Goal: Information Seeking & Learning: Compare options

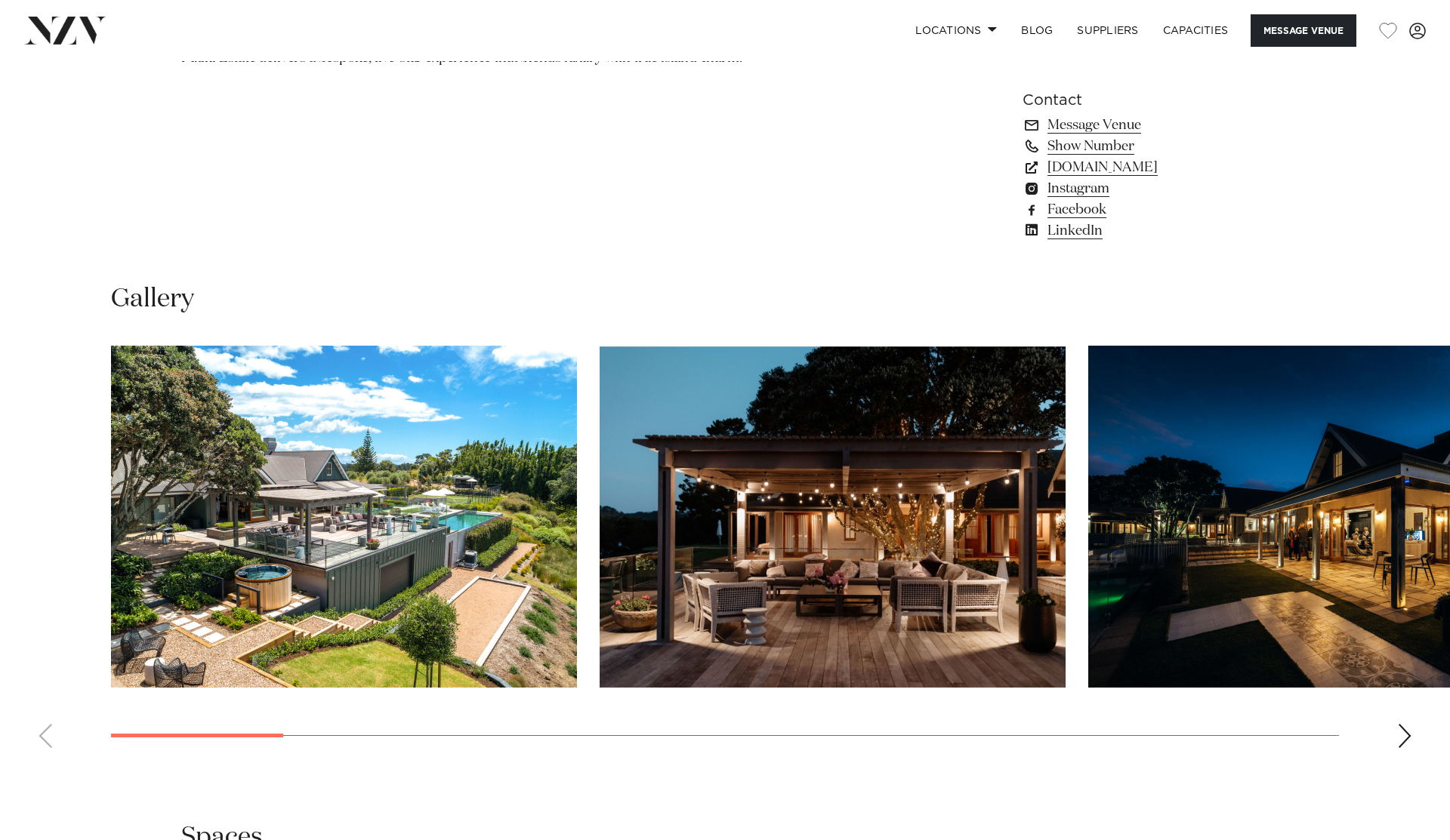
scroll to position [1285, 0]
click at [467, 499] on img "1 / 18" at bounding box center [344, 517] width 466 height 342
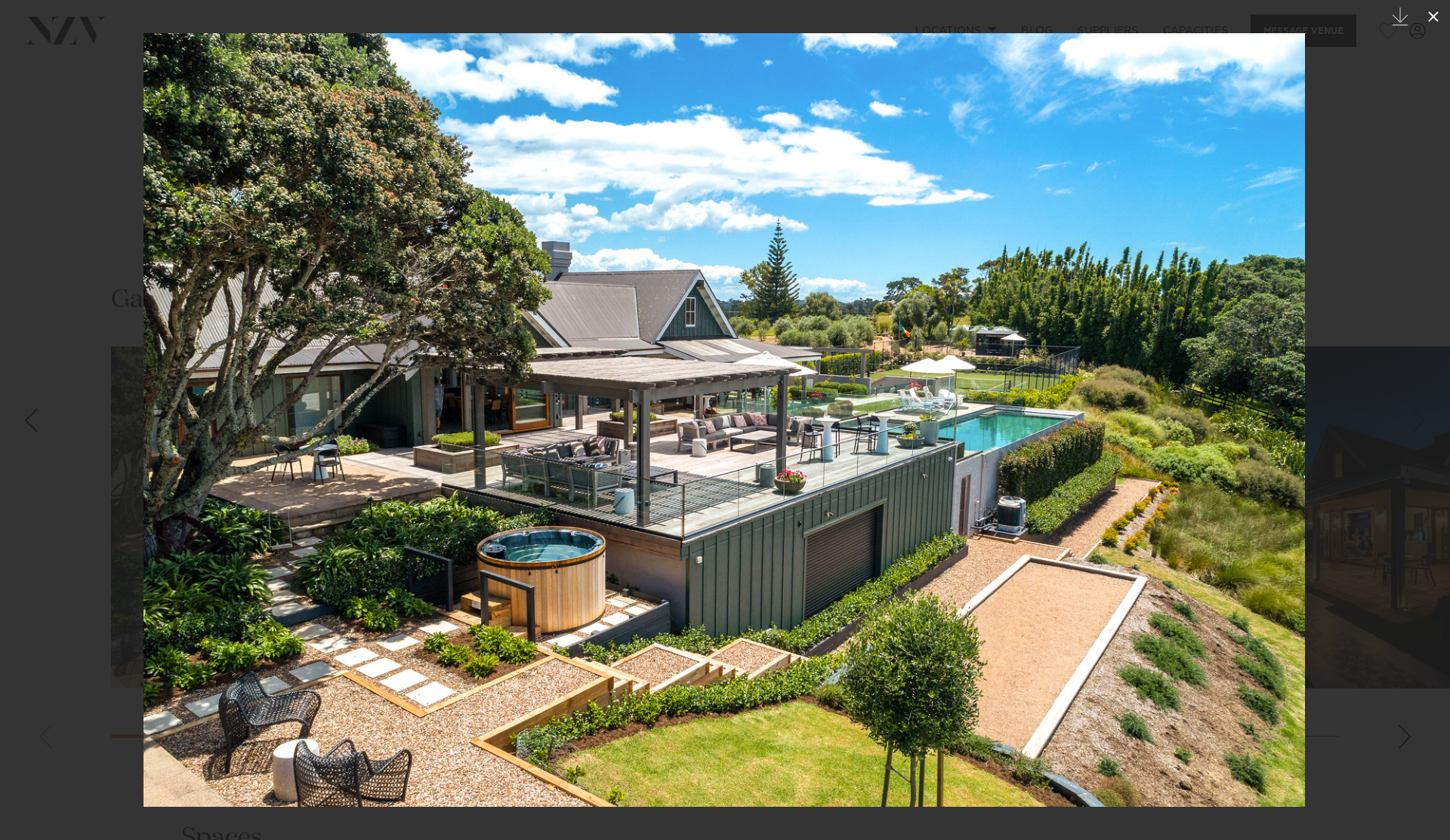
click at [1087, 27] on button at bounding box center [1433, 16] width 33 height 33
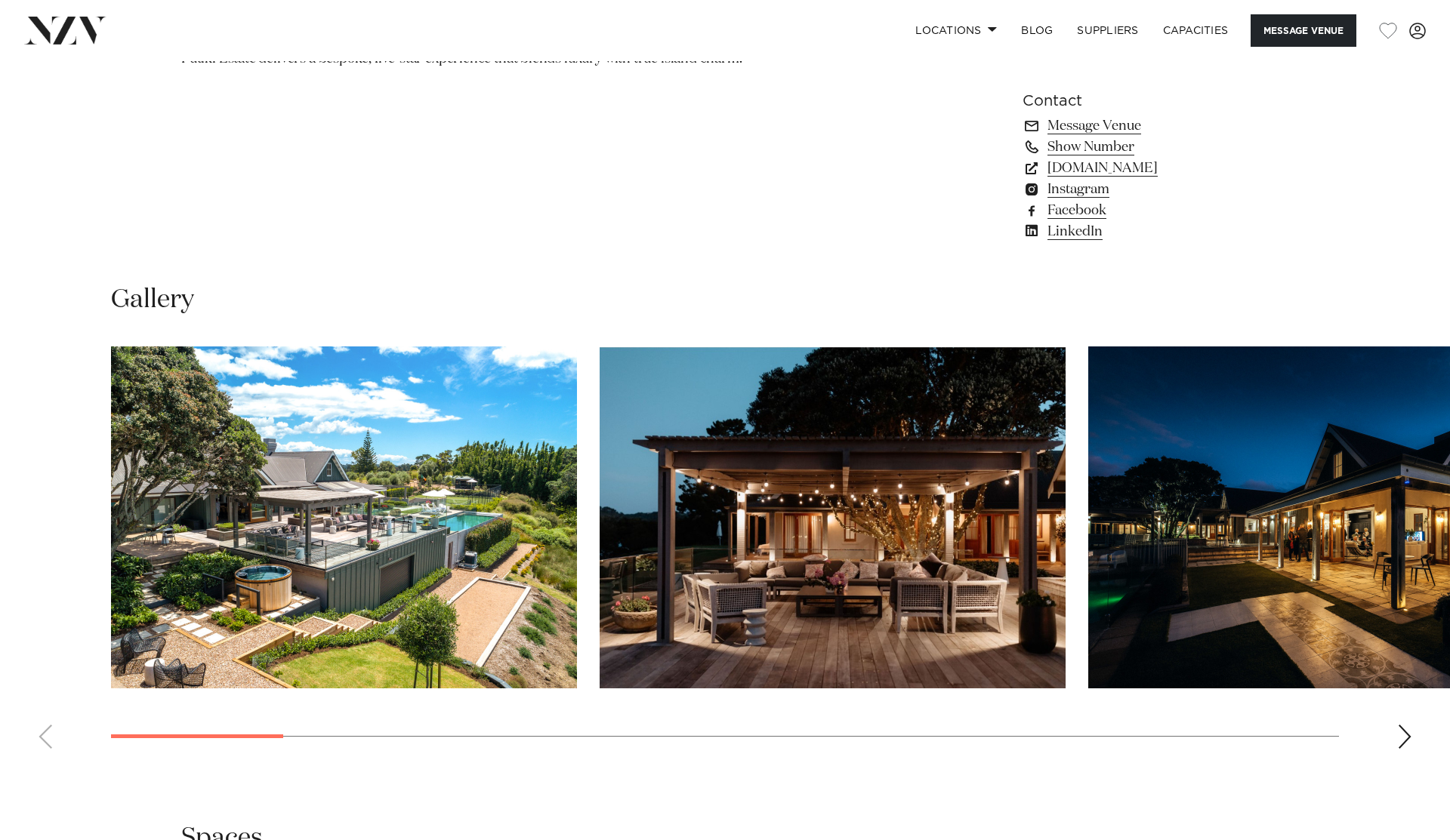
click at [980, 521] on img "2 / 18" at bounding box center [832, 517] width 466 height 342
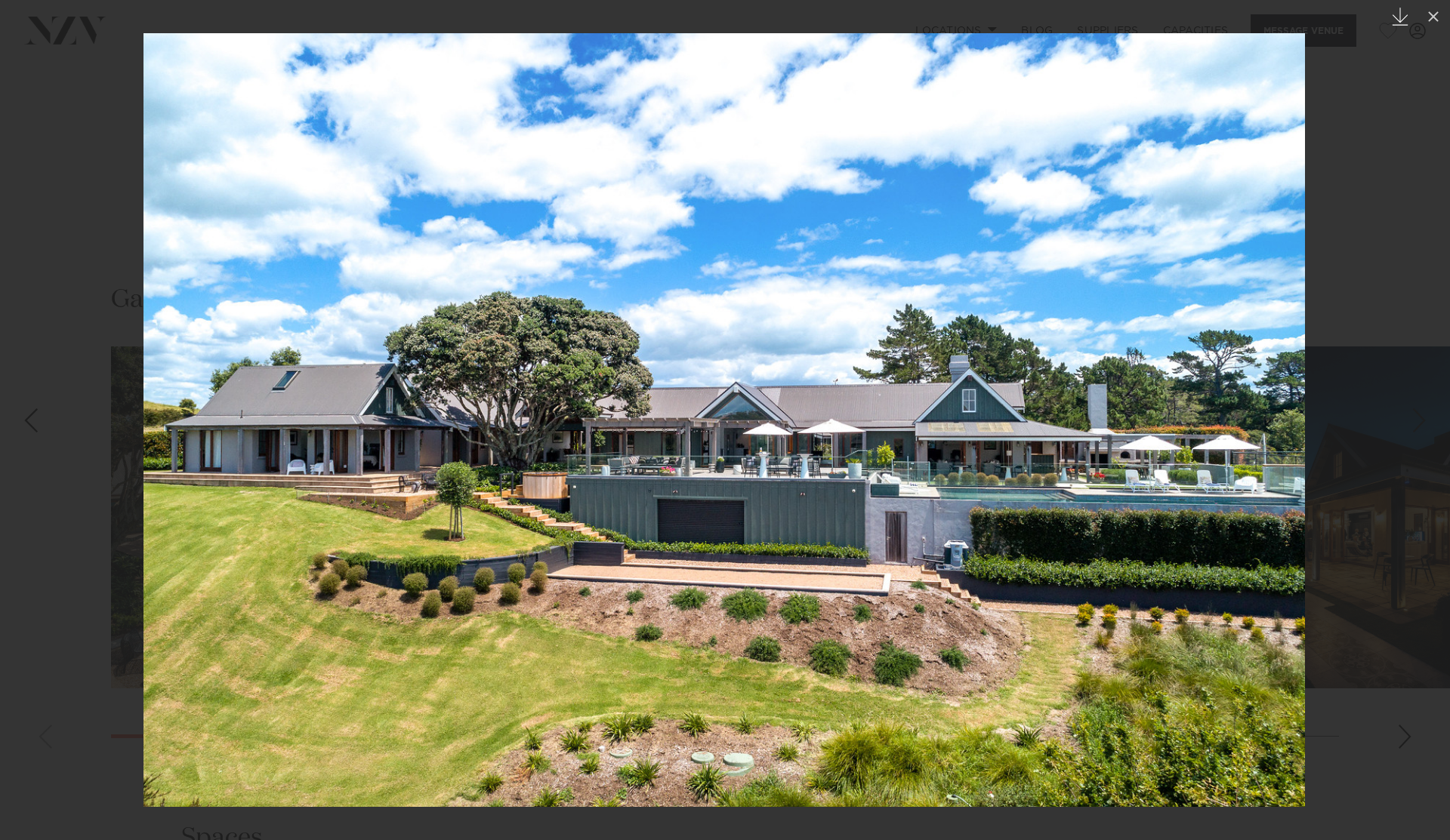
click at [1087, 6] on button "Created with Sketch." at bounding box center [1400, 16] width 33 height 33
drag, startPoint x: 103, startPoint y: 62, endPoint x: 107, endPoint y: 48, distance: 14.6
click at [103, 62] on div at bounding box center [725, 420] width 1450 height 840
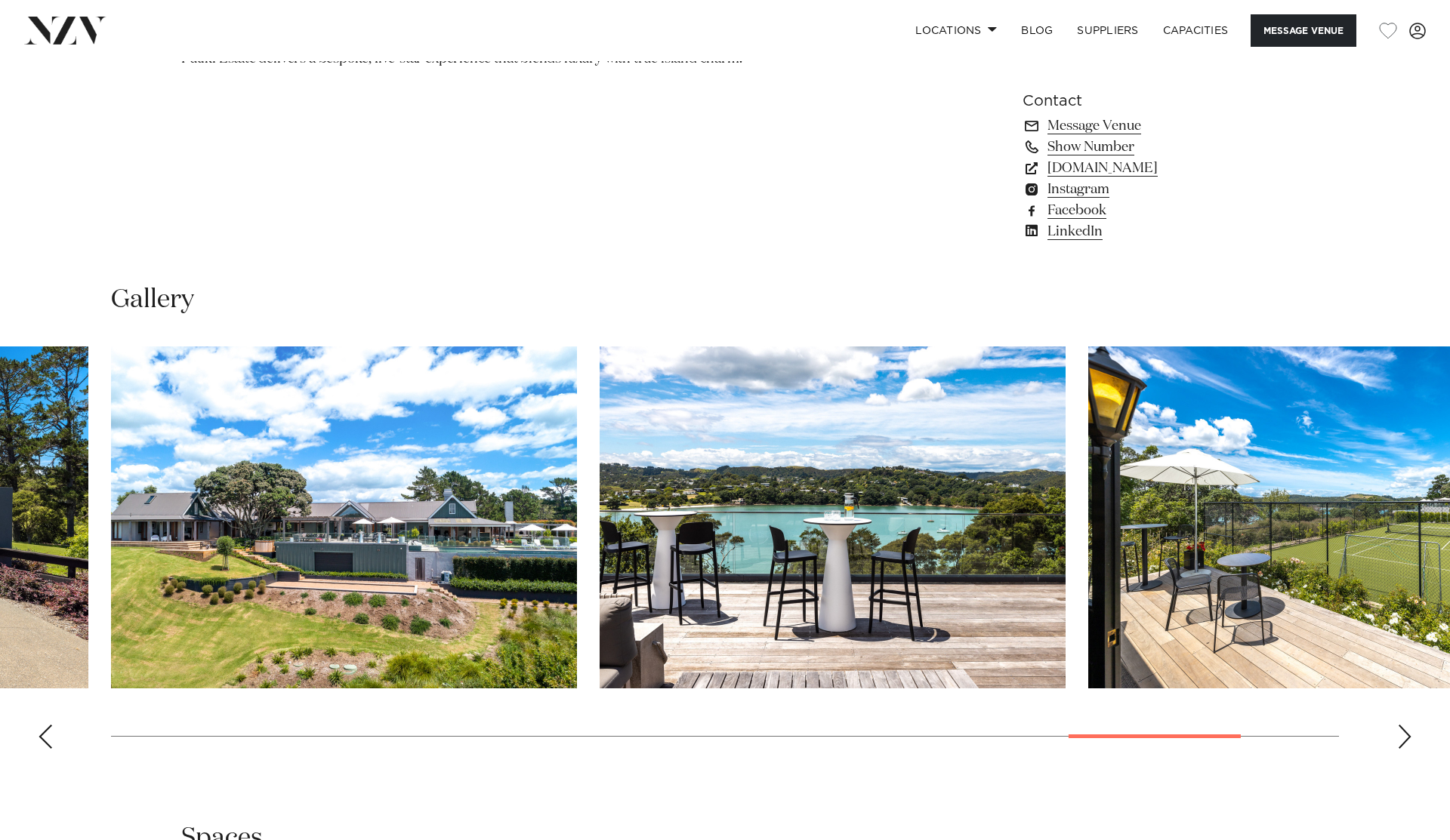
click at [59, 43] on img at bounding box center [66, 31] width 82 height 27
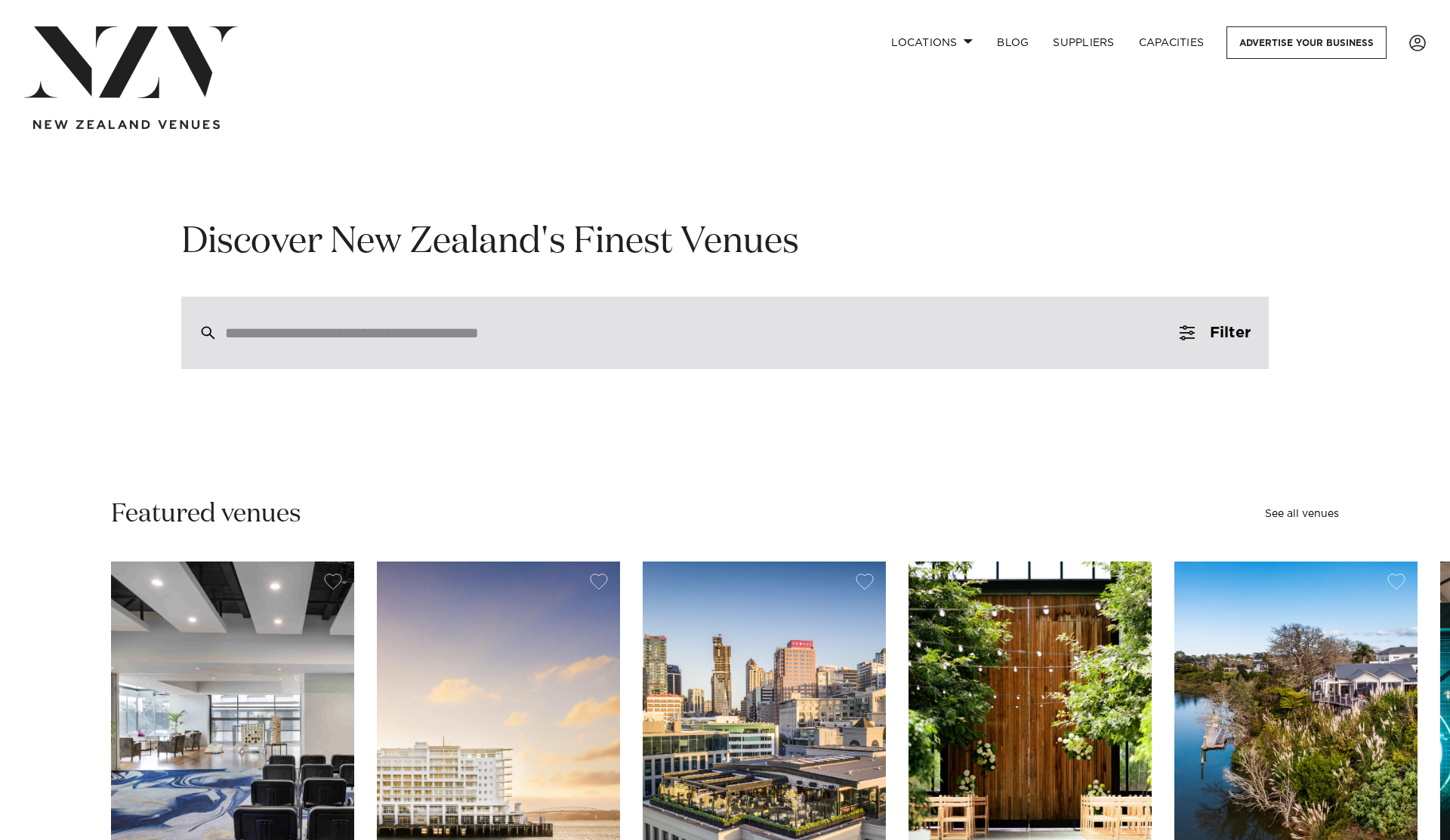
click at [518, 362] on div at bounding box center [725, 333] width 1088 height 73
click at [496, 348] on div at bounding box center [725, 333] width 1088 height 73
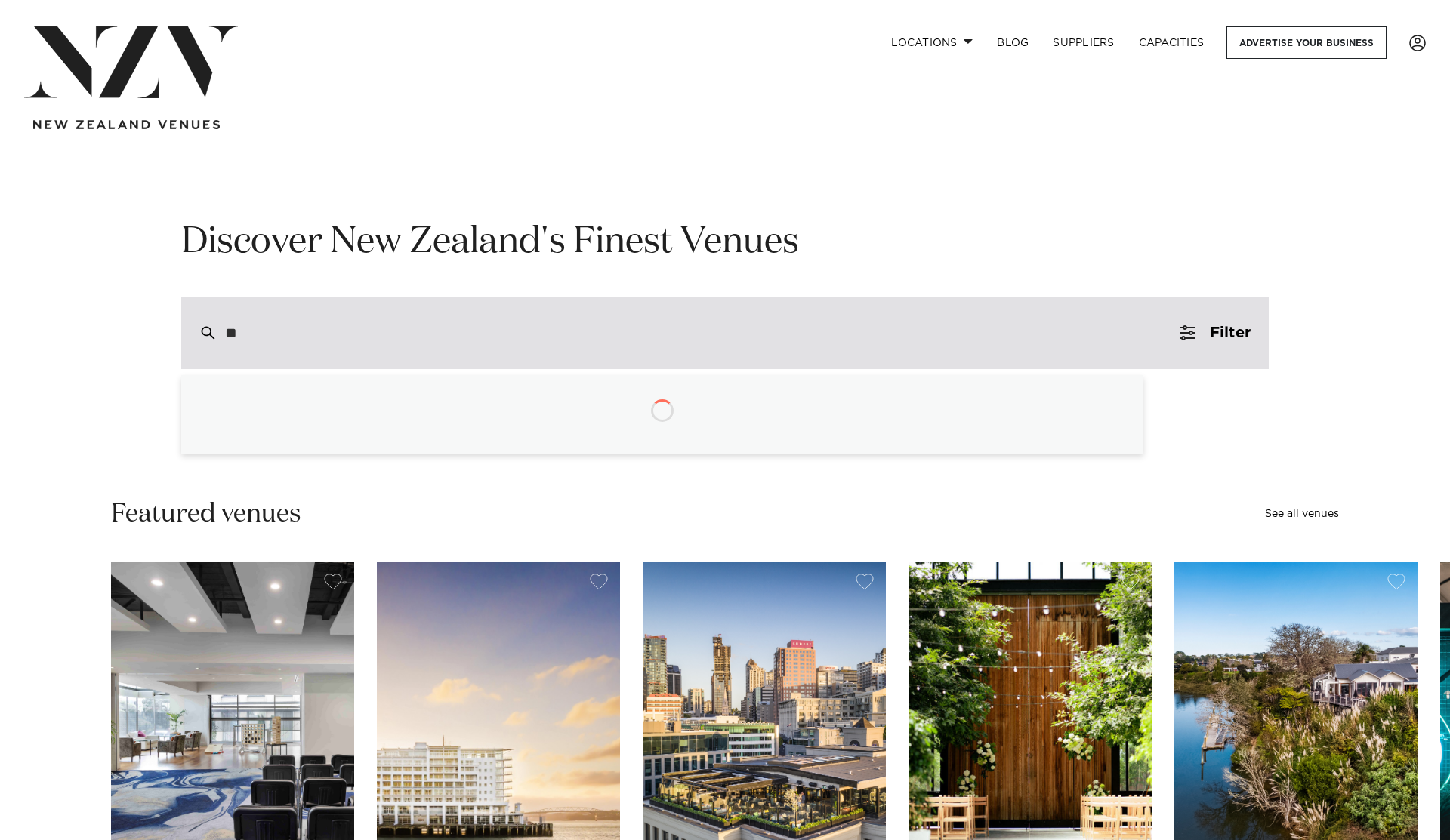
type input "*"
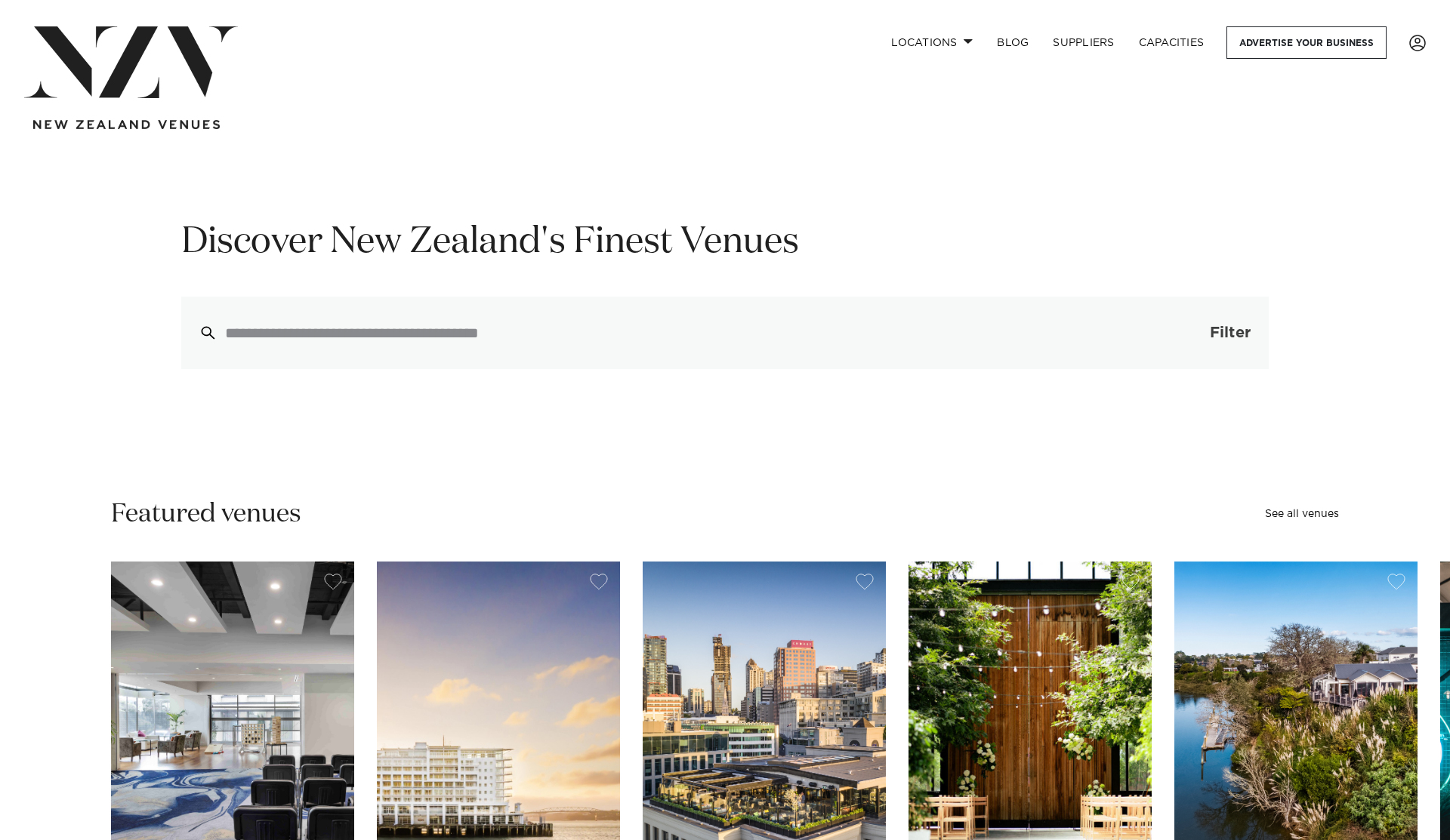
click at [1216, 331] on span "Filter" at bounding box center [1230, 332] width 40 height 15
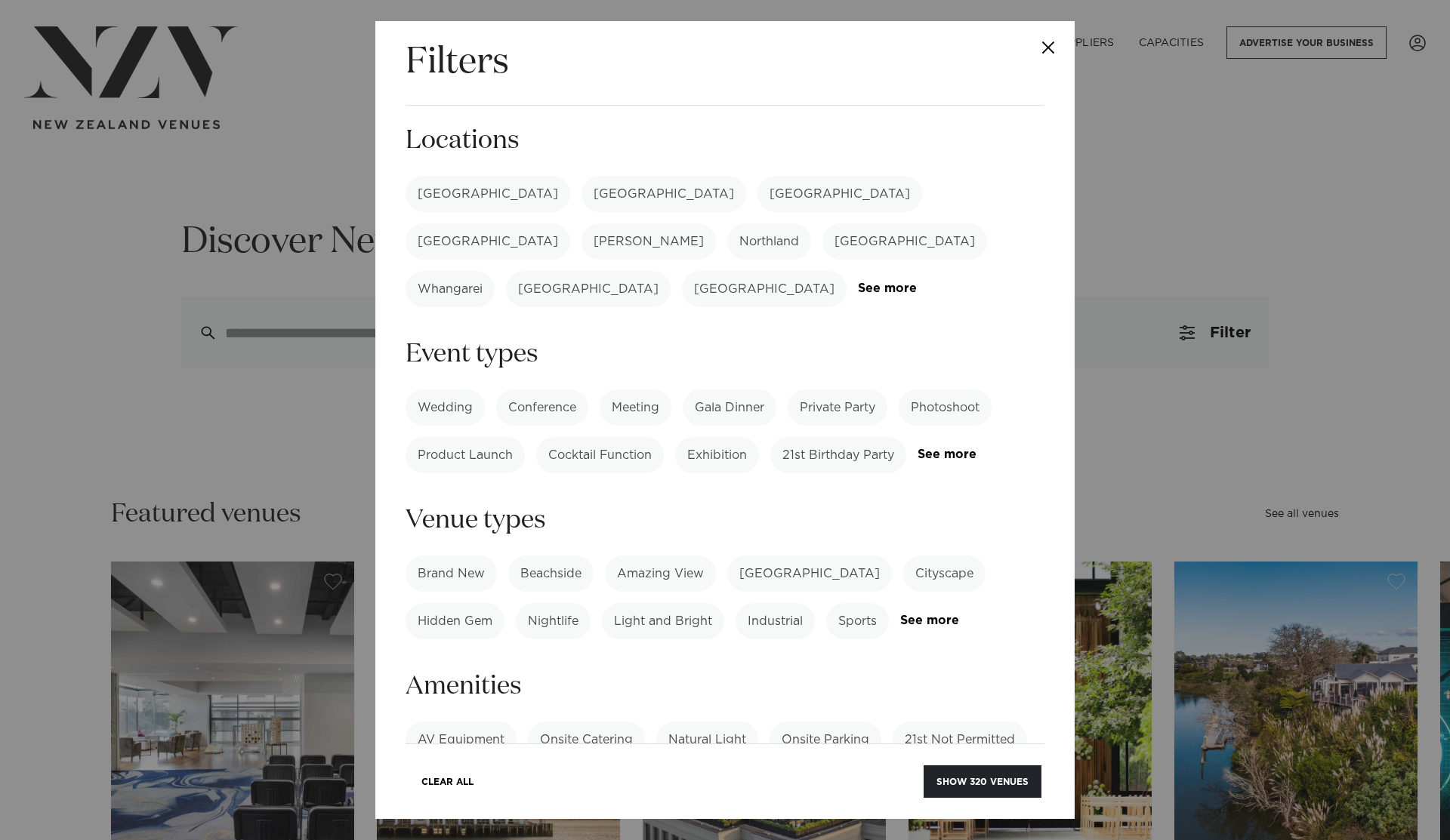
click at [421, 197] on label "[GEOGRAPHIC_DATA]" at bounding box center [488, 194] width 165 height 36
click at [860, 282] on link "See more" at bounding box center [917, 289] width 118 height 13
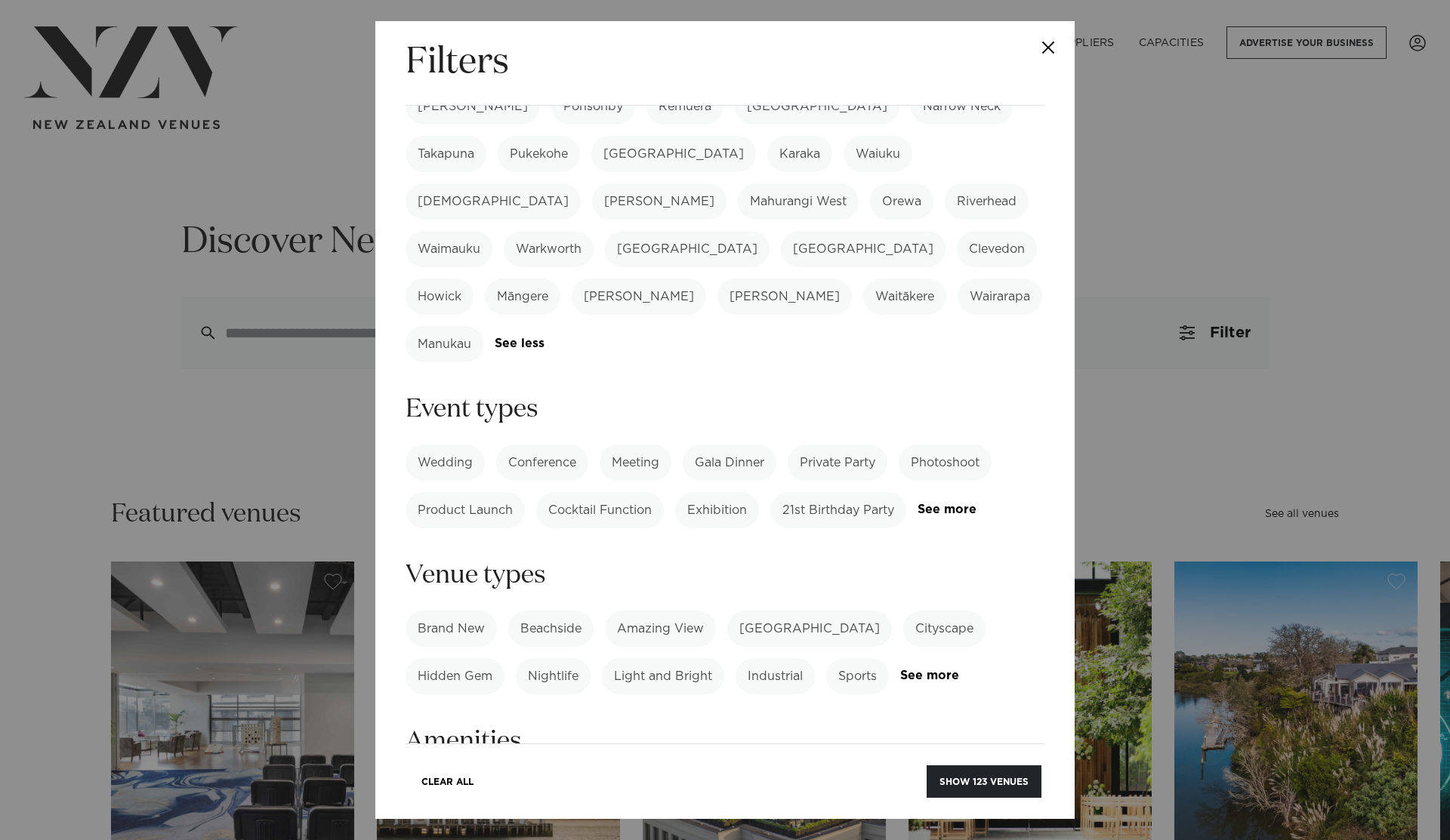
scroll to position [489, 0]
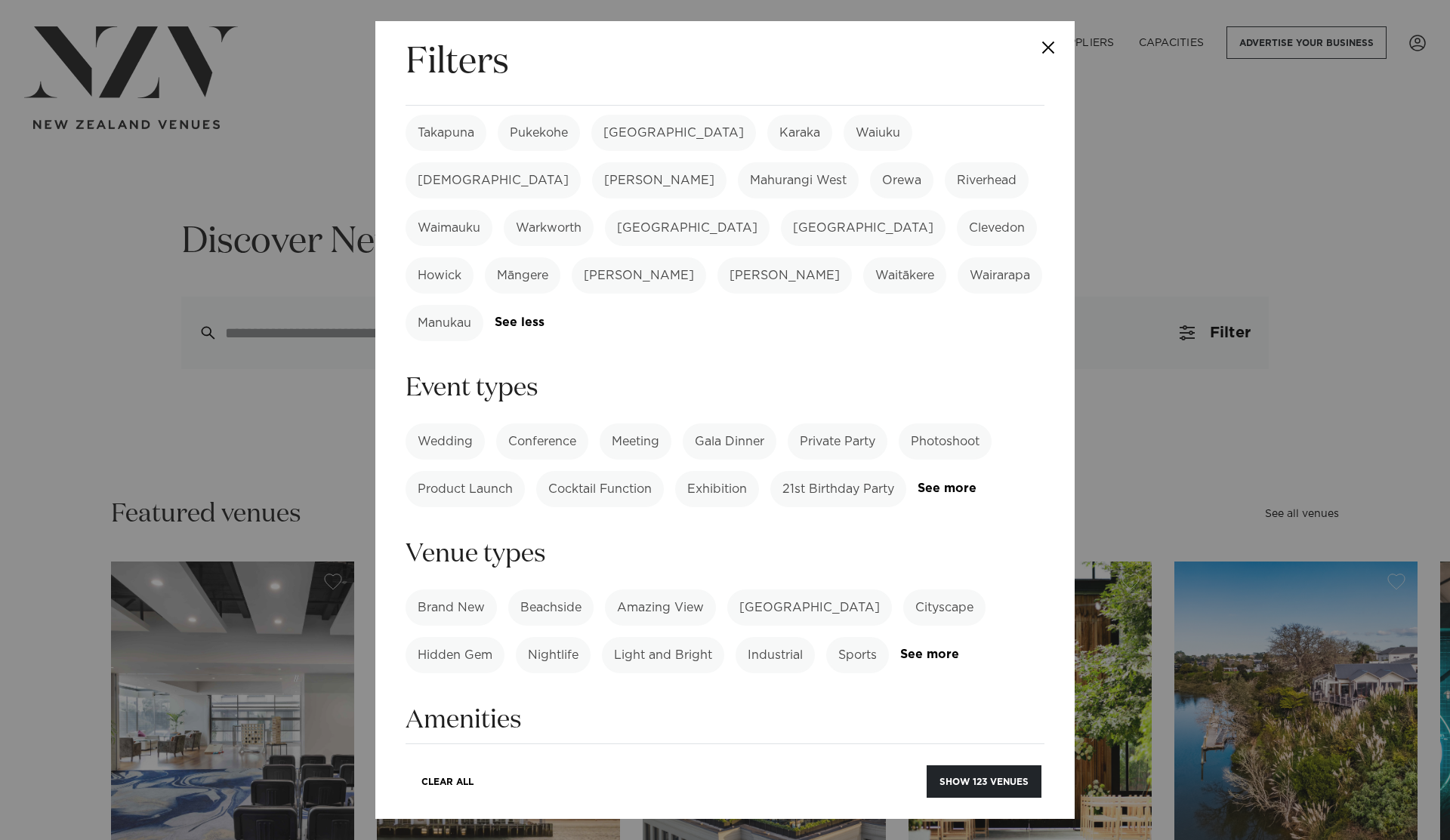
click at [746, 424] on label "Gala Dinner" at bounding box center [729, 441] width 94 height 36
click at [940, 483] on link "See more" at bounding box center [976, 489] width 118 height 13
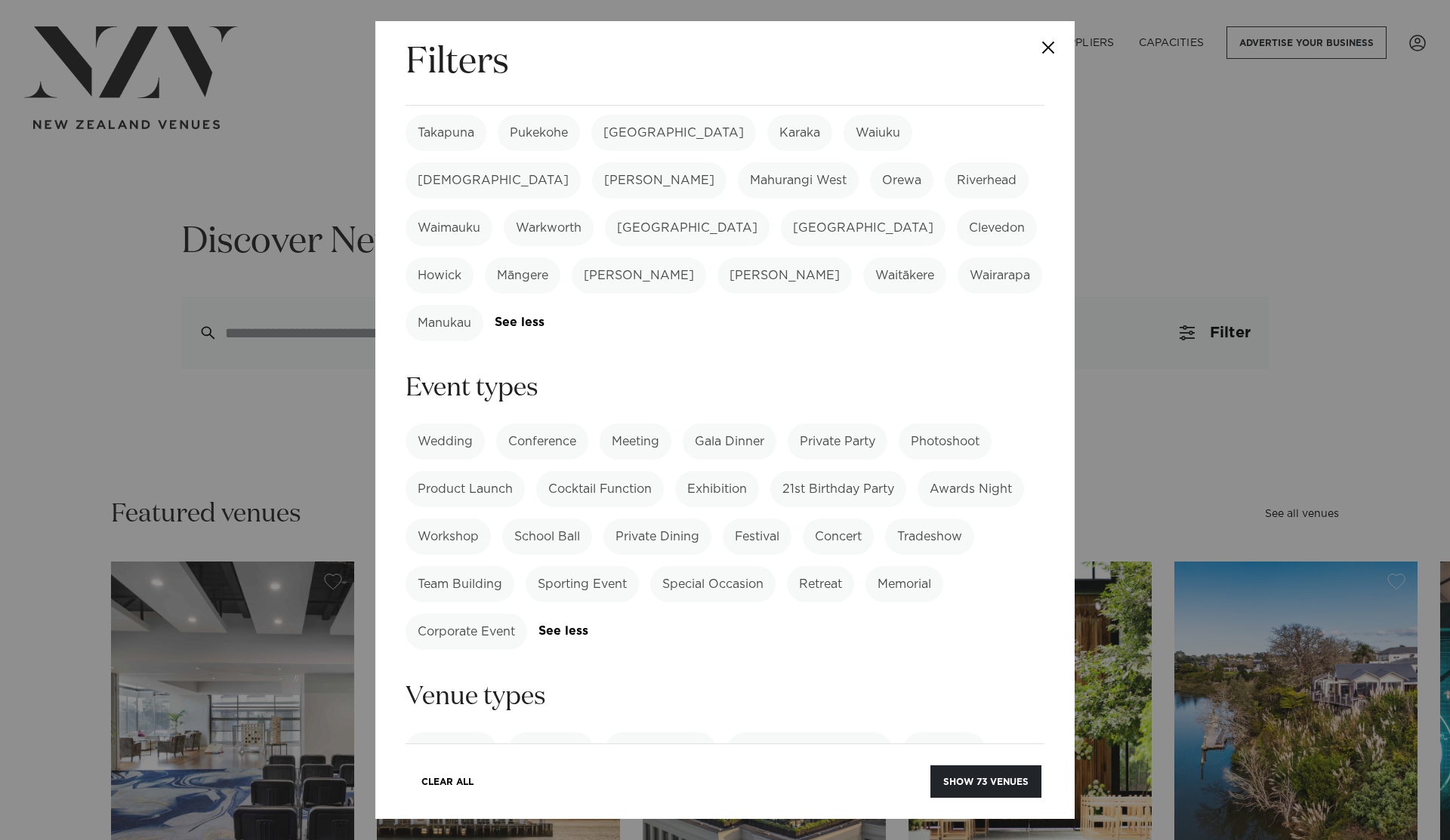
click at [819, 566] on label "Retreat" at bounding box center [820, 584] width 67 height 36
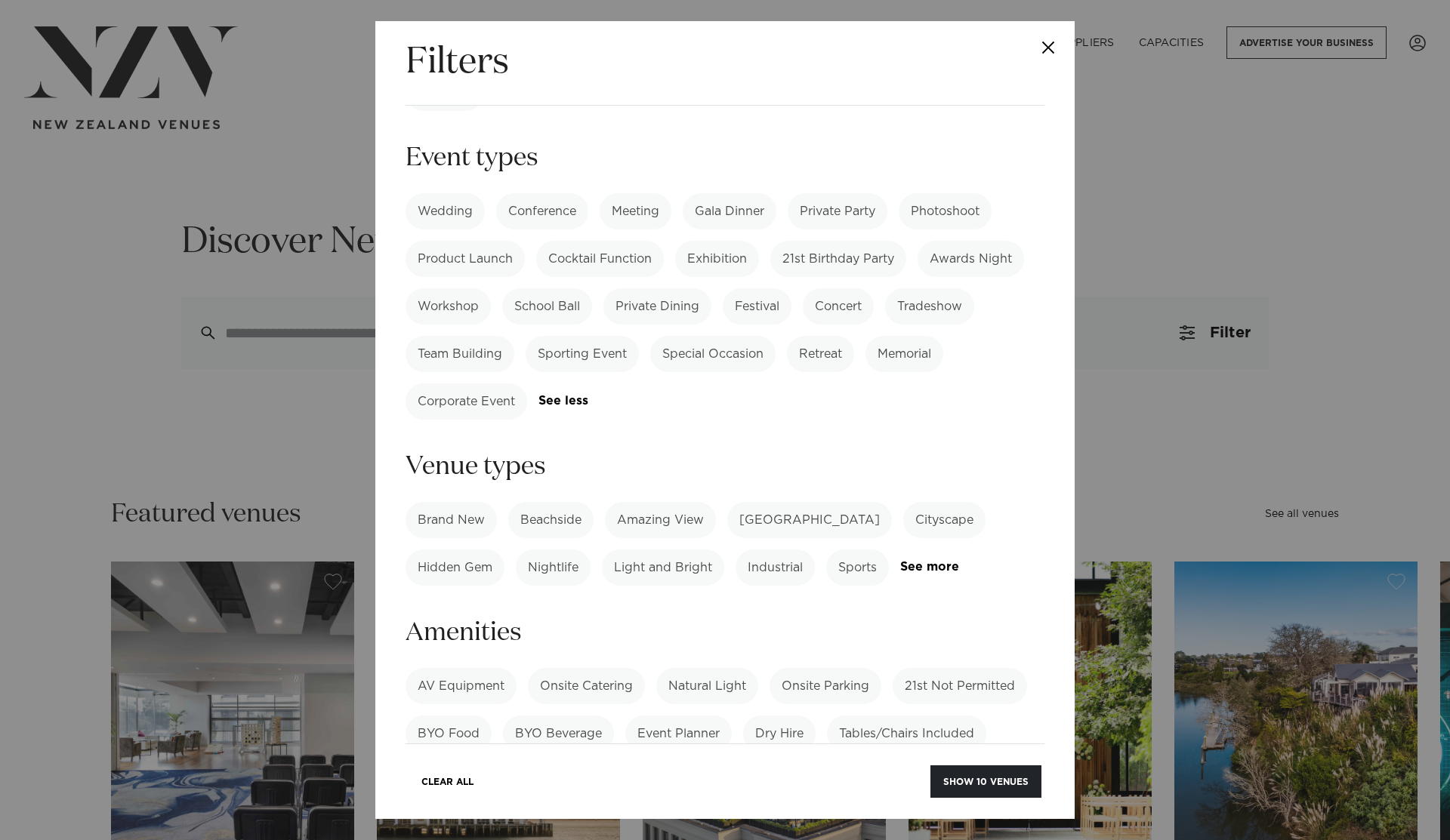
scroll to position [722, 0]
click at [543, 500] on label "Beachside" at bounding box center [551, 517] width 86 height 36
click at [655, 500] on label "Amazing View" at bounding box center [660, 517] width 111 height 36
drag, startPoint x: 658, startPoint y: 402, endPoint x: 666, endPoint y: 404, distance: 8.2
click at [658, 547] on label "Light and Bright" at bounding box center [662, 565] width 122 height 36
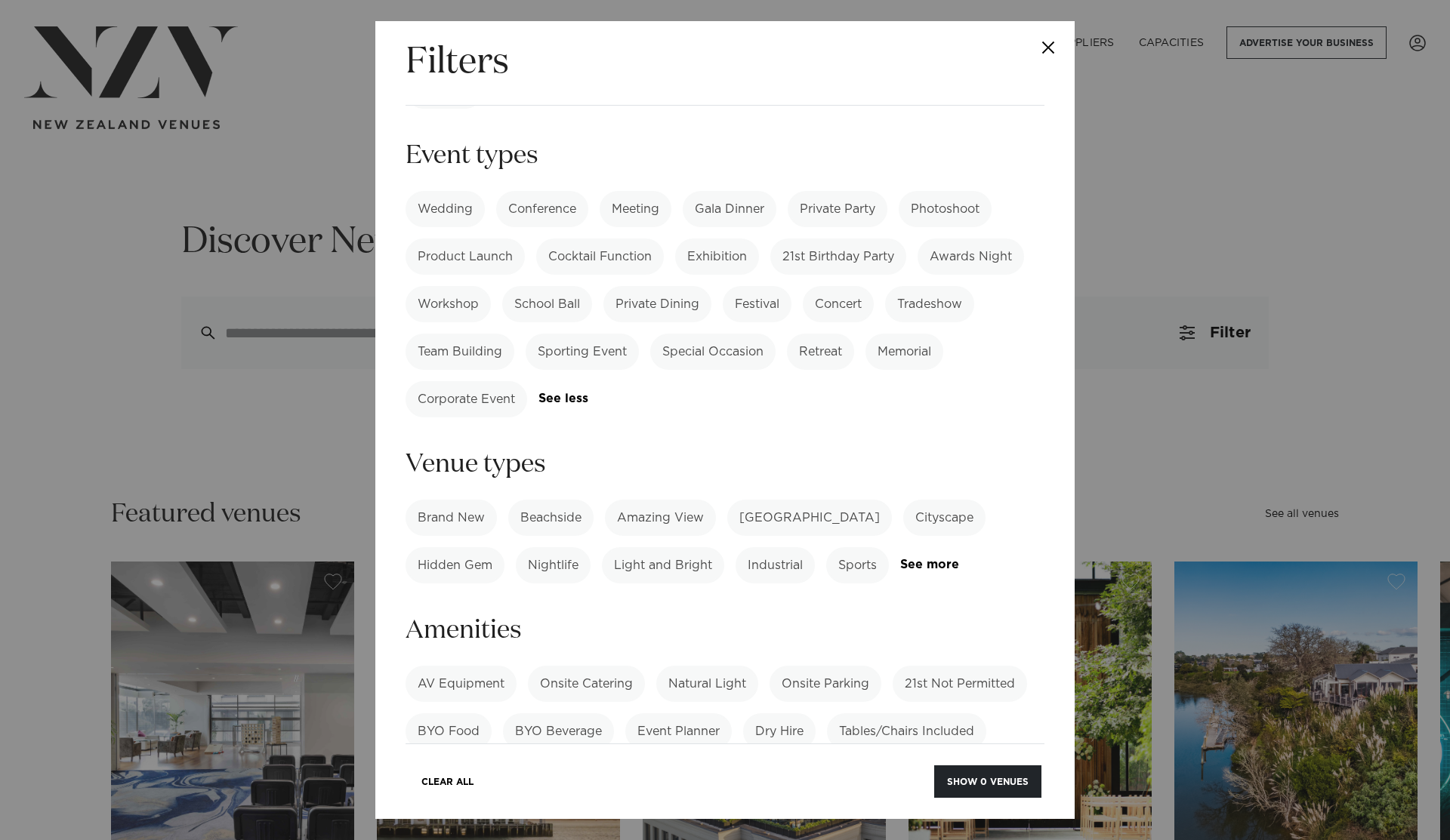
click at [450, 547] on label "Hidden Gem" at bounding box center [454, 565] width 99 height 36
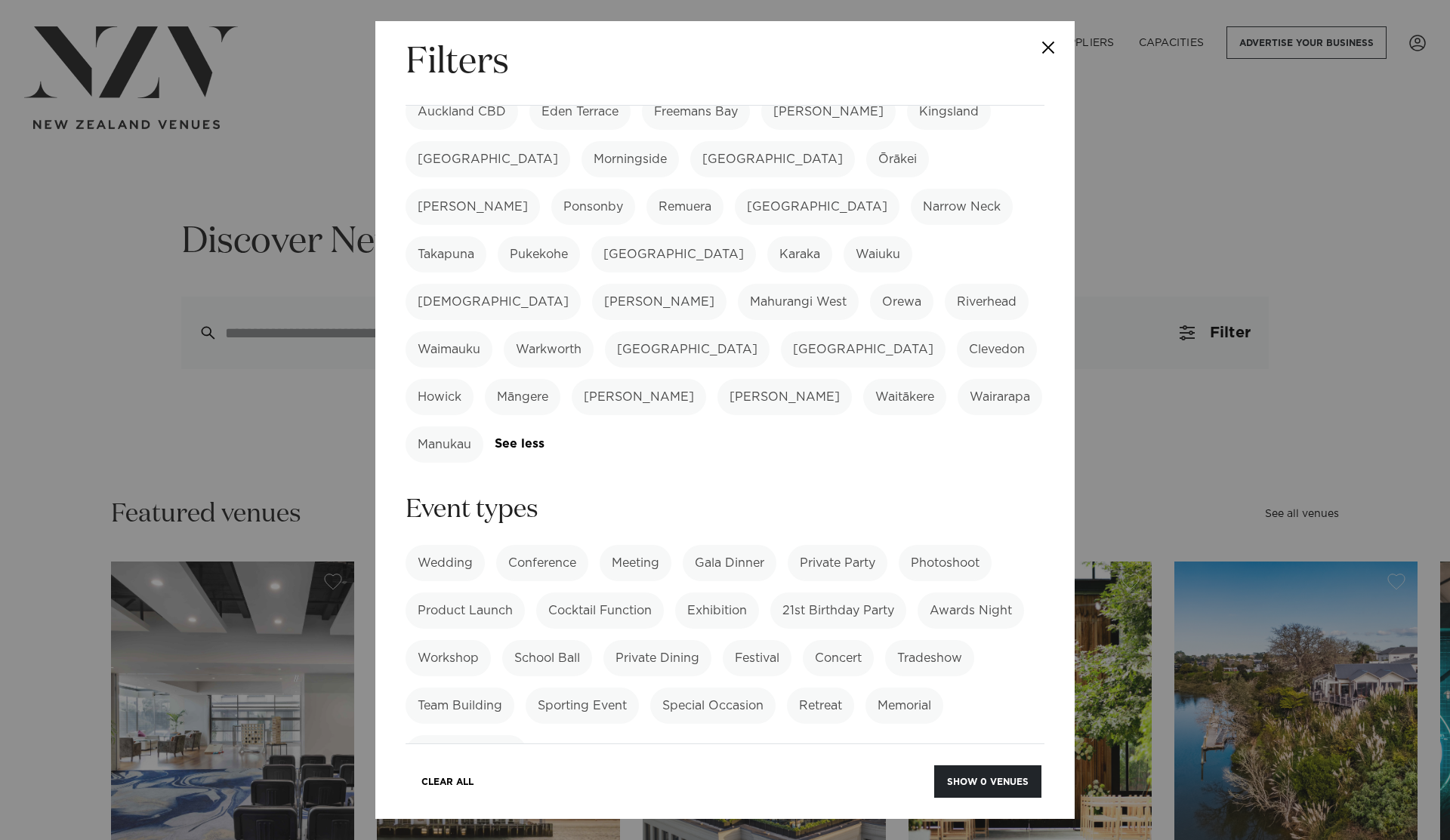
scroll to position [350, 0]
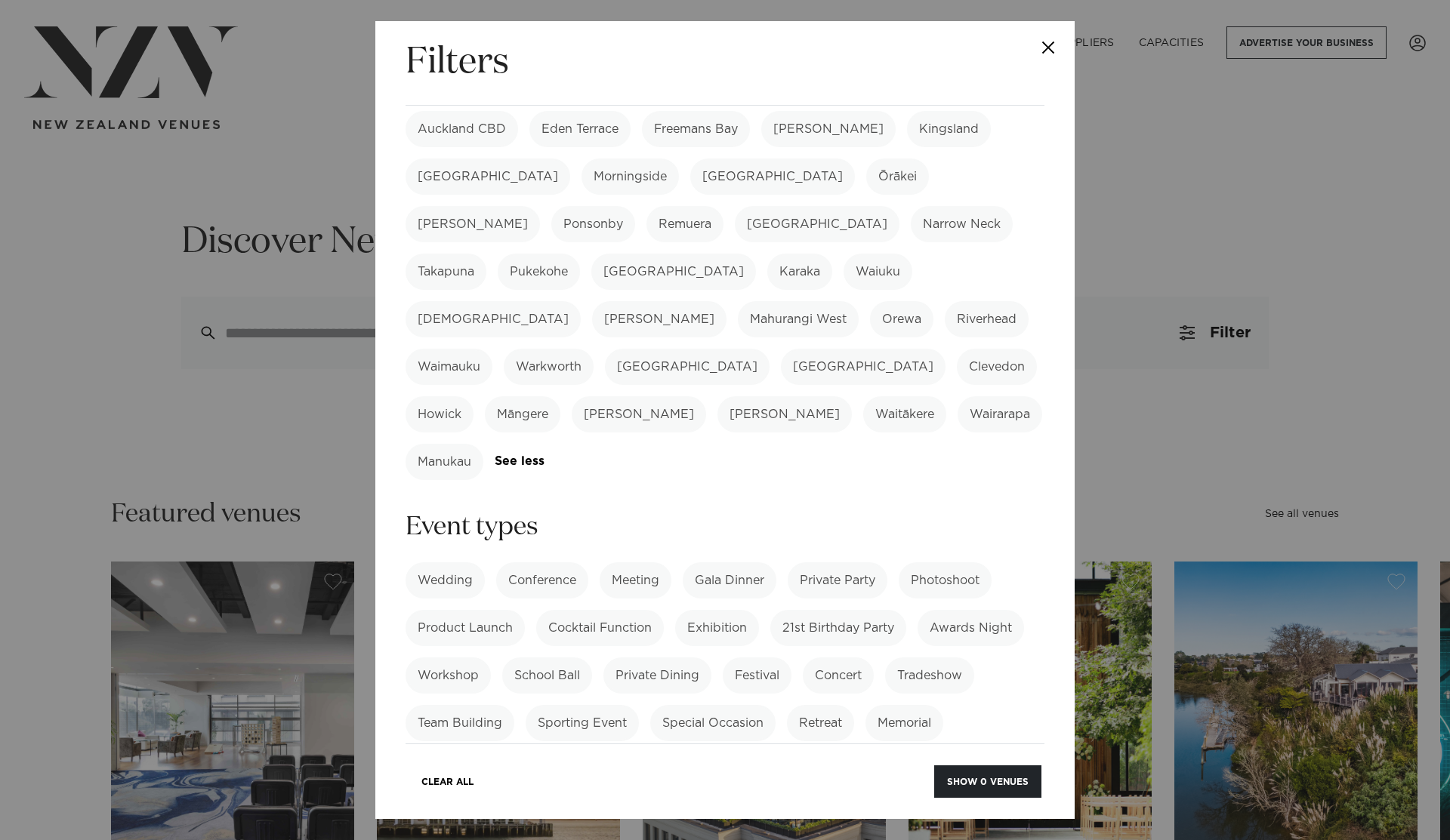
click at [746, 563] on label "Gala Dinner" at bounding box center [729, 580] width 94 height 36
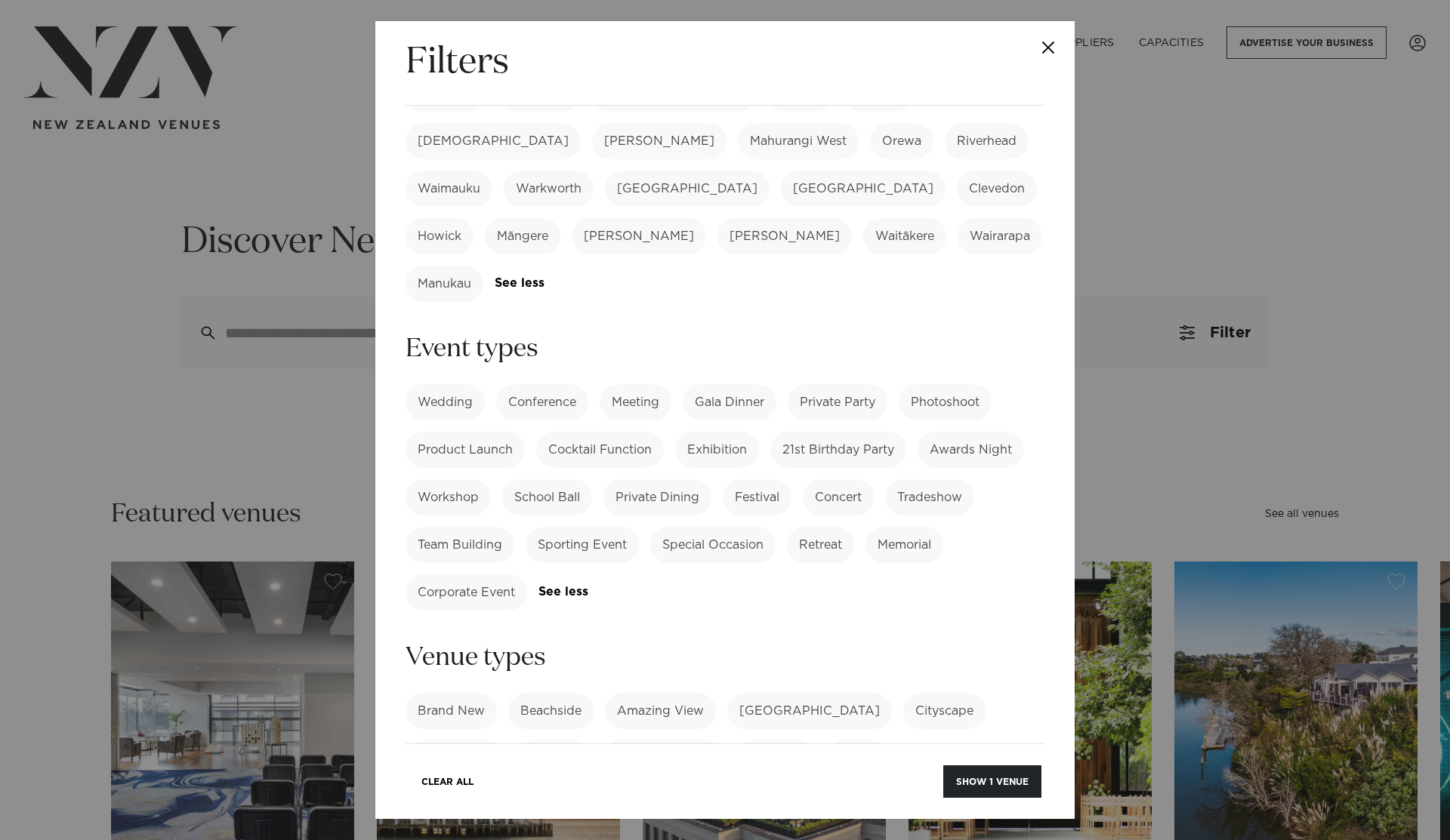
scroll to position [535, 0]
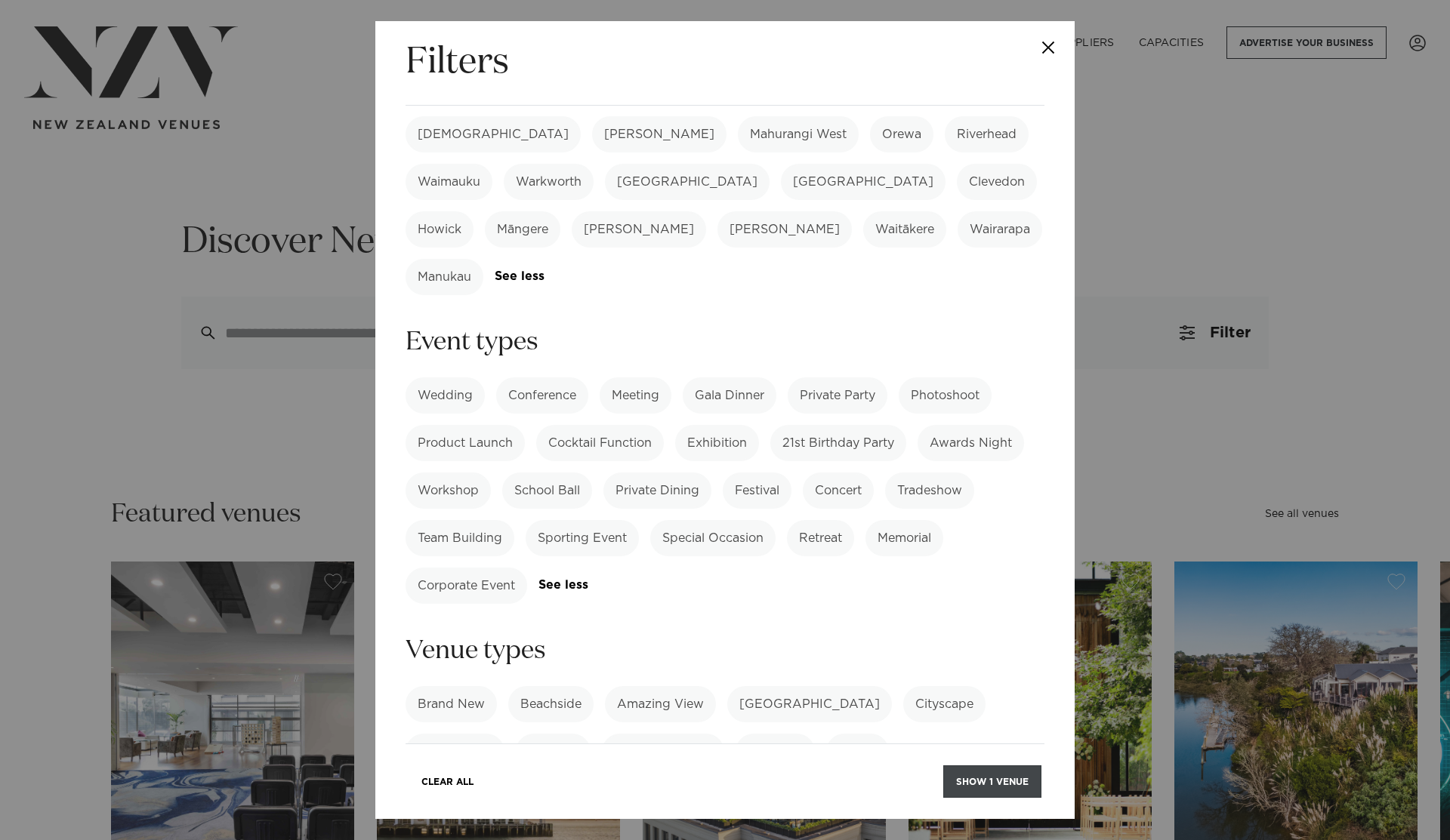
click at [974, 769] on button "Show 1 venue" at bounding box center [991, 782] width 98 height 32
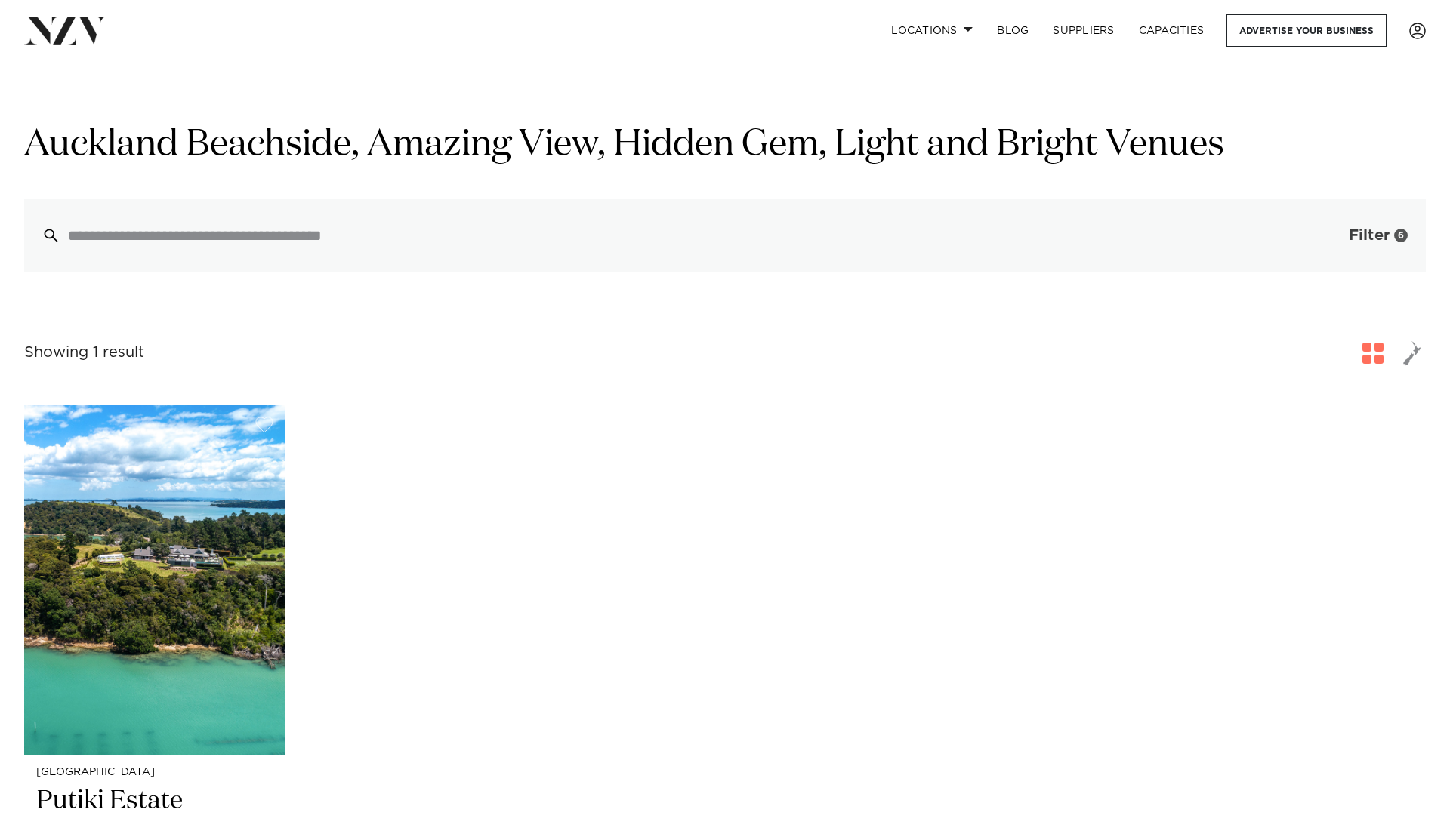
click at [1387, 246] on button "Filter 6" at bounding box center [1363, 236] width 125 height 73
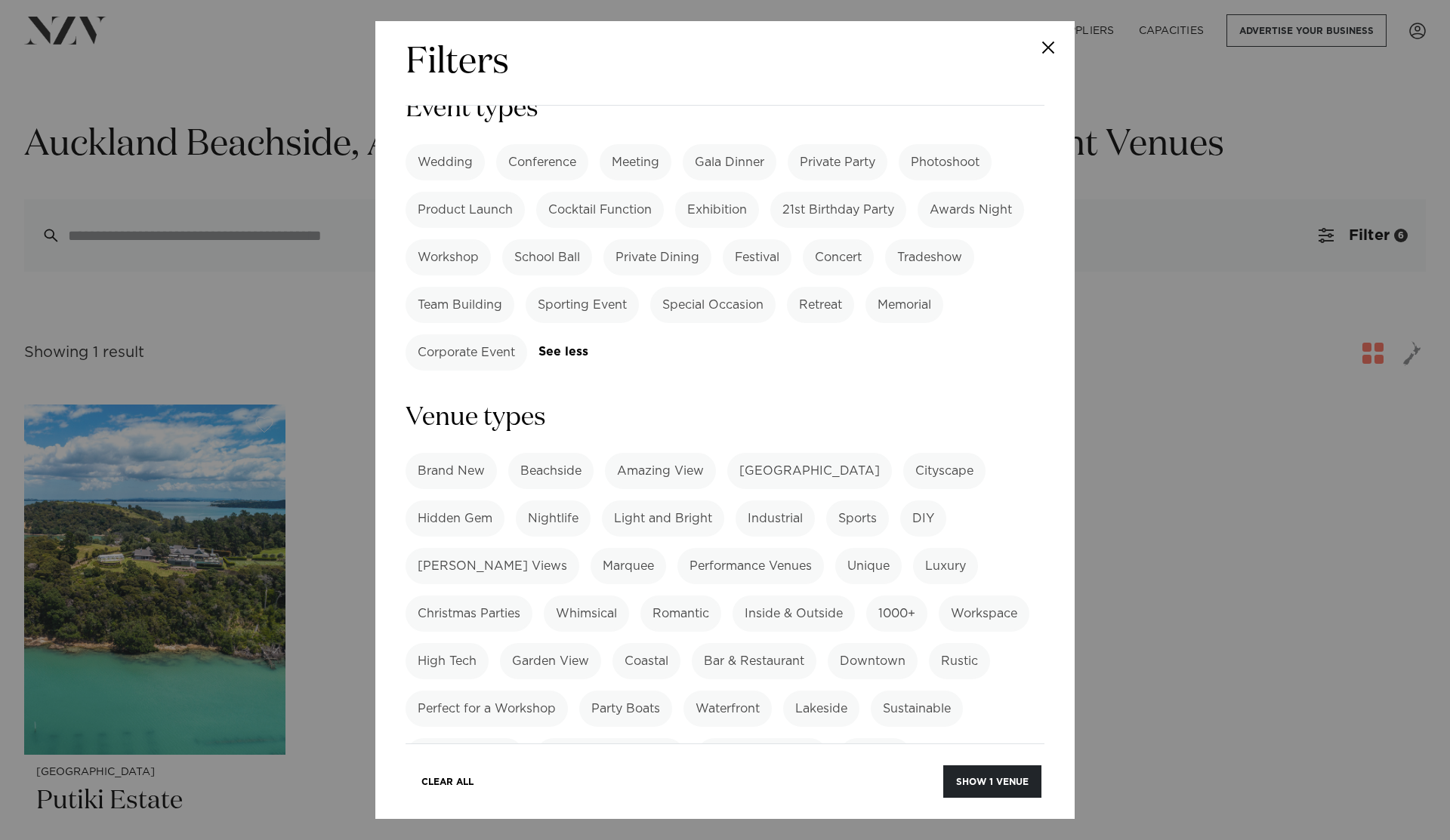
scroll to position [770, 0]
click at [678, 451] on label "Amazing View" at bounding box center [660, 469] width 111 height 36
click at [666, 499] on label "Light and Bright" at bounding box center [662, 517] width 122 height 36
click at [462, 499] on label "Hidden Gem" at bounding box center [454, 517] width 99 height 36
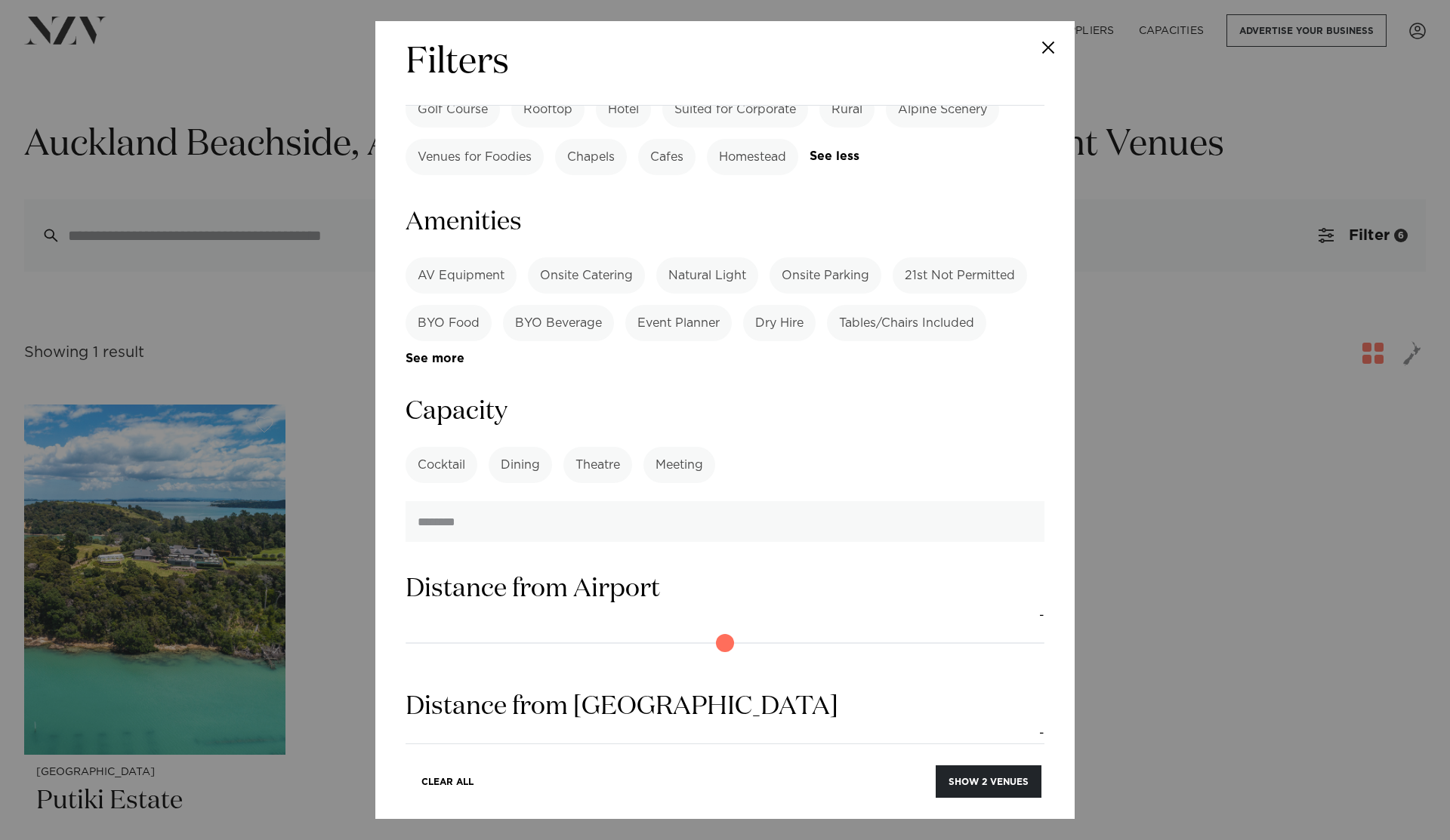
scroll to position [1553, 0]
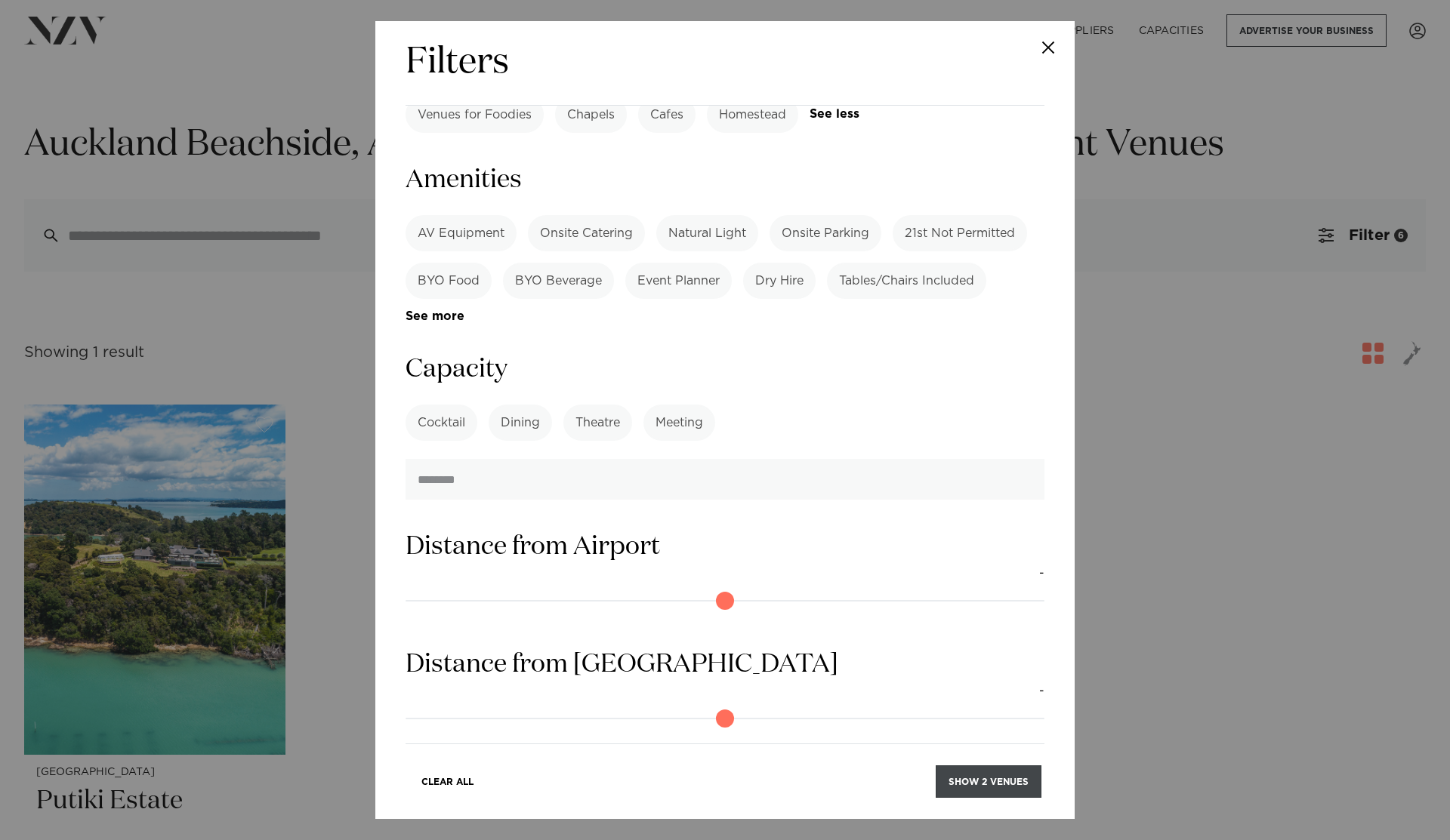
click at [1003, 779] on button "Show 2 venues" at bounding box center [988, 782] width 106 height 32
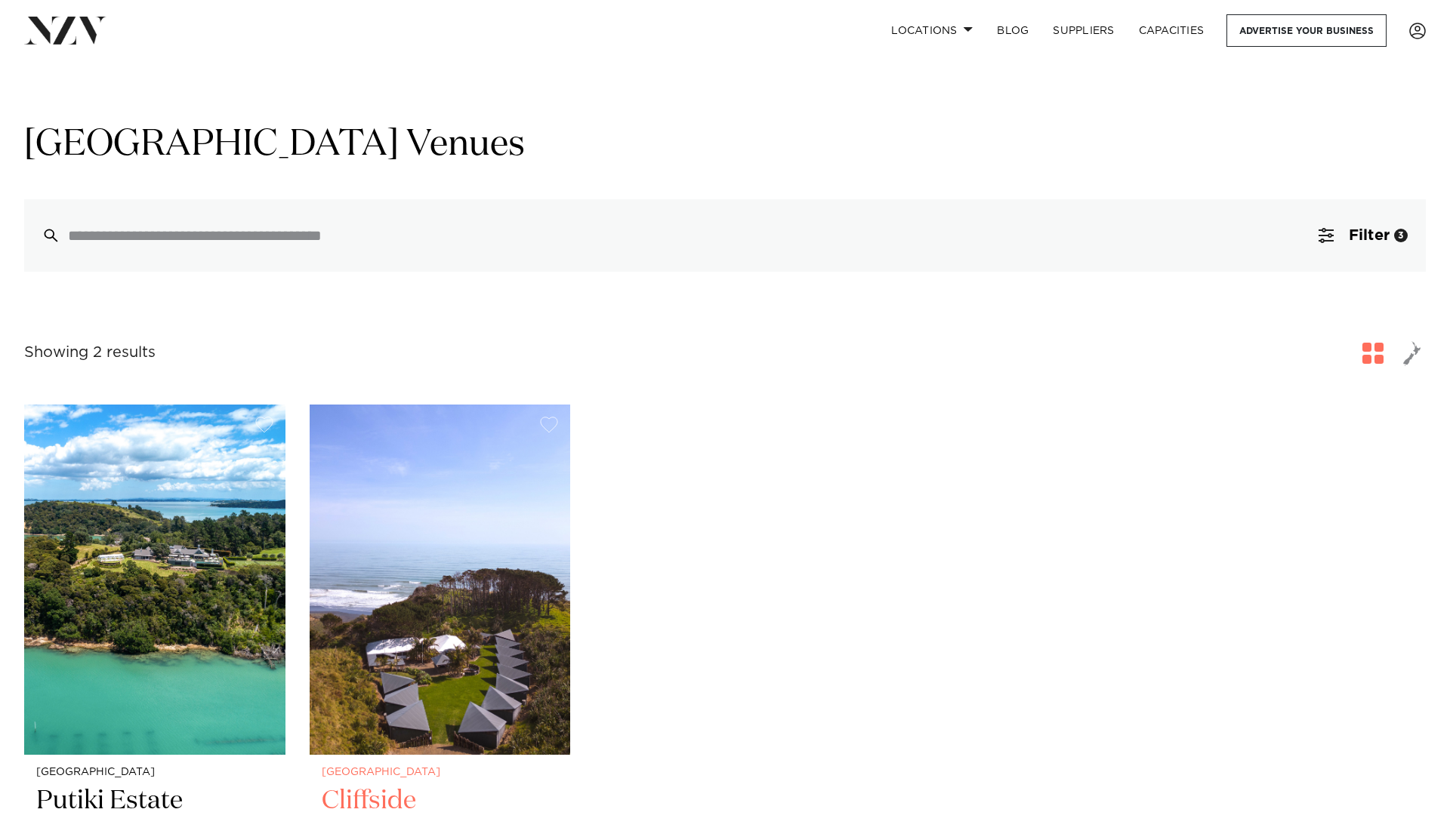
click at [440, 621] on img at bounding box center [440, 579] width 261 height 350
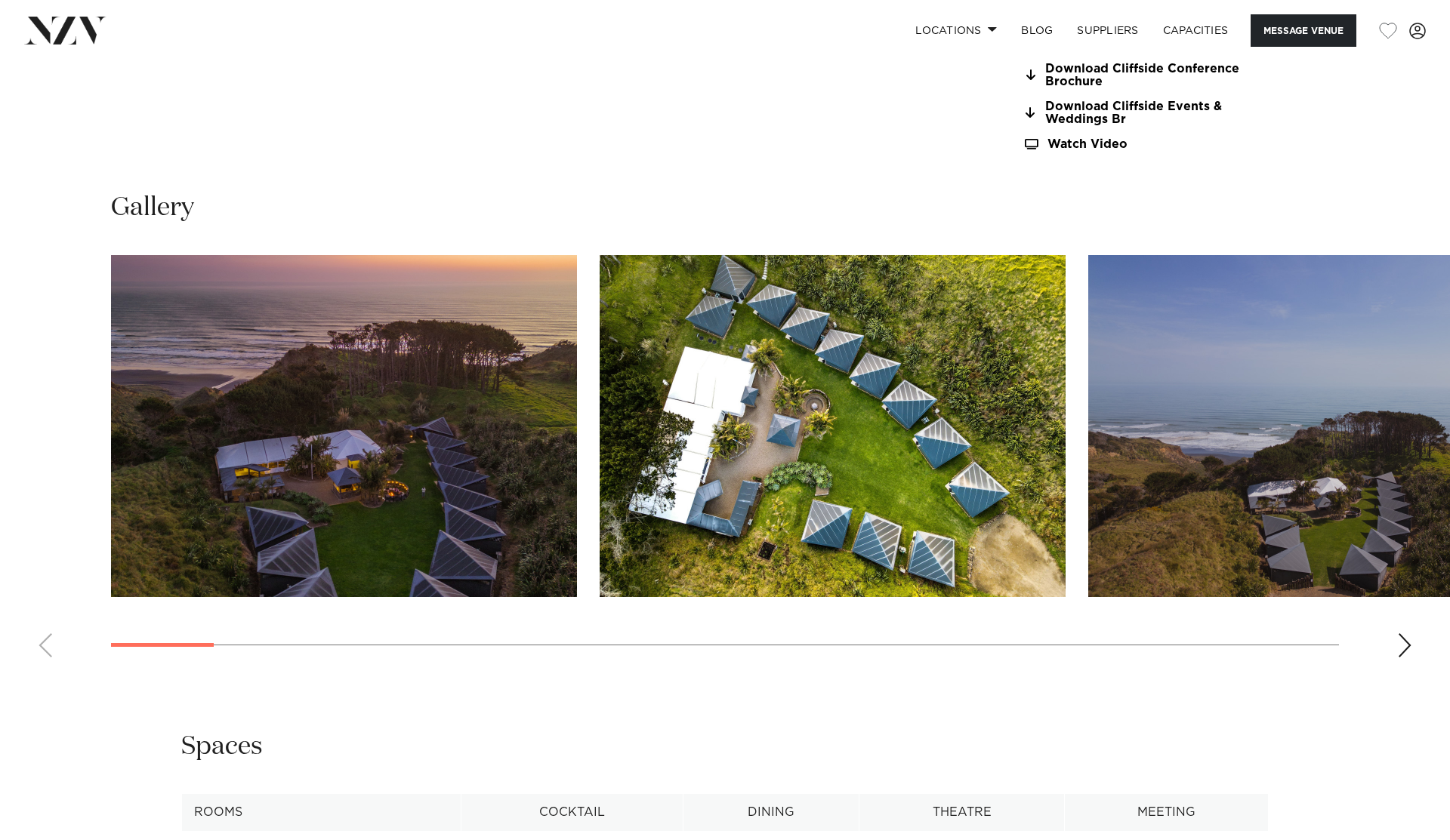
scroll to position [1523, 0]
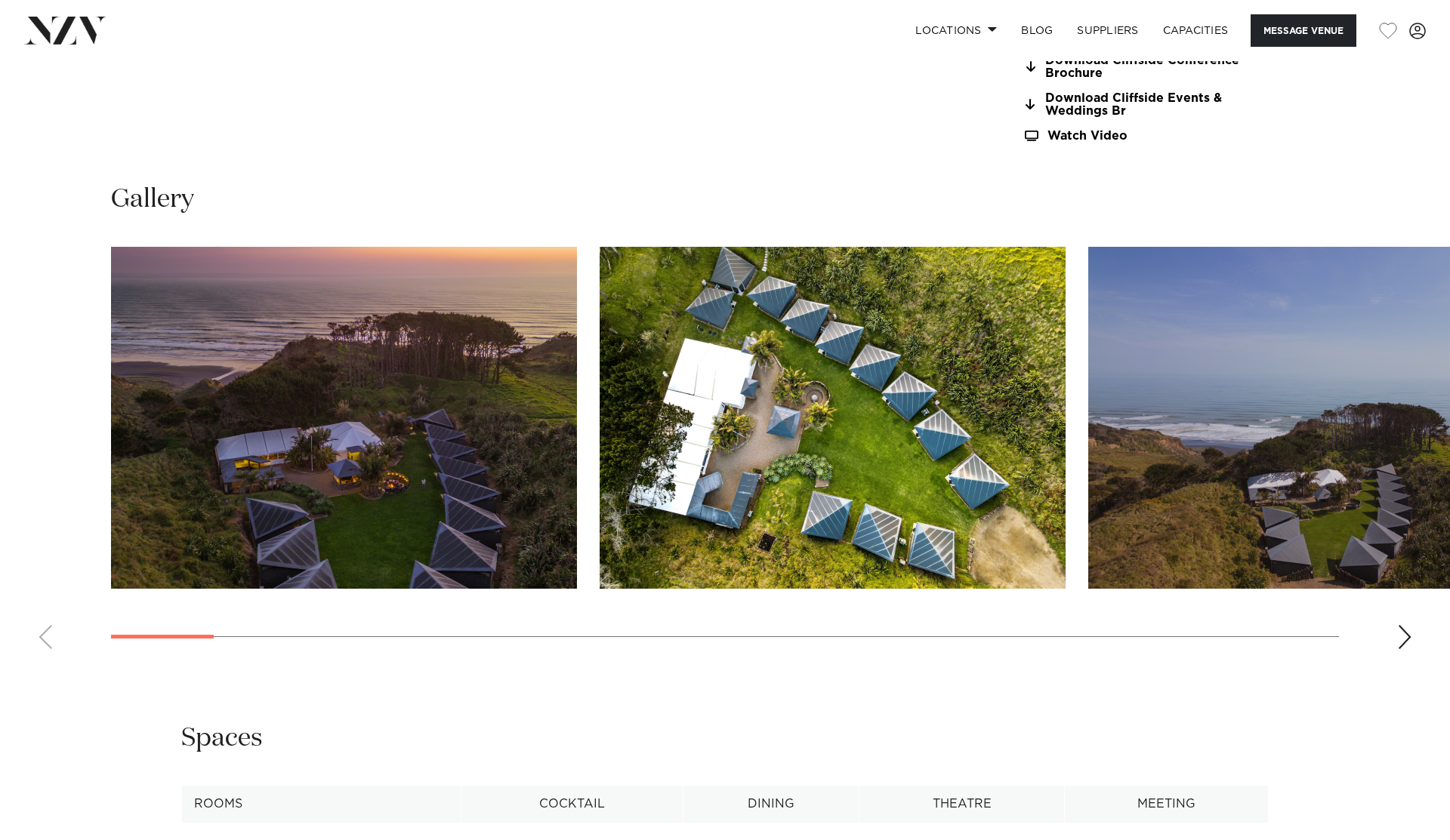
click at [1403, 625] on div "Next slide" at bounding box center [1404, 637] width 15 height 24
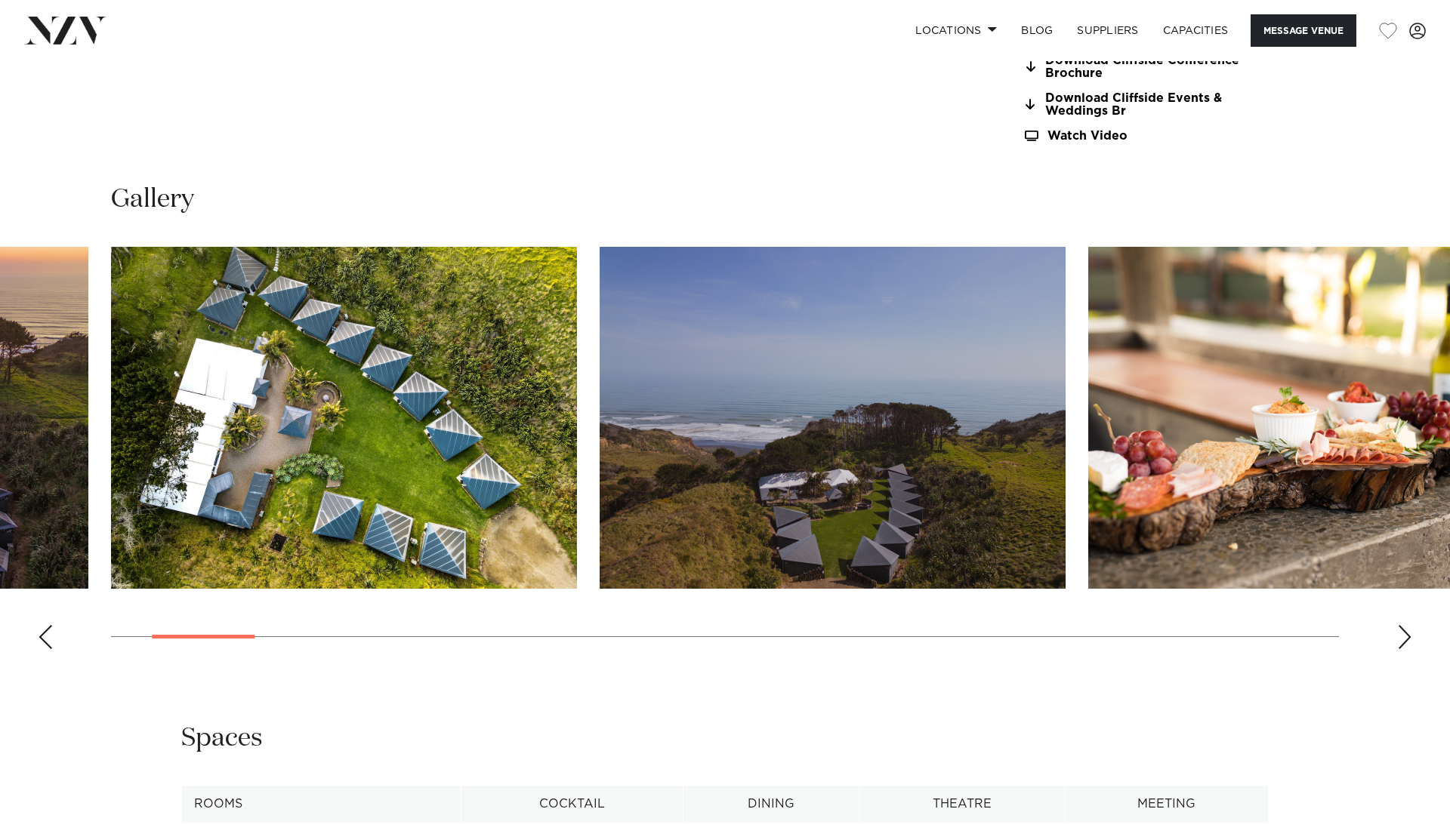
click at [1403, 625] on div "Next slide" at bounding box center [1404, 637] width 15 height 24
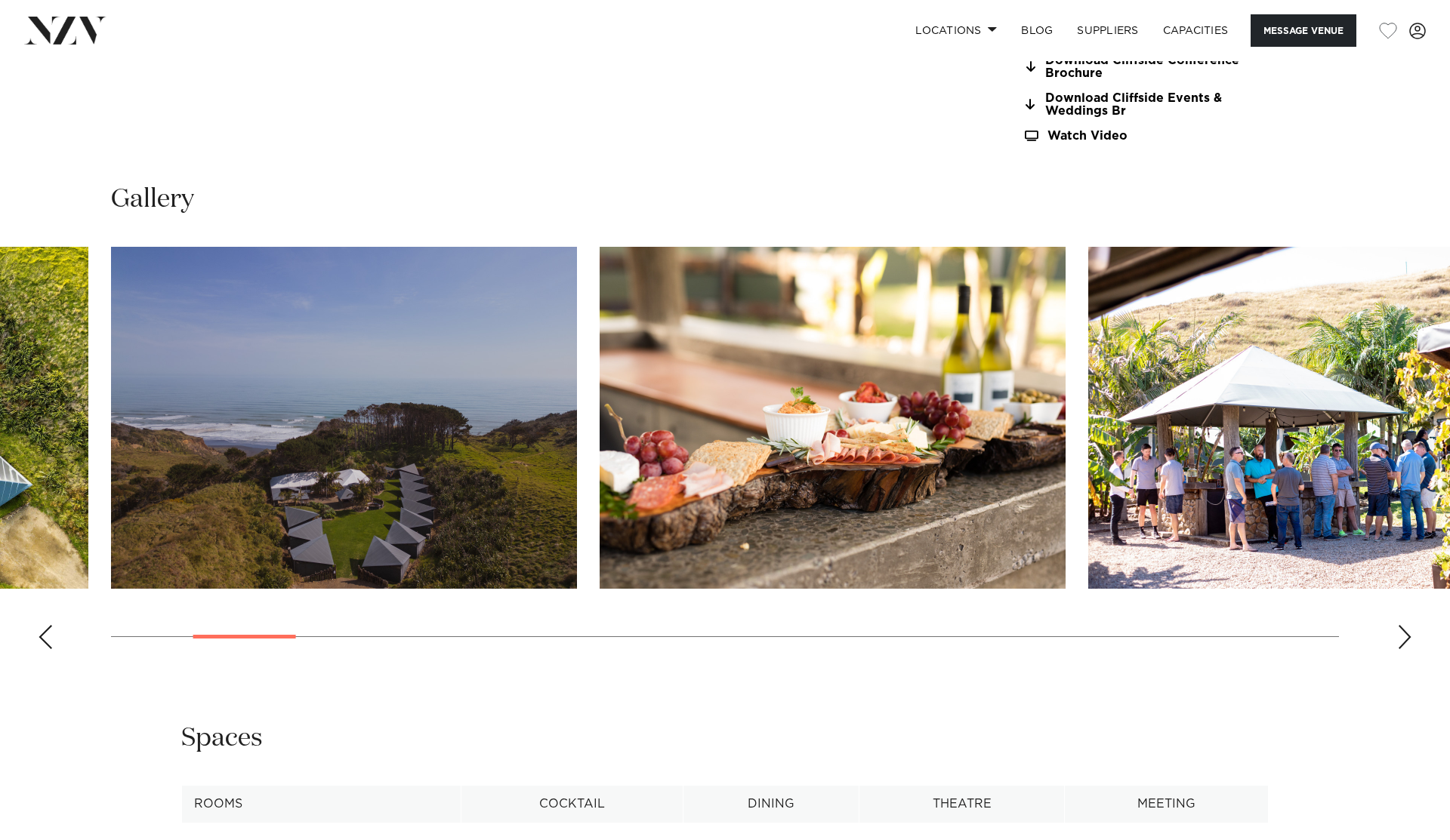
click at [1407, 625] on div "Next slide" at bounding box center [1404, 637] width 15 height 24
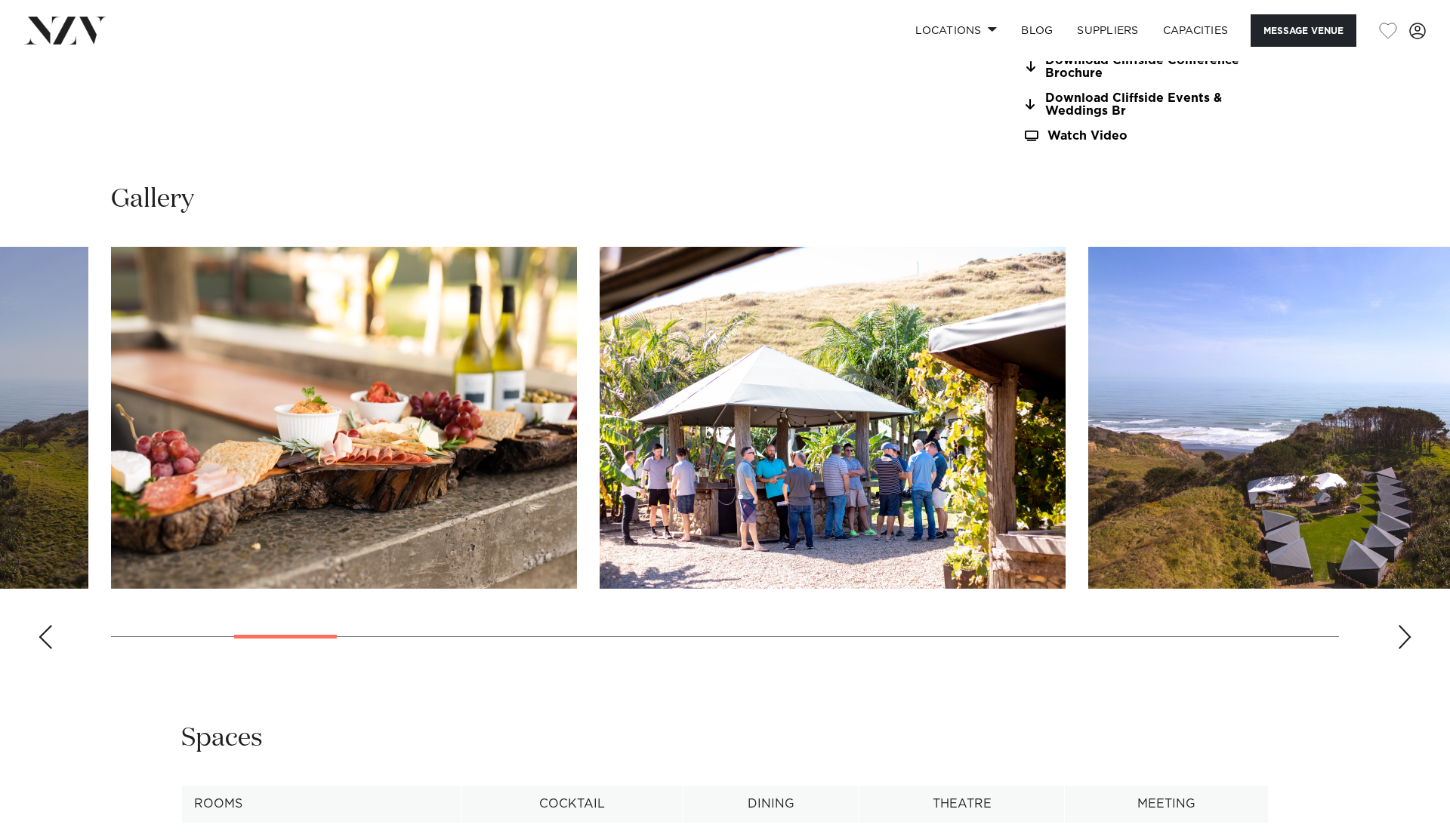
click at [1407, 625] on div "Next slide" at bounding box center [1404, 637] width 15 height 24
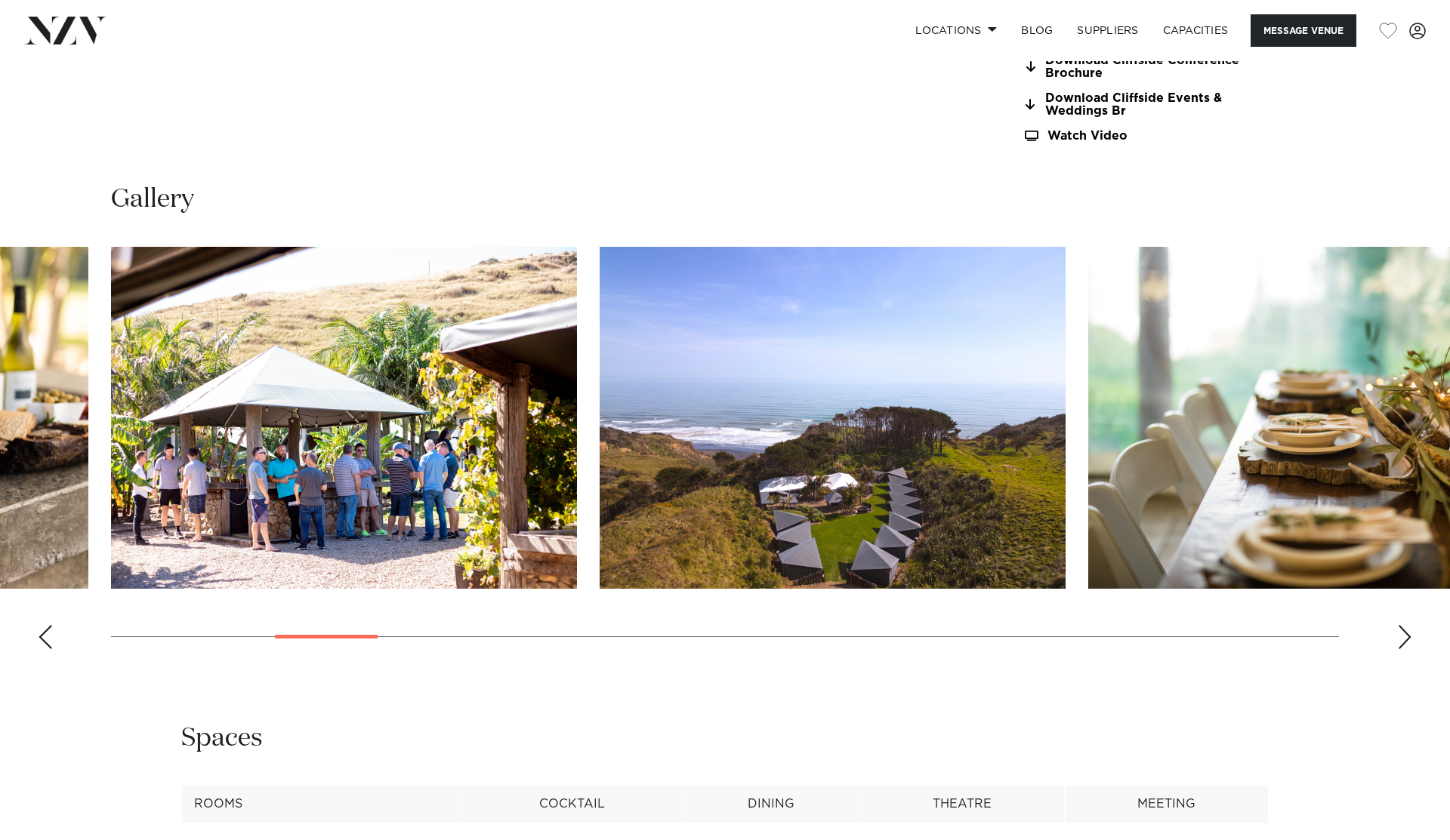
click at [1407, 625] on div "Next slide" at bounding box center [1404, 637] width 15 height 24
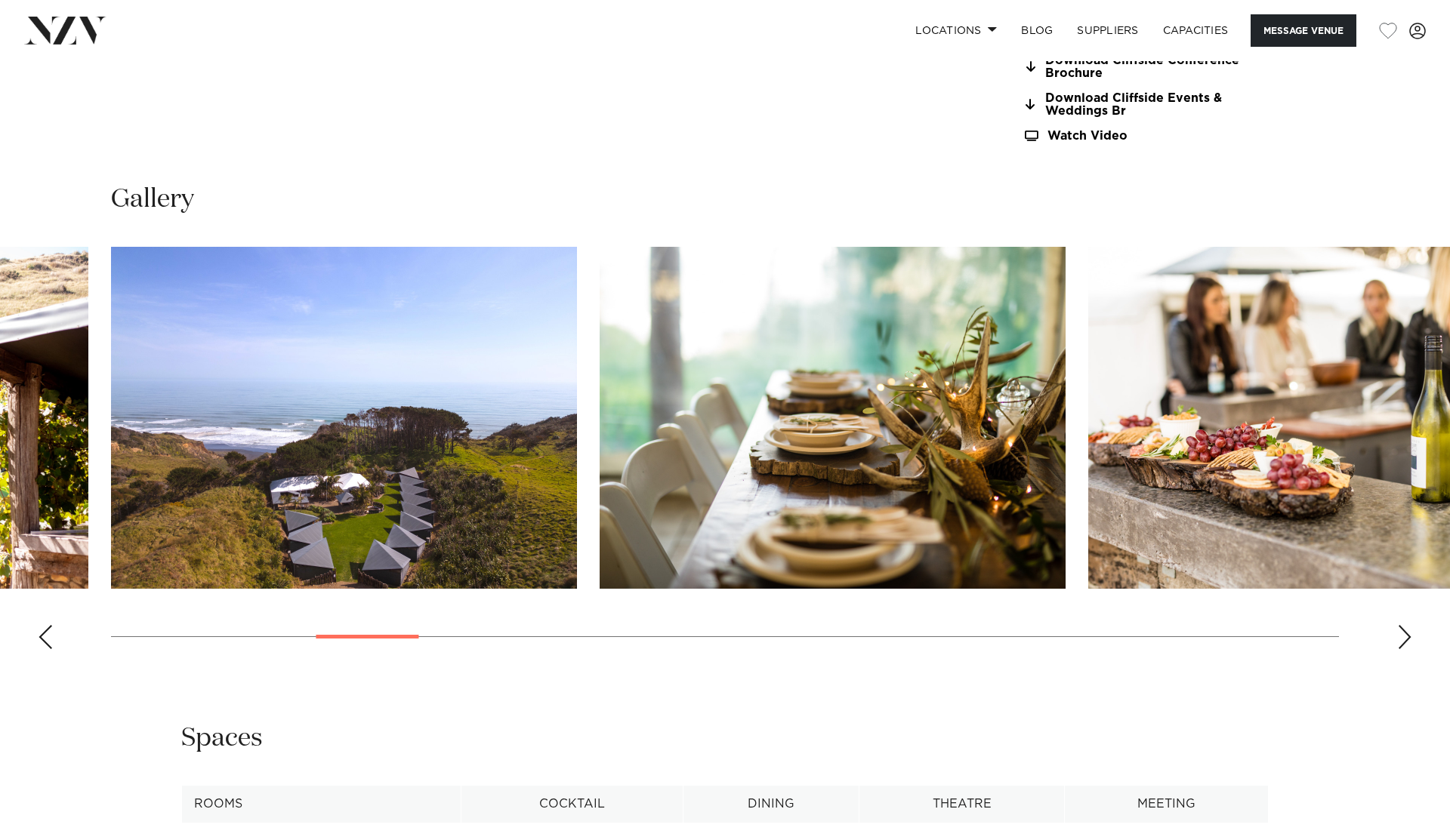
click at [1407, 625] on div "Next slide" at bounding box center [1404, 637] width 15 height 24
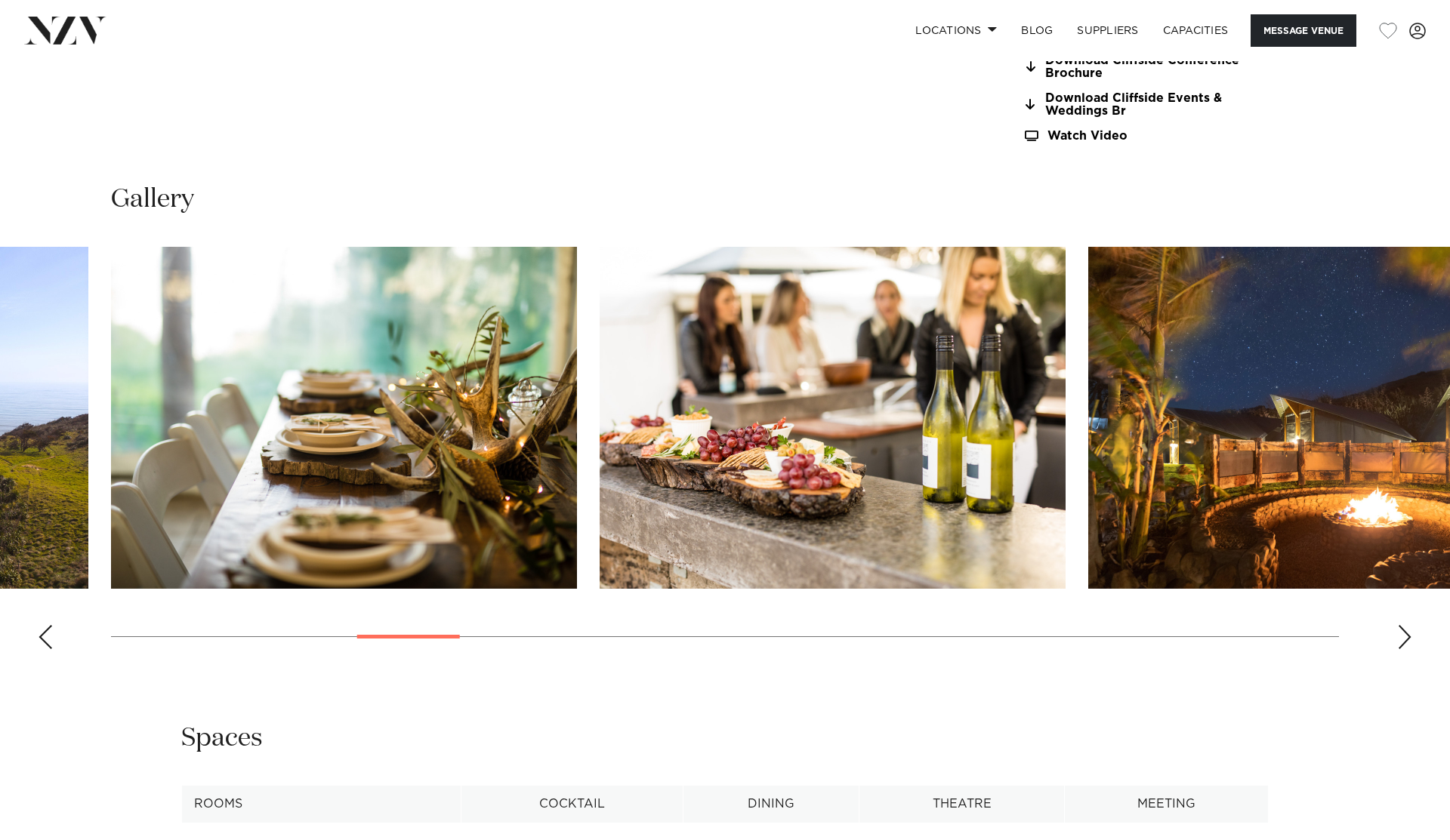
click at [1407, 625] on div "Next slide" at bounding box center [1404, 637] width 15 height 24
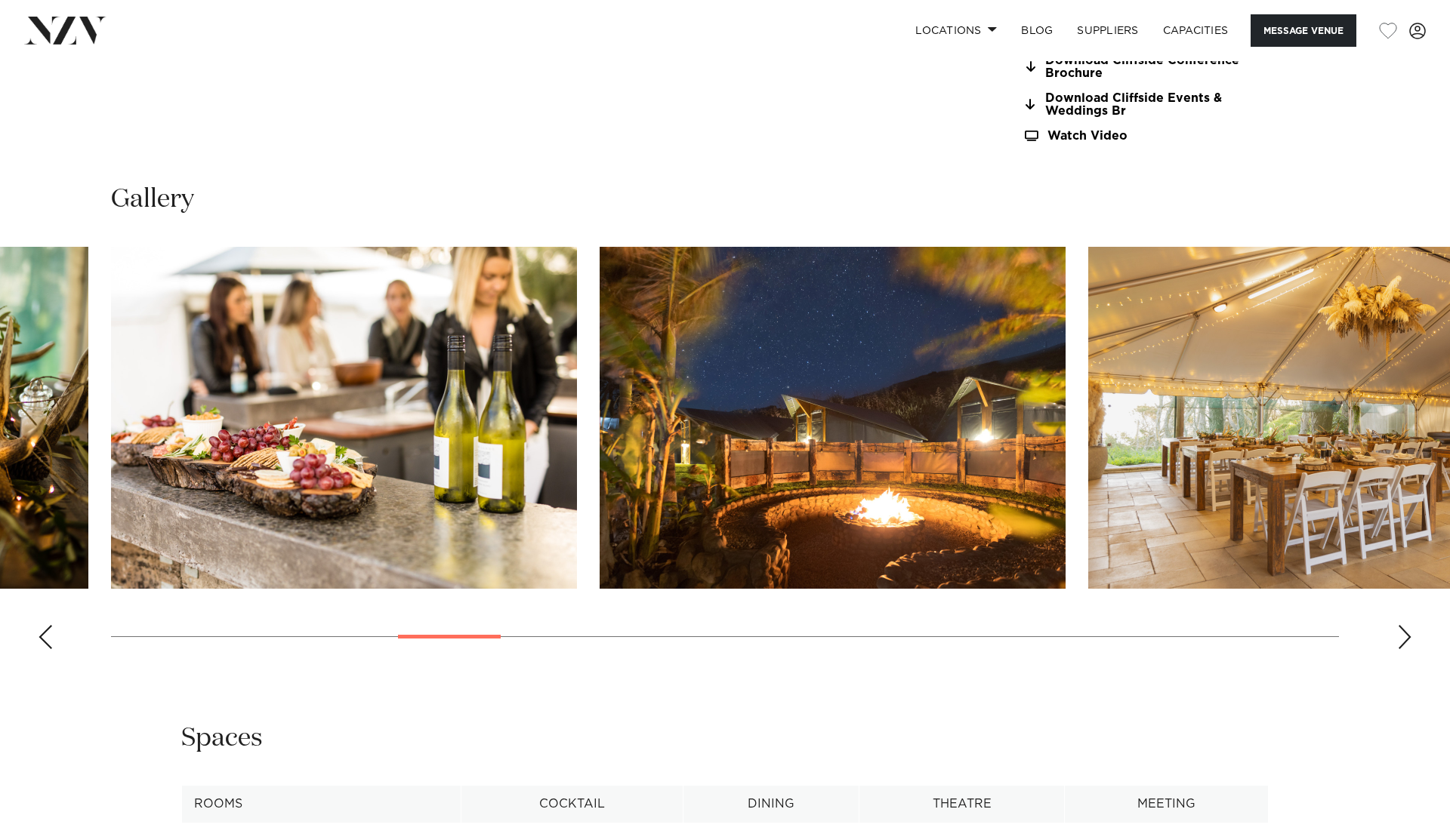
click at [1407, 625] on div "Next slide" at bounding box center [1404, 637] width 15 height 24
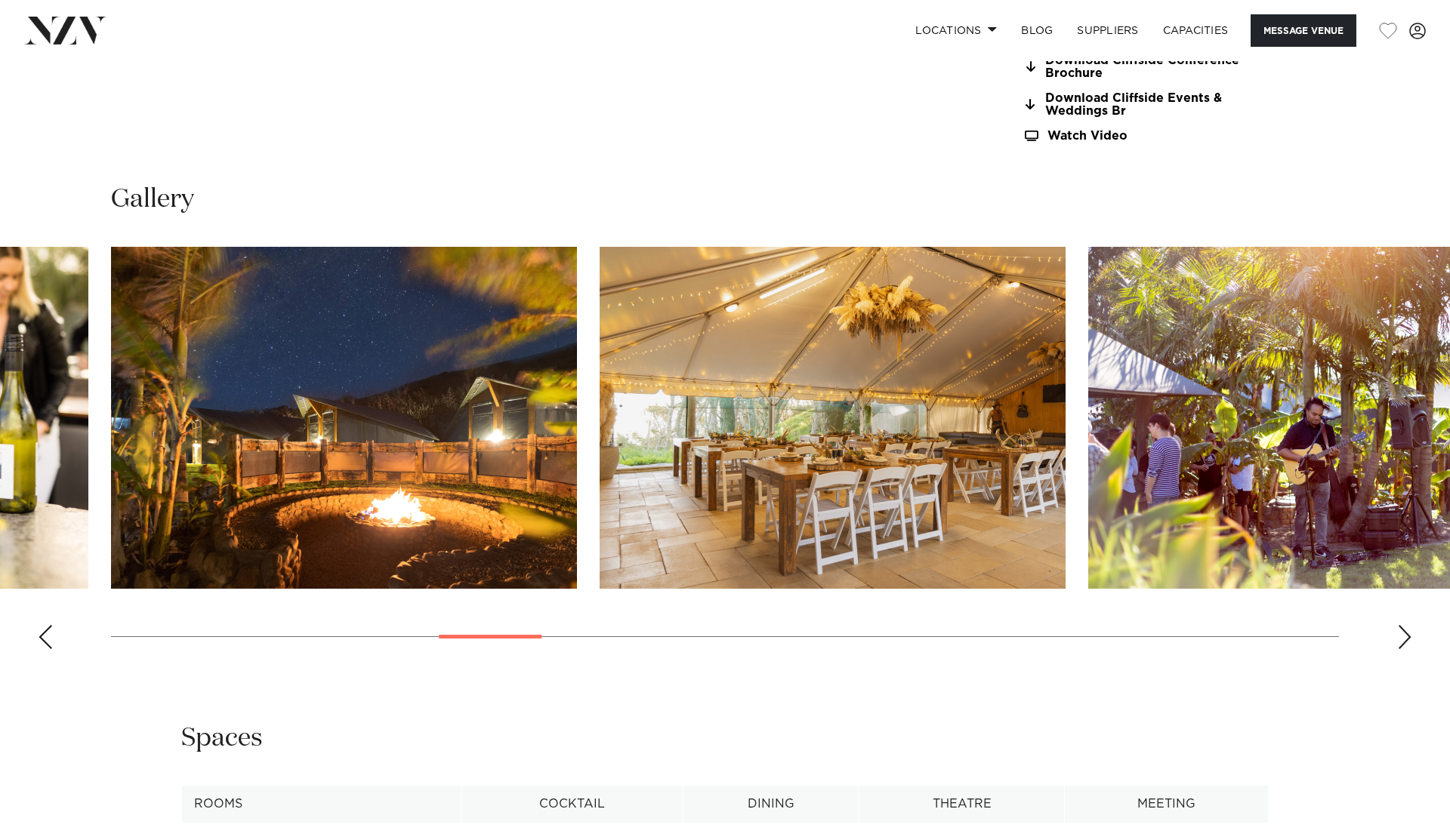
click at [1407, 625] on div "Next slide" at bounding box center [1404, 637] width 15 height 24
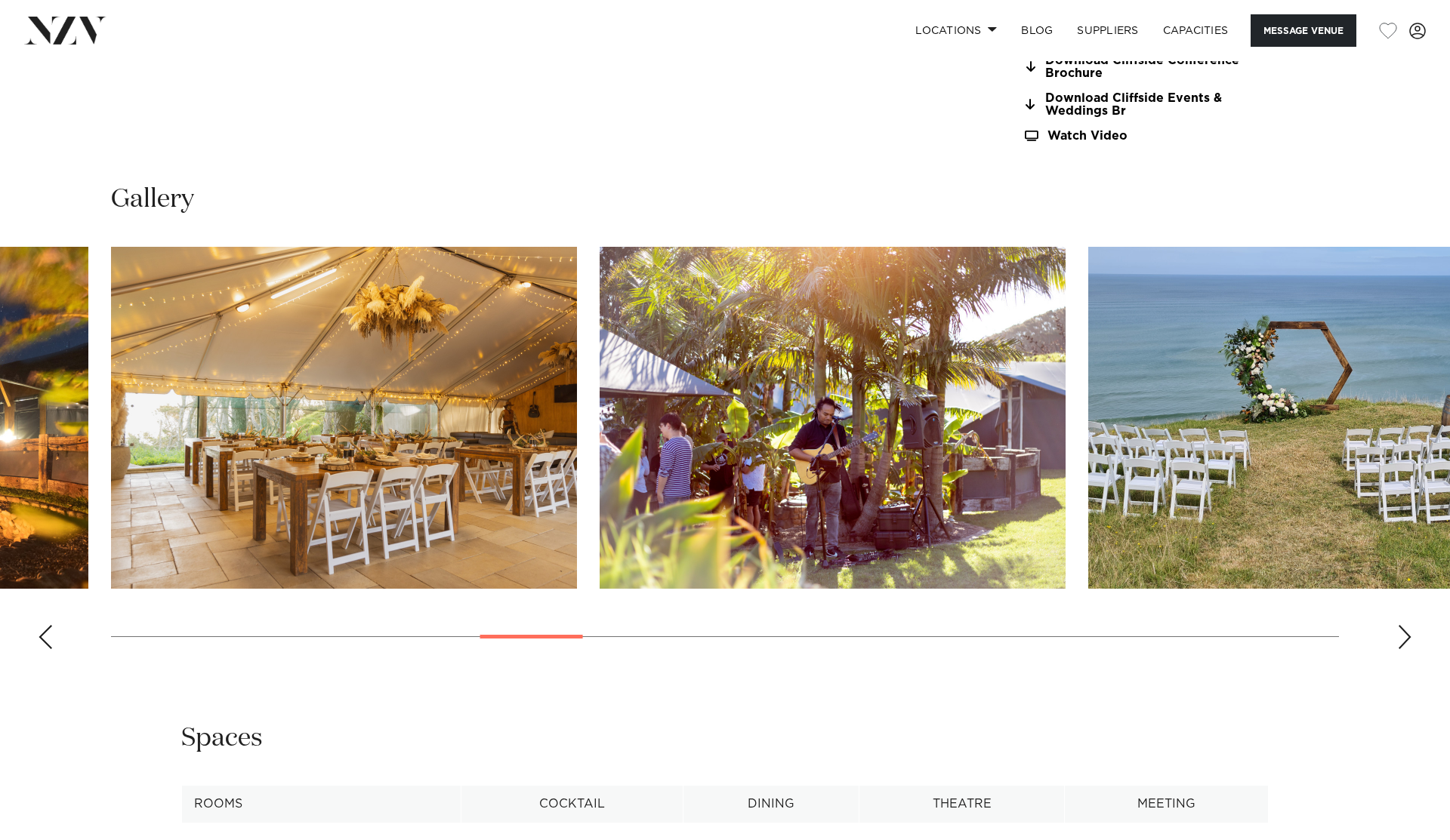
click at [1407, 625] on div "Next slide" at bounding box center [1404, 637] width 15 height 24
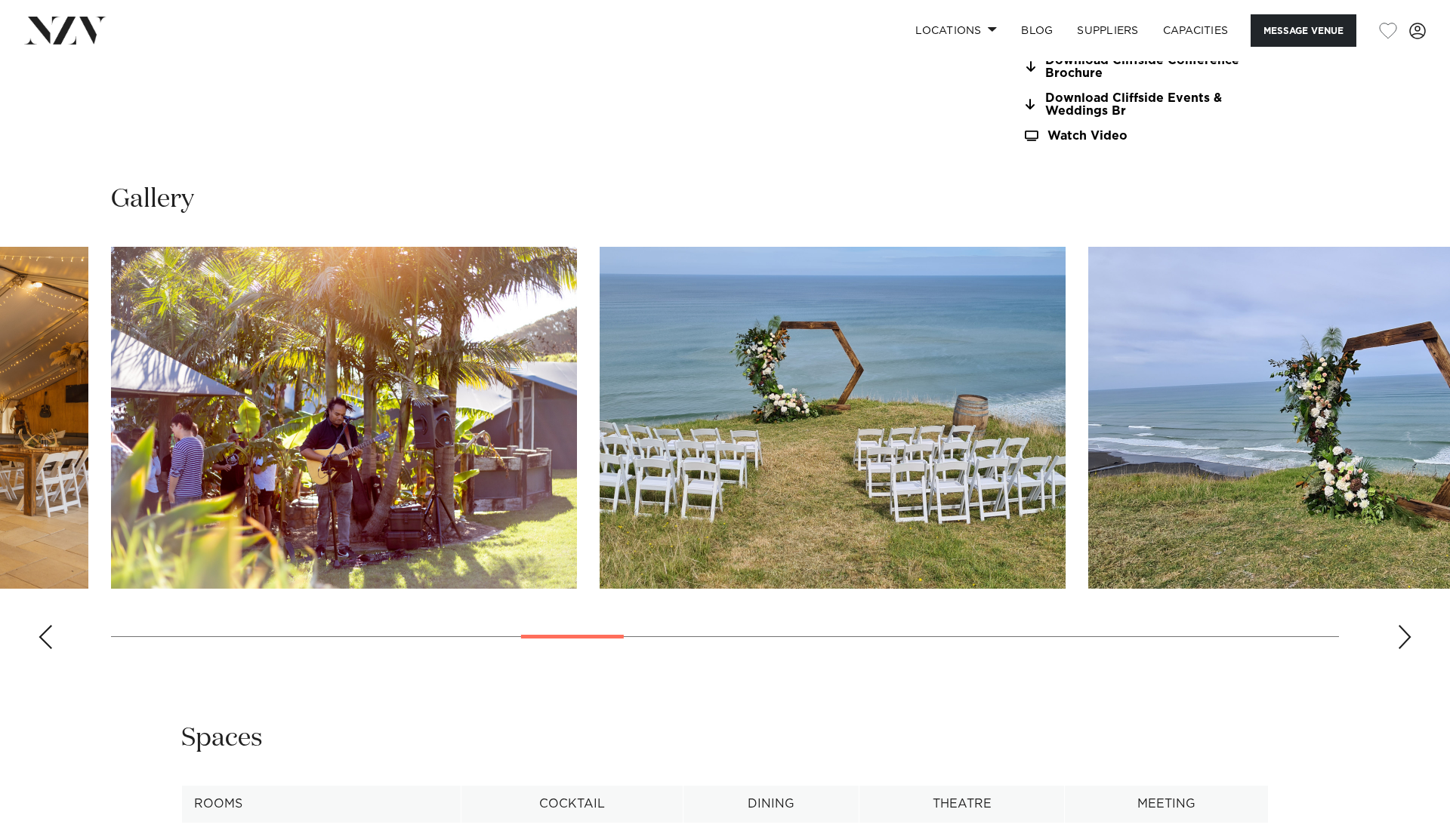
click at [1407, 625] on div "Next slide" at bounding box center [1404, 637] width 15 height 24
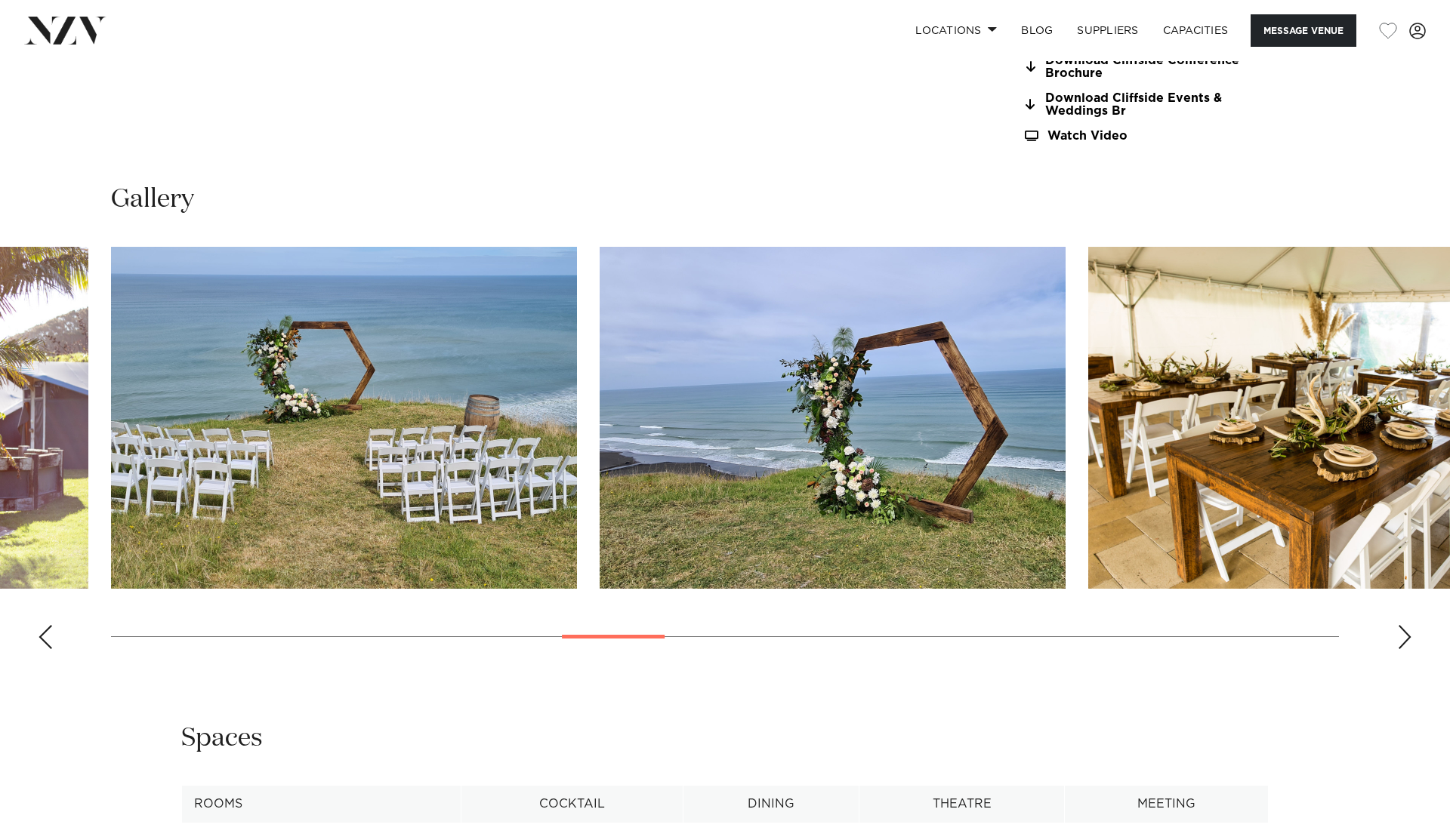
click at [1407, 625] on div "Next slide" at bounding box center [1404, 637] width 15 height 24
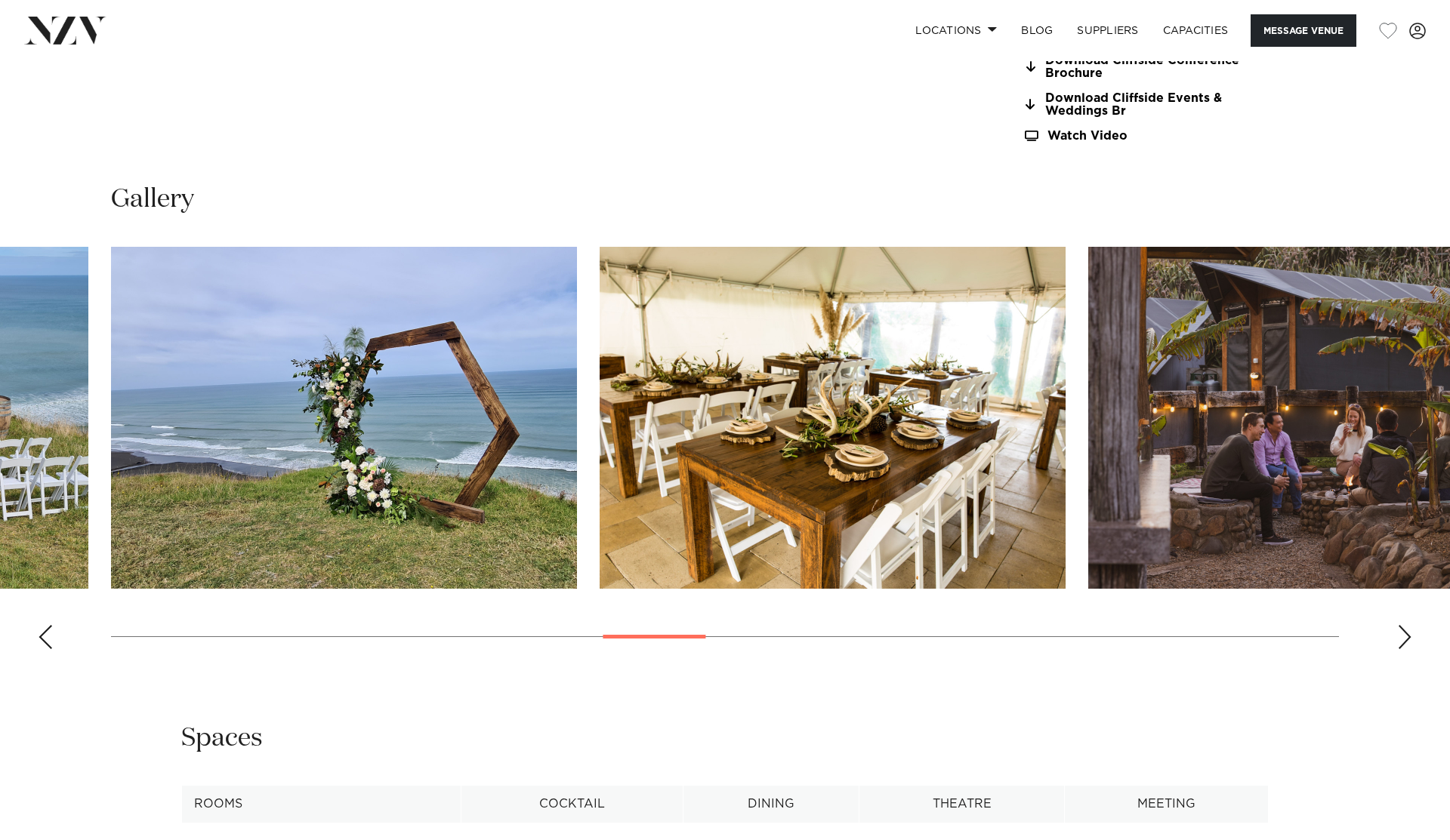
click at [1407, 625] on div "Next slide" at bounding box center [1404, 637] width 15 height 24
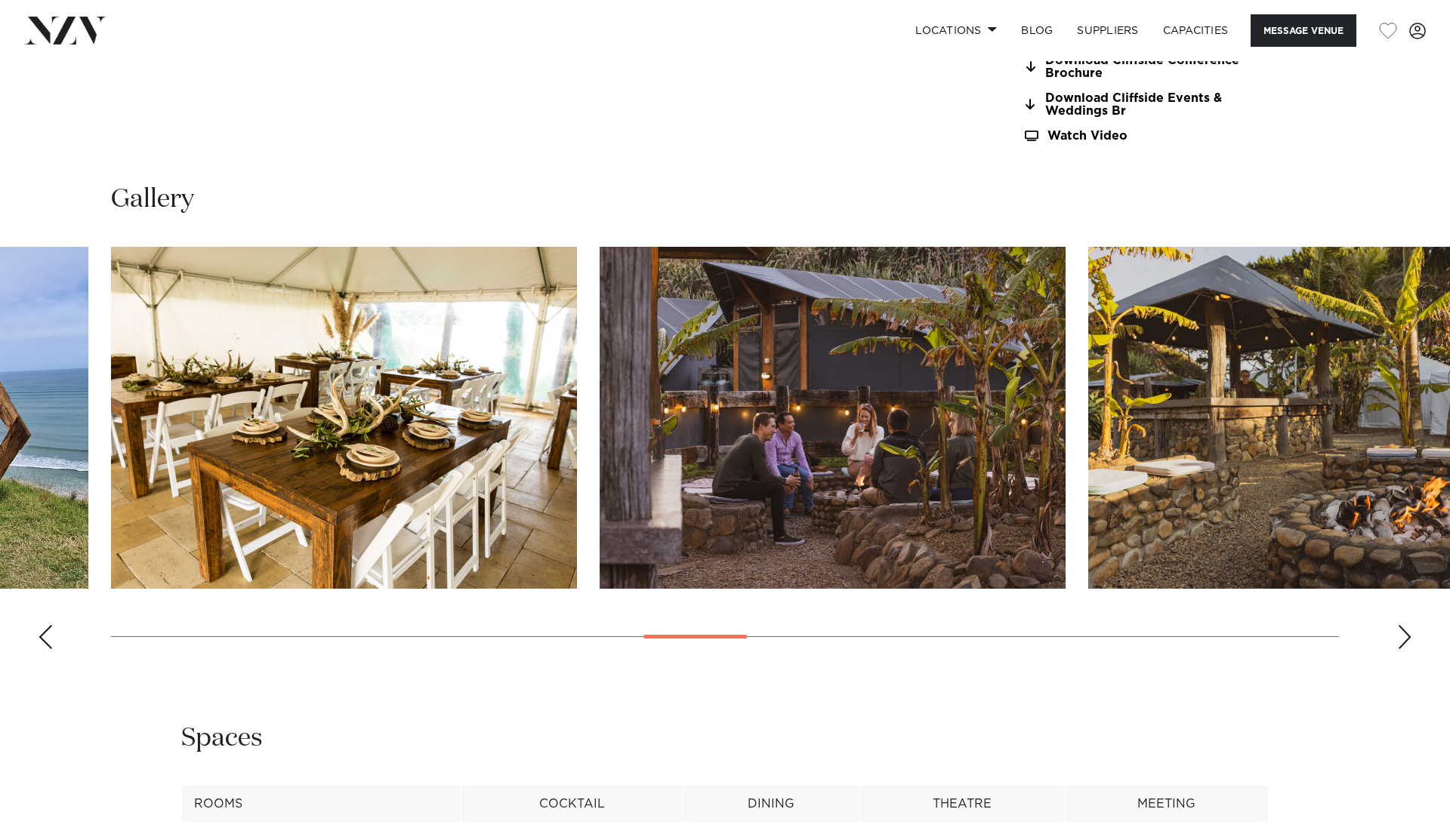
click at [1407, 625] on div "Next slide" at bounding box center [1404, 637] width 15 height 24
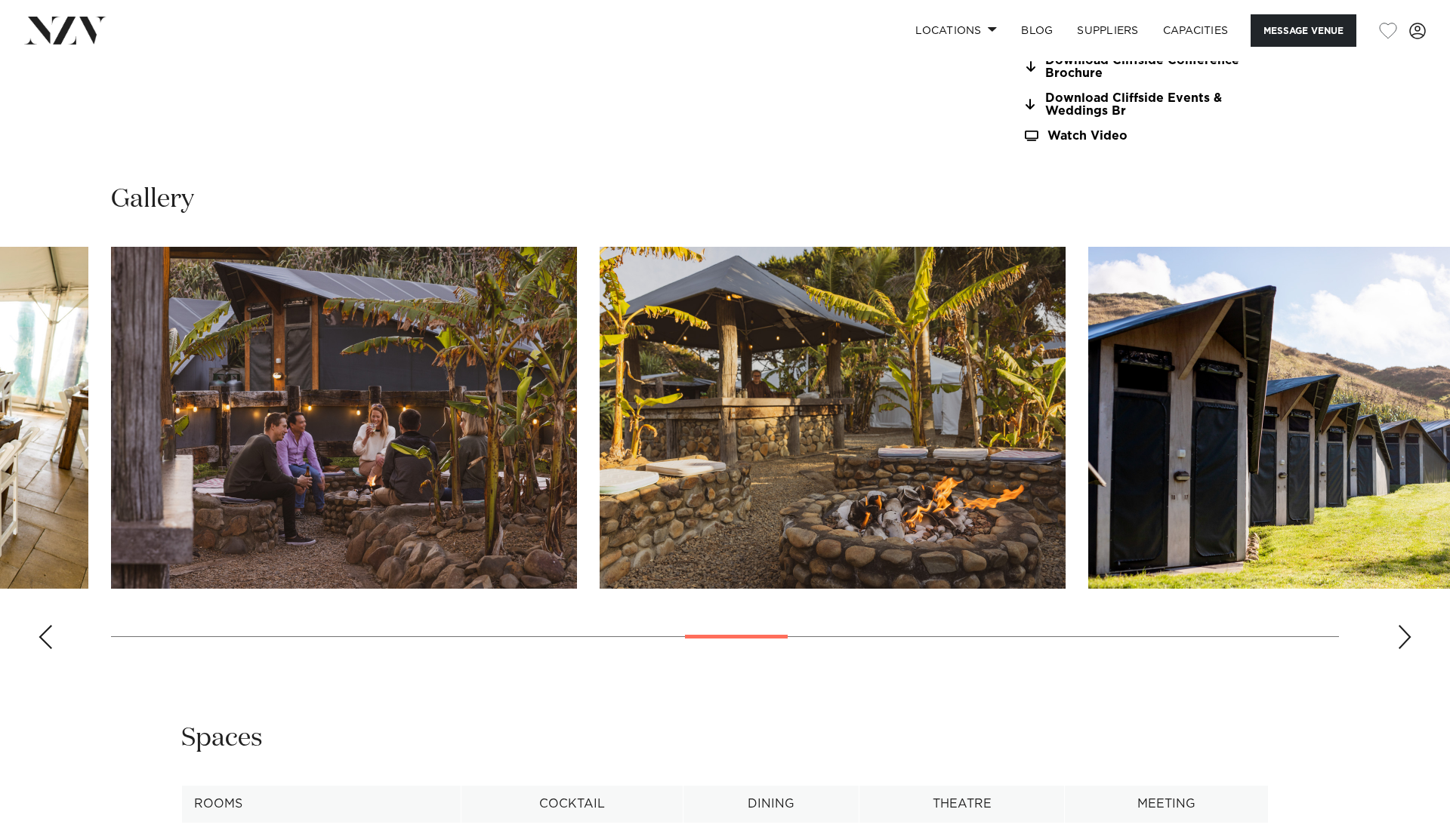
click at [1407, 625] on div "Next slide" at bounding box center [1404, 637] width 15 height 24
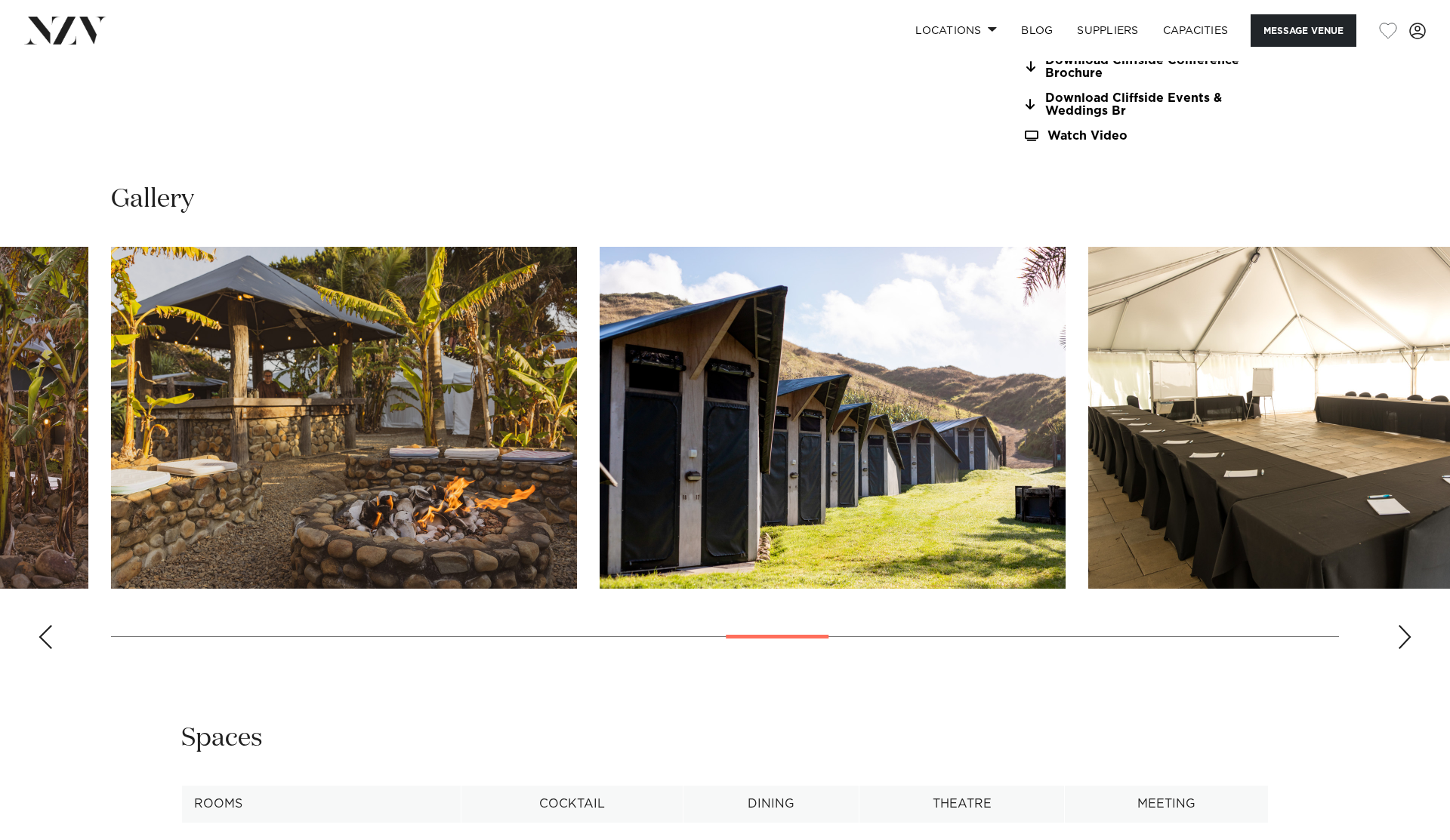
click at [1407, 625] on div "Next slide" at bounding box center [1404, 637] width 15 height 24
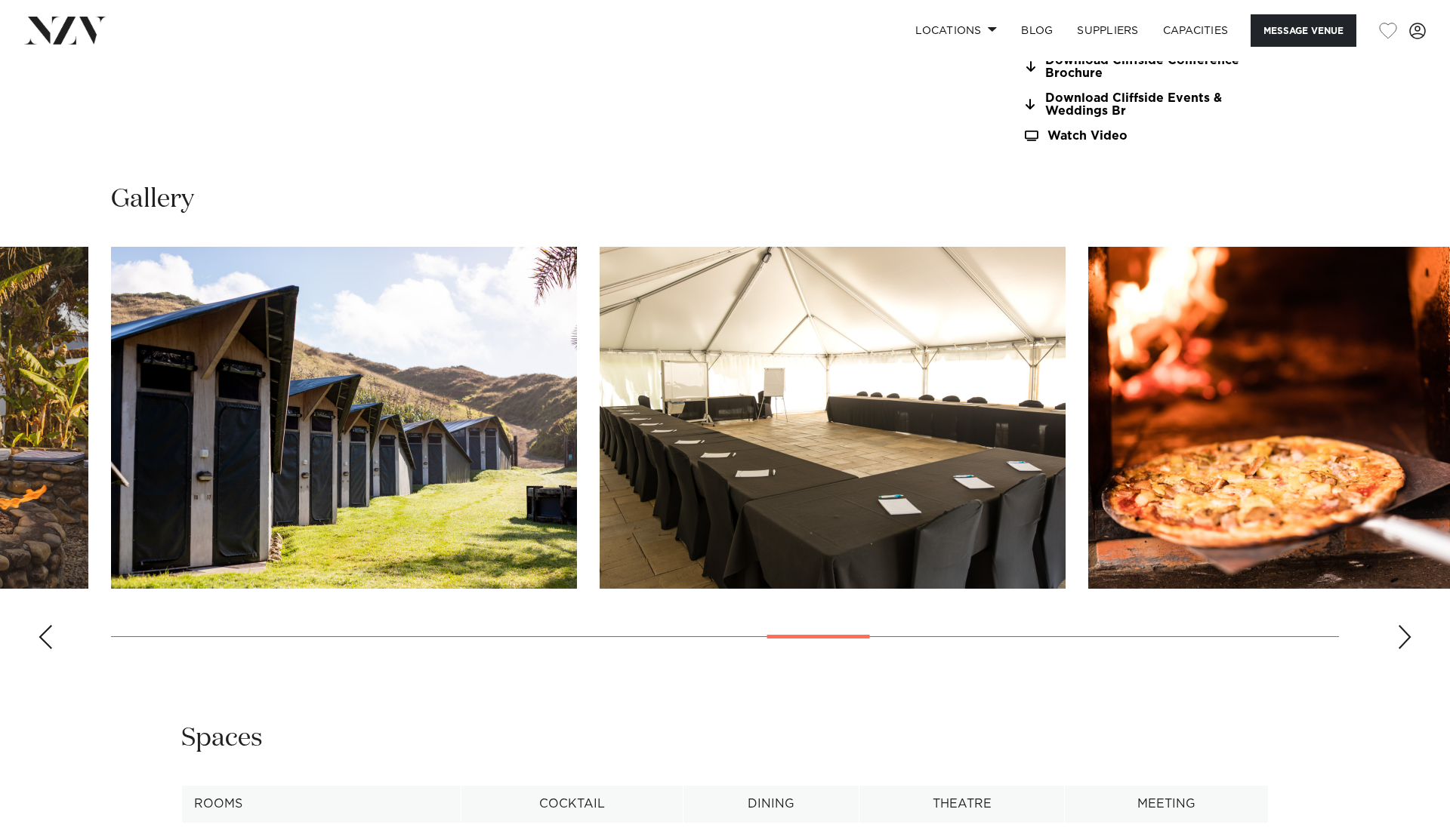
click at [1407, 625] on div "Next slide" at bounding box center [1404, 637] width 15 height 24
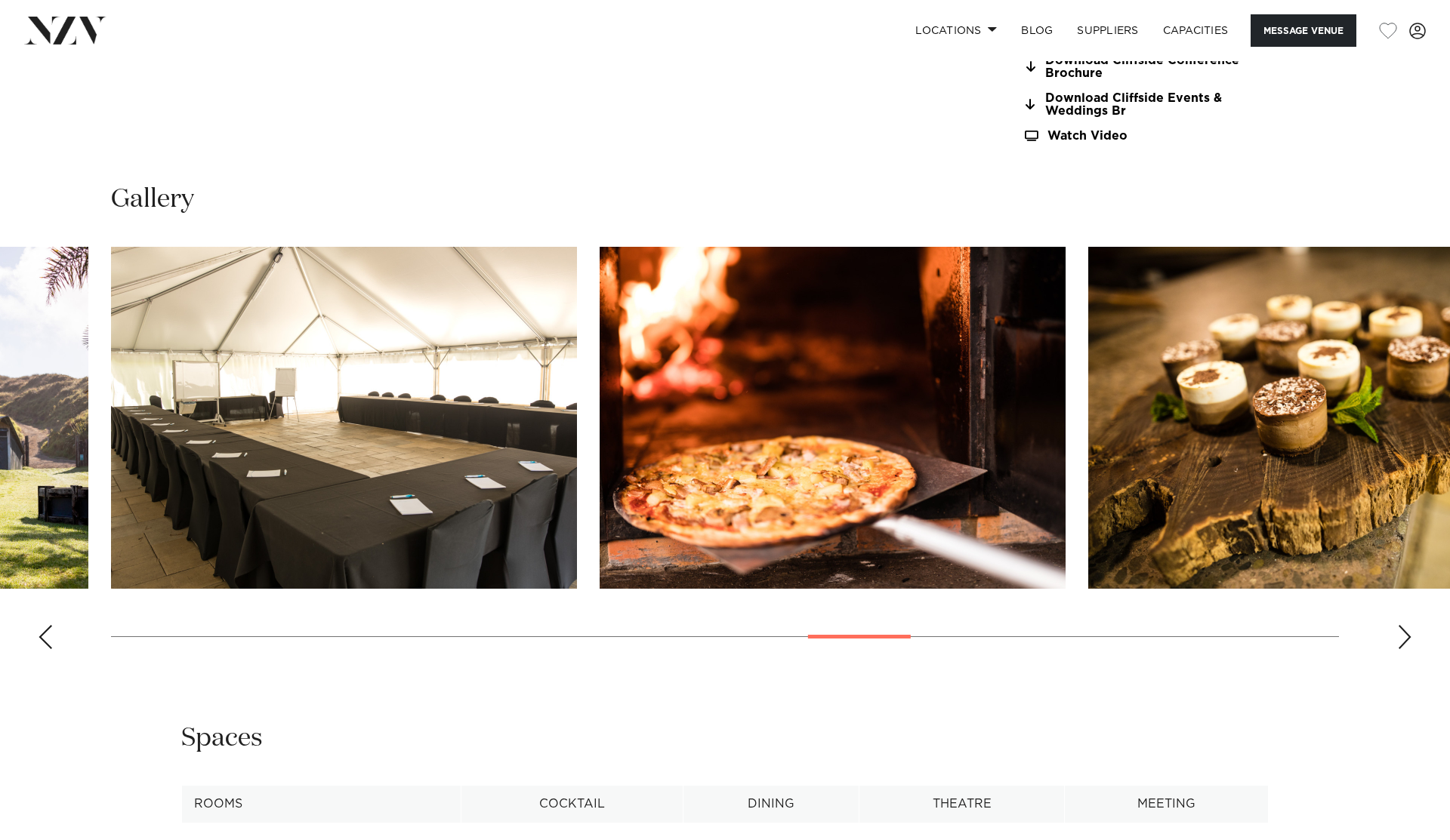
click at [1407, 625] on div "Next slide" at bounding box center [1404, 637] width 15 height 24
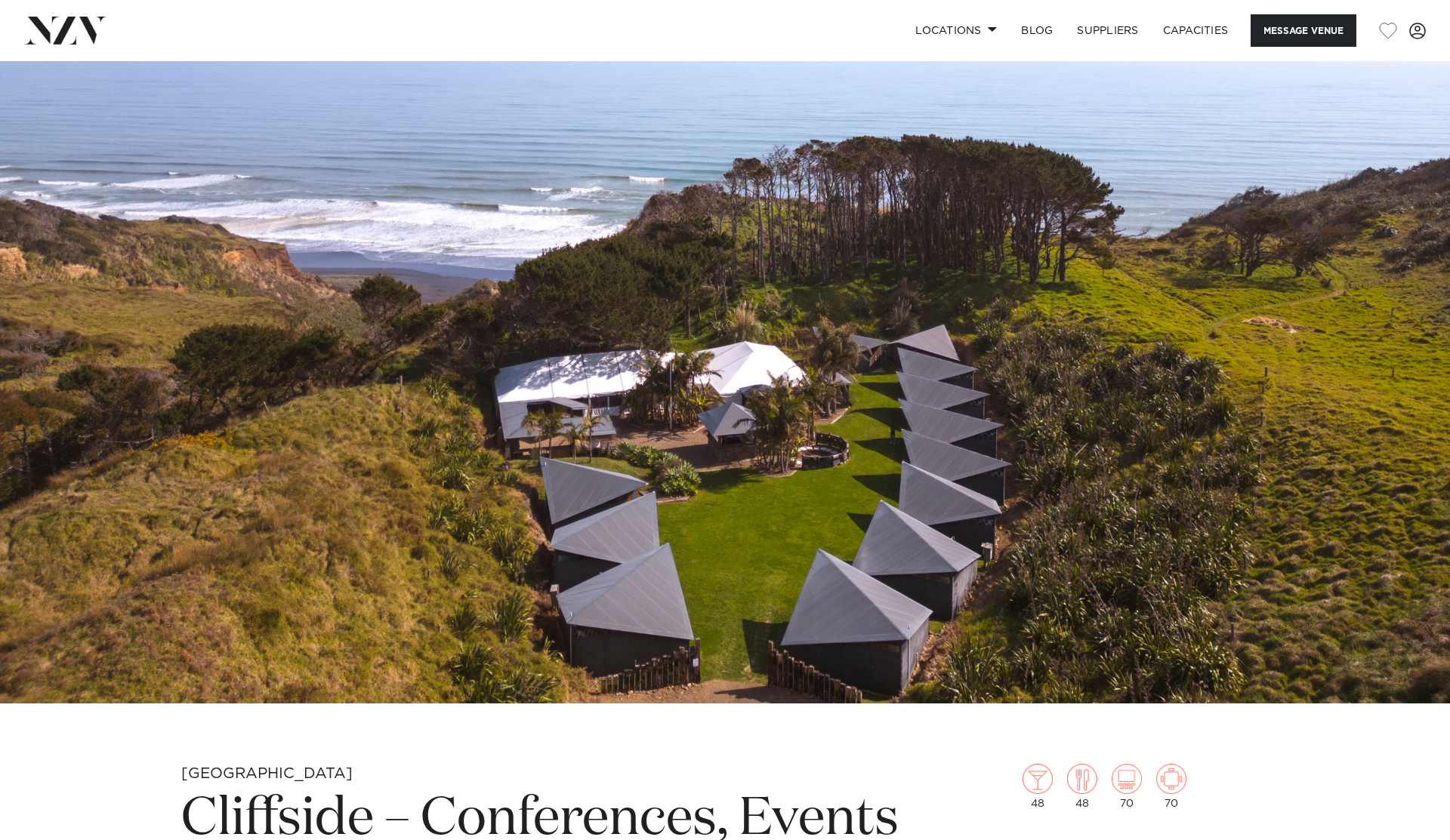
scroll to position [0, 0]
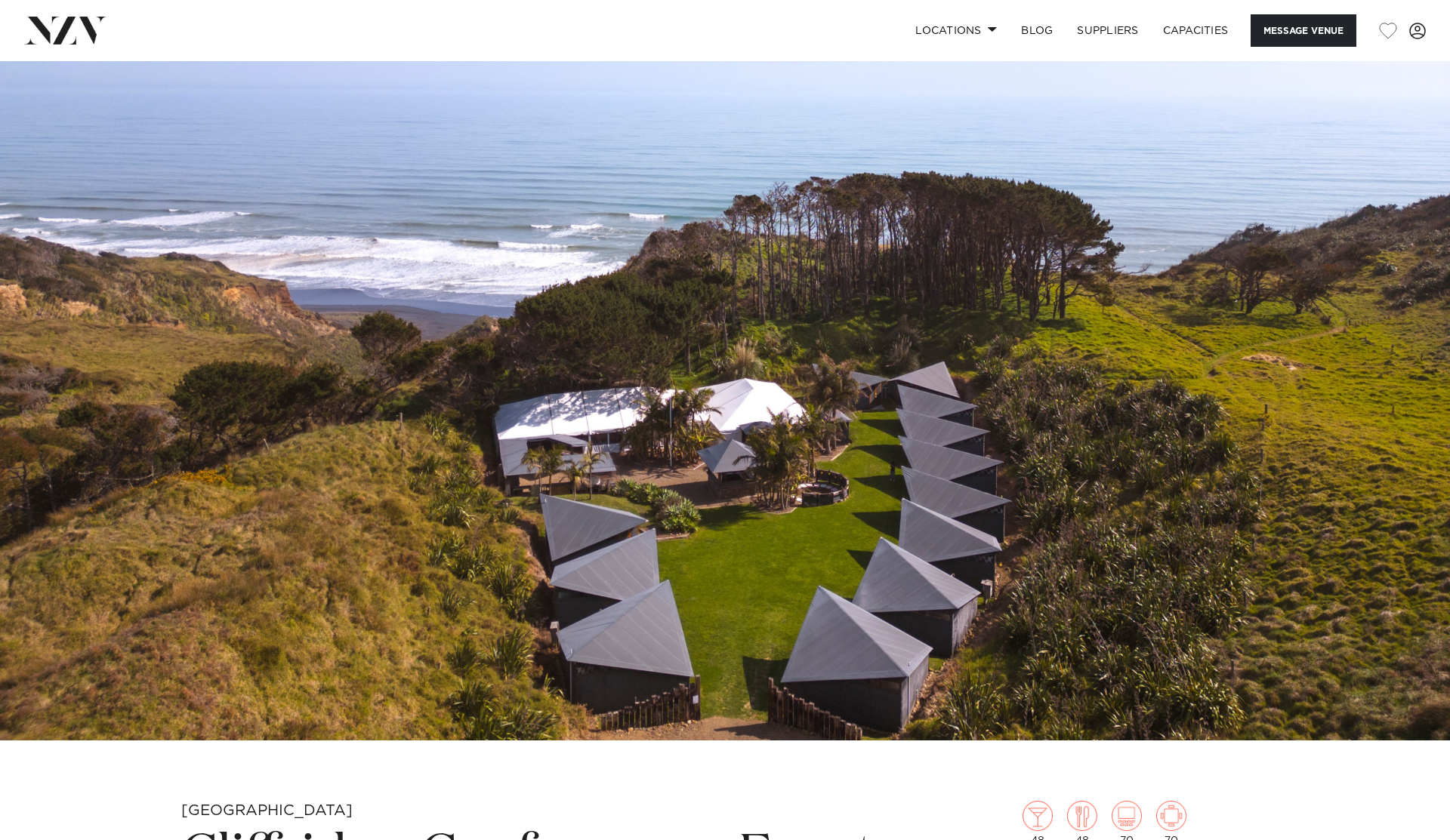
click at [77, 32] on img at bounding box center [66, 31] width 82 height 27
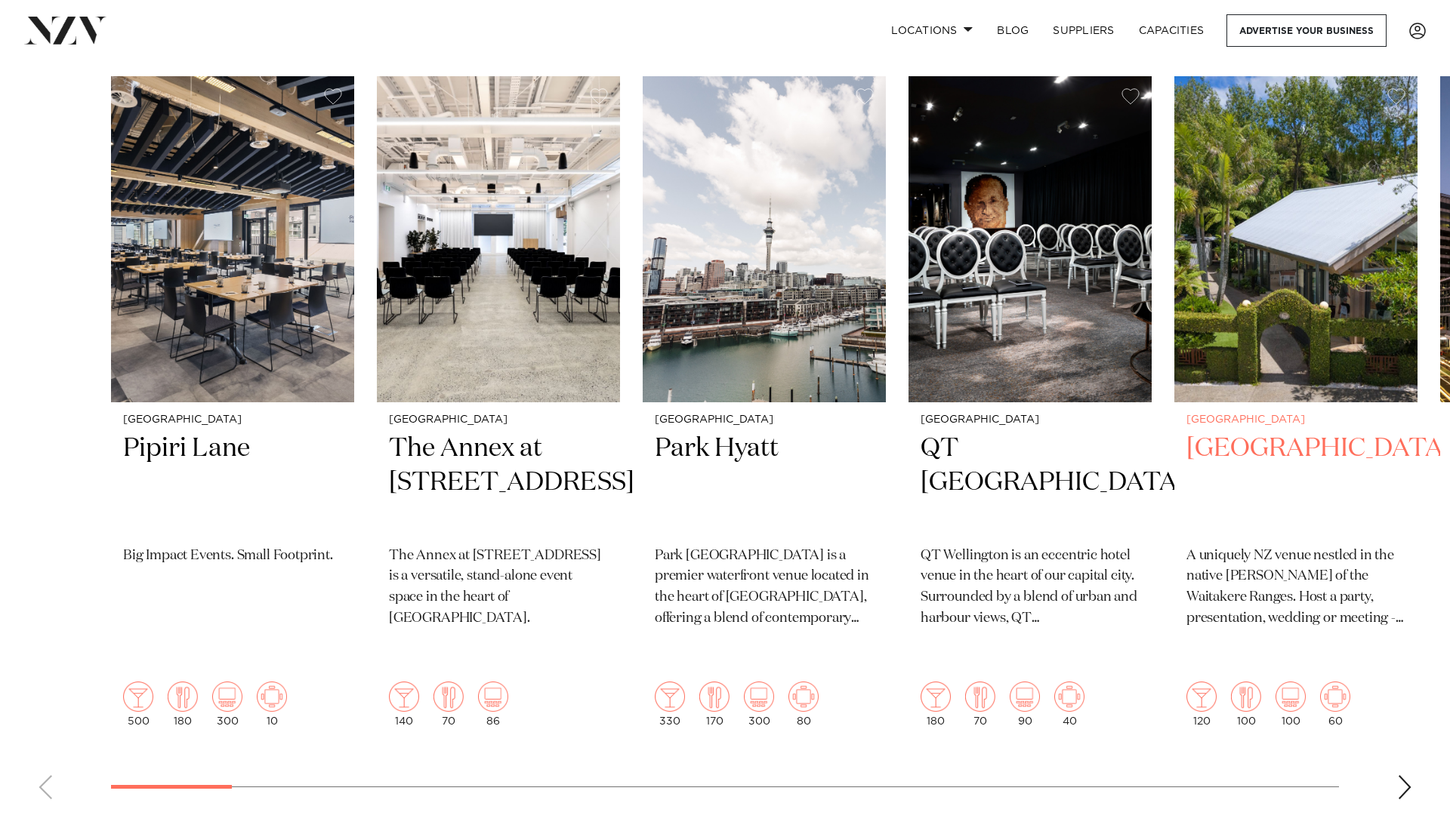
scroll to position [486, 0]
click at [1216, 453] on h2 "[GEOGRAPHIC_DATA]" at bounding box center [1296, 482] width 219 height 102
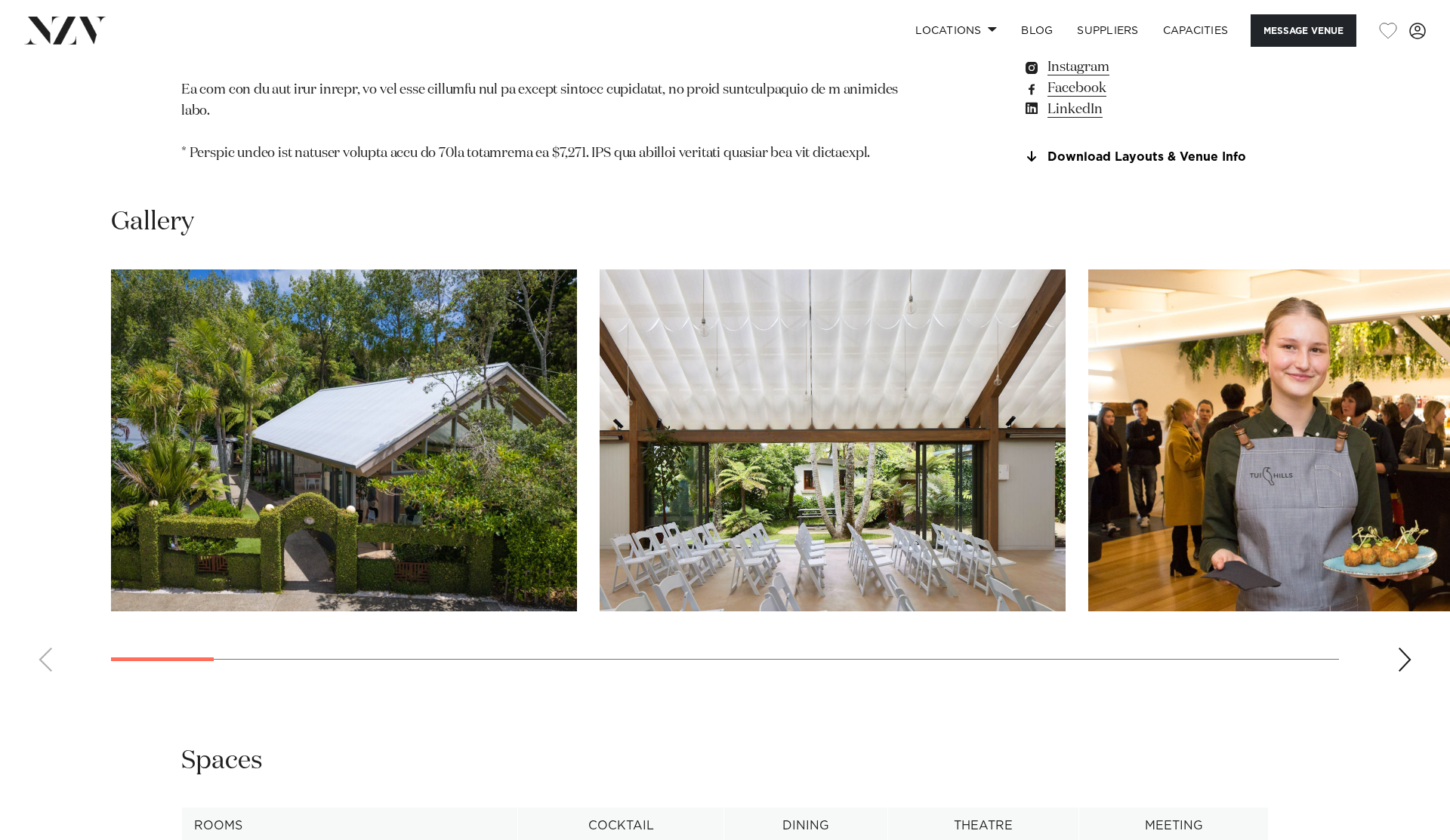
scroll to position [1675, 0]
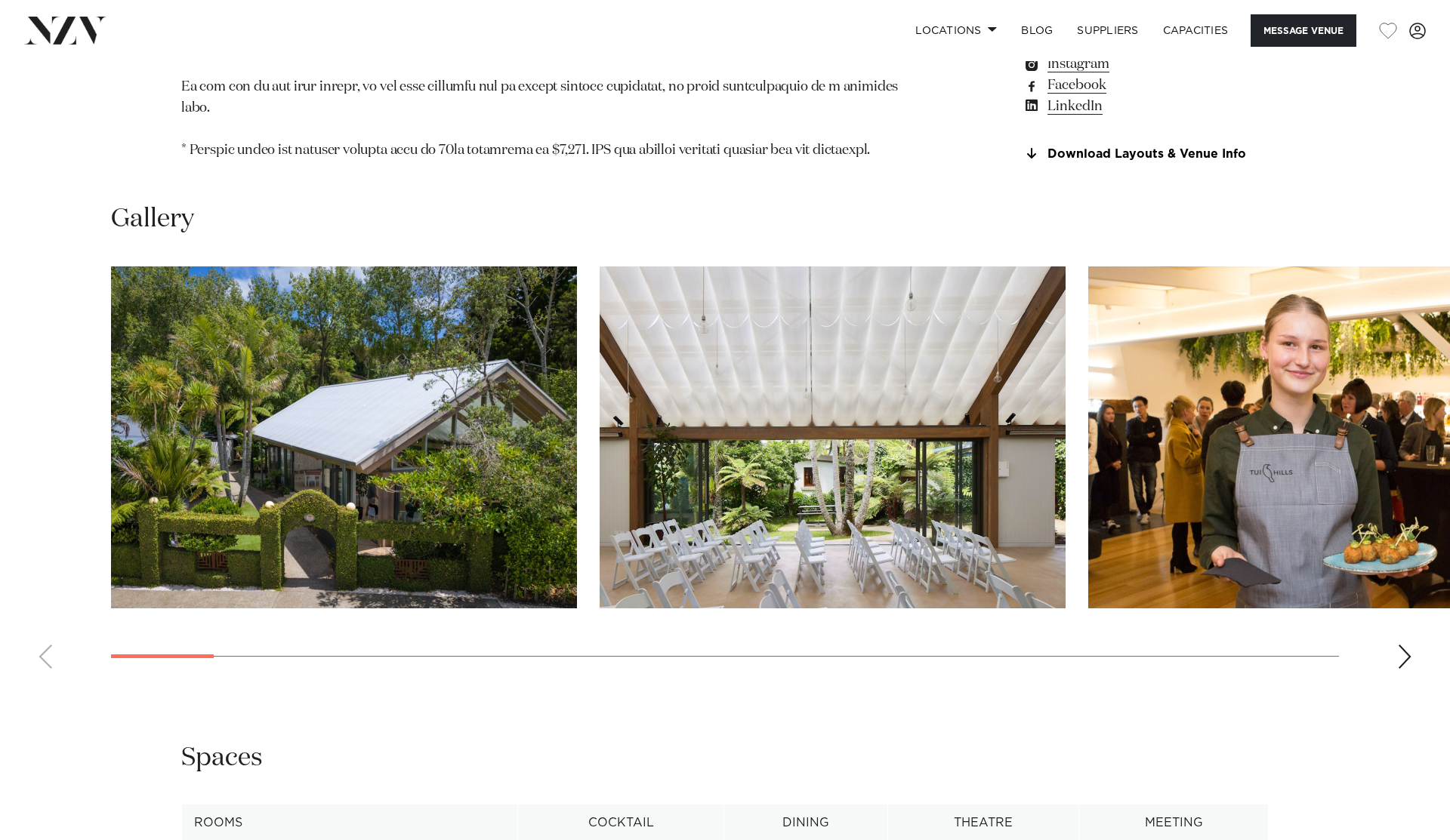
click at [1403, 644] on div "Next slide" at bounding box center [1404, 656] width 15 height 24
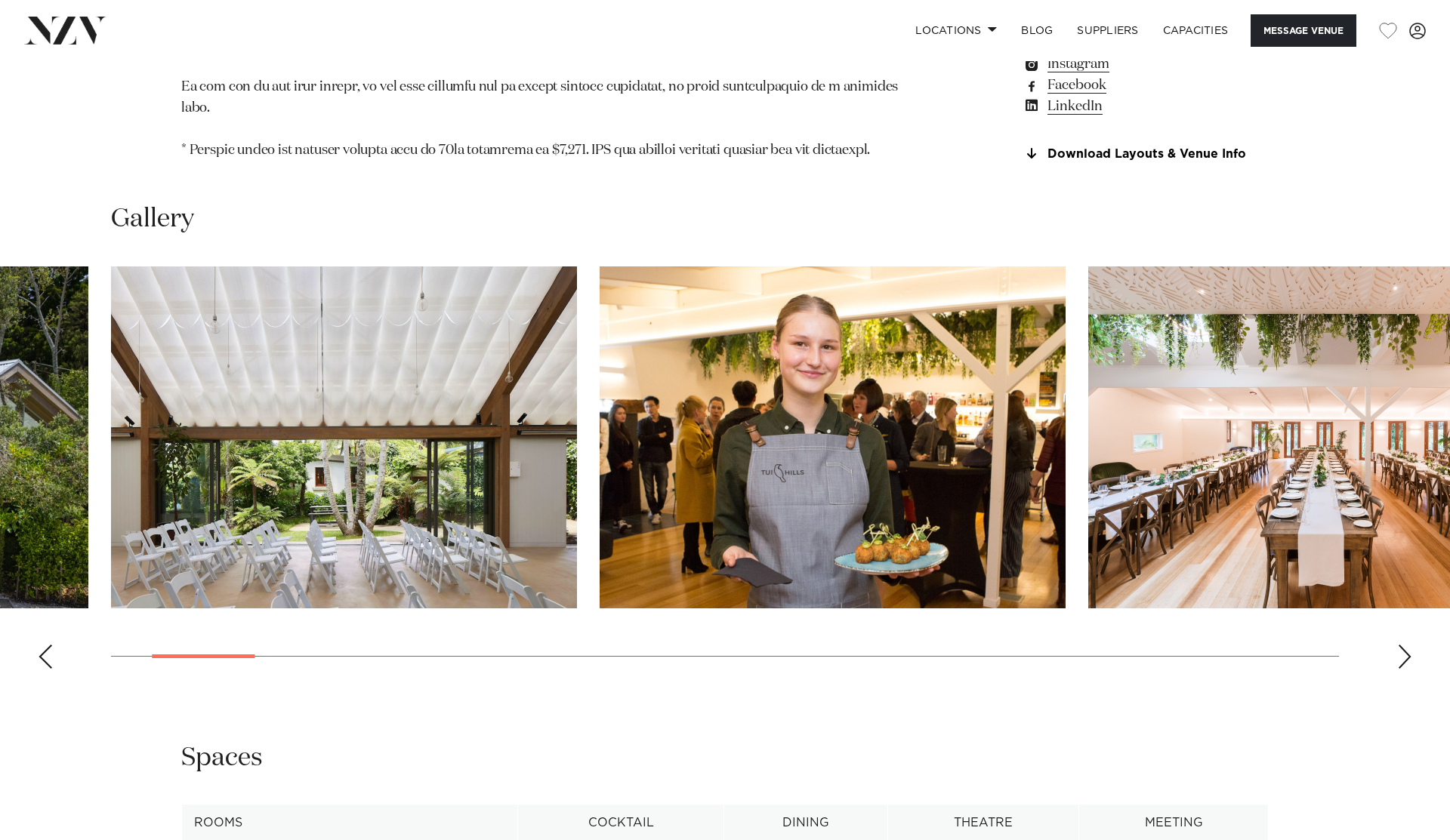
click at [1401, 644] on div "Next slide" at bounding box center [1404, 656] width 15 height 24
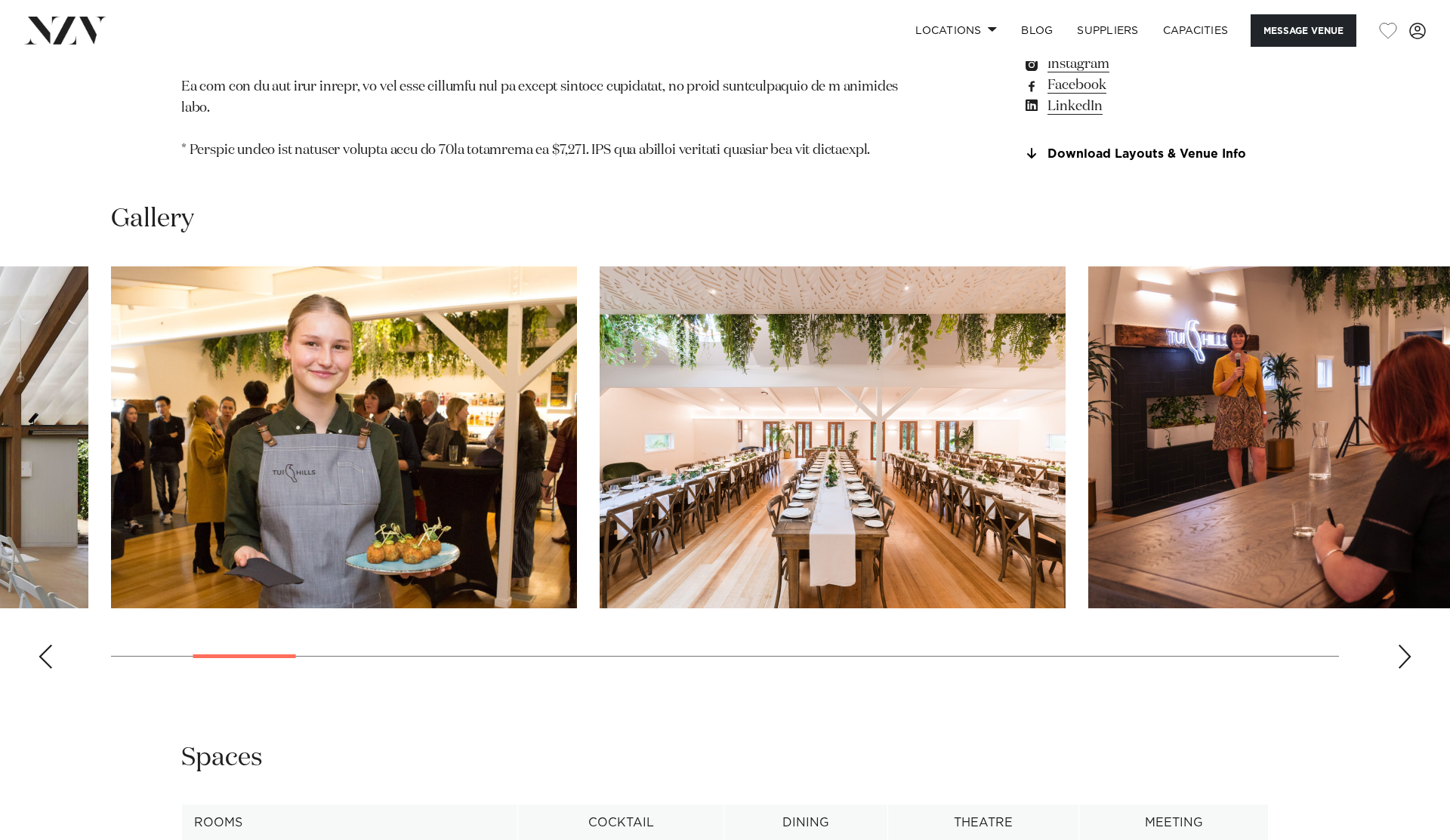
click at [1401, 644] on div "Next slide" at bounding box center [1404, 656] width 15 height 24
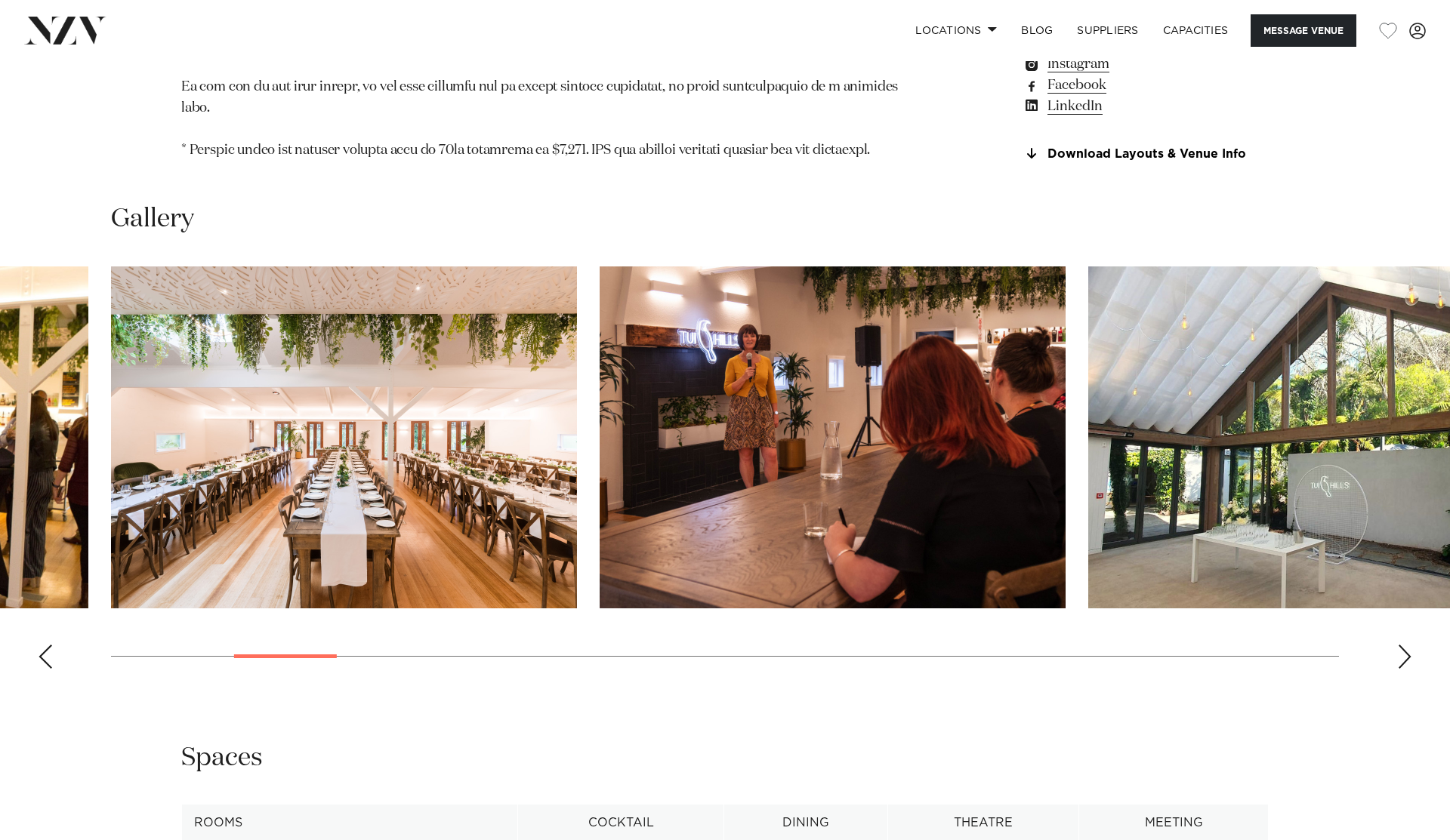
click at [1401, 644] on div "Next slide" at bounding box center [1404, 656] width 15 height 24
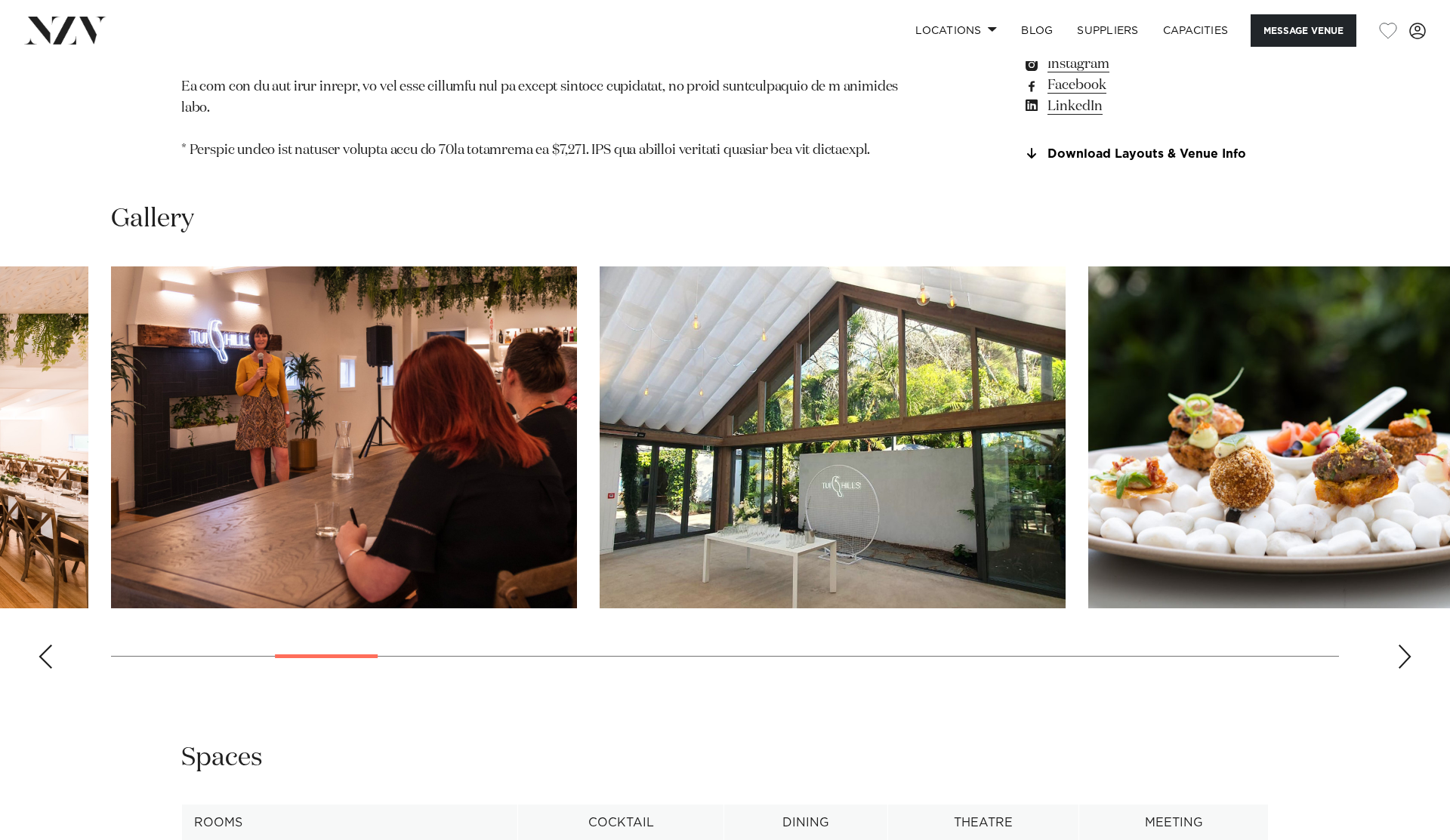
click at [1401, 644] on div "Next slide" at bounding box center [1404, 656] width 15 height 24
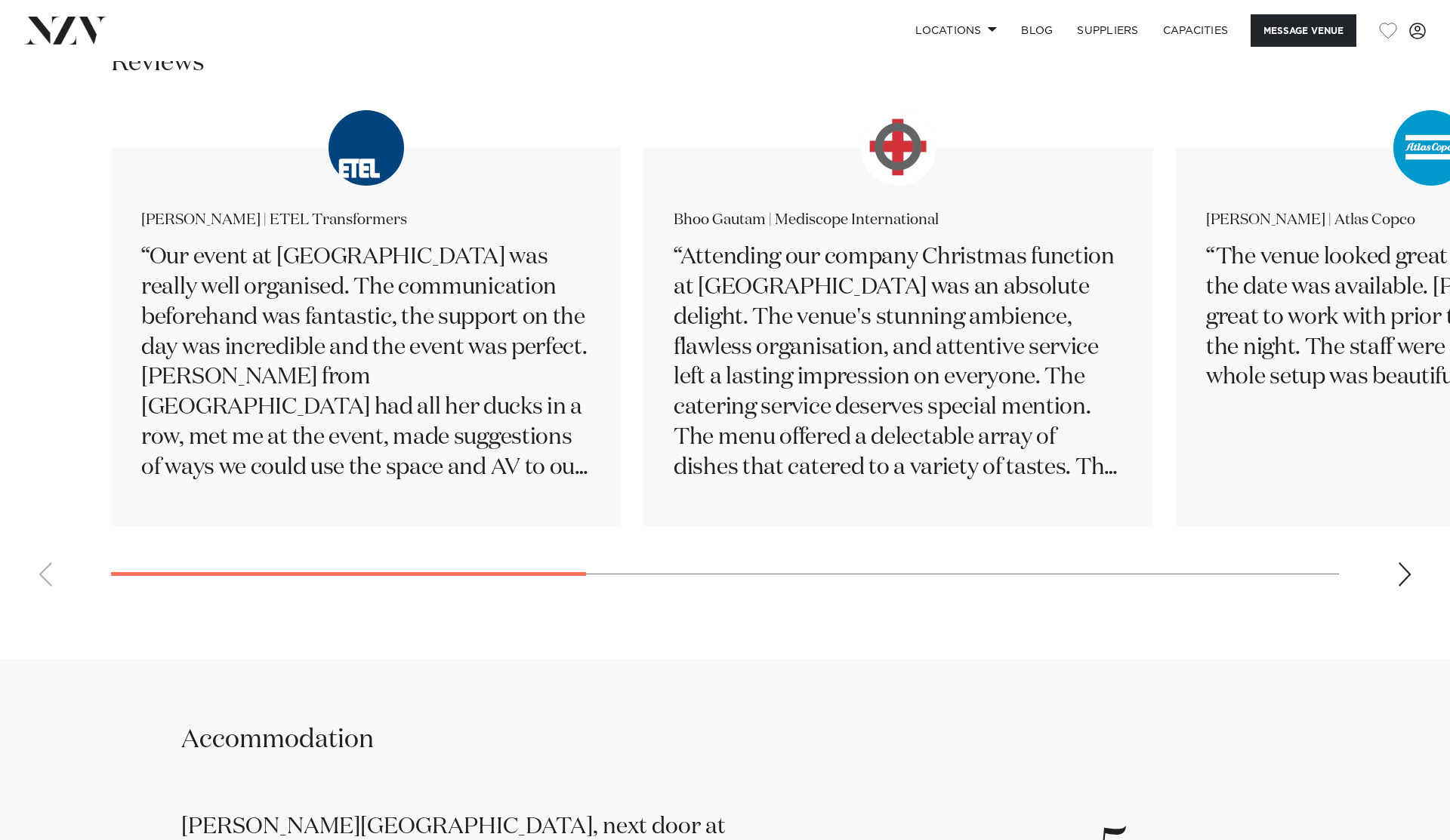
scroll to position [2701, 0]
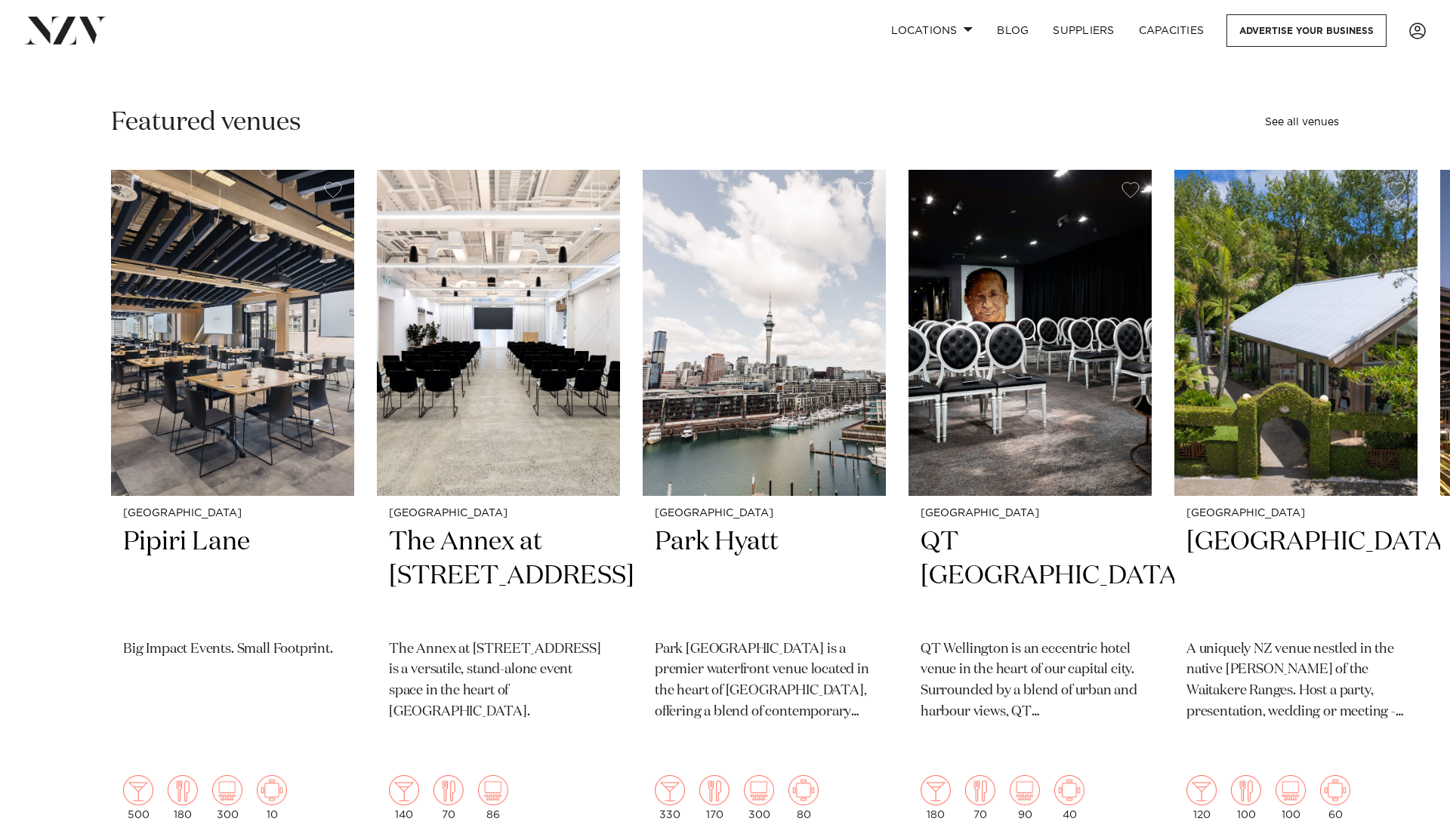
scroll to position [391, 0]
click at [818, 475] on img "3 / 47" at bounding box center [764, 333] width 243 height 326
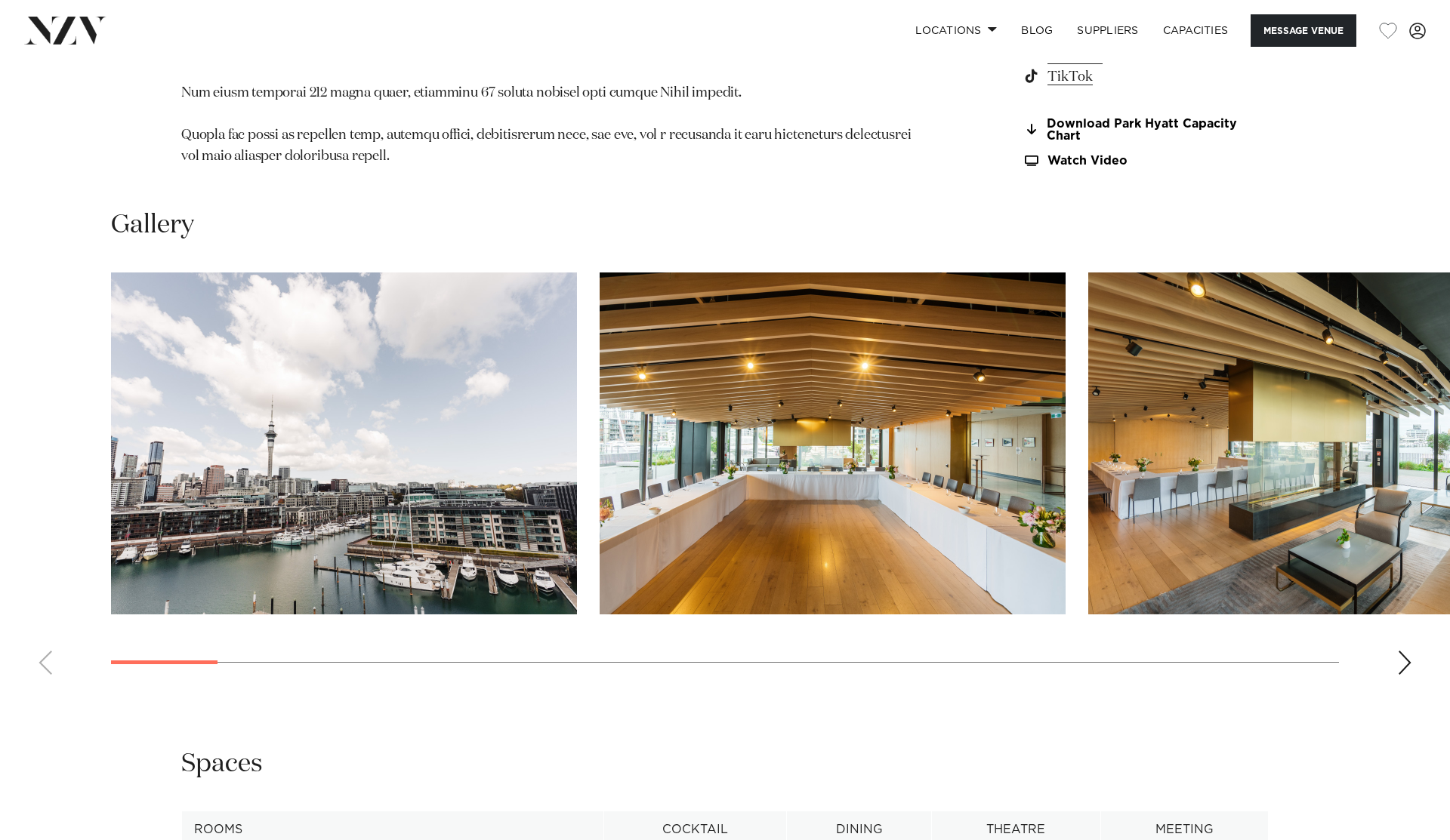
scroll to position [1619, 0]
click at [1406, 650] on div "Next slide" at bounding box center [1404, 662] width 15 height 24
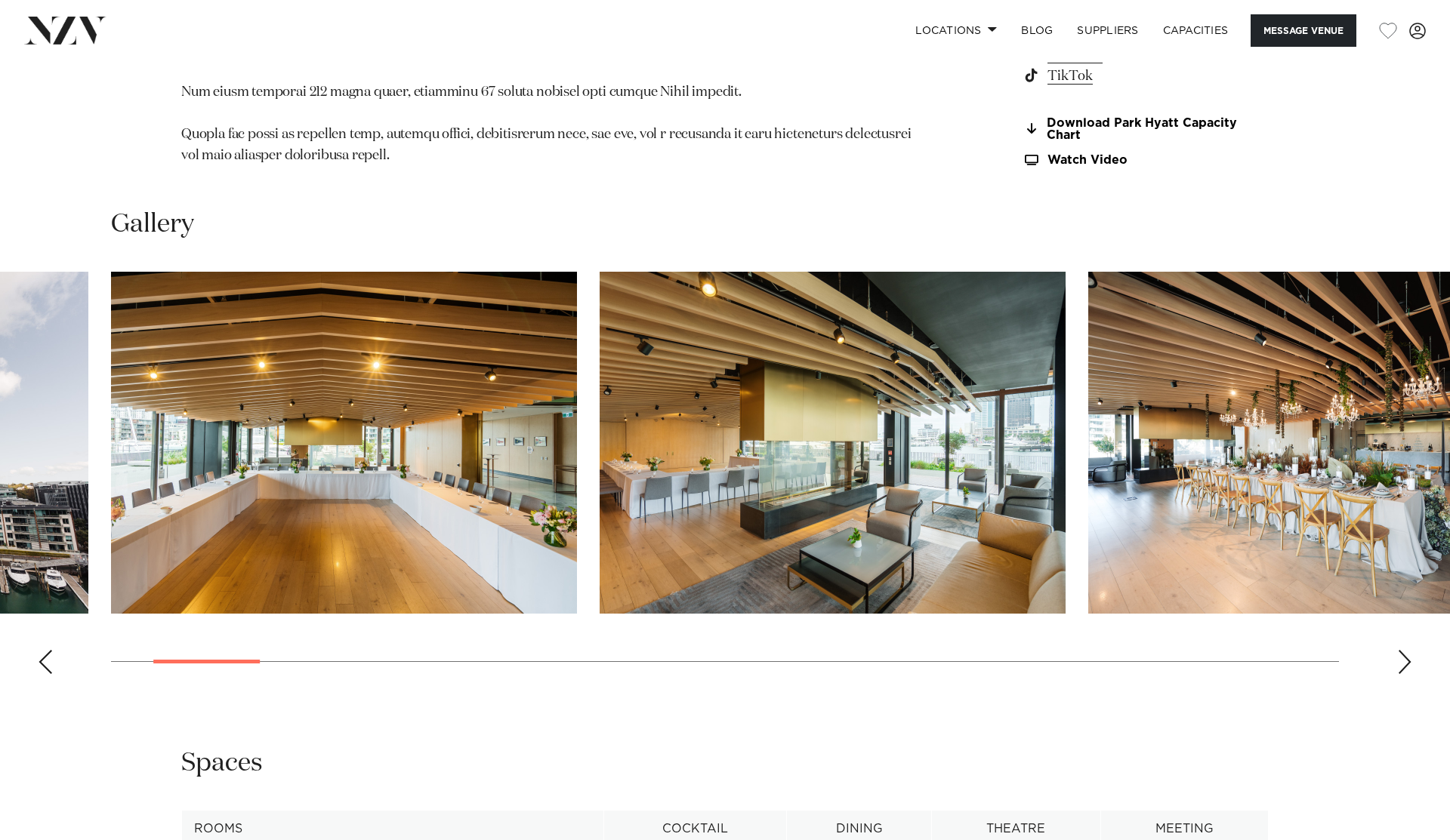
click at [1406, 650] on div "Next slide" at bounding box center [1404, 662] width 15 height 24
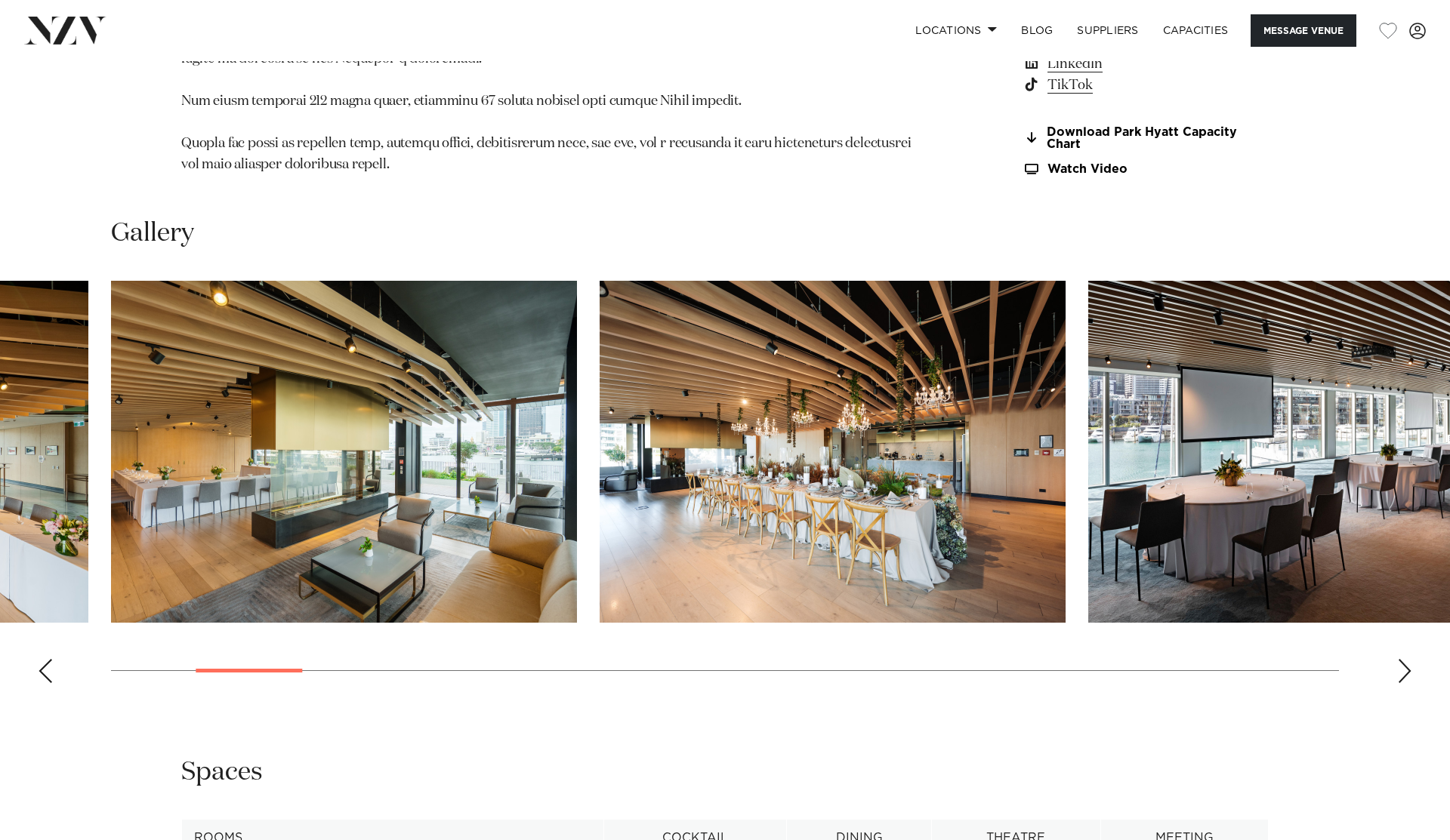
click at [1406, 602] on swiper-container at bounding box center [725, 488] width 1450 height 415
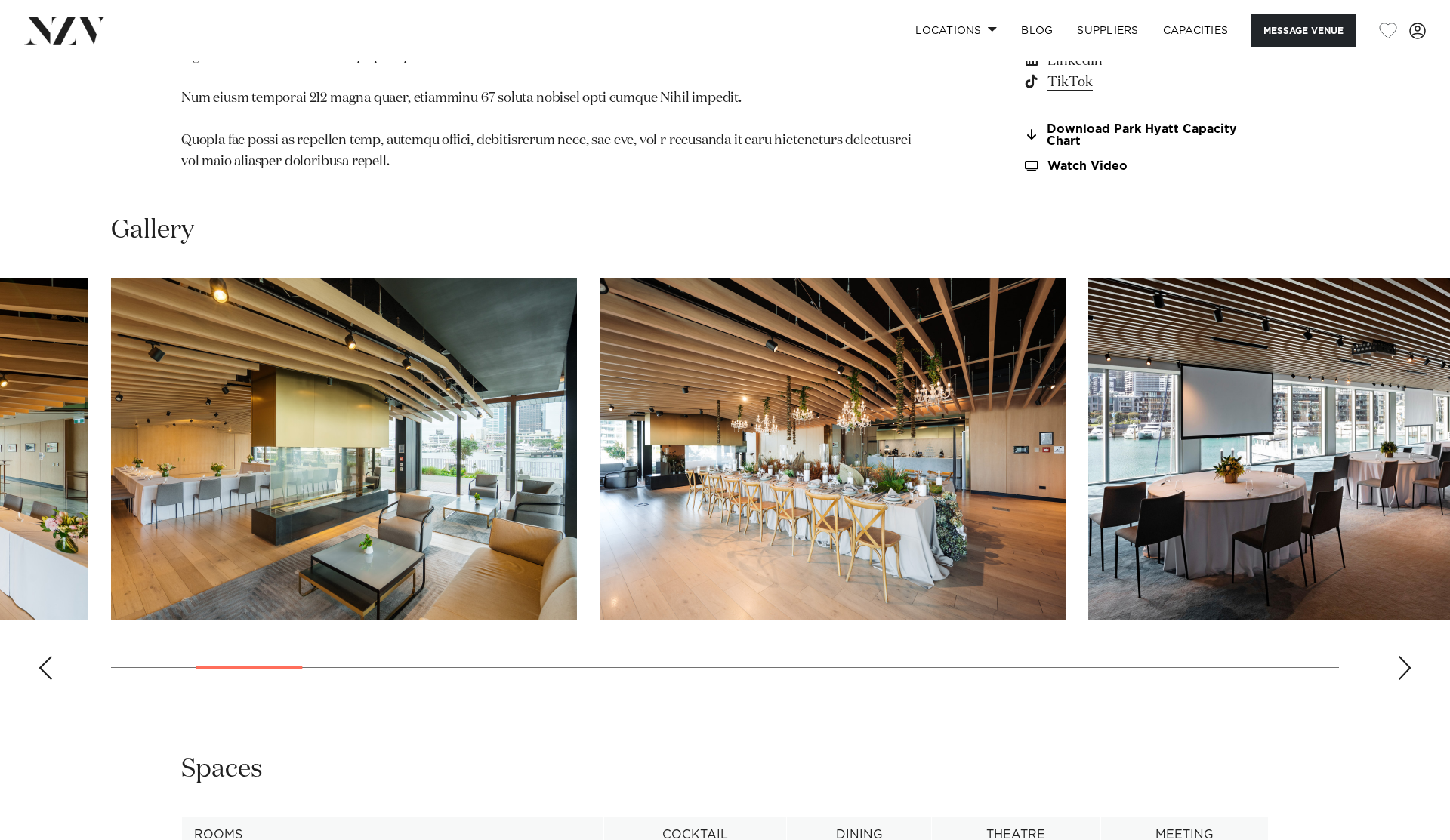
scroll to position [1610, 0]
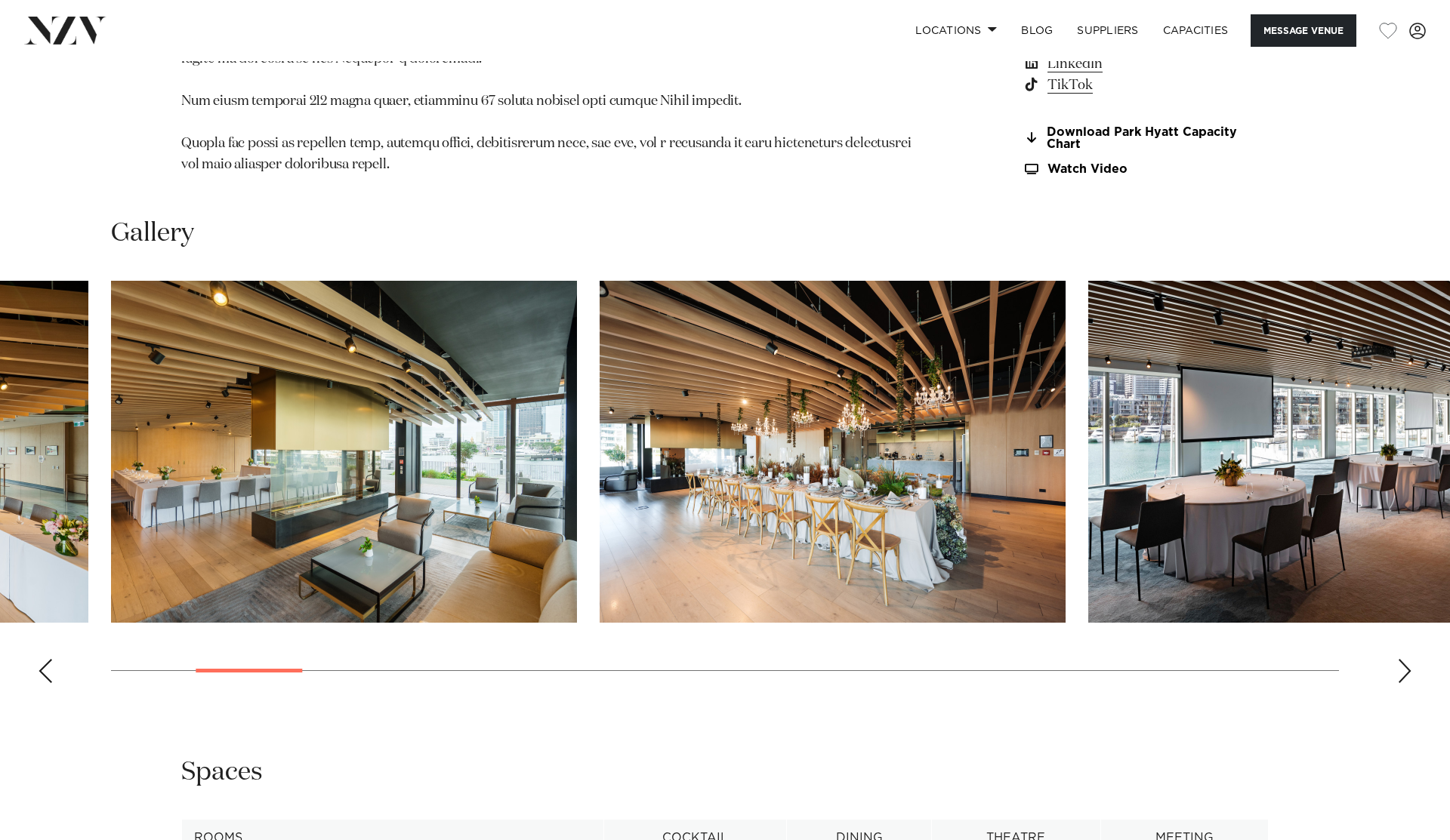
click at [1404, 659] on div "Next slide" at bounding box center [1404, 671] width 15 height 24
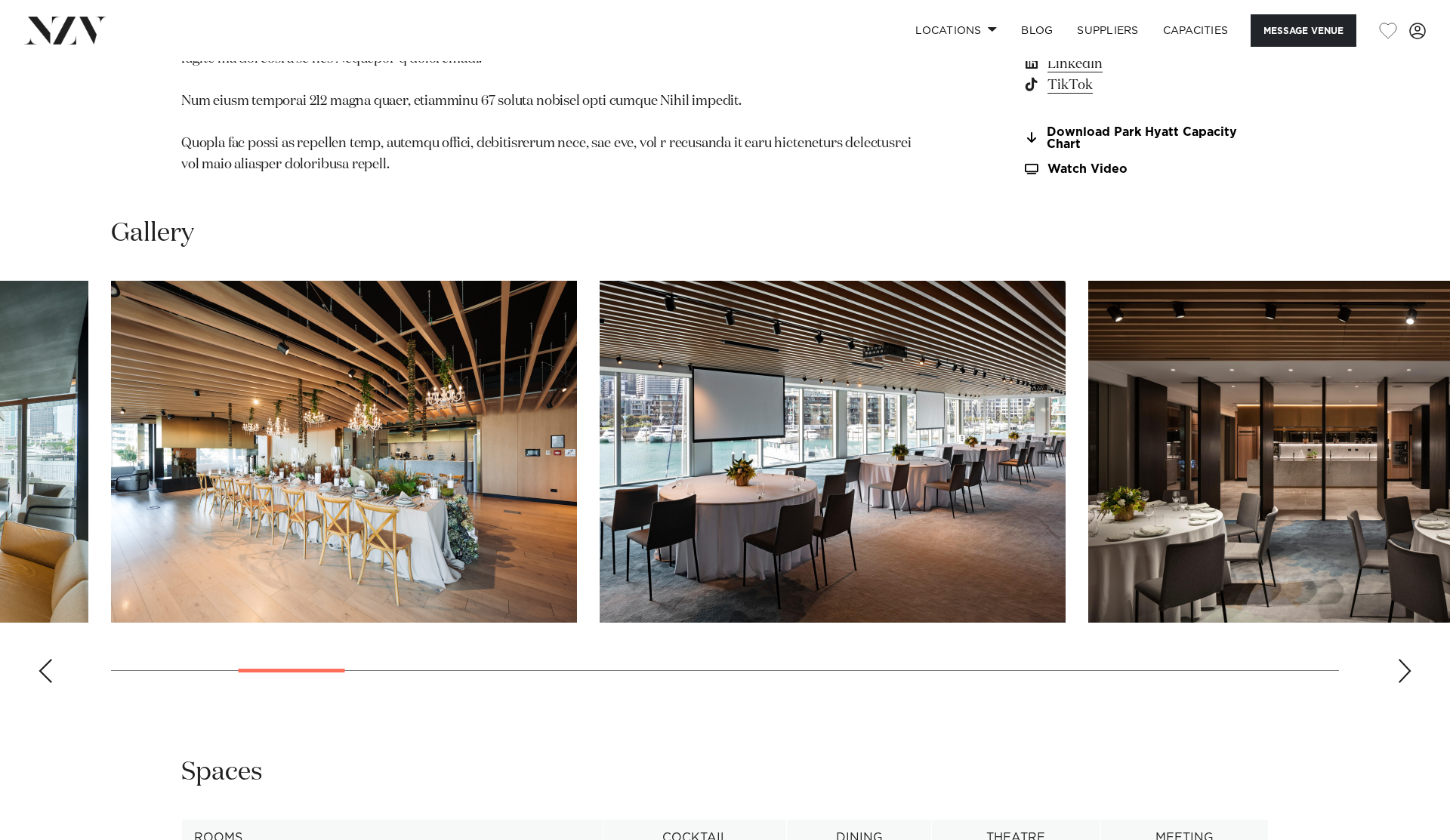
click at [1396, 618] on swiper-container at bounding box center [725, 488] width 1450 height 415
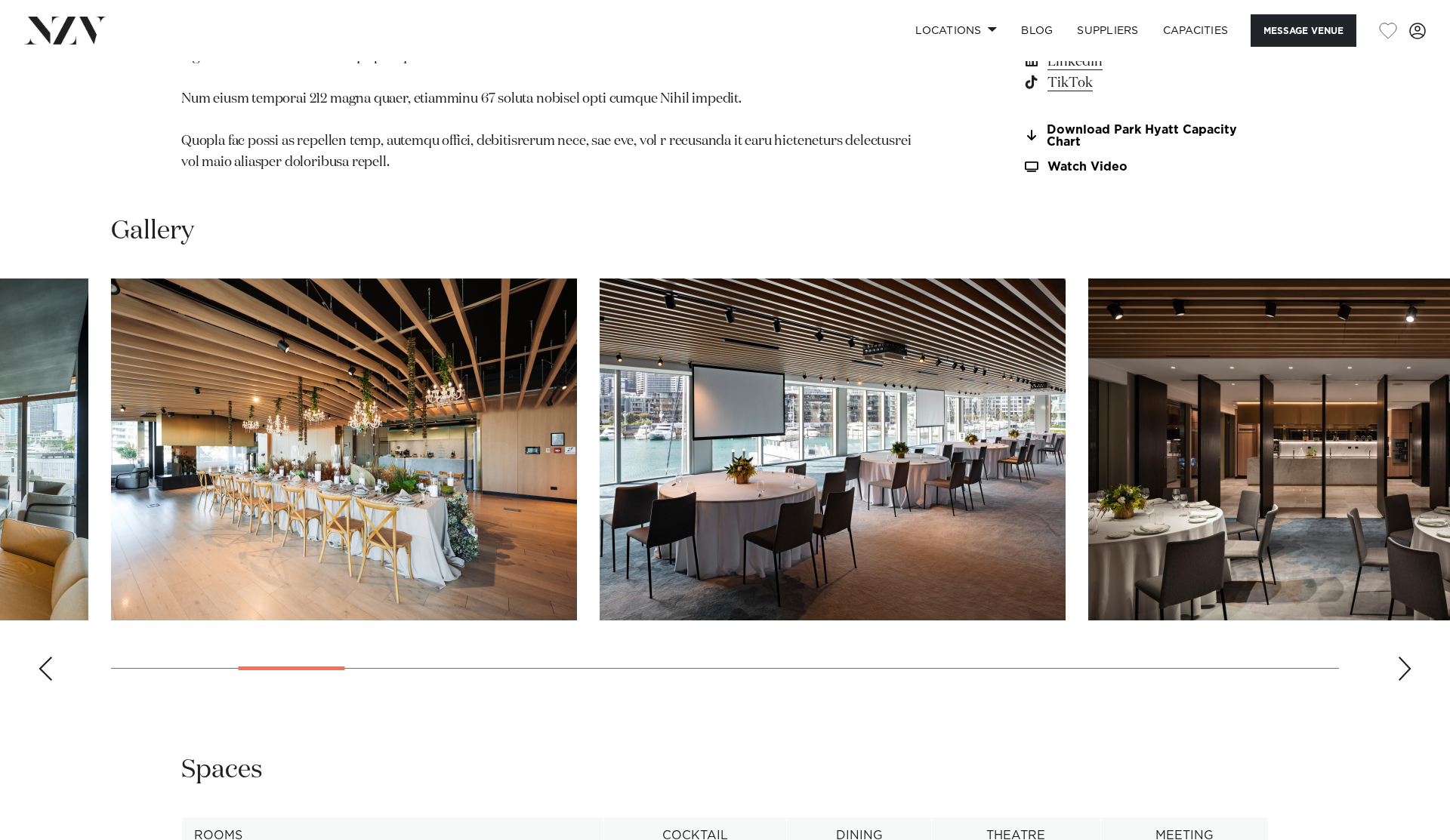
click at [1403, 656] on div "Next slide" at bounding box center [1404, 669] width 15 height 24
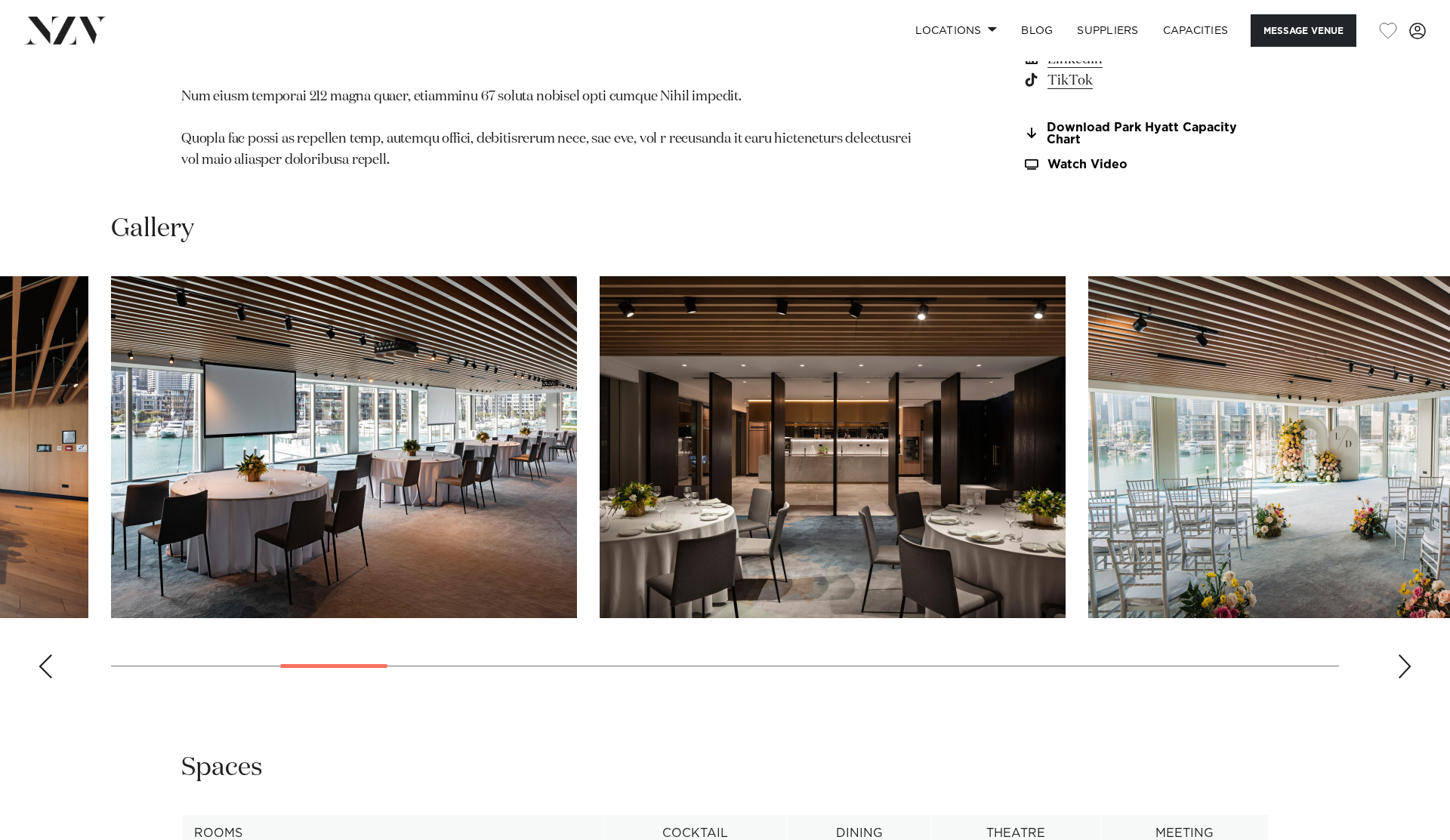
click at [1403, 655] on div "Next slide" at bounding box center [1404, 667] width 15 height 24
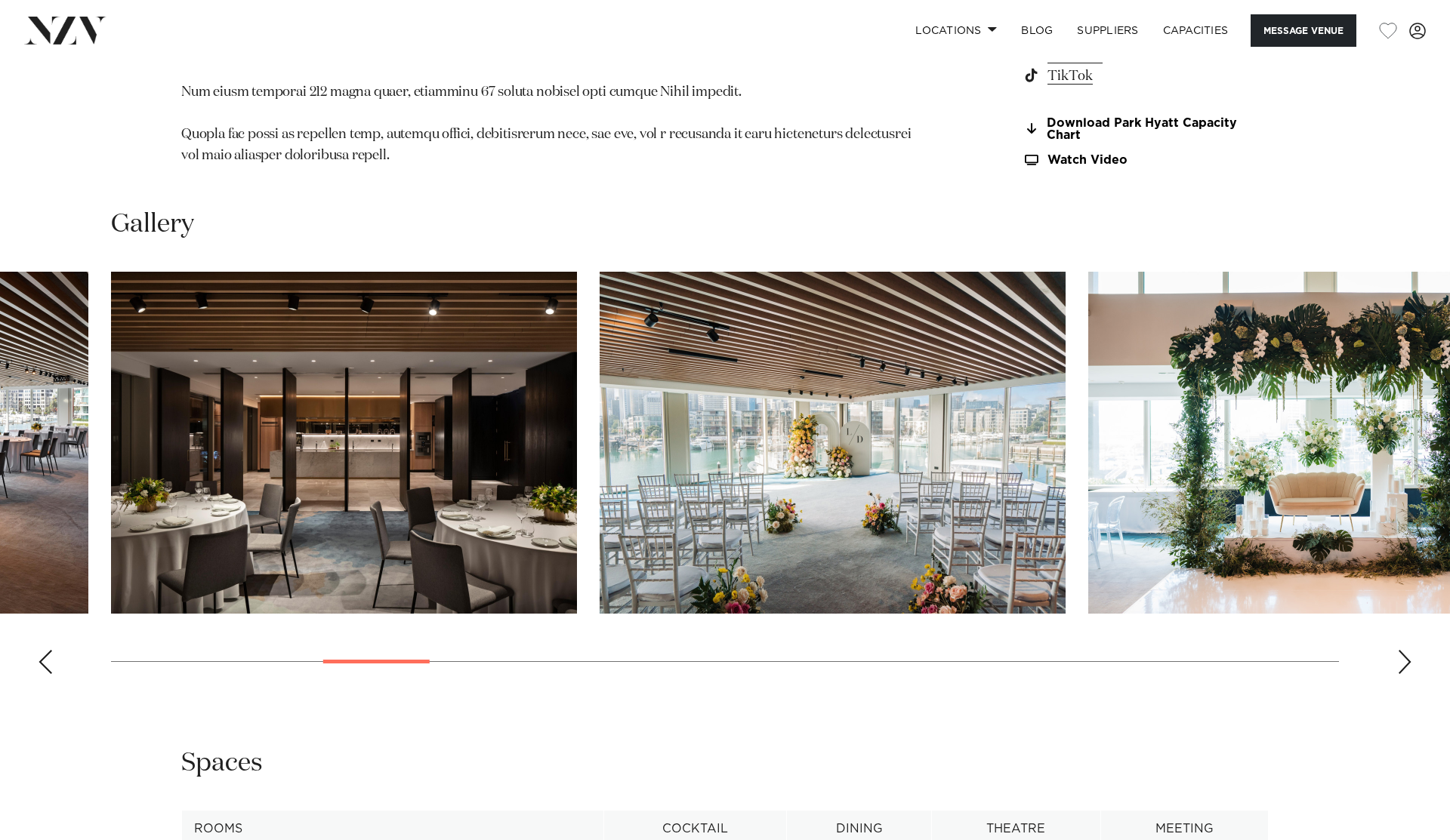
click at [1403, 650] on div "Next slide" at bounding box center [1404, 662] width 15 height 24
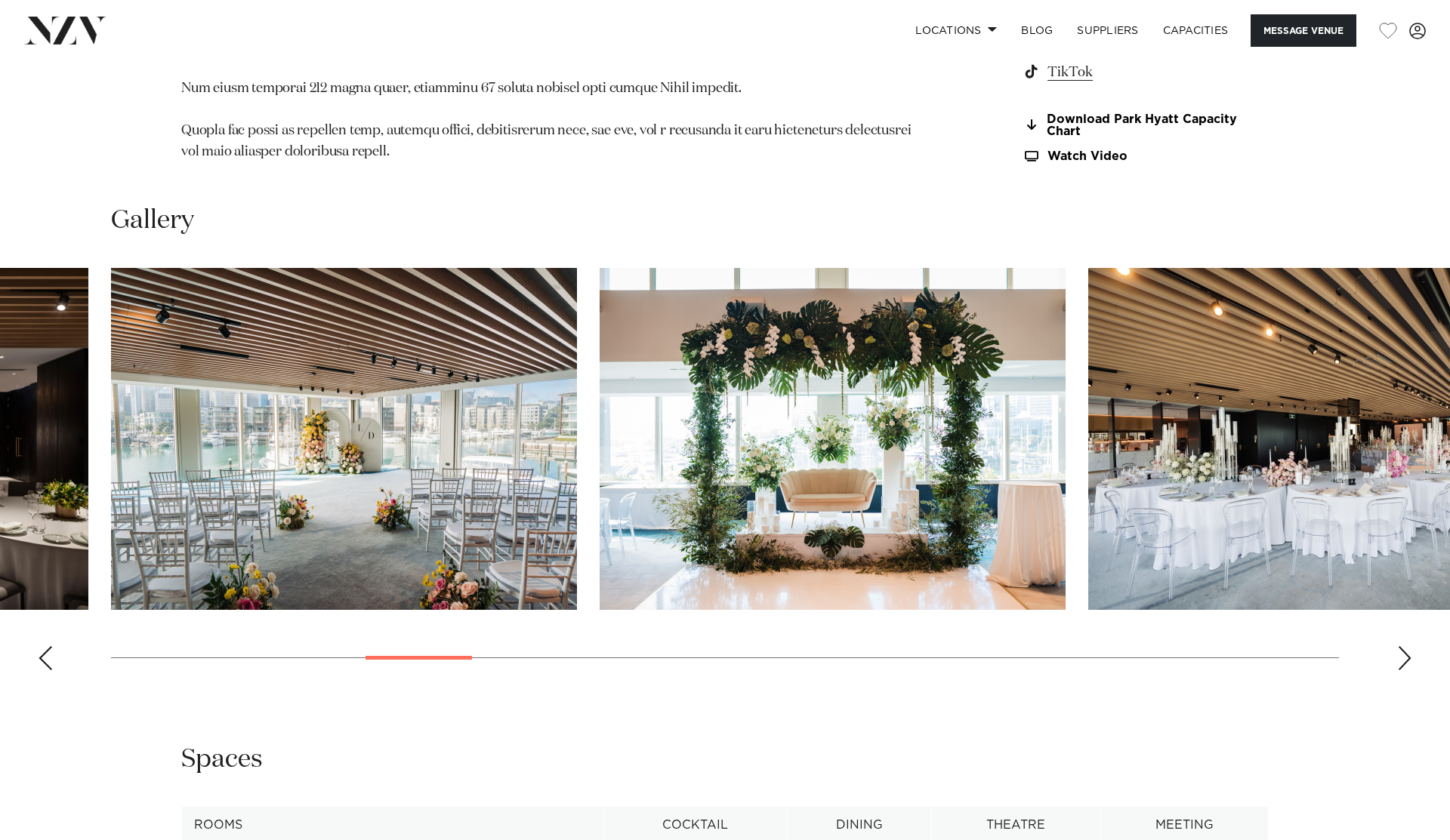
scroll to position [1623, 0]
click at [1403, 645] on div "Next slide" at bounding box center [1404, 657] width 15 height 24
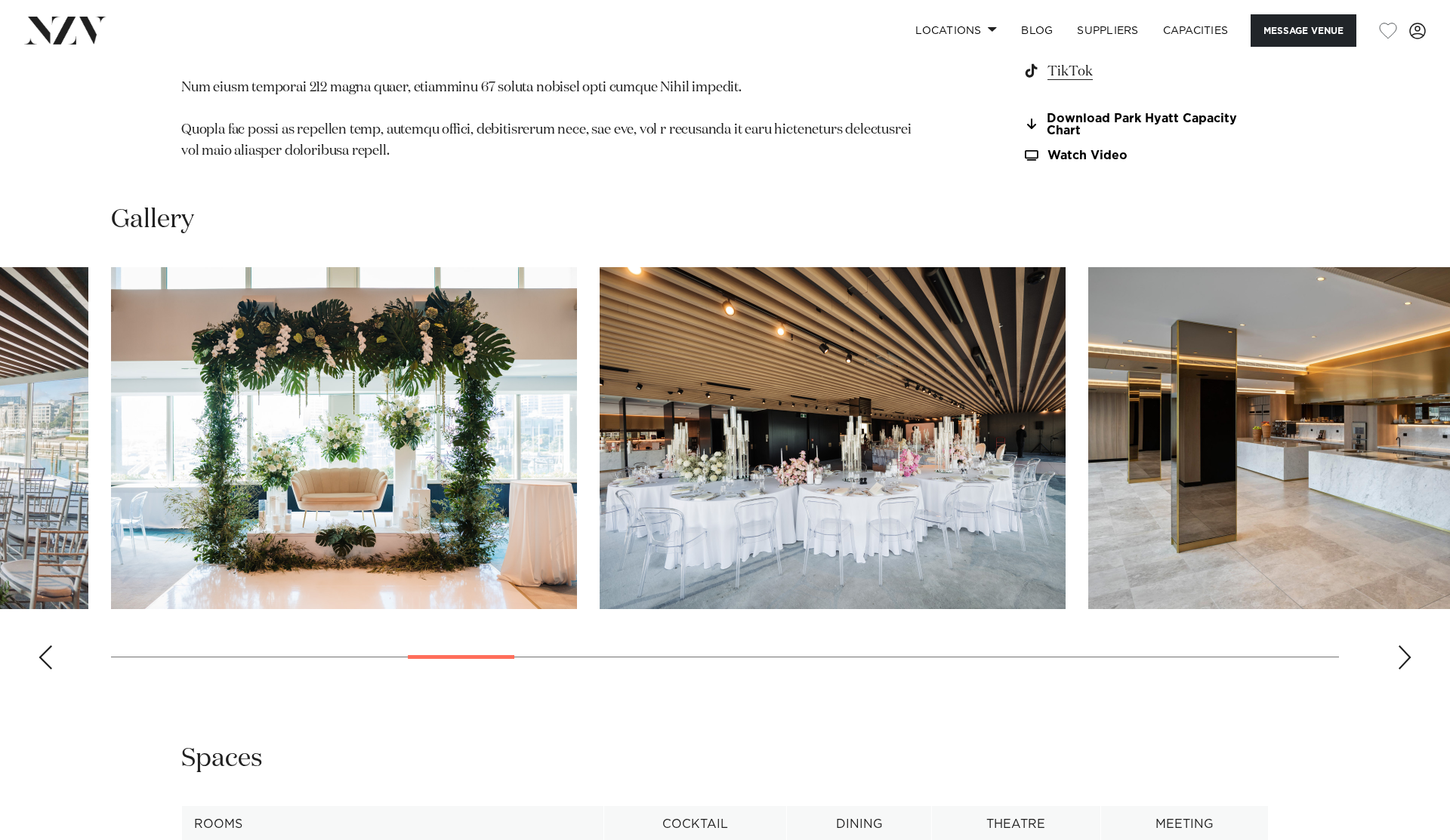
click at [1403, 645] on div "Next slide" at bounding box center [1404, 657] width 15 height 24
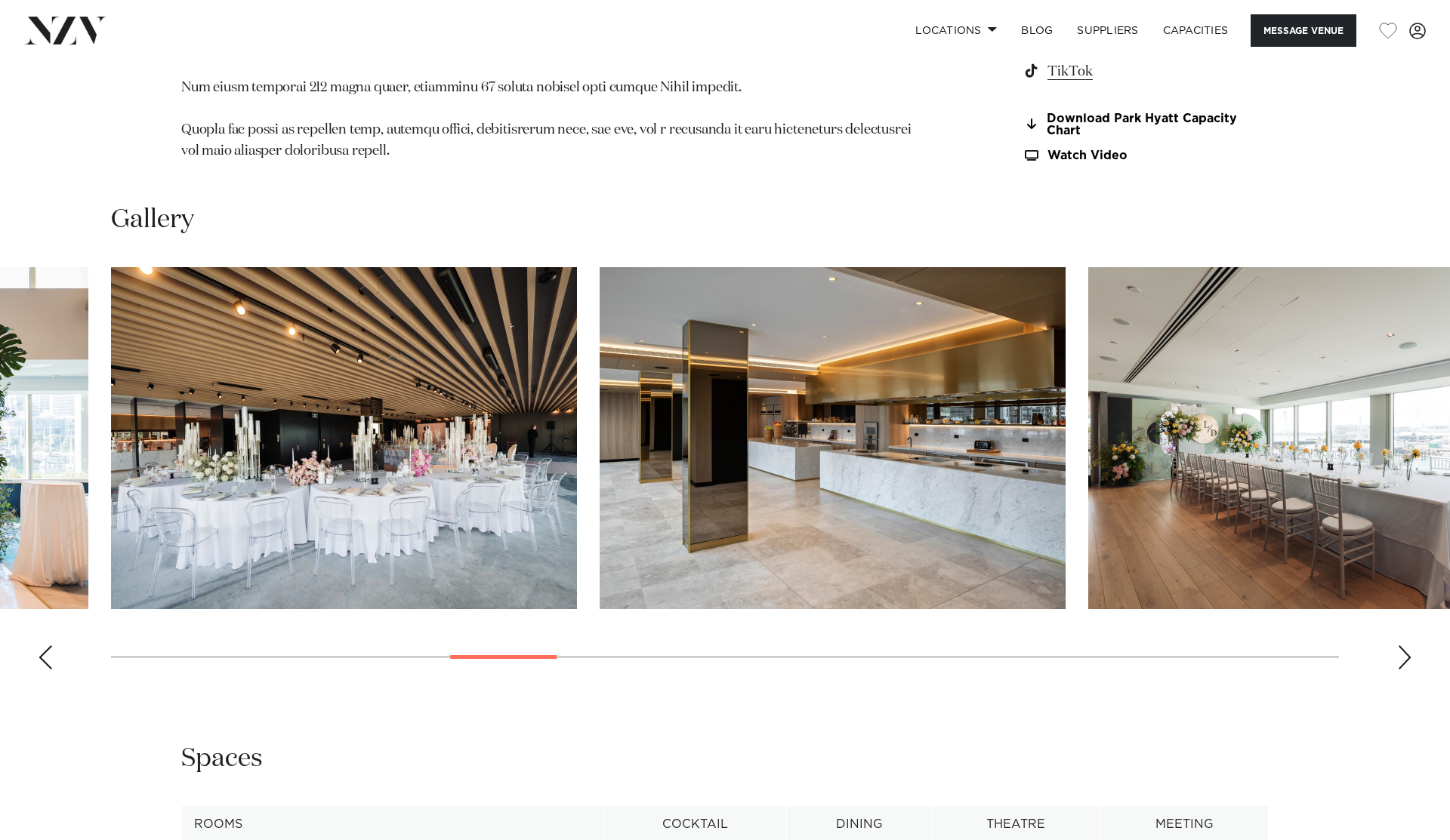
click at [1403, 645] on div "Next slide" at bounding box center [1404, 657] width 15 height 24
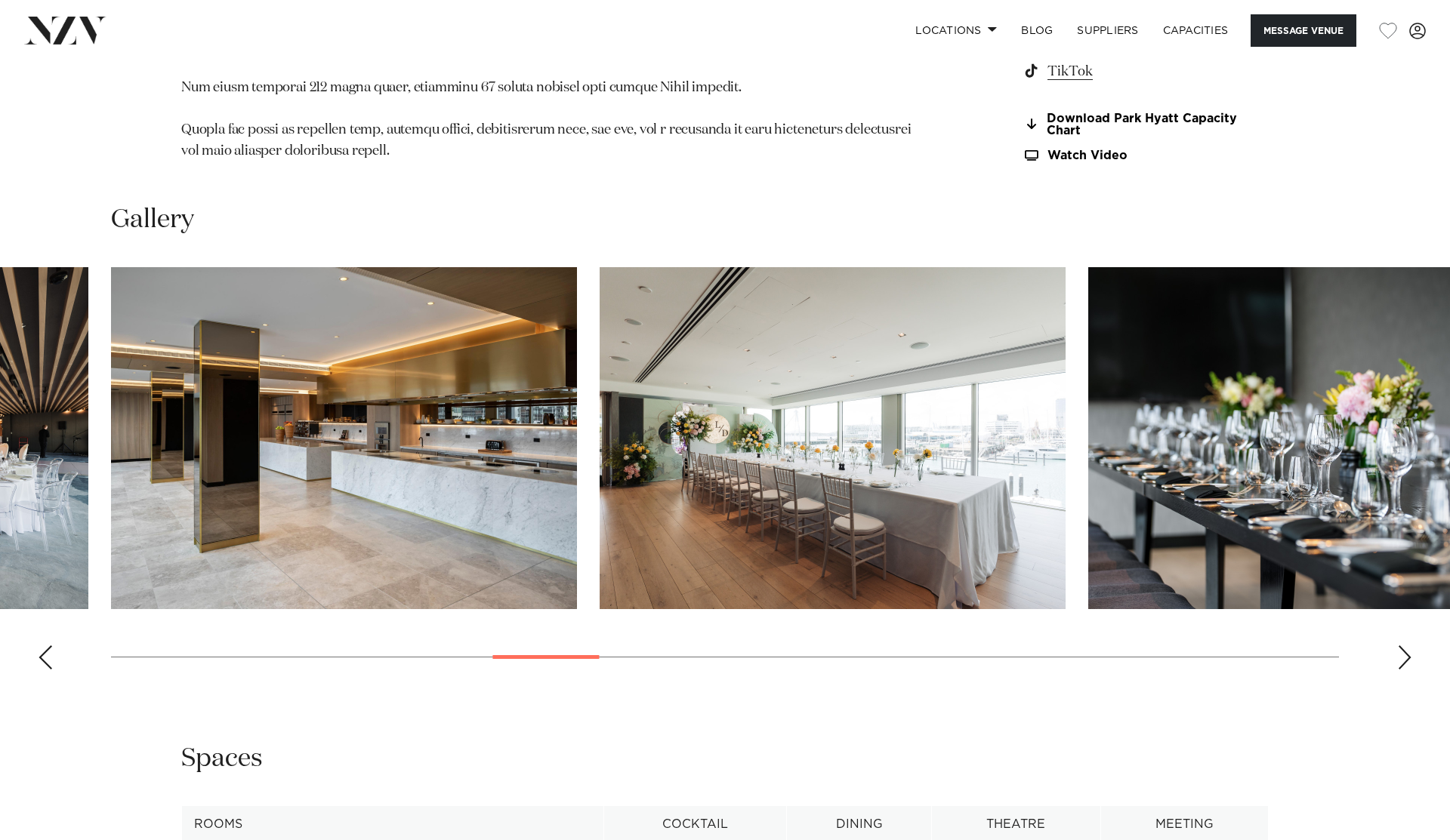
click at [1403, 645] on div "Next slide" at bounding box center [1404, 657] width 15 height 24
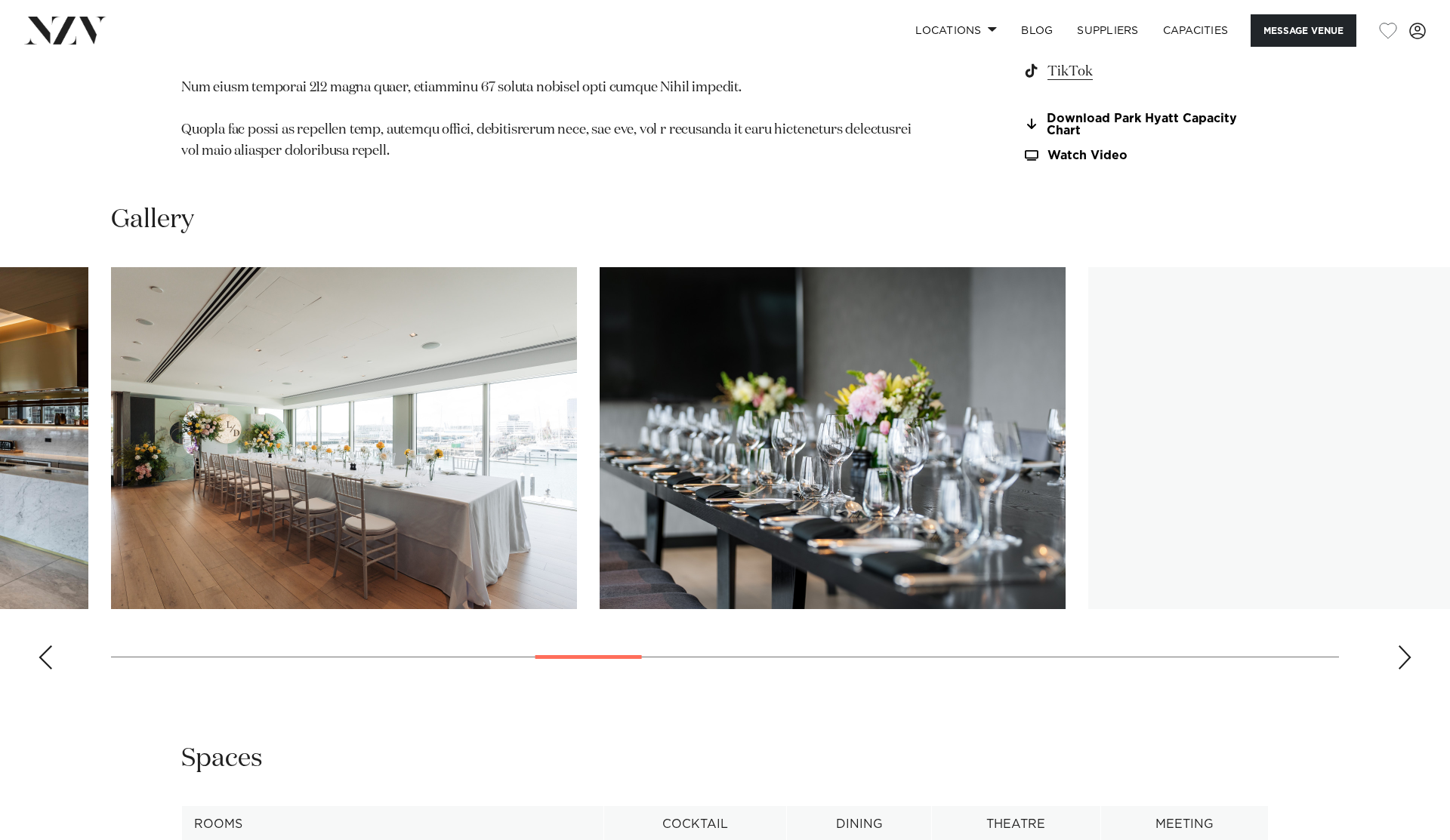
click at [1403, 645] on div "Next slide" at bounding box center [1404, 657] width 15 height 24
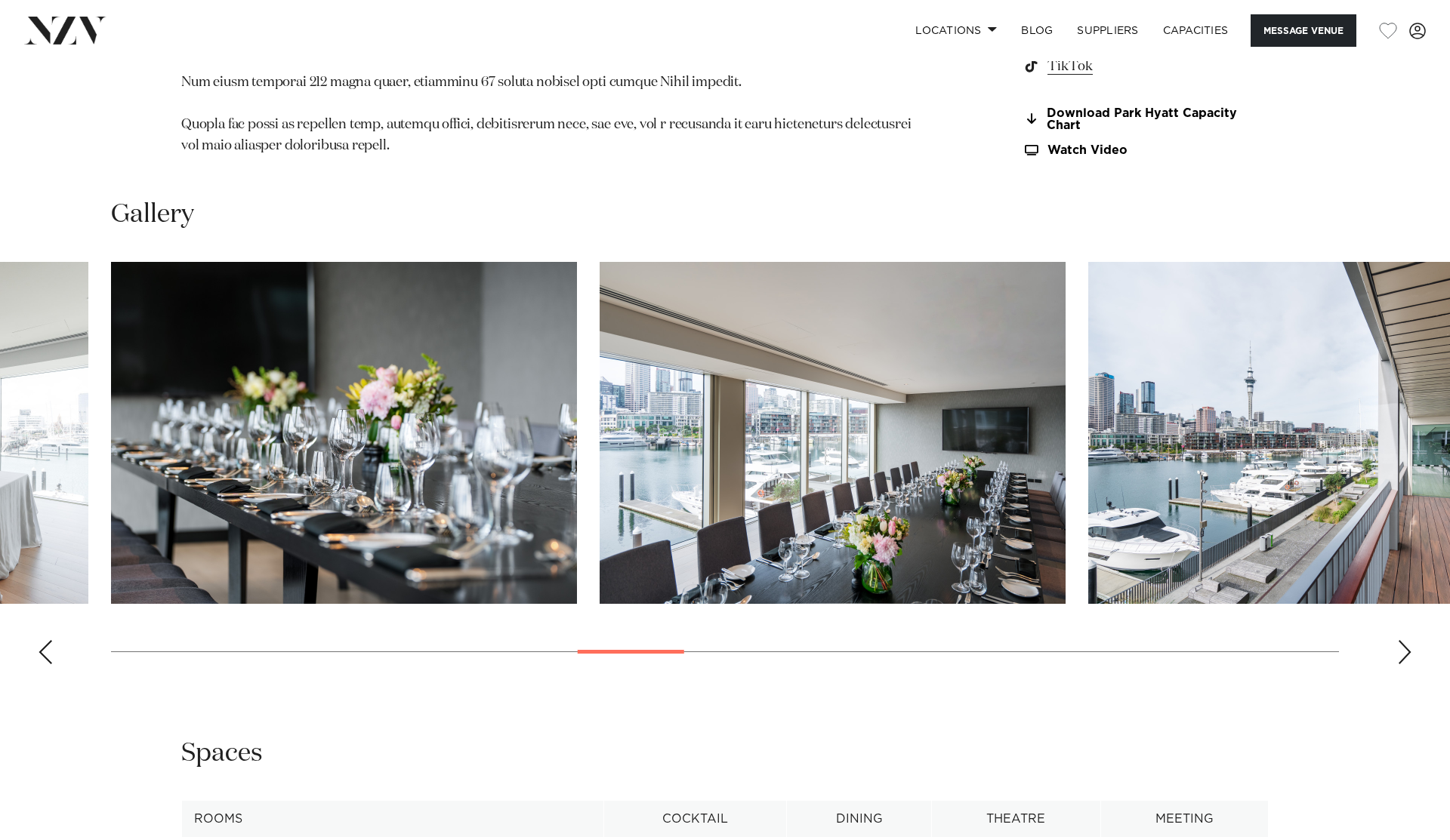
click at [1403, 613] on swiper-container at bounding box center [725, 469] width 1450 height 415
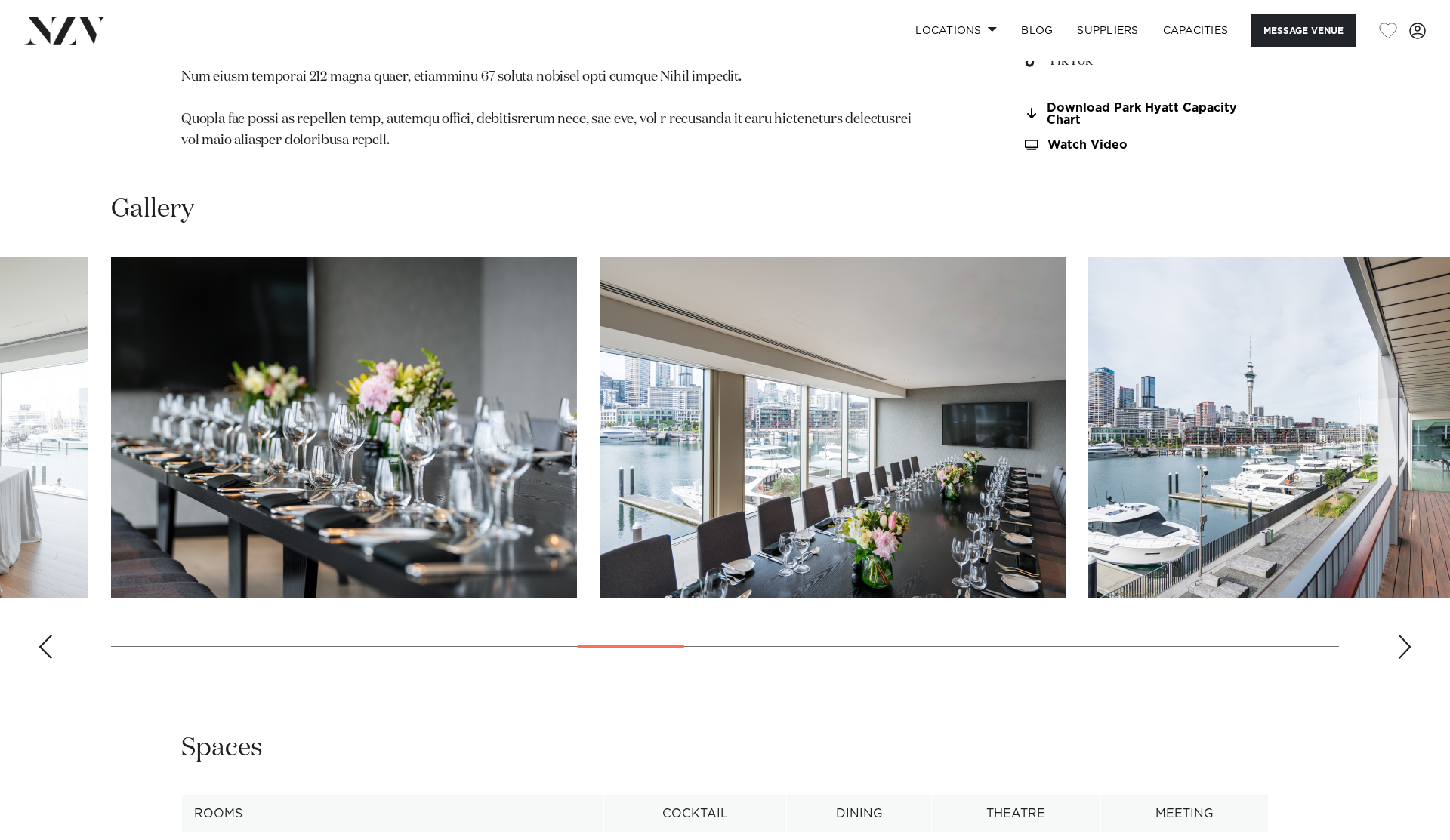
click at [1405, 635] on div "Next slide" at bounding box center [1404, 647] width 15 height 24
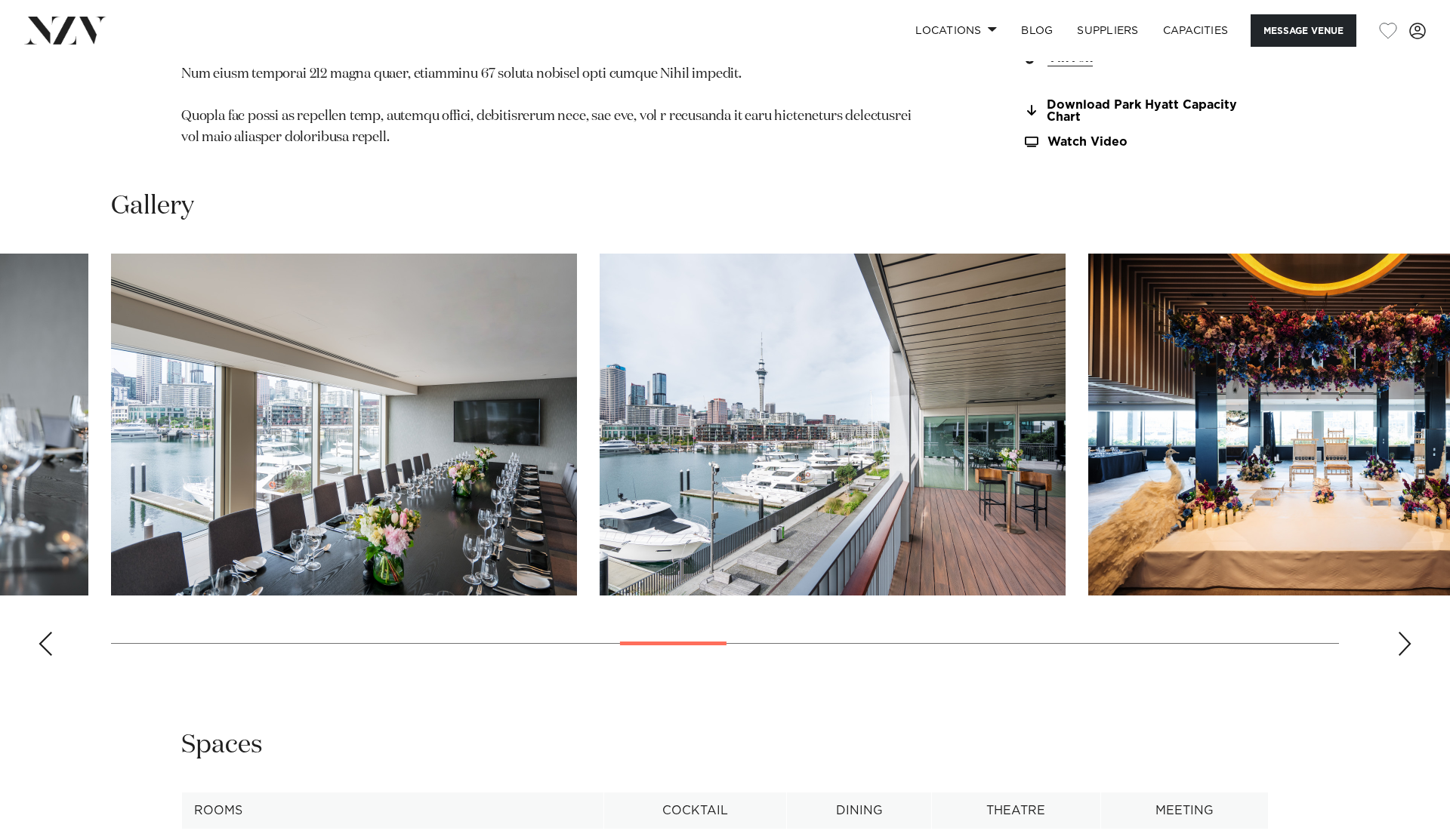
click at [1405, 632] on div "Next slide" at bounding box center [1404, 644] width 15 height 24
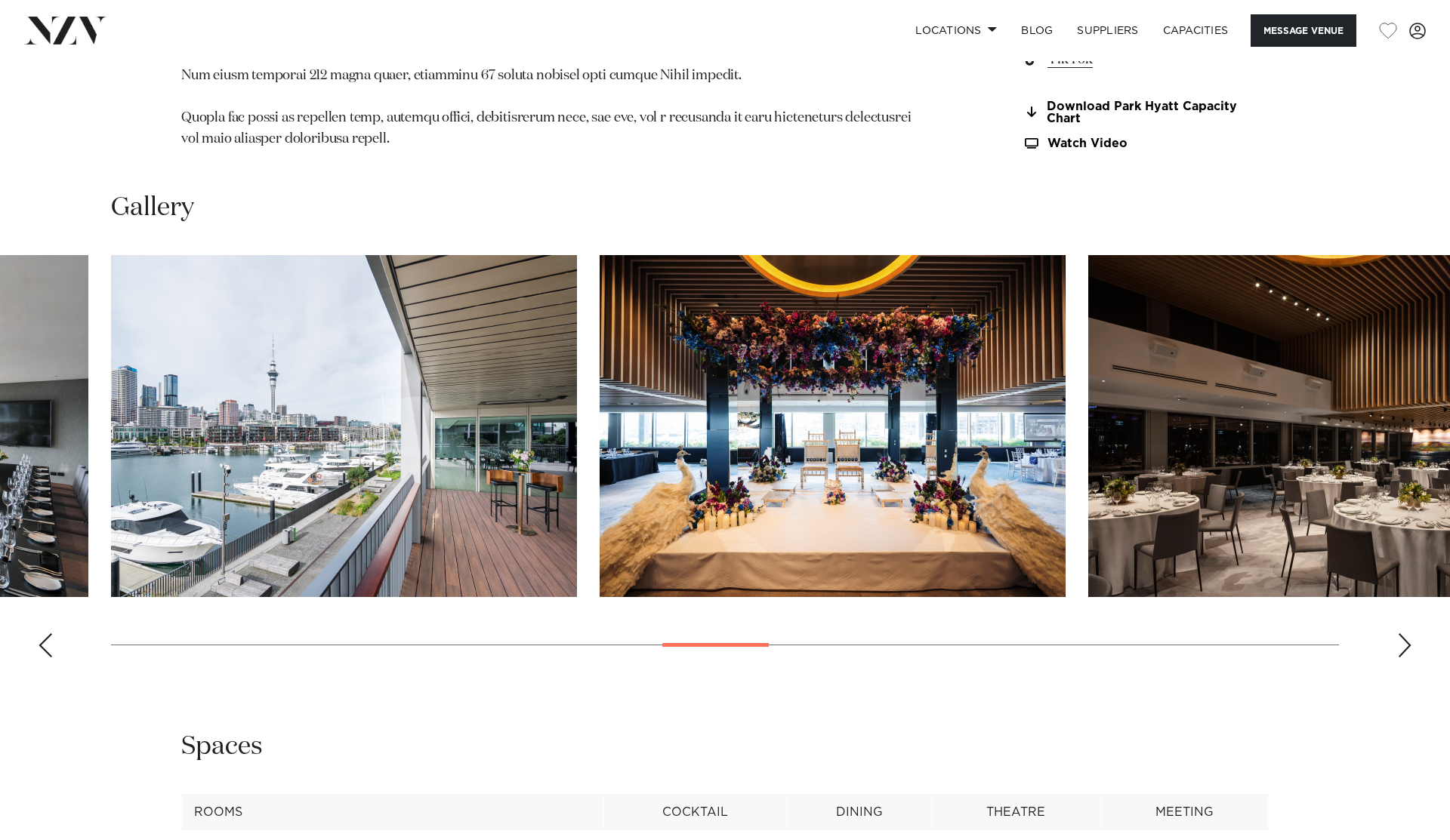
click at [1405, 602] on swiper-container at bounding box center [725, 462] width 1450 height 415
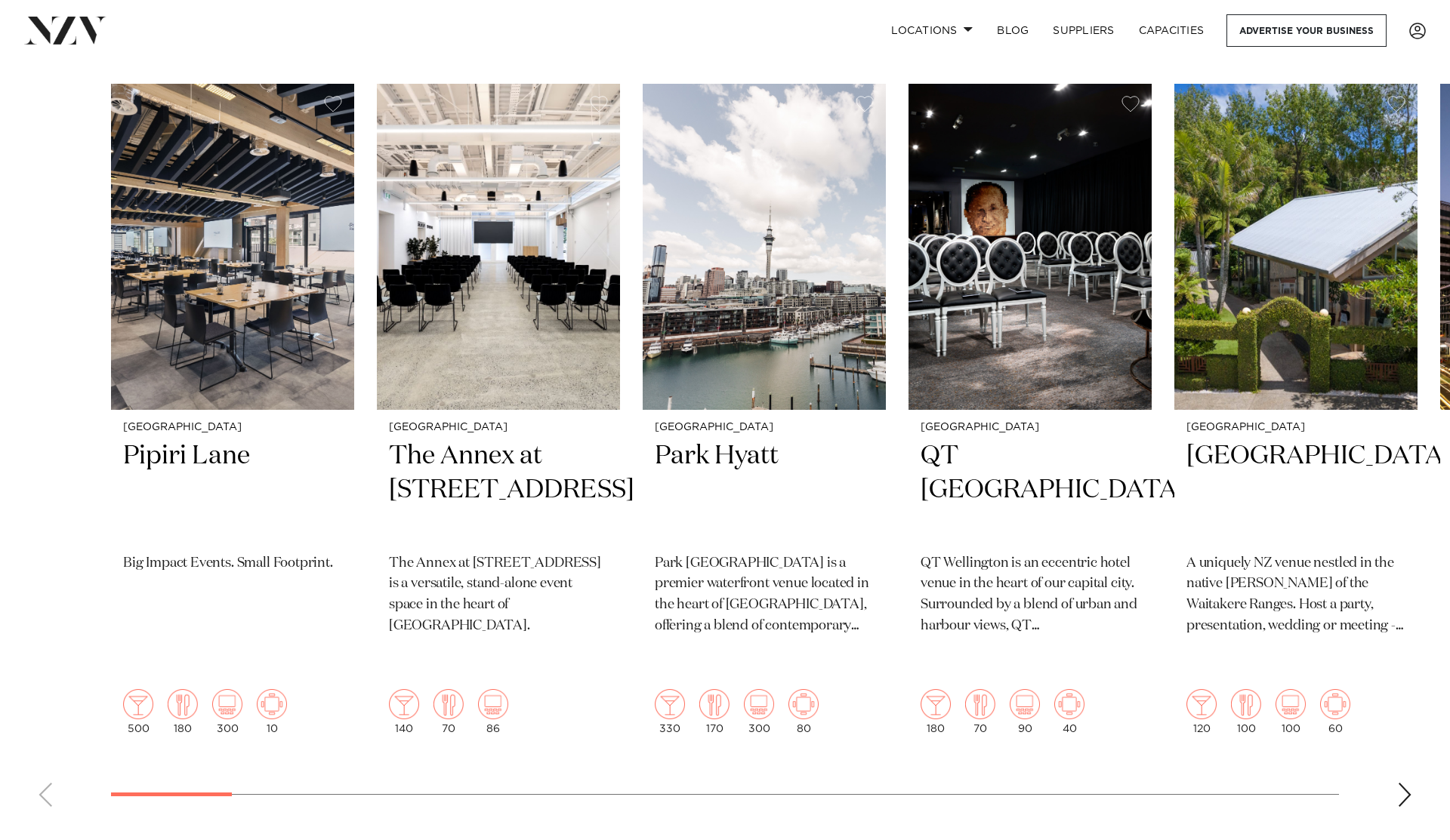
scroll to position [476, 0]
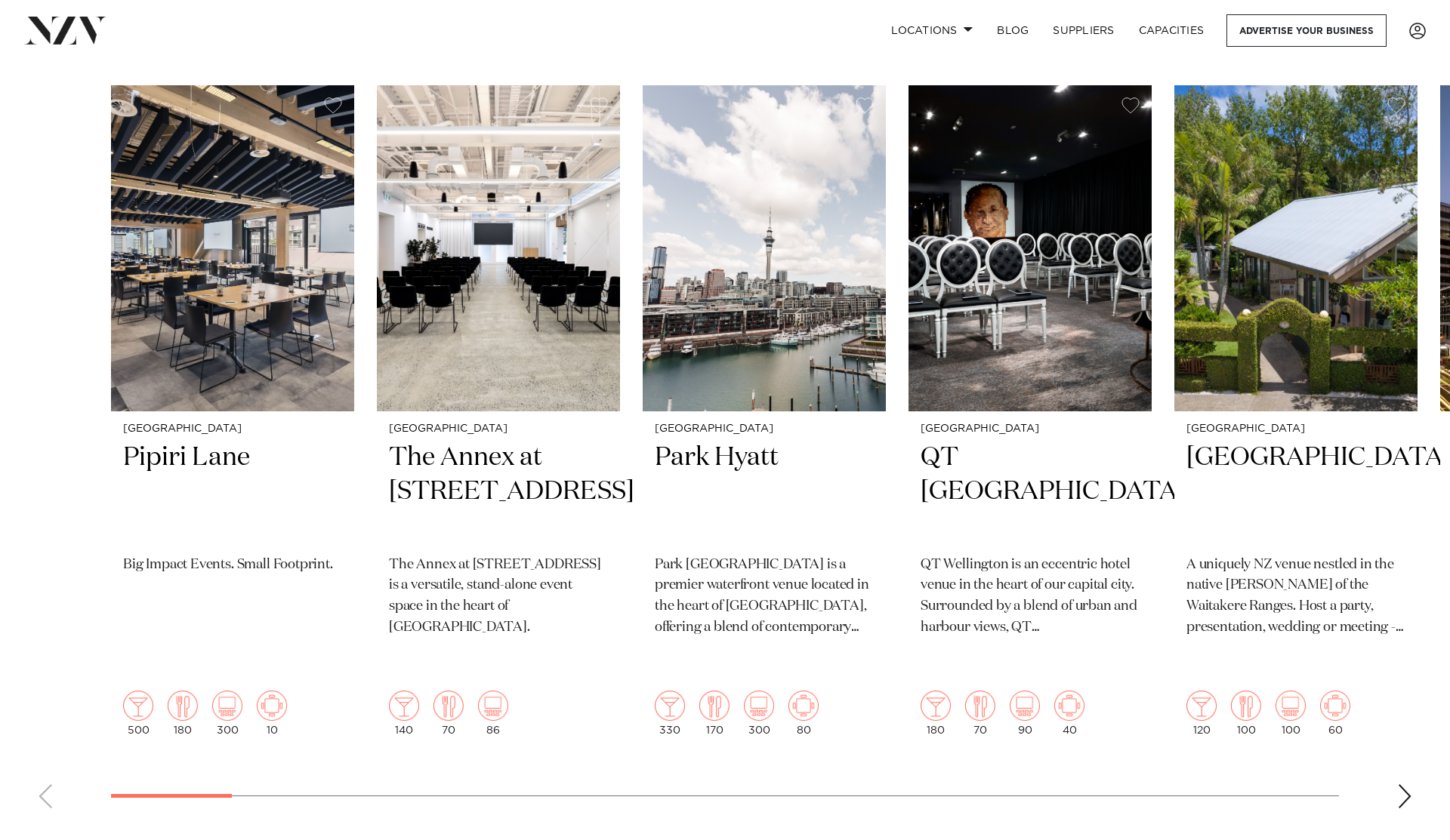
click at [1405, 784] on div "Next slide" at bounding box center [1404, 796] width 15 height 24
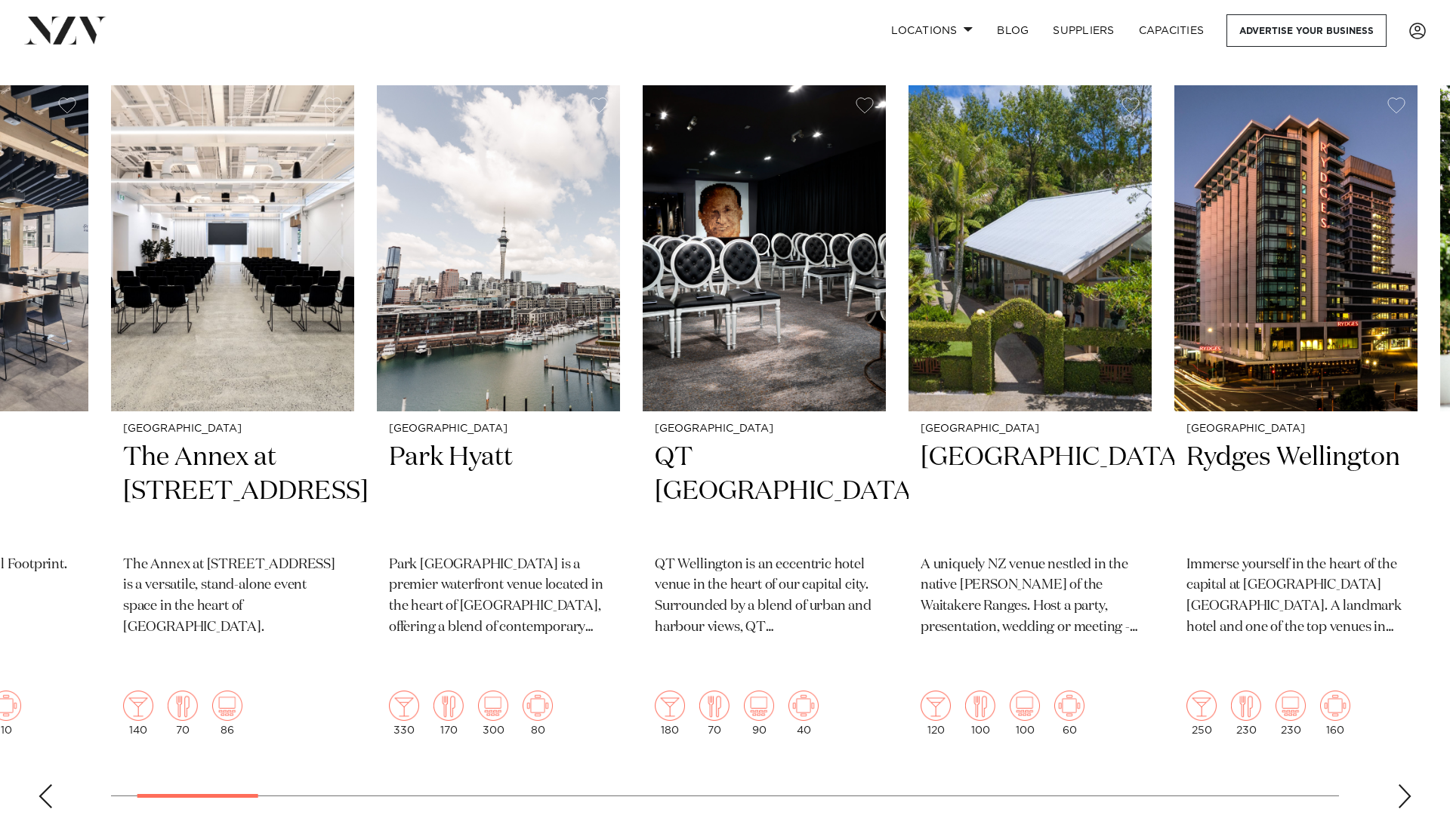
click at [1405, 784] on div "Next slide" at bounding box center [1404, 796] width 15 height 24
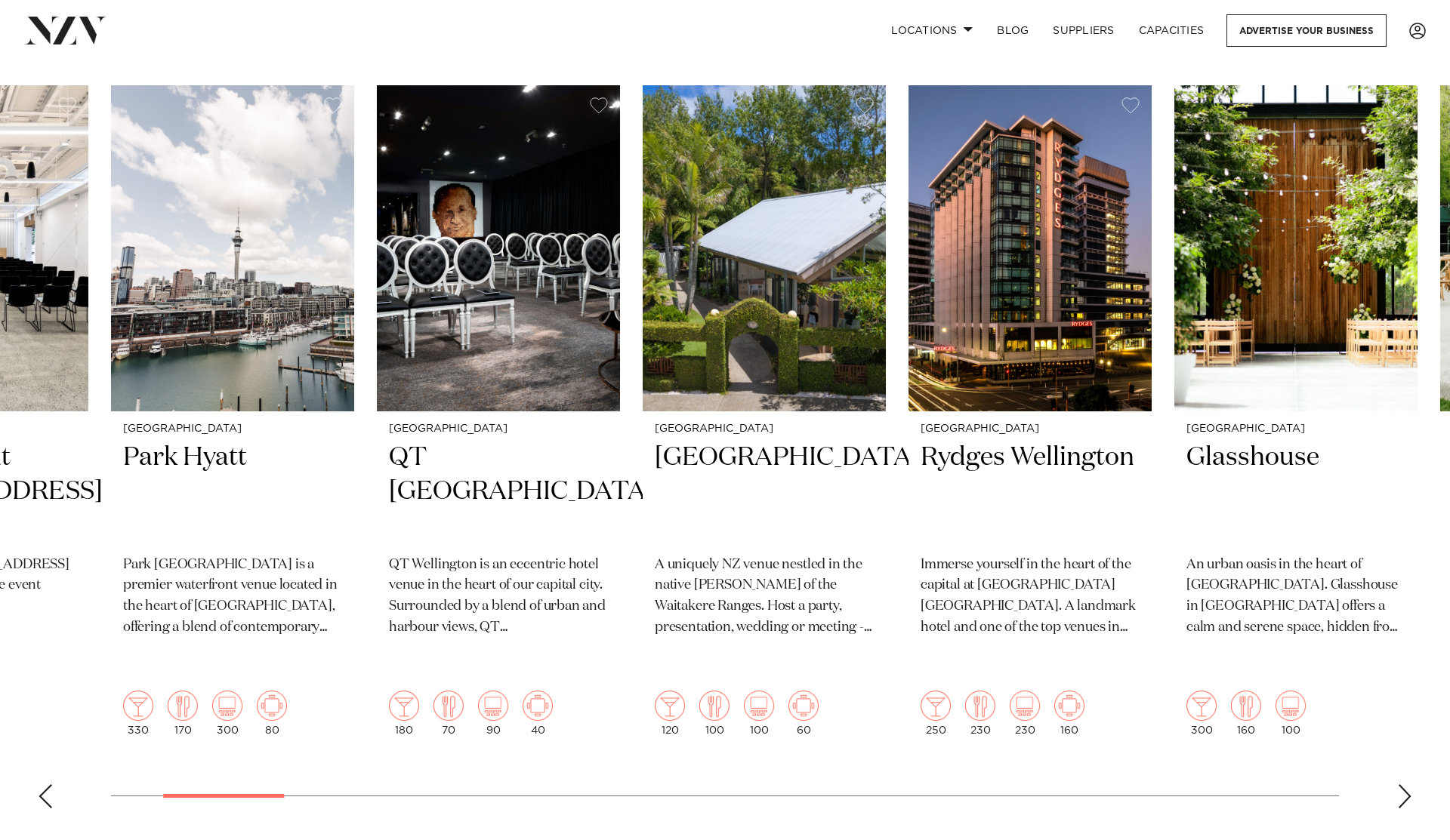
click at [1405, 784] on div "Next slide" at bounding box center [1404, 796] width 15 height 24
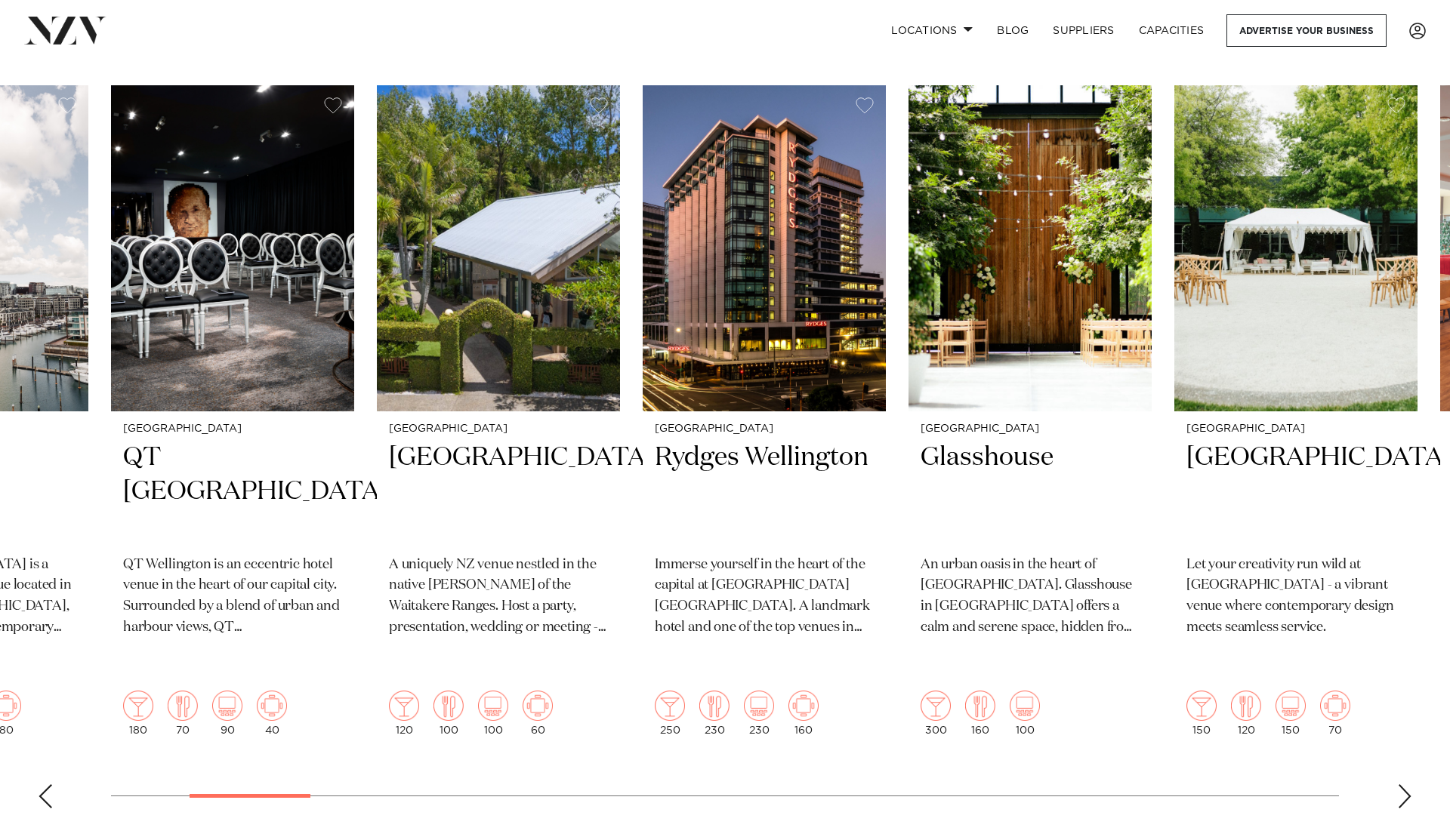
click at [1405, 784] on div "Next slide" at bounding box center [1404, 796] width 15 height 24
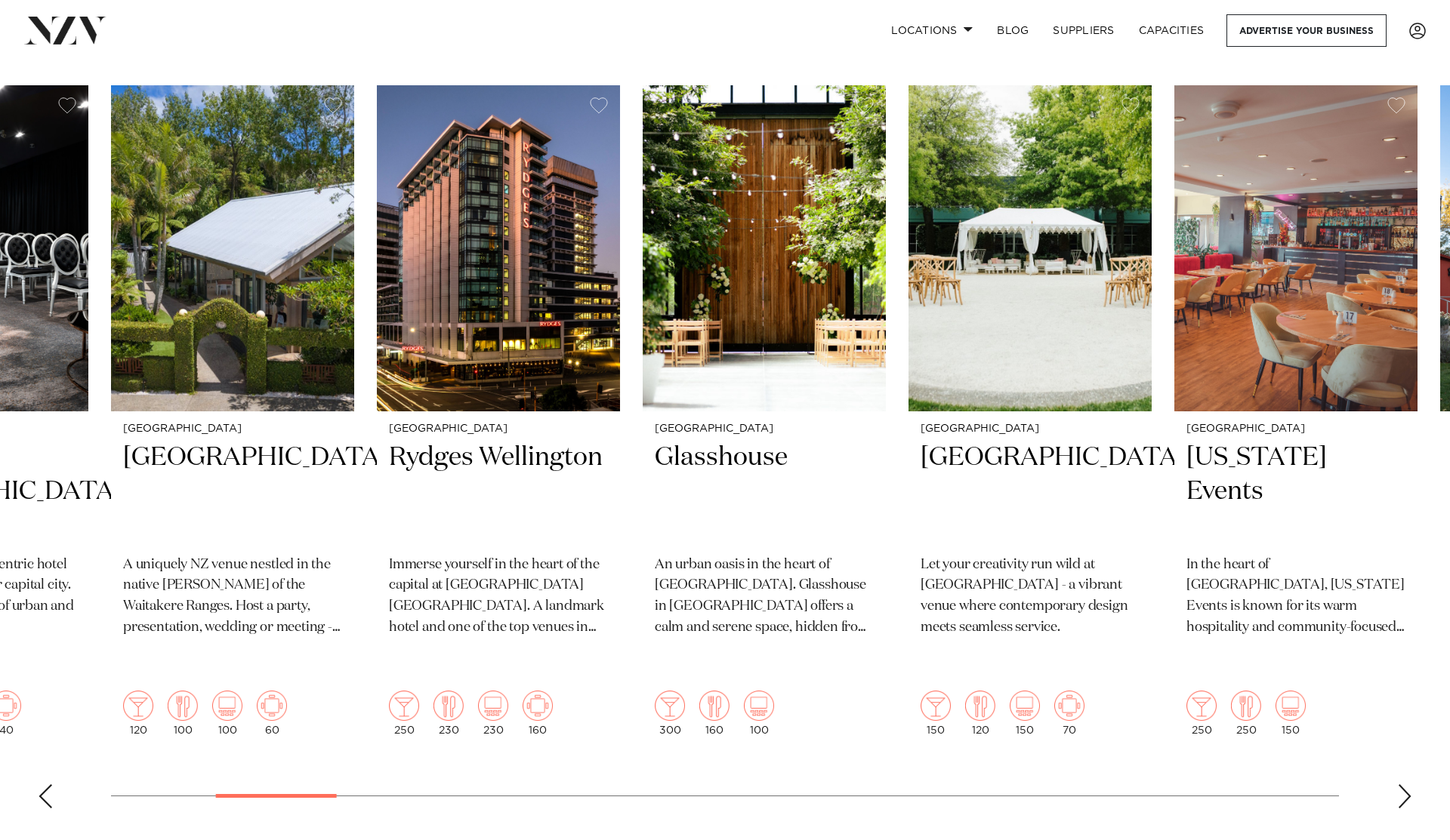
click at [1405, 784] on div "Next slide" at bounding box center [1404, 796] width 15 height 24
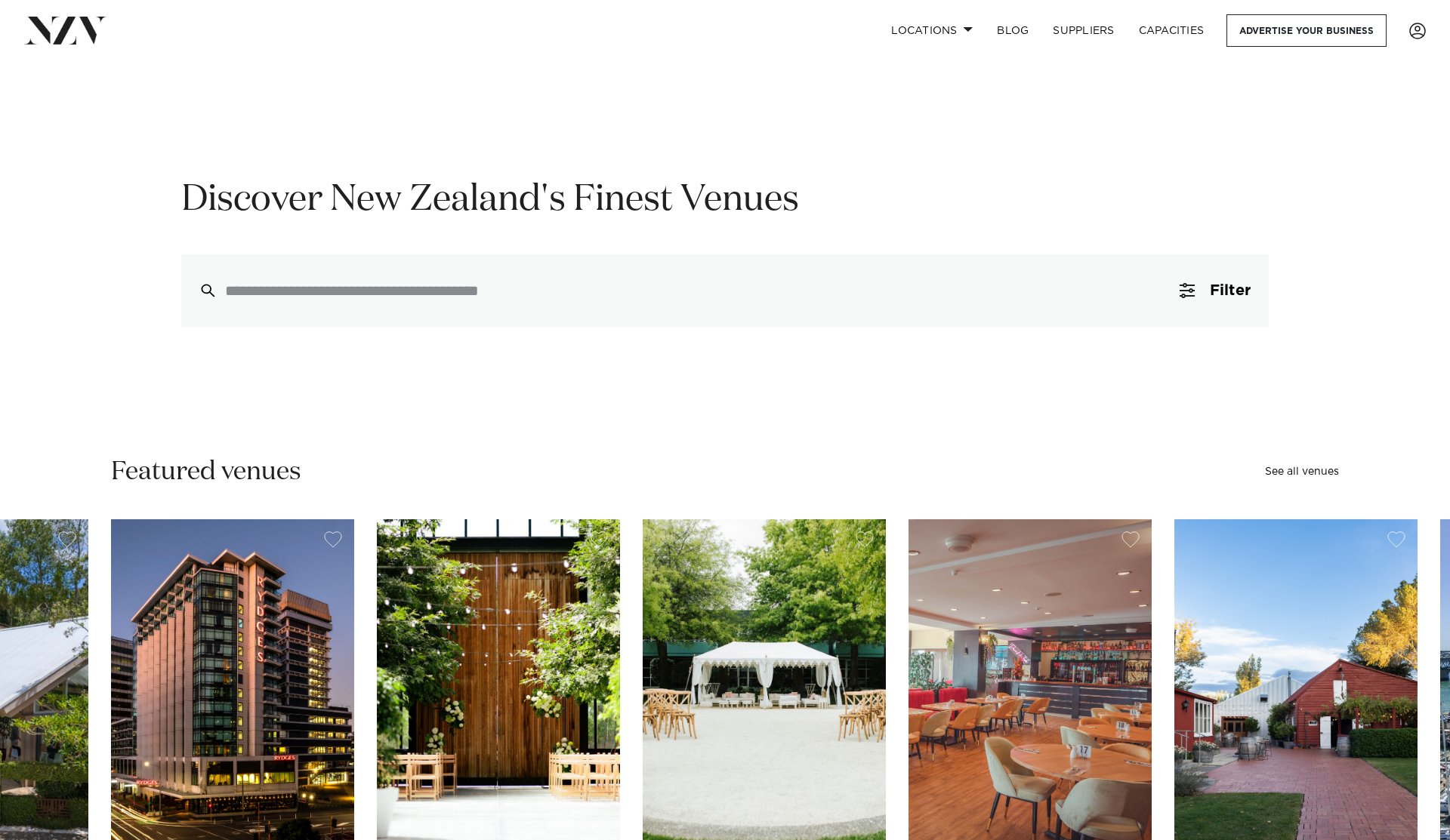
scroll to position [0, 0]
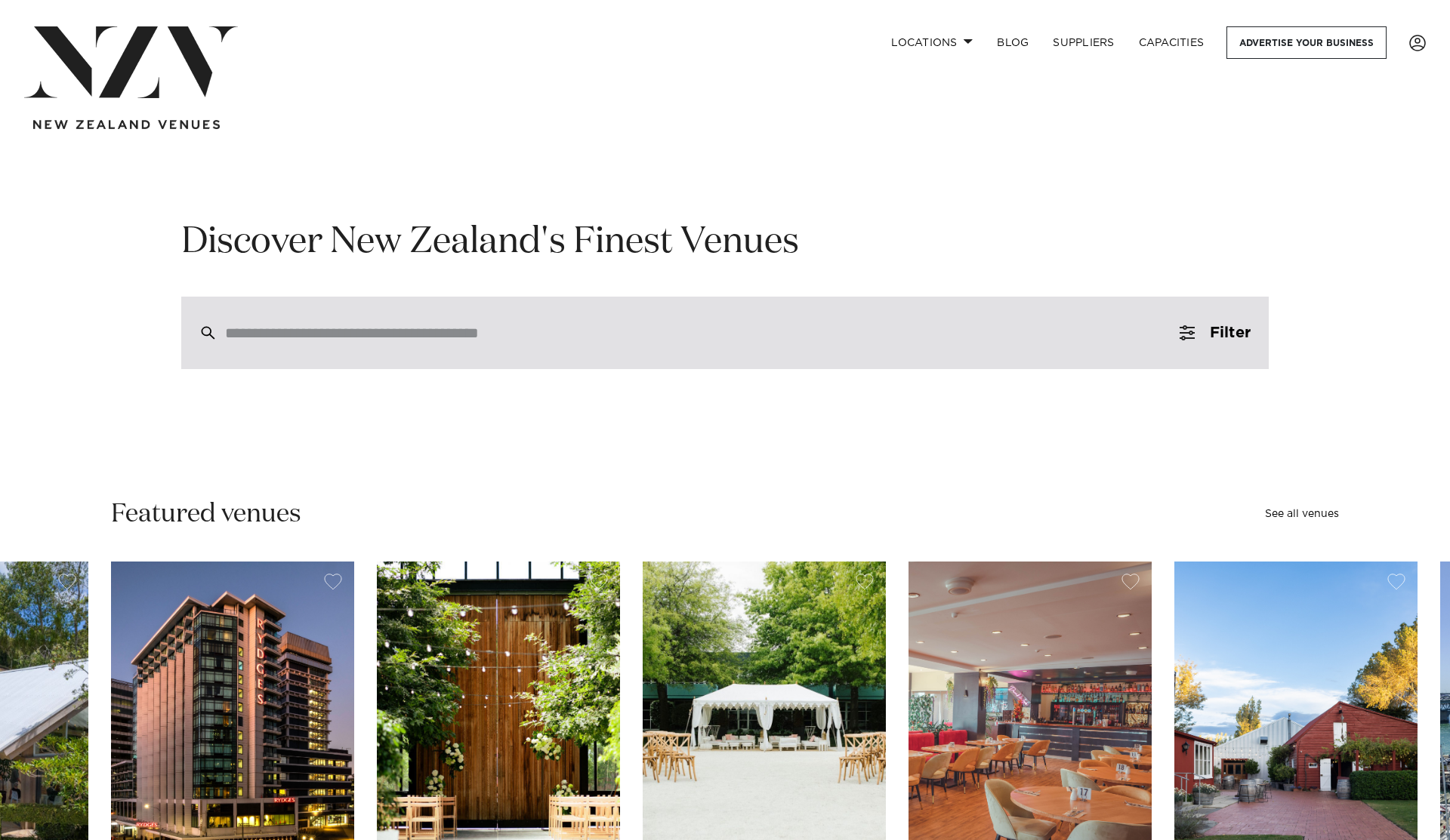
click at [792, 334] on input "search" at bounding box center [692, 332] width 936 height 17
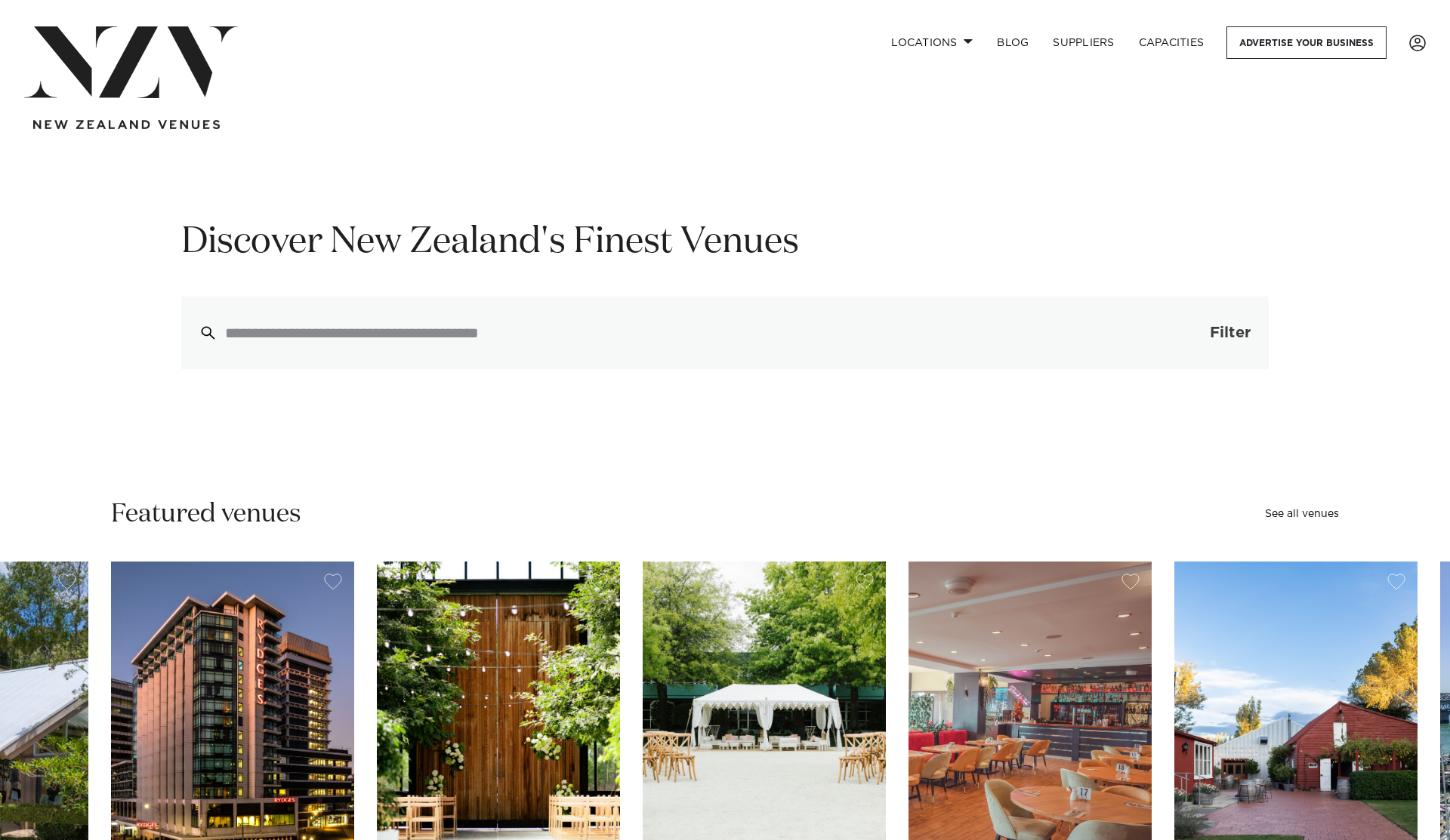
click at [1220, 348] on button "Filter 0" at bounding box center [1215, 333] width 108 height 73
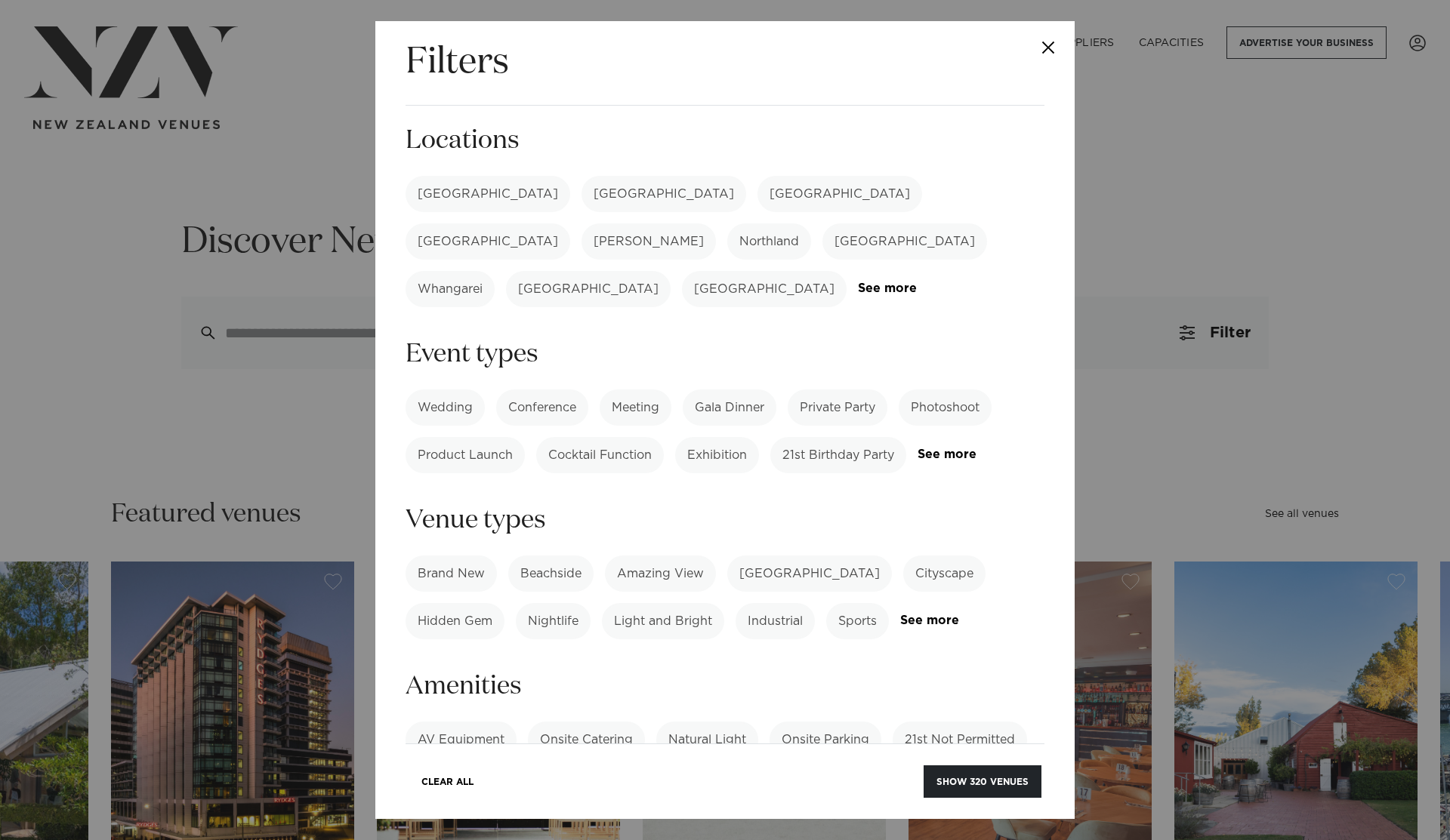
drag, startPoint x: 461, startPoint y: 201, endPoint x: 466, endPoint y: 224, distance: 23.5
click at [461, 201] on label "[GEOGRAPHIC_DATA]" at bounding box center [488, 194] width 165 height 36
click at [996, 773] on button "Show 123 venues" at bounding box center [984, 782] width 115 height 32
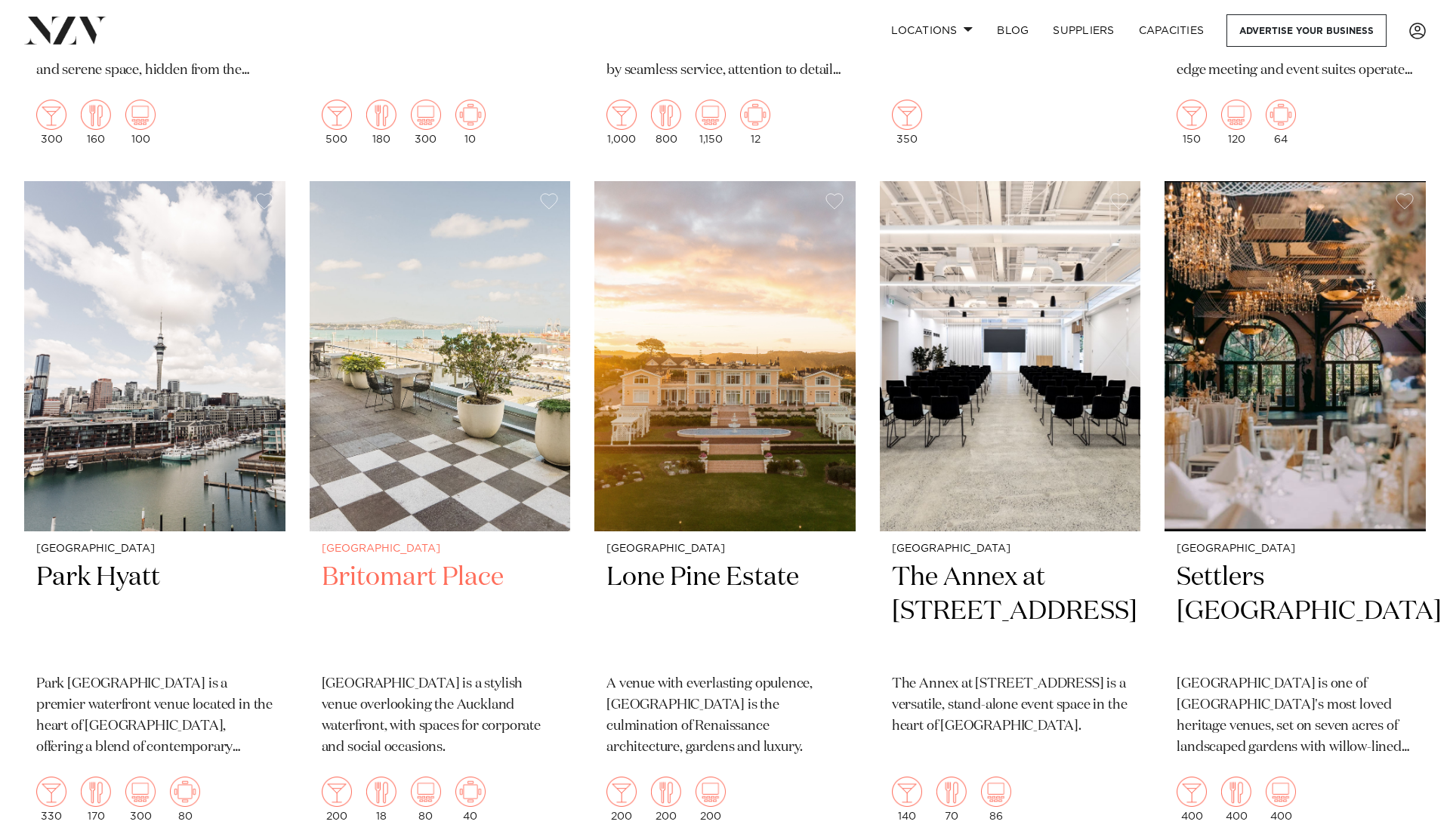
scroll to position [1179, 0]
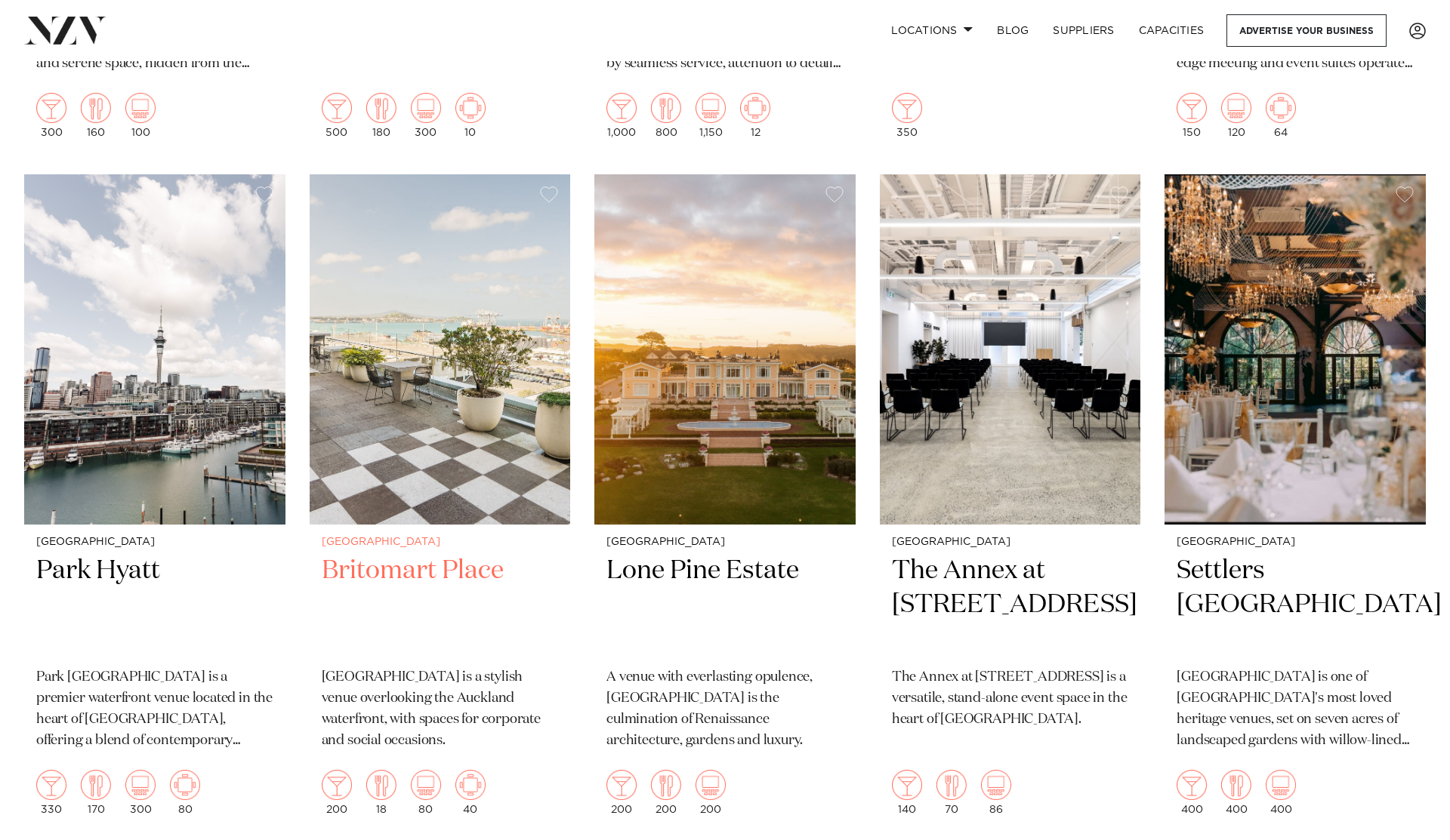
click at [480, 563] on h2 "Britomart Place" at bounding box center [440, 605] width 237 height 102
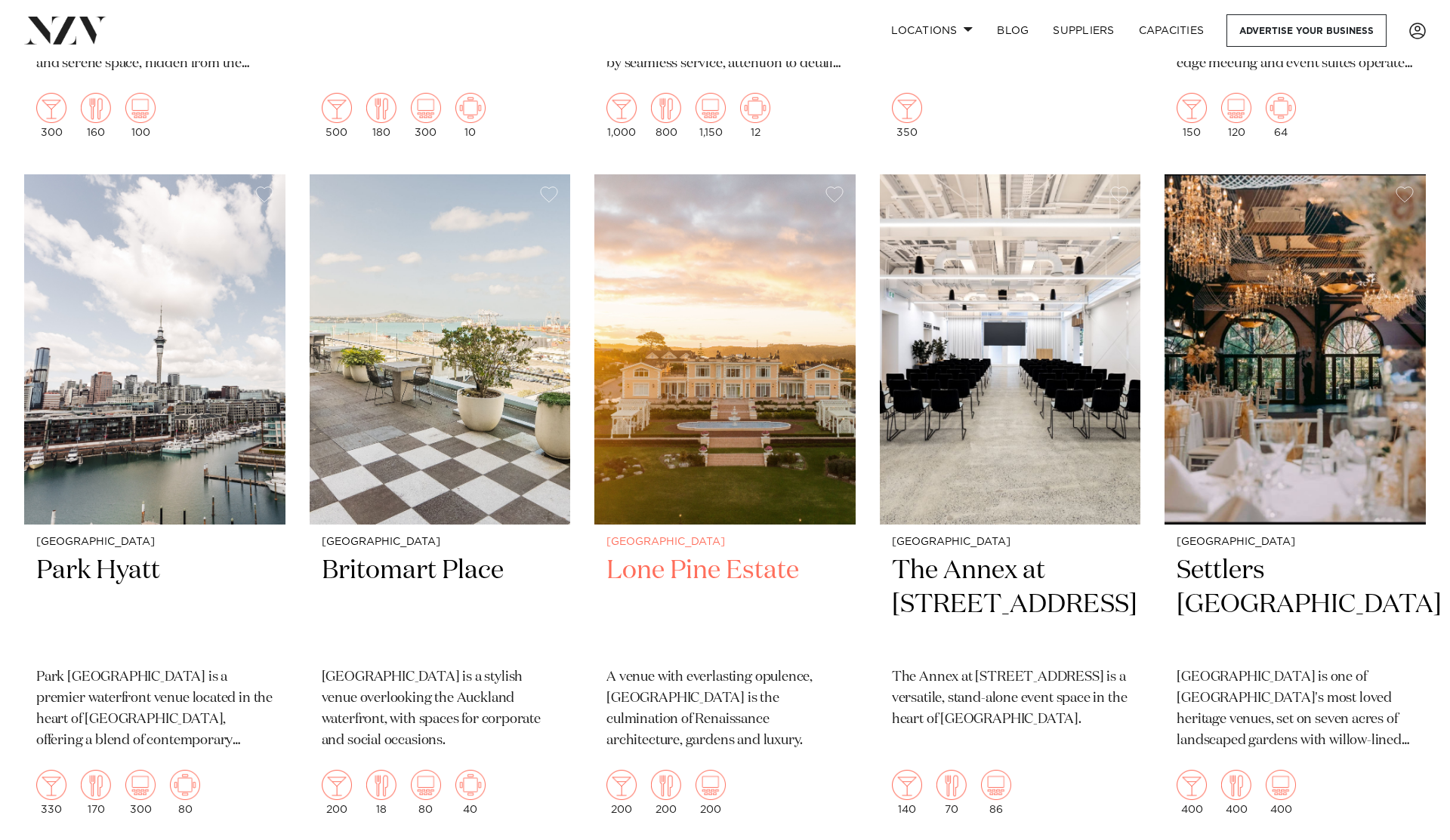
click at [745, 447] on img at bounding box center [725, 349] width 261 height 350
click at [735, 441] on img at bounding box center [725, 349] width 261 height 350
click at [671, 554] on h2 "Lone Pine Estate" at bounding box center [725, 605] width 237 height 102
click at [653, 554] on h2 "Lone Pine Estate" at bounding box center [725, 605] width 237 height 102
click at [740, 554] on h2 "Lone Pine Estate" at bounding box center [725, 605] width 237 height 102
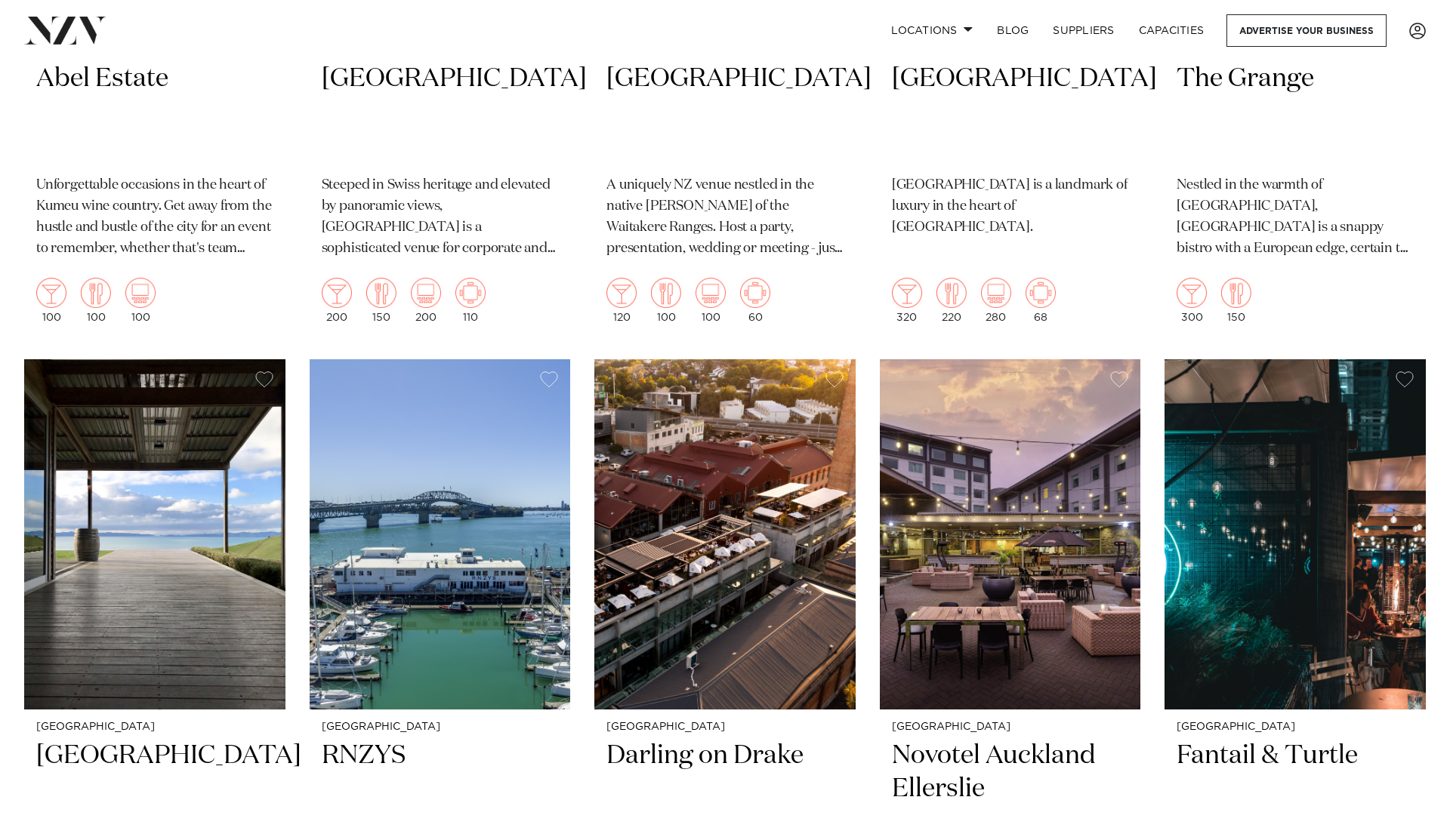
scroll to position [2346, 0]
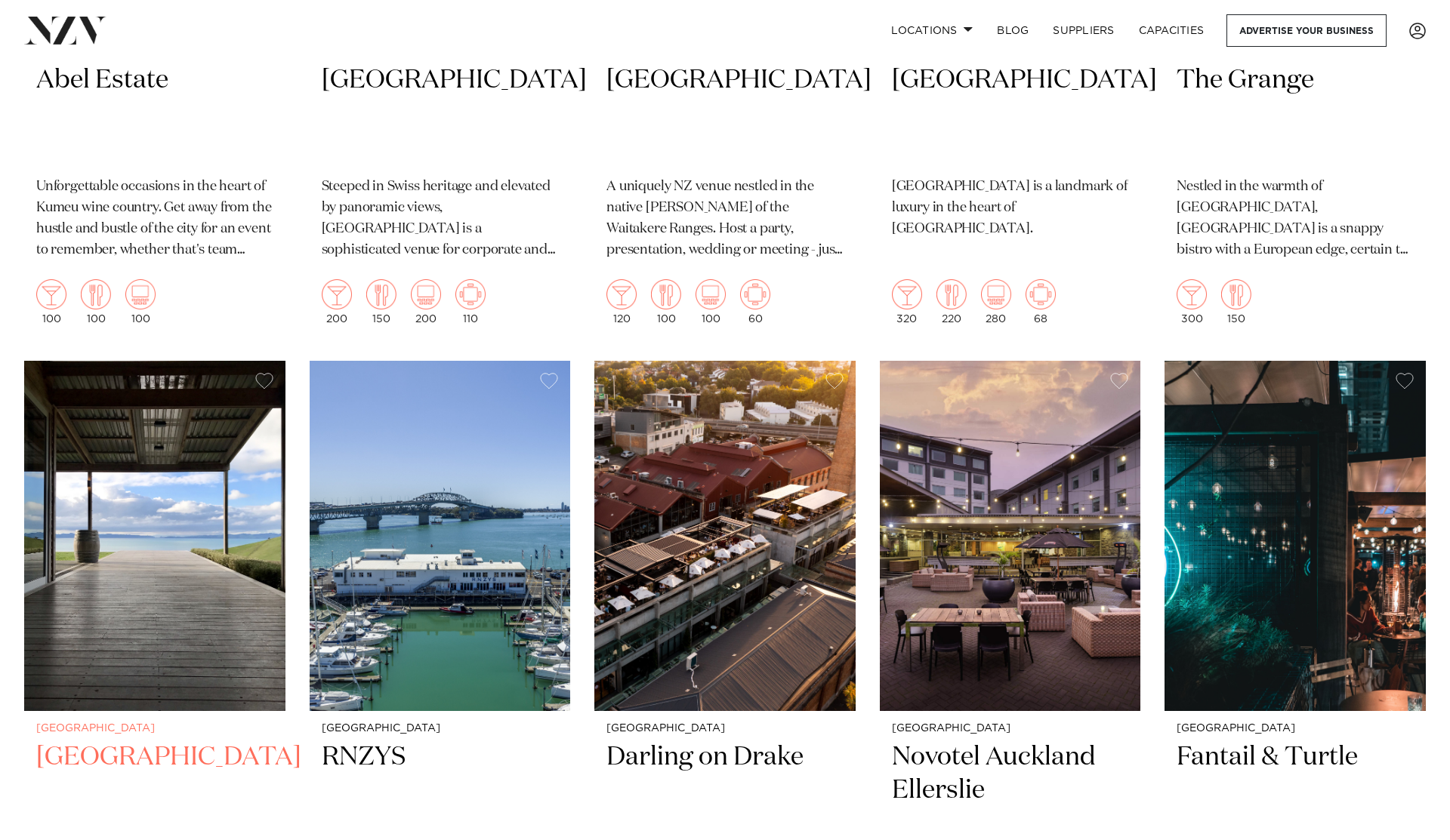
click at [113, 415] on img at bounding box center [154, 535] width 261 height 350
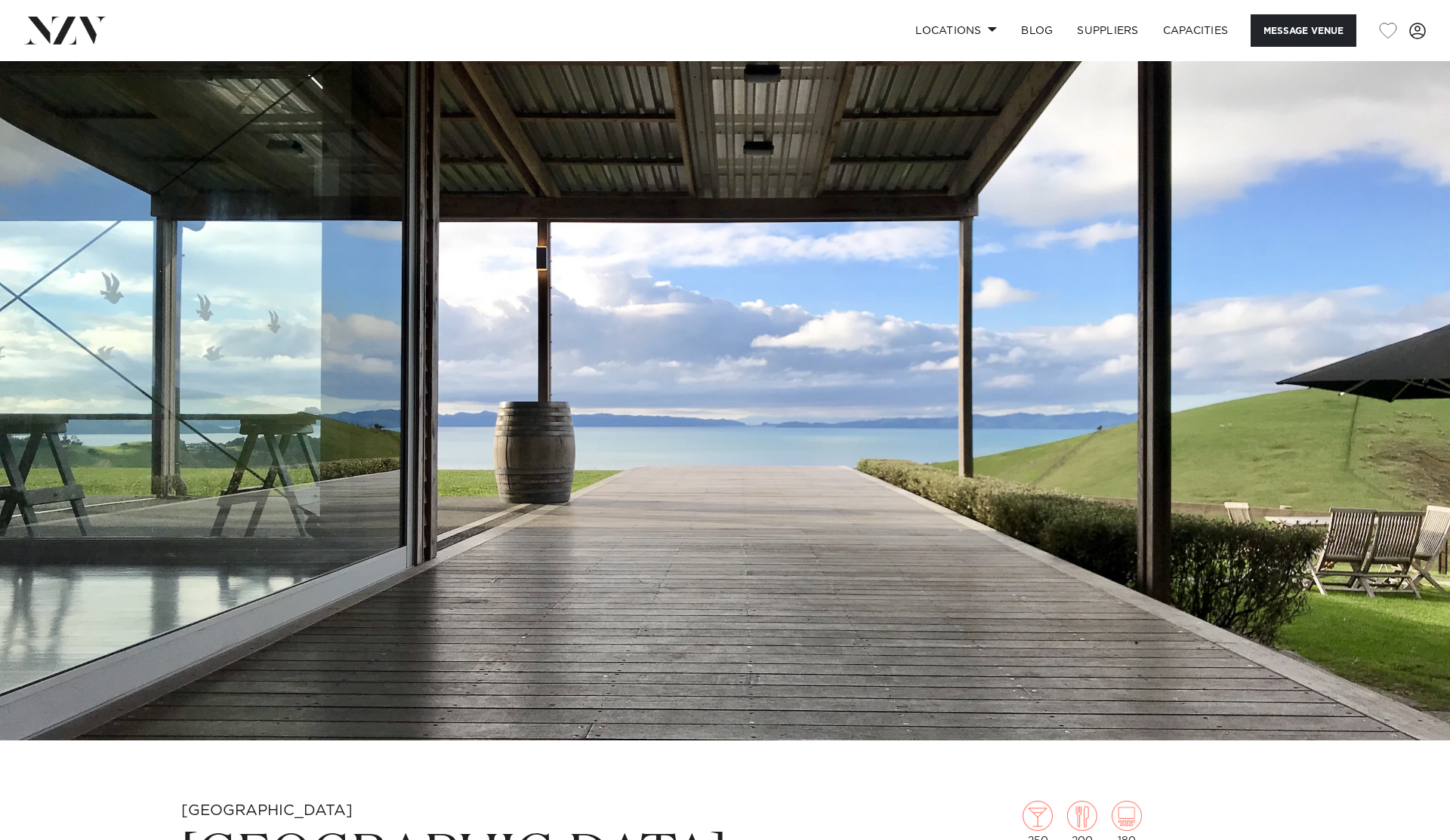
click at [1084, 407] on img at bounding box center [725, 401] width 1450 height 679
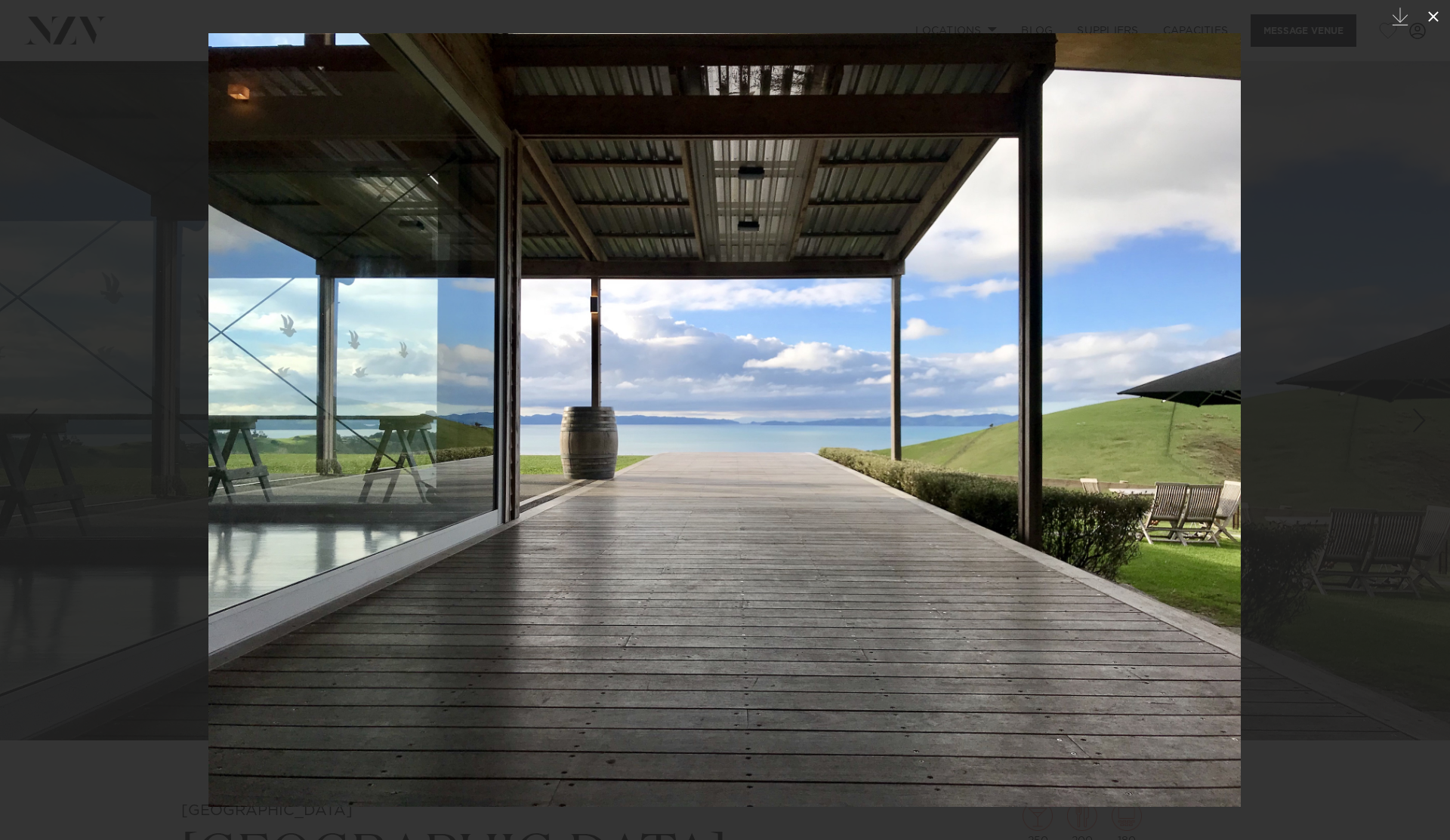
click at [1440, 10] on icon at bounding box center [1433, 16] width 18 height 18
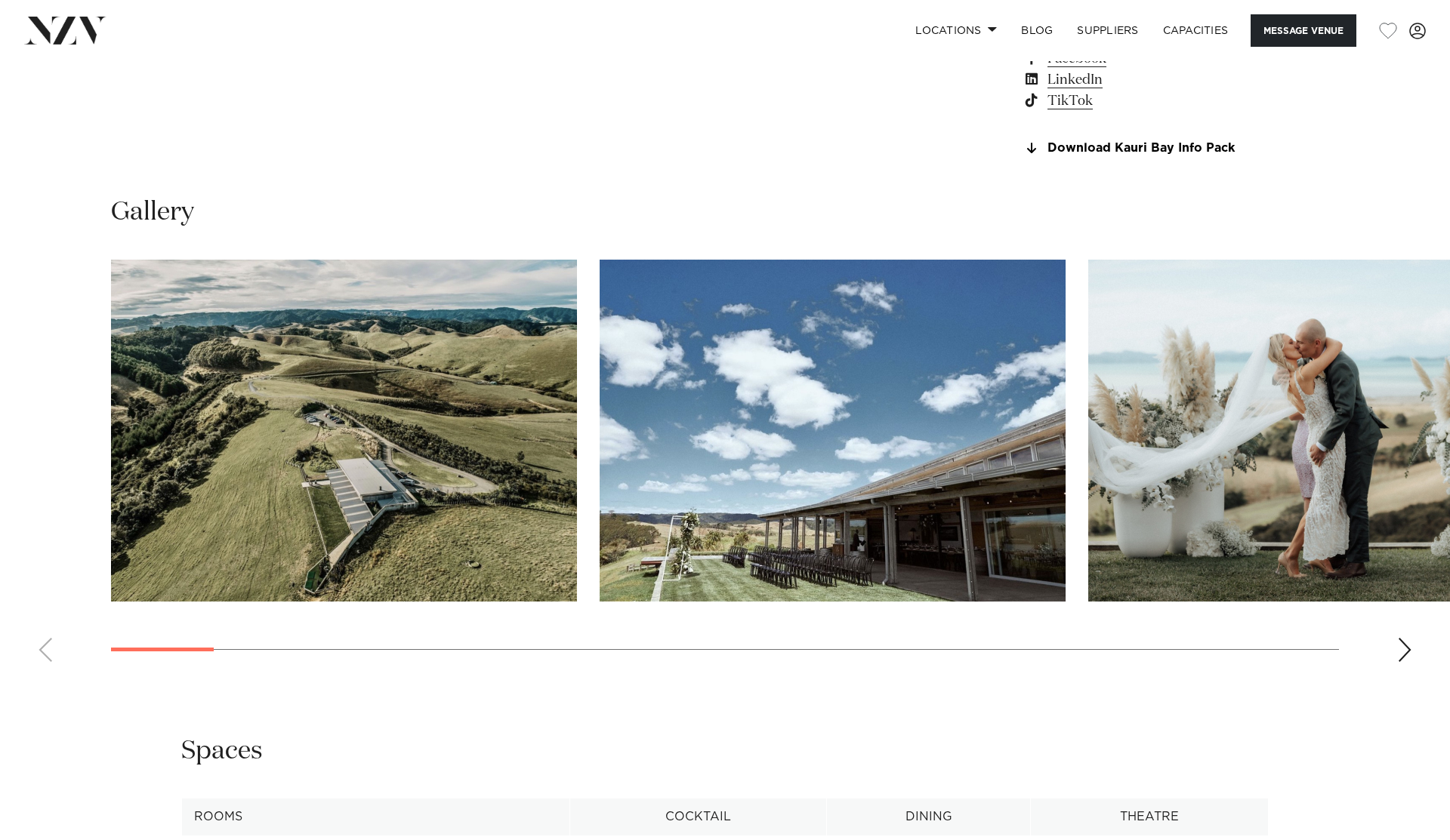
scroll to position [1436, 0]
click at [1402, 650] on div "Next slide" at bounding box center [1404, 651] width 15 height 24
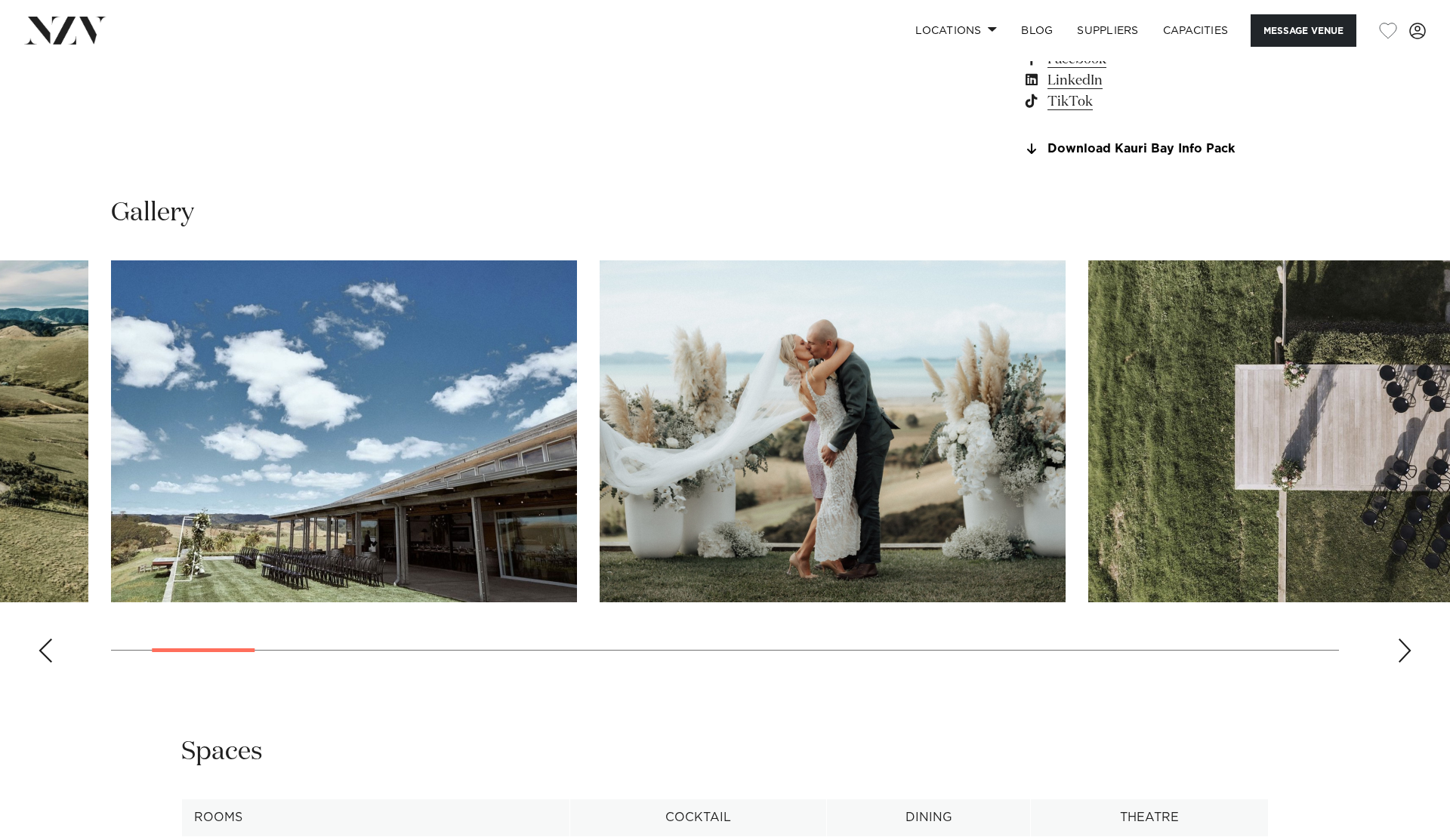
click at [1402, 650] on div "Next slide" at bounding box center [1404, 651] width 15 height 24
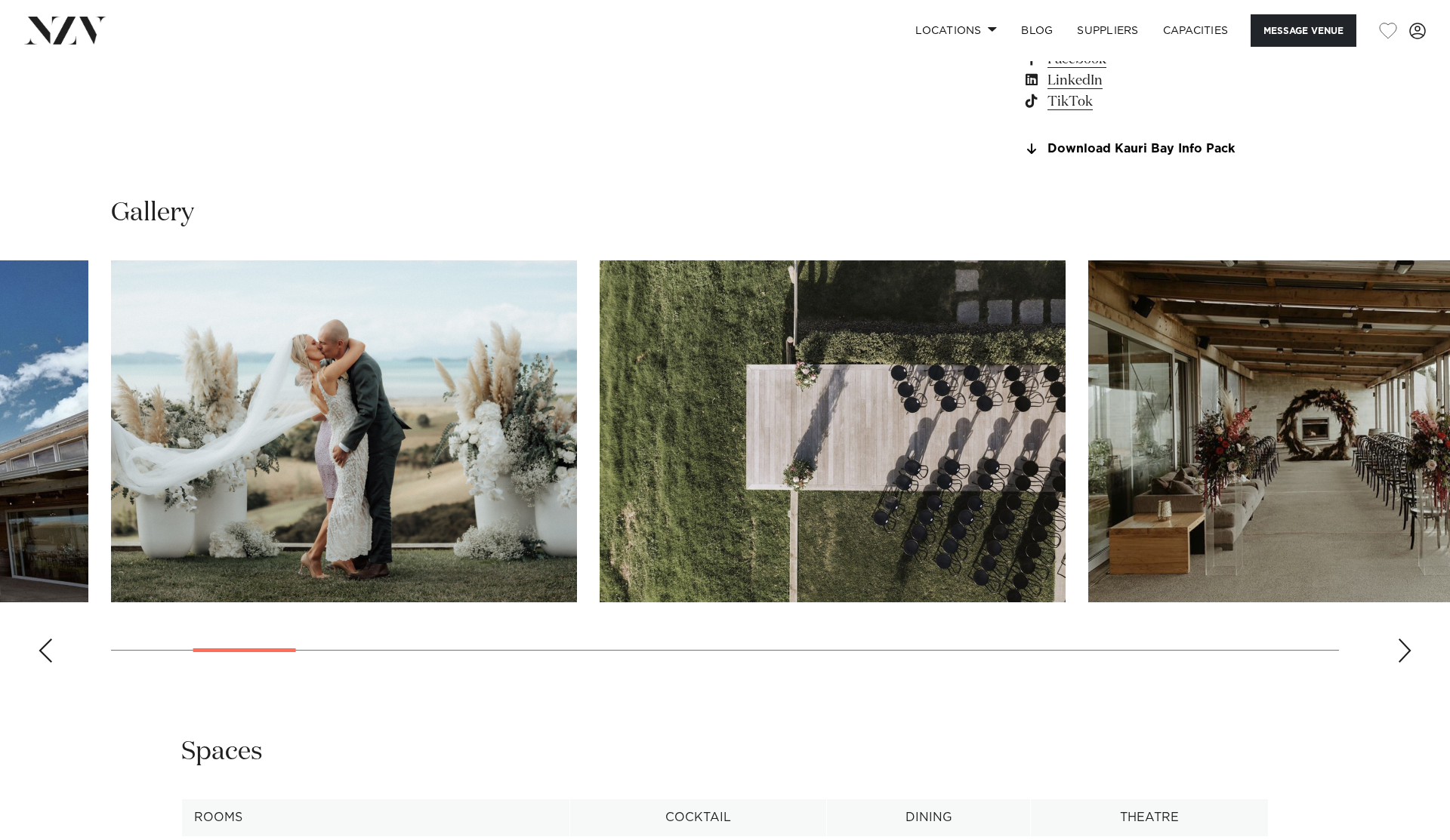
click at [1402, 650] on div "Next slide" at bounding box center [1404, 651] width 15 height 24
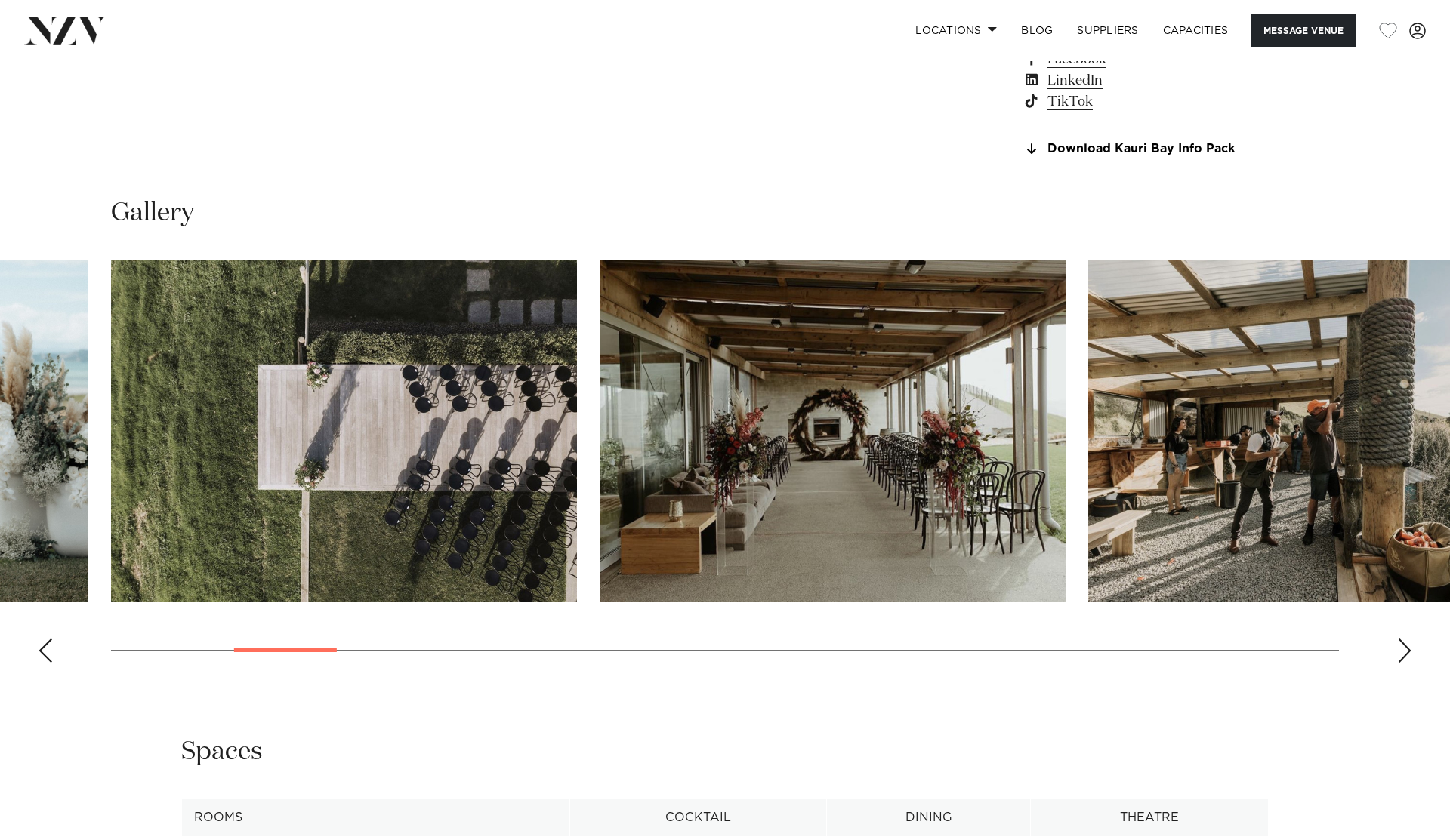
click at [1402, 650] on div "Next slide" at bounding box center [1404, 651] width 15 height 24
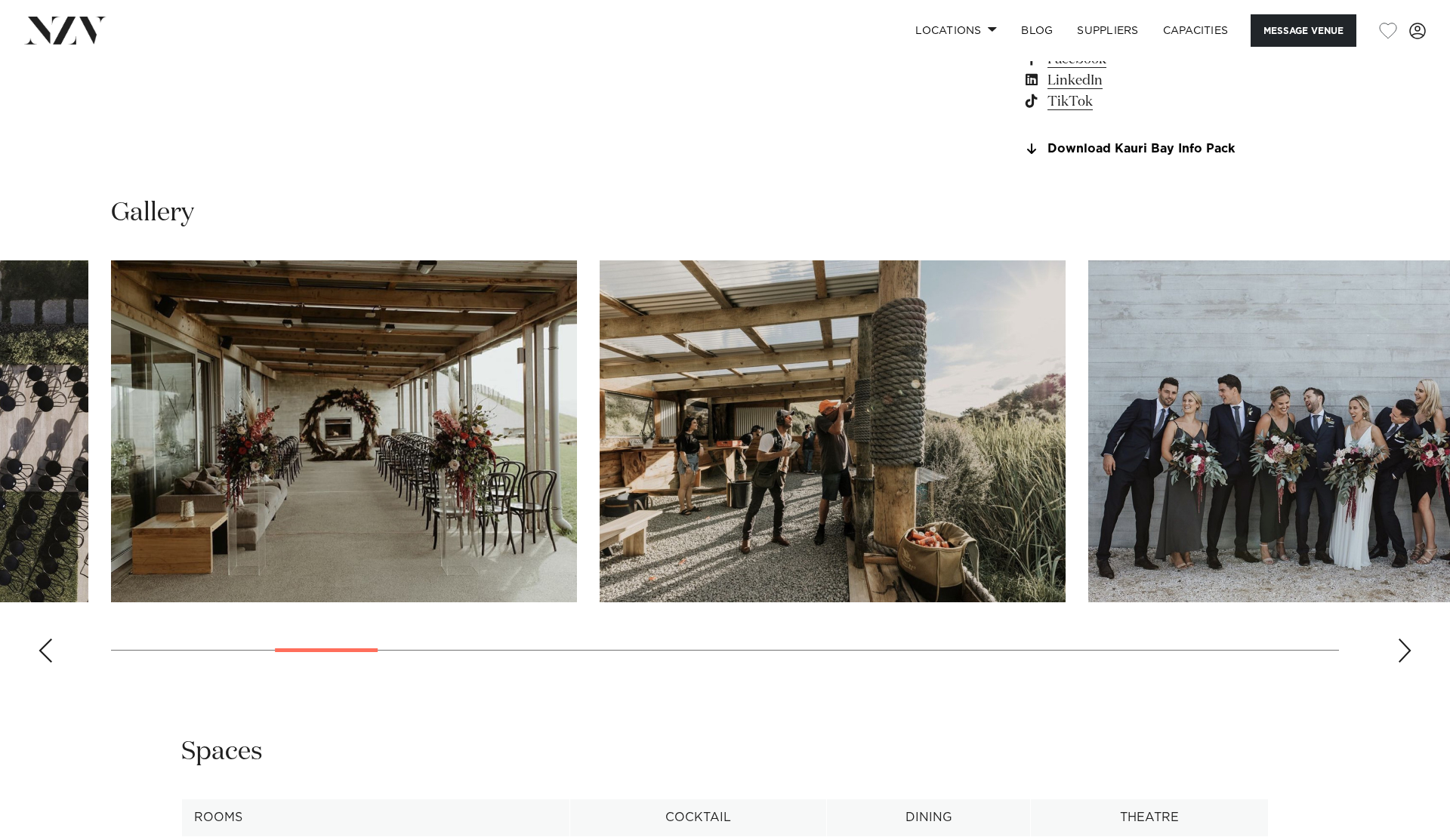
click at [1402, 650] on div "Next slide" at bounding box center [1404, 651] width 15 height 24
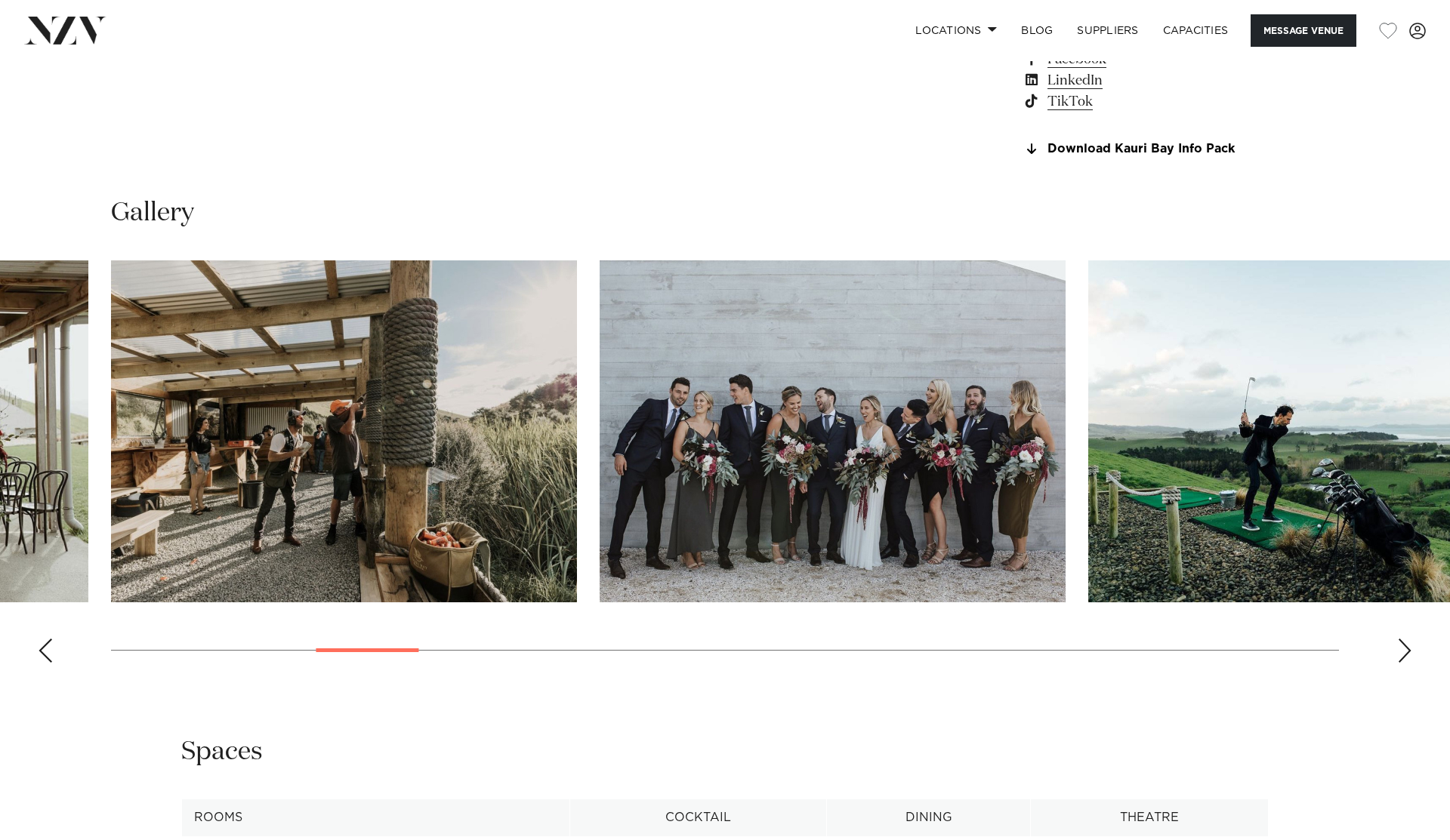
click at [1402, 650] on div "Next slide" at bounding box center [1404, 651] width 15 height 24
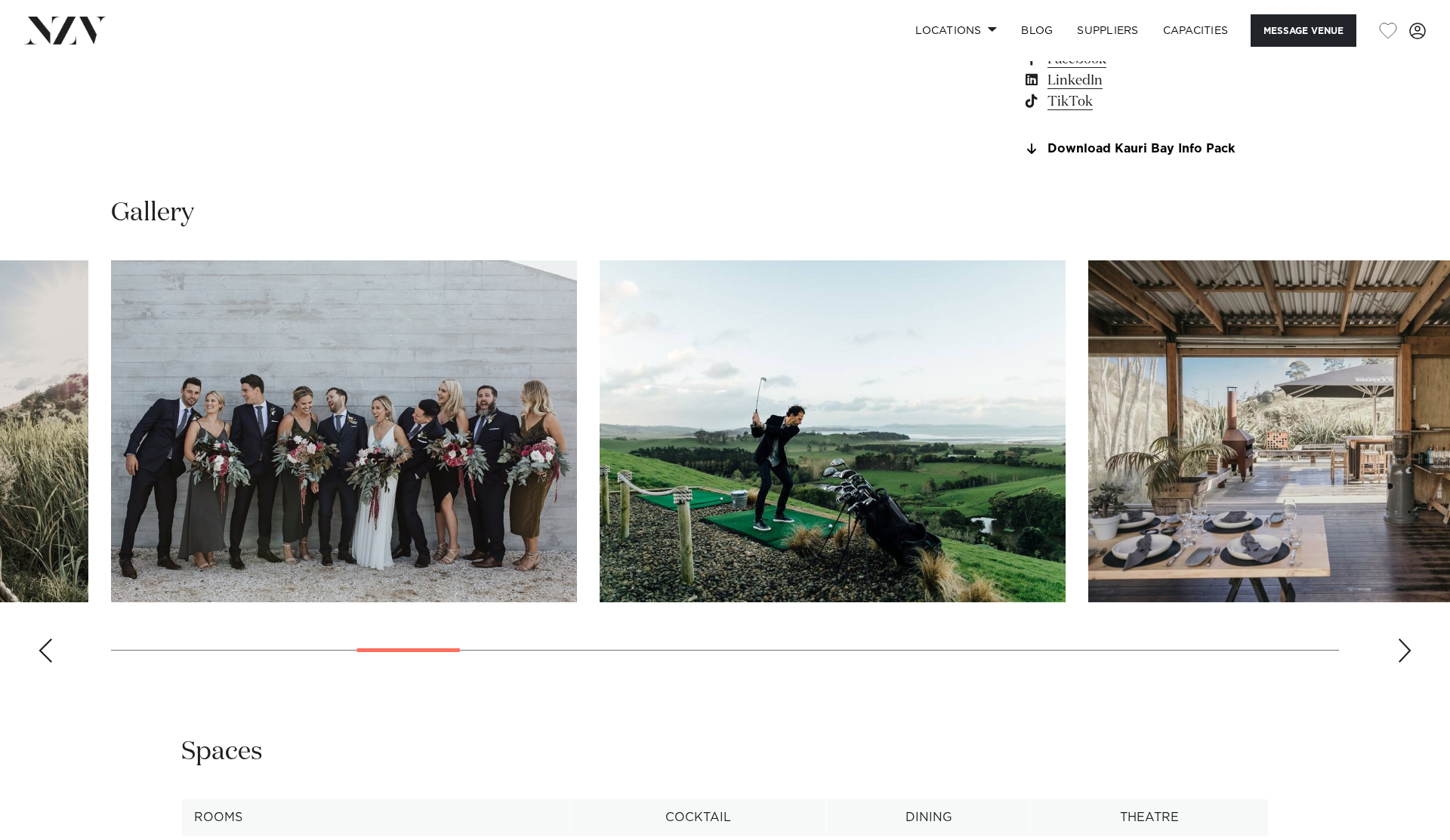
click at [1402, 650] on div "Next slide" at bounding box center [1404, 651] width 15 height 24
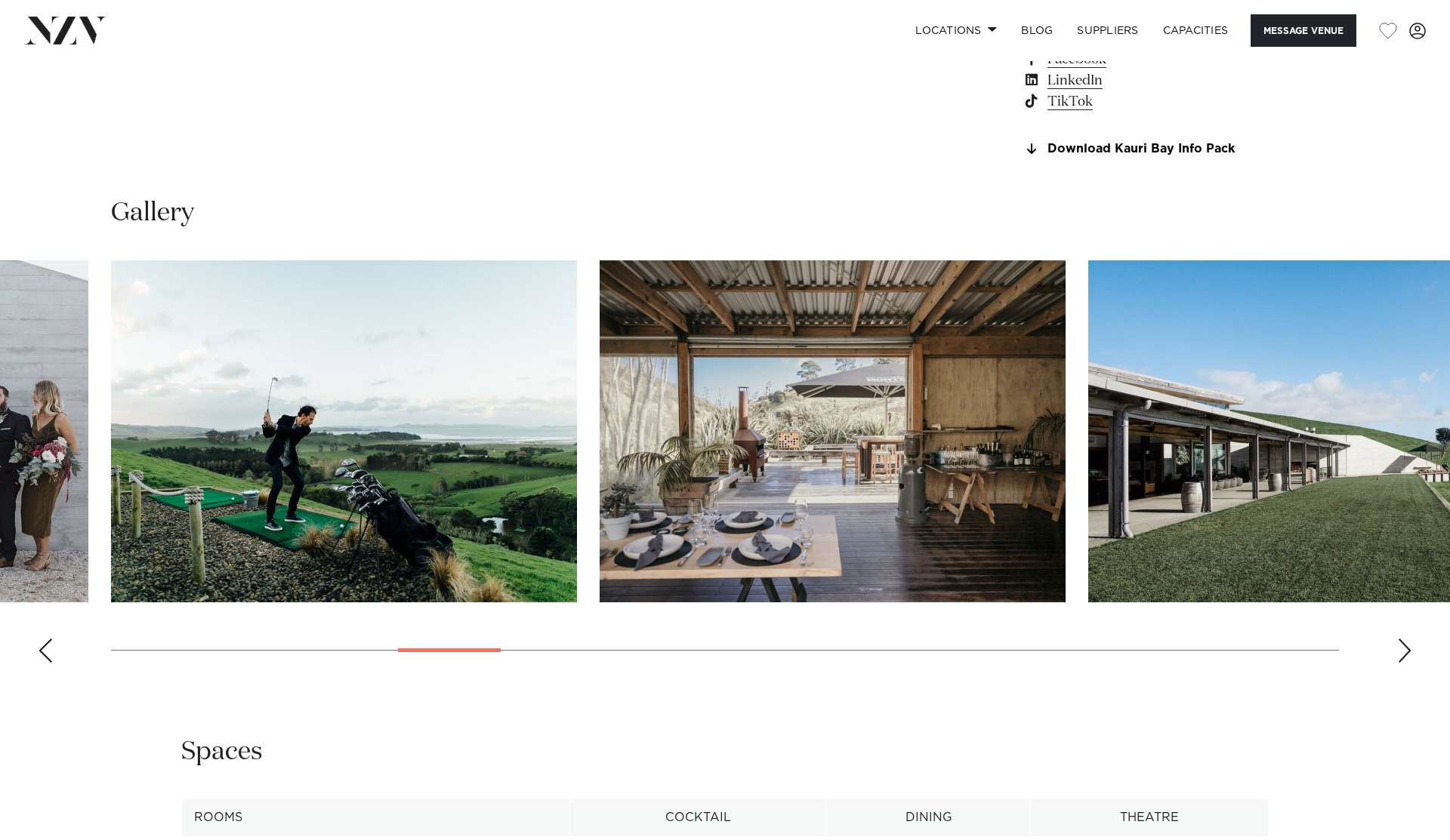
click at [1402, 650] on div "Next slide" at bounding box center [1404, 651] width 15 height 24
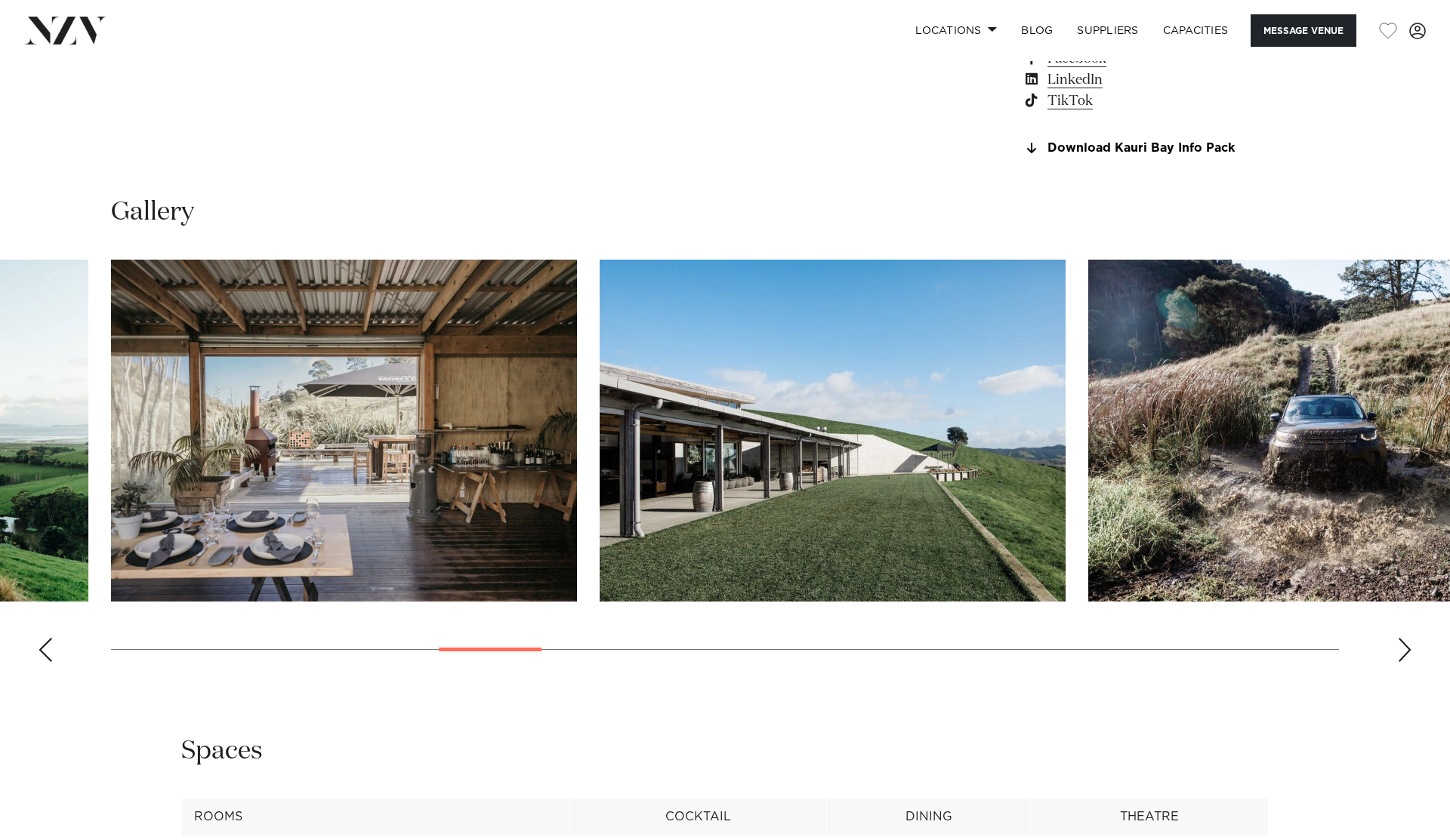
scroll to position [1432, 0]
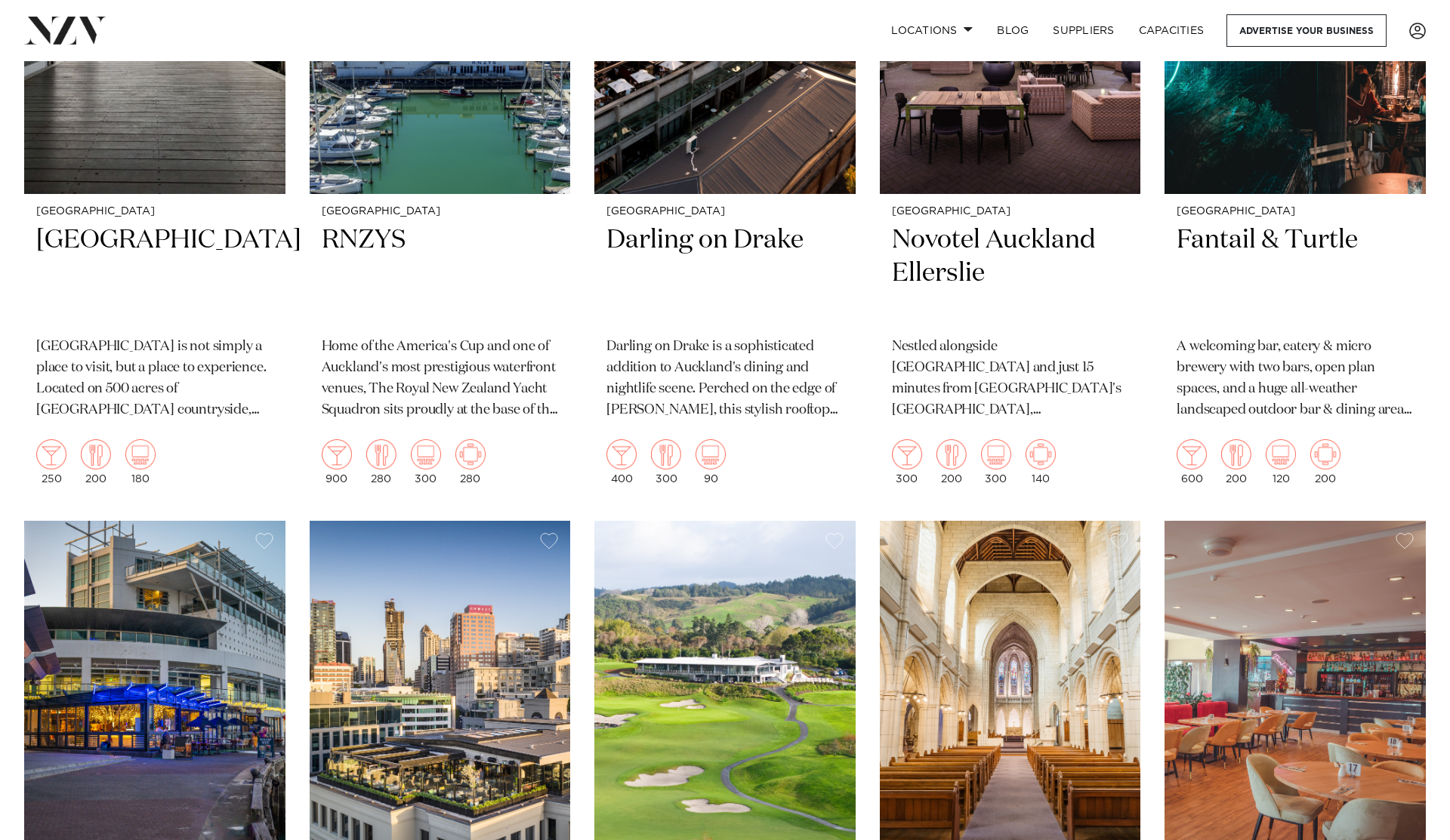
scroll to position [2910, 0]
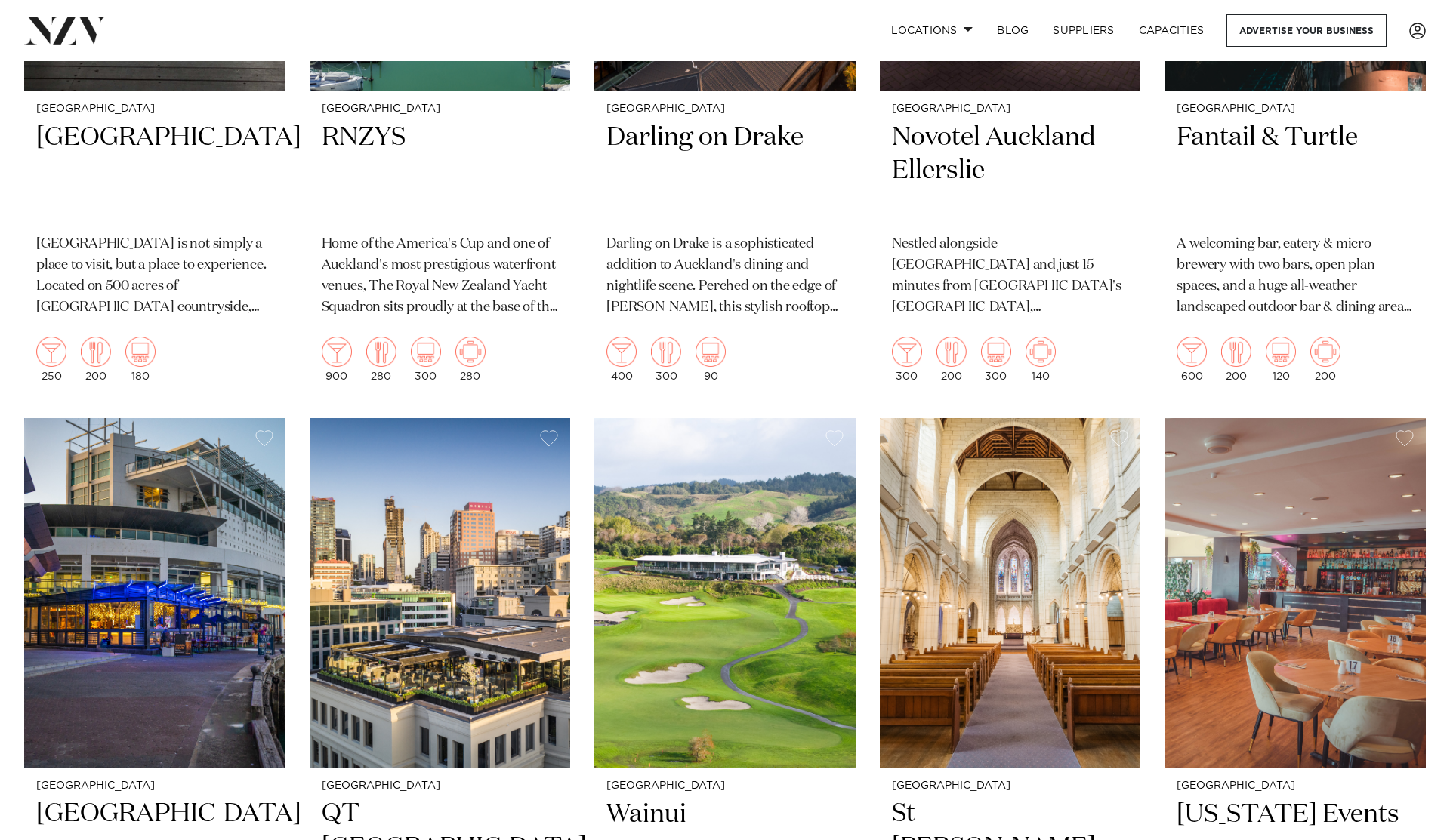
scroll to position [3043, 0]
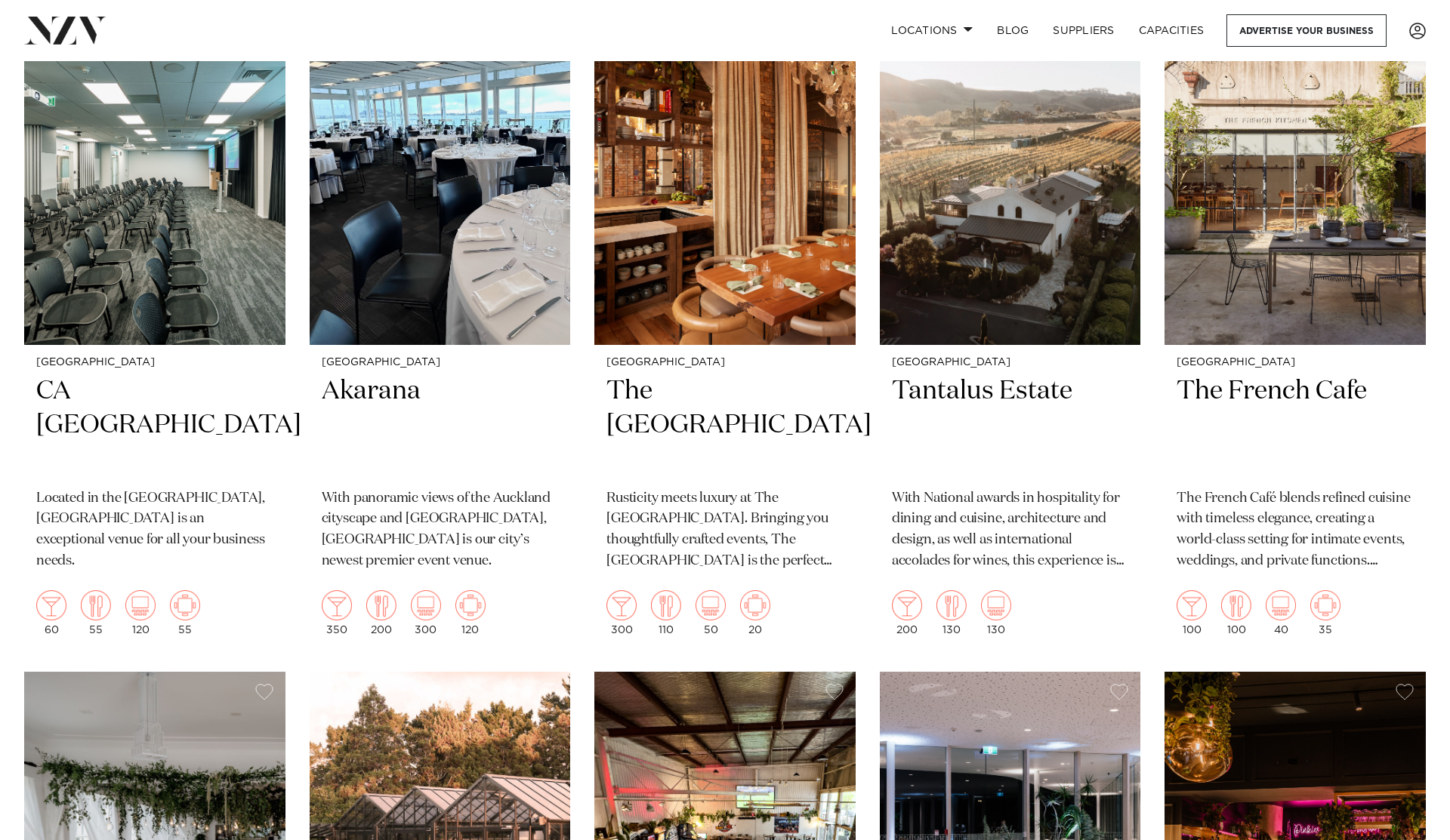
scroll to position [6123, 0]
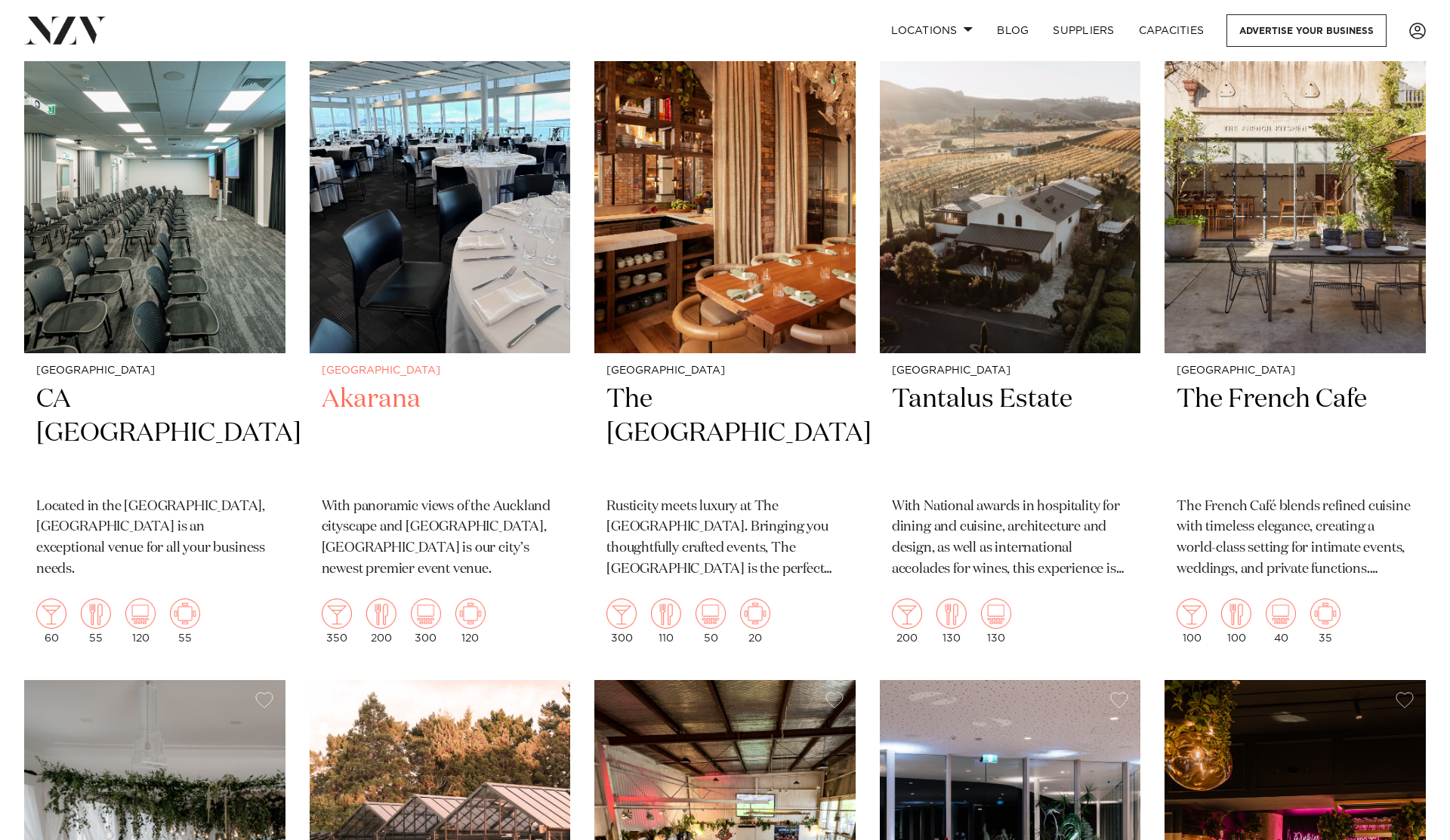
click at [382, 382] on h2 "Akarana" at bounding box center [440, 433] width 237 height 102
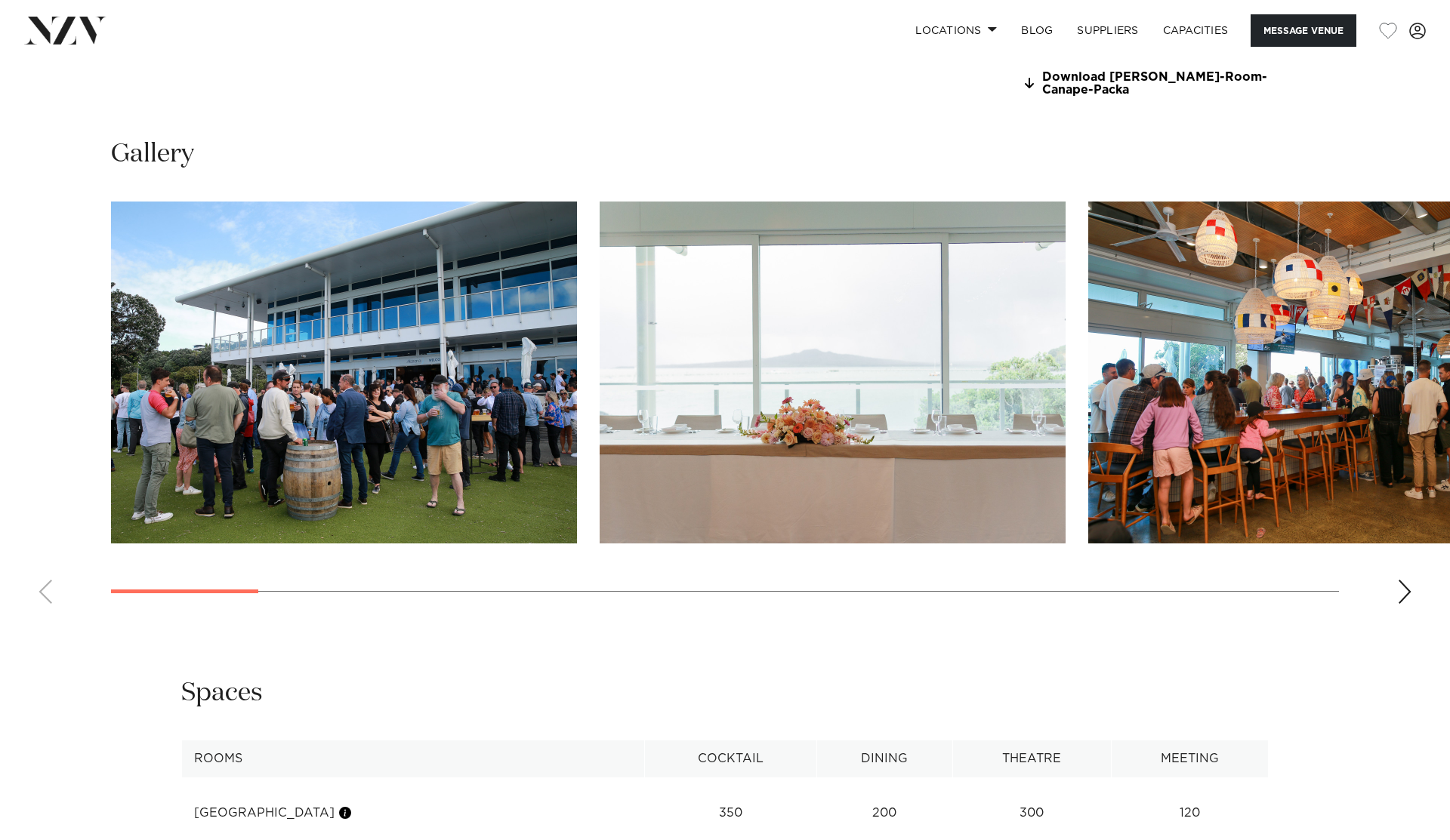
scroll to position [1631, 0]
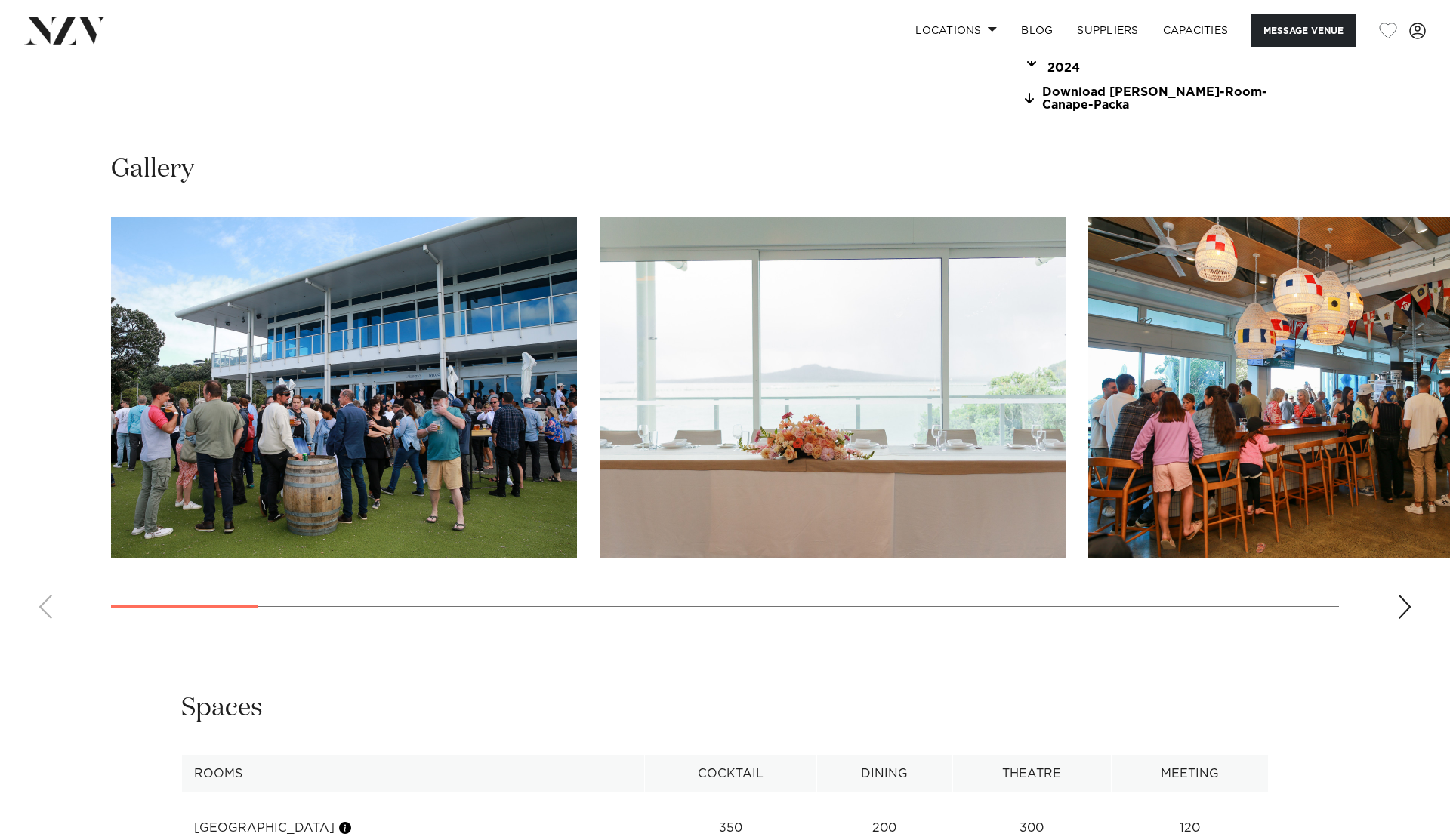
click at [1401, 581] on swiper-container at bounding box center [725, 424] width 1450 height 415
click at [1401, 595] on div "Next slide" at bounding box center [1404, 607] width 15 height 24
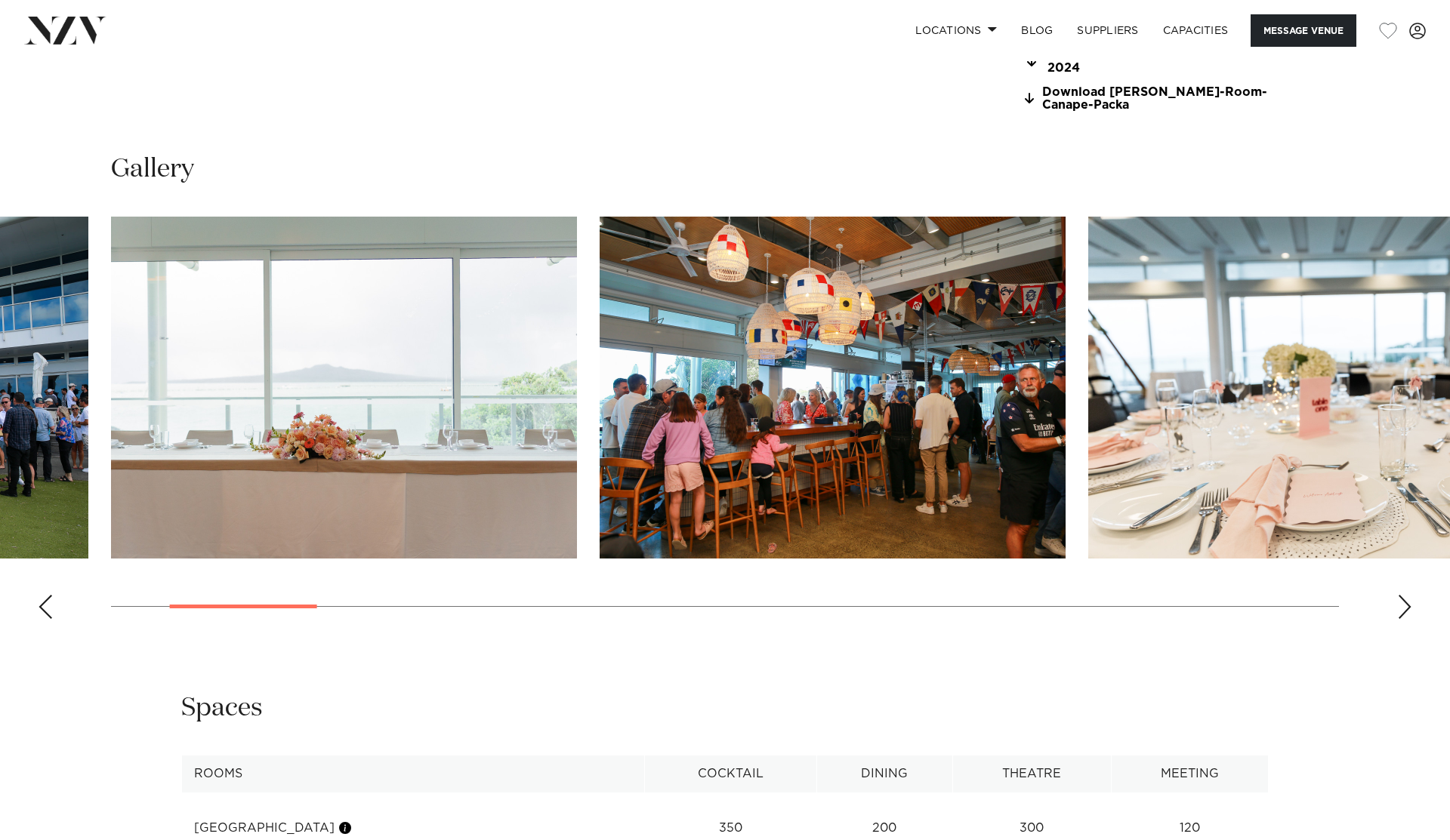
click at [1401, 595] on div "Next slide" at bounding box center [1404, 607] width 15 height 24
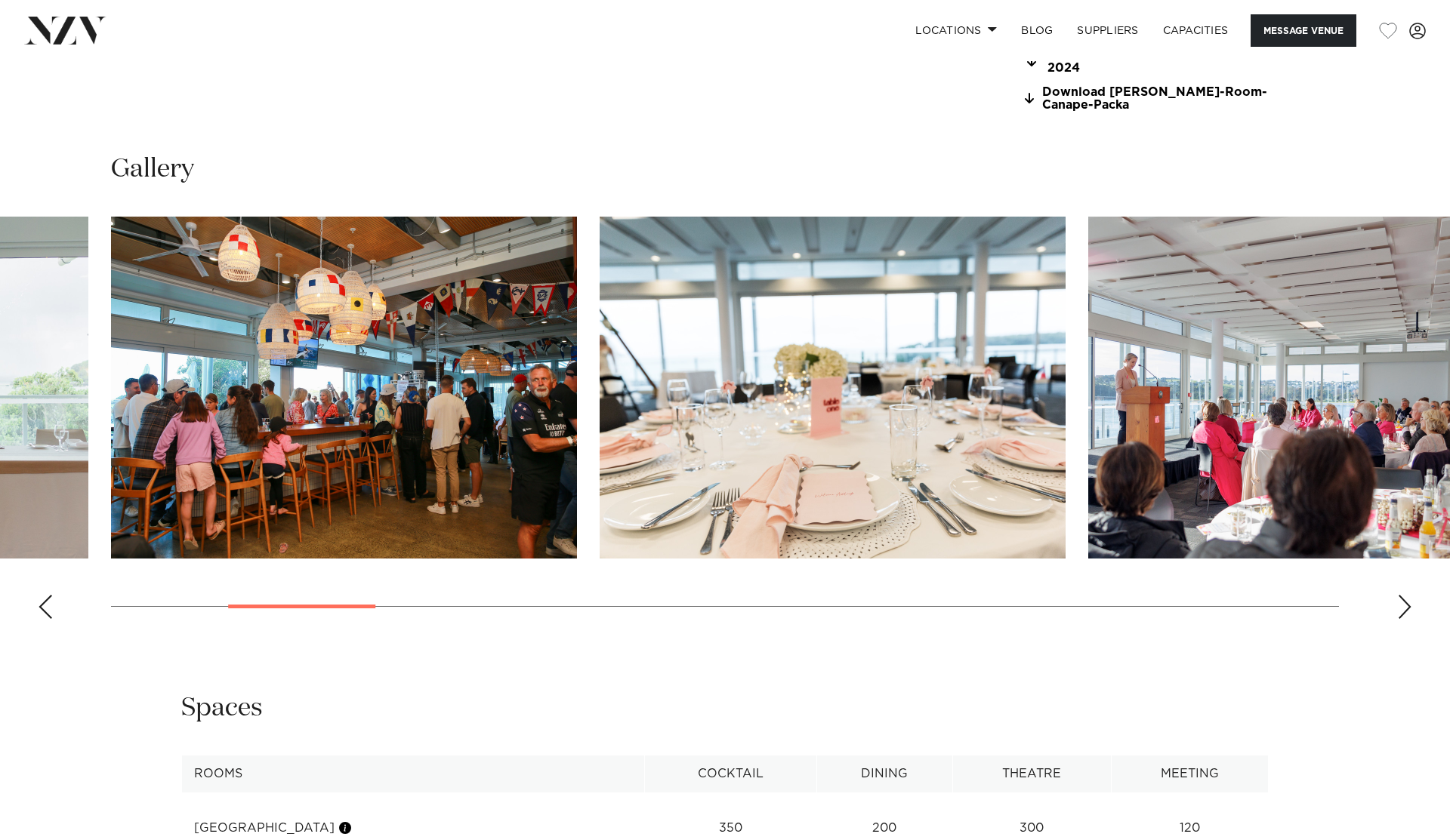
click at [1401, 596] on div "Next slide" at bounding box center [1404, 607] width 15 height 24
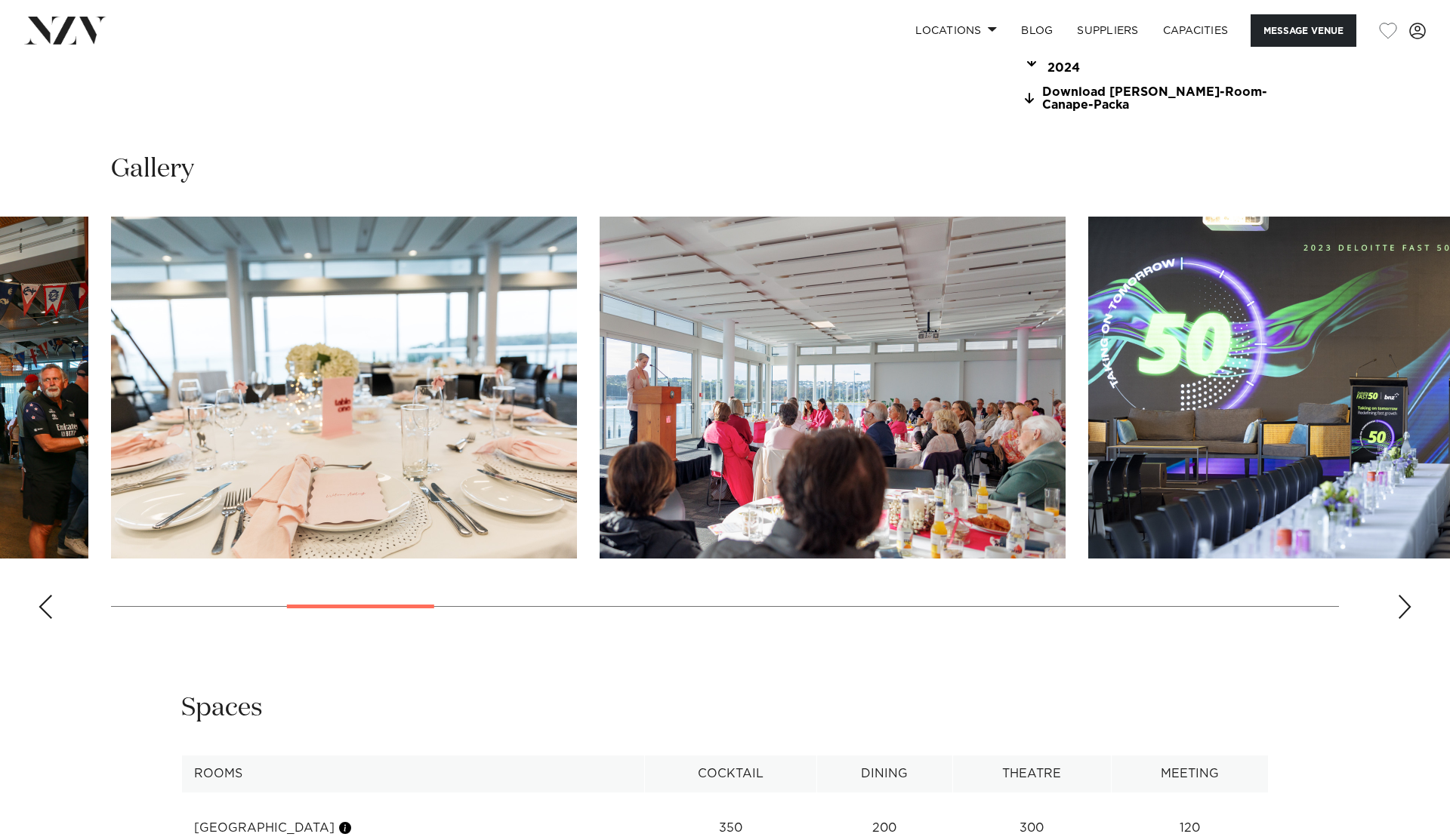
click at [1401, 596] on div "Next slide" at bounding box center [1404, 607] width 15 height 24
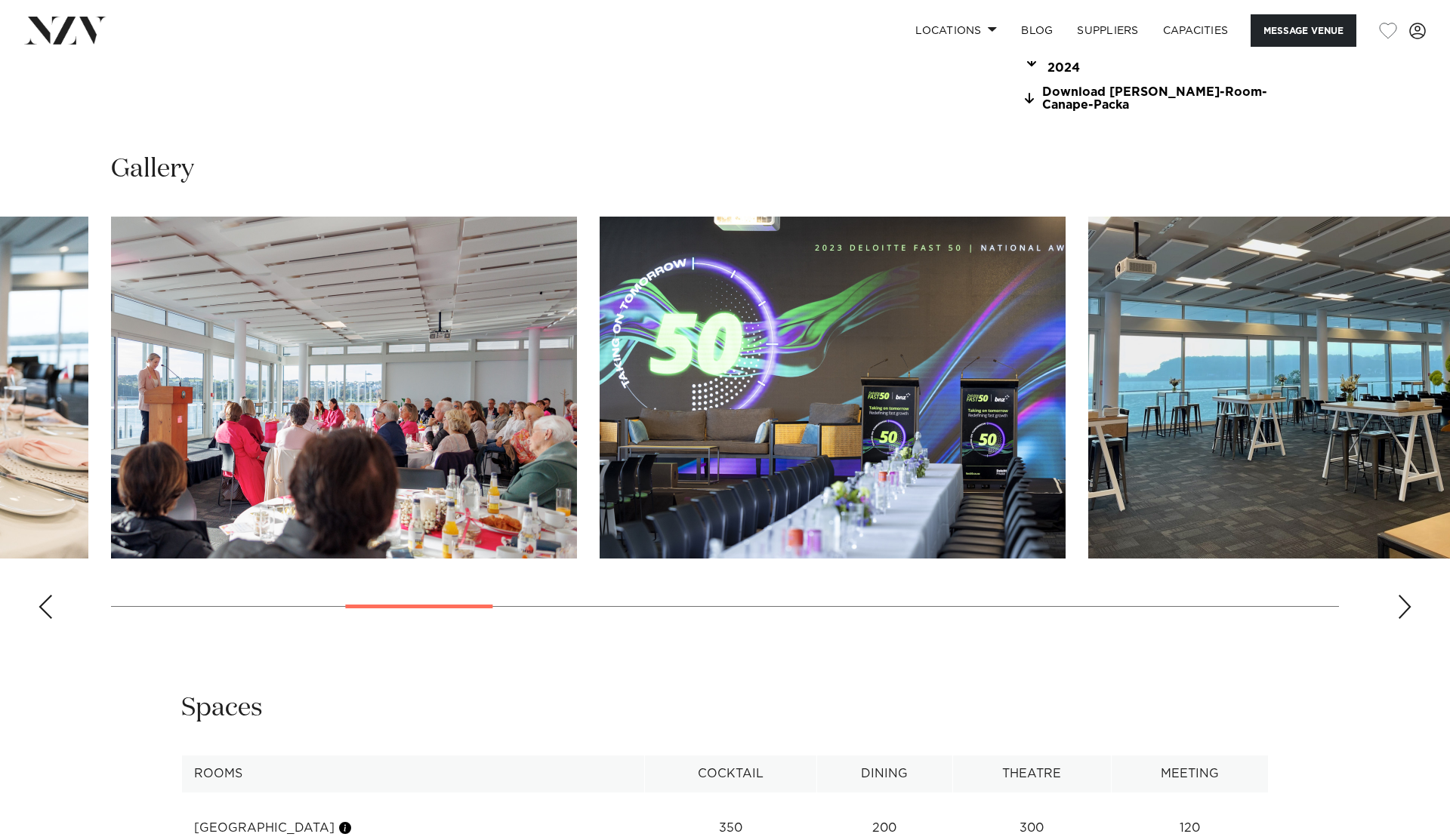
click at [1401, 596] on div "Next slide" at bounding box center [1404, 607] width 15 height 24
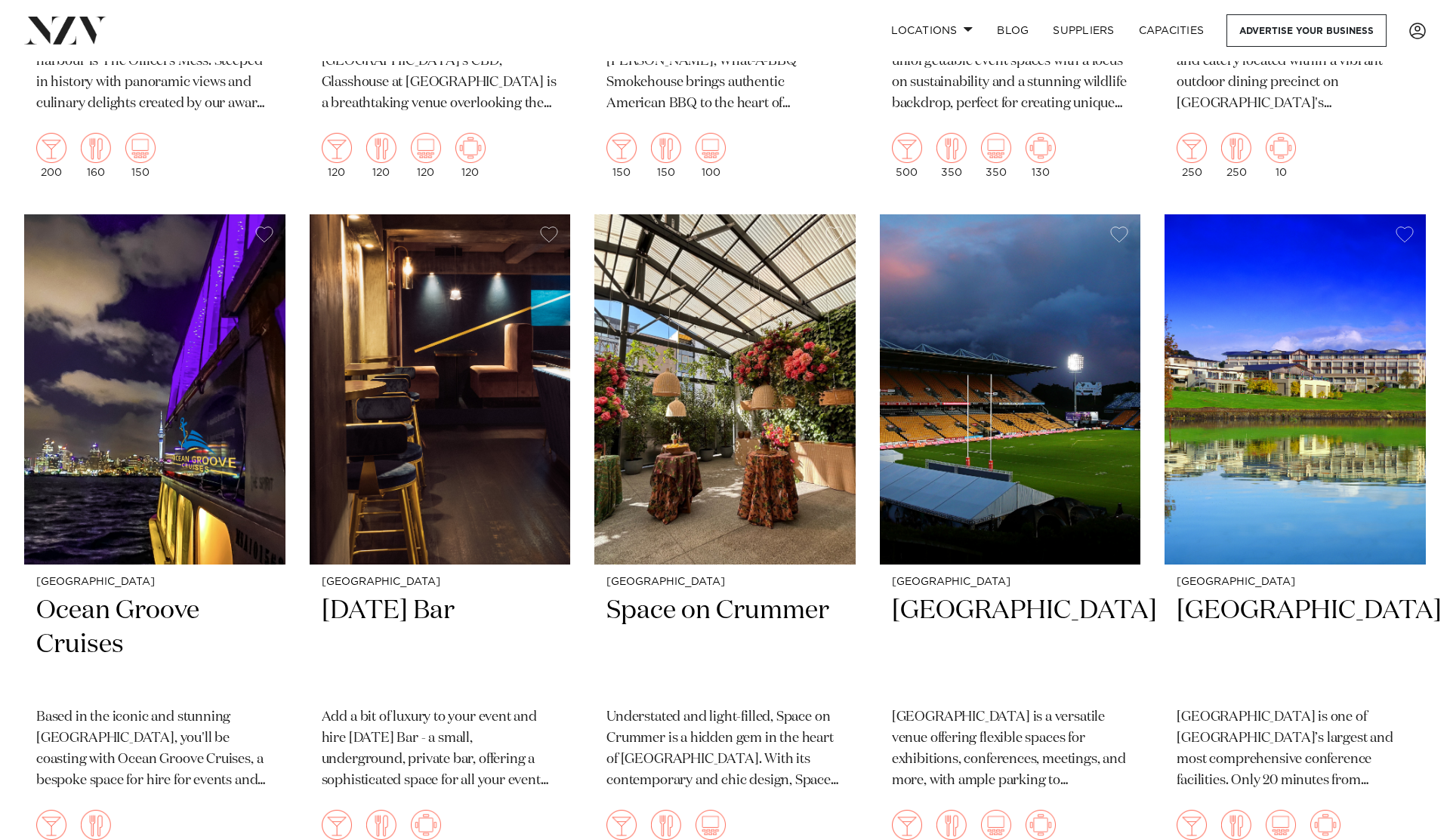
scroll to position [7264, 0]
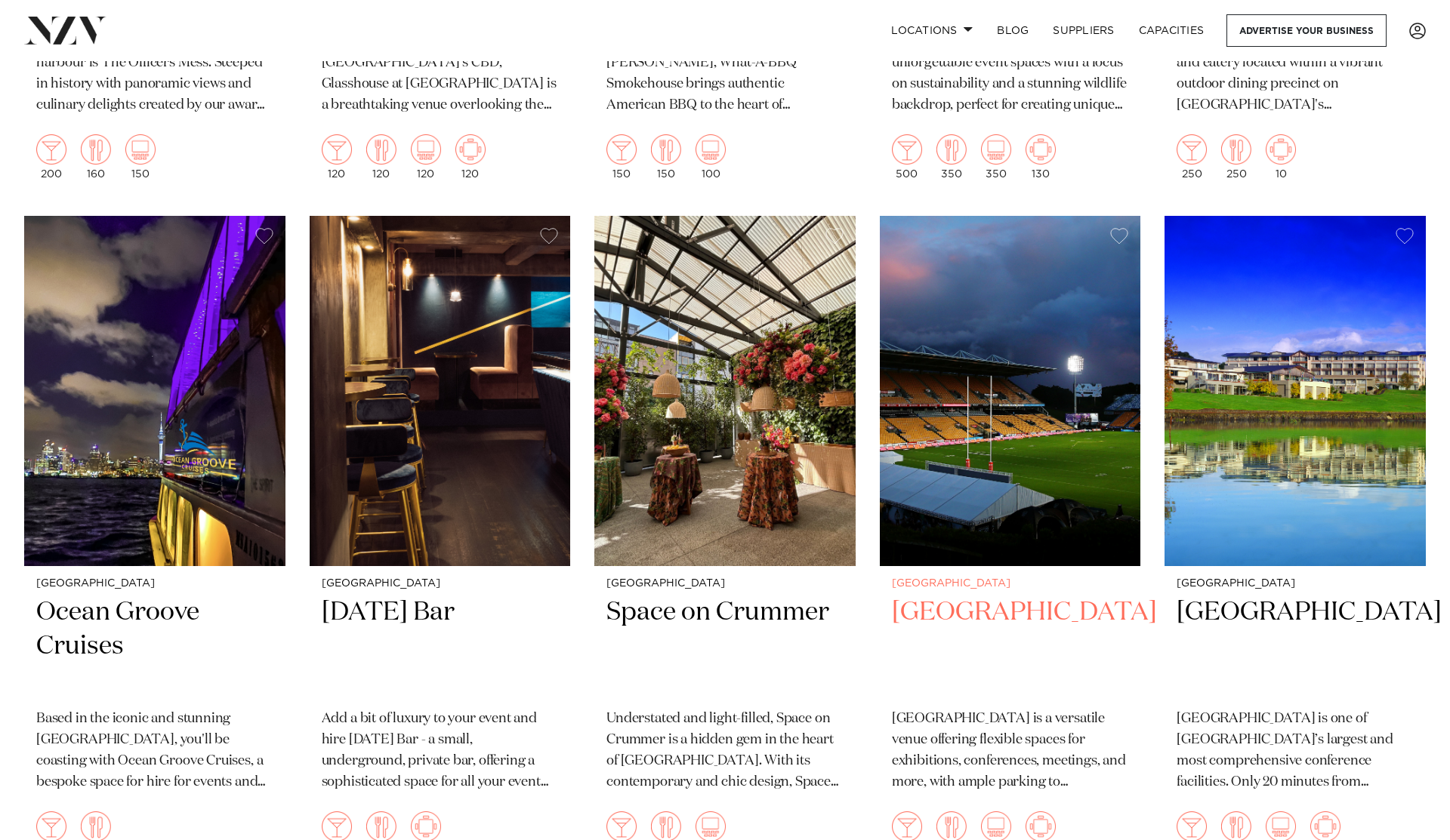
click at [996, 378] on img at bounding box center [1010, 390] width 261 height 350
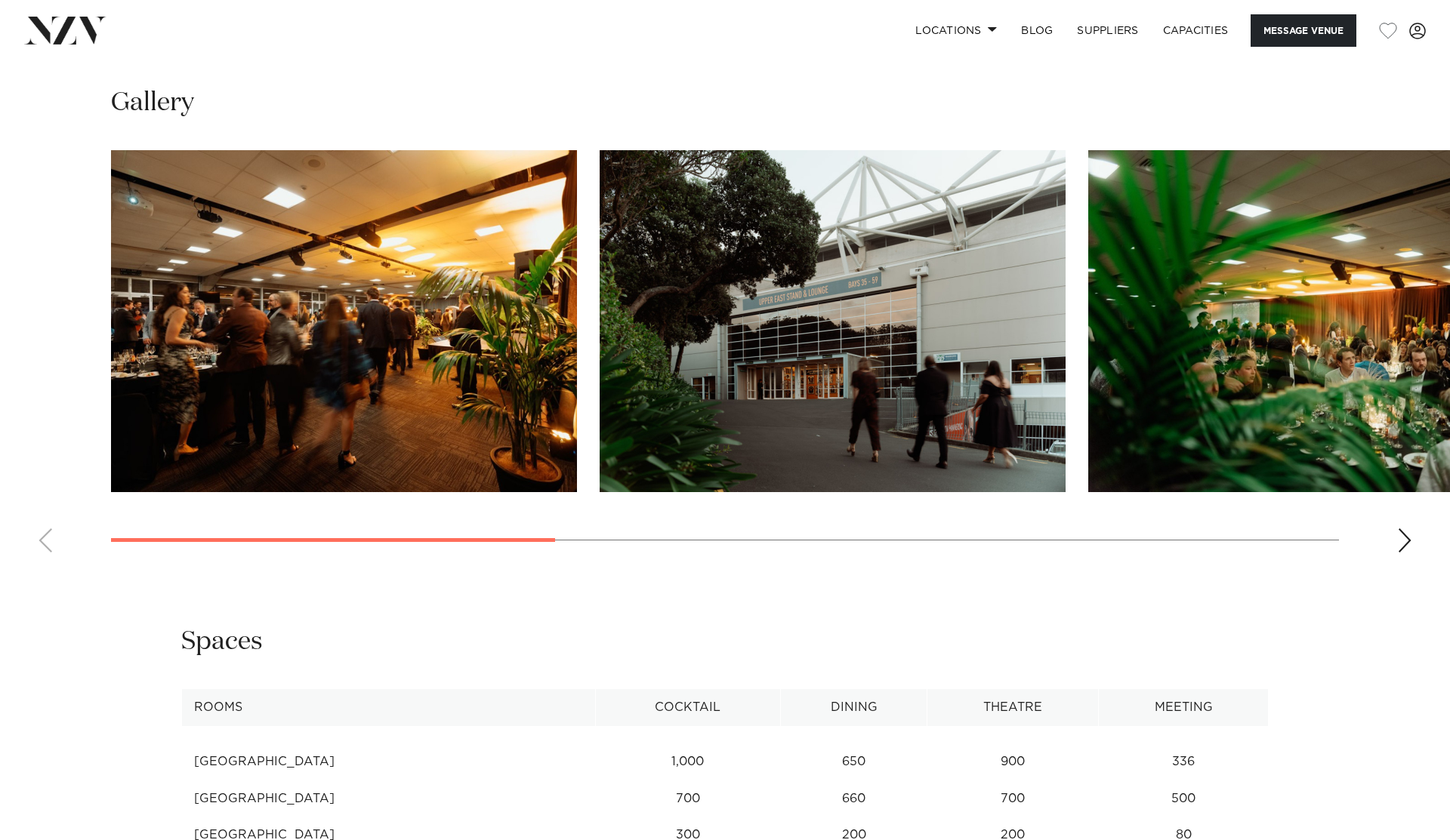
scroll to position [1565, 0]
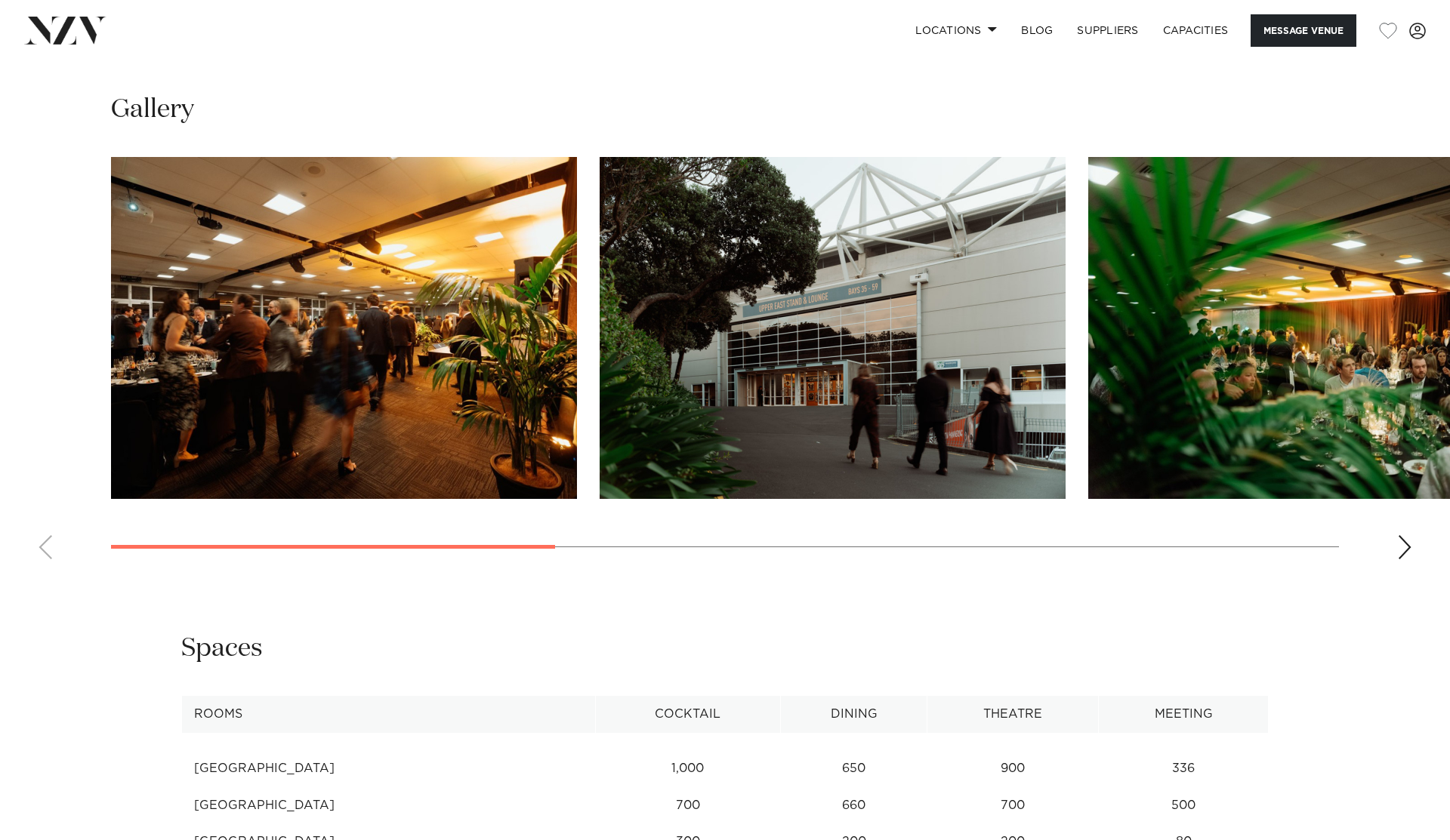
click at [1402, 559] on div "Next slide" at bounding box center [1404, 547] width 15 height 24
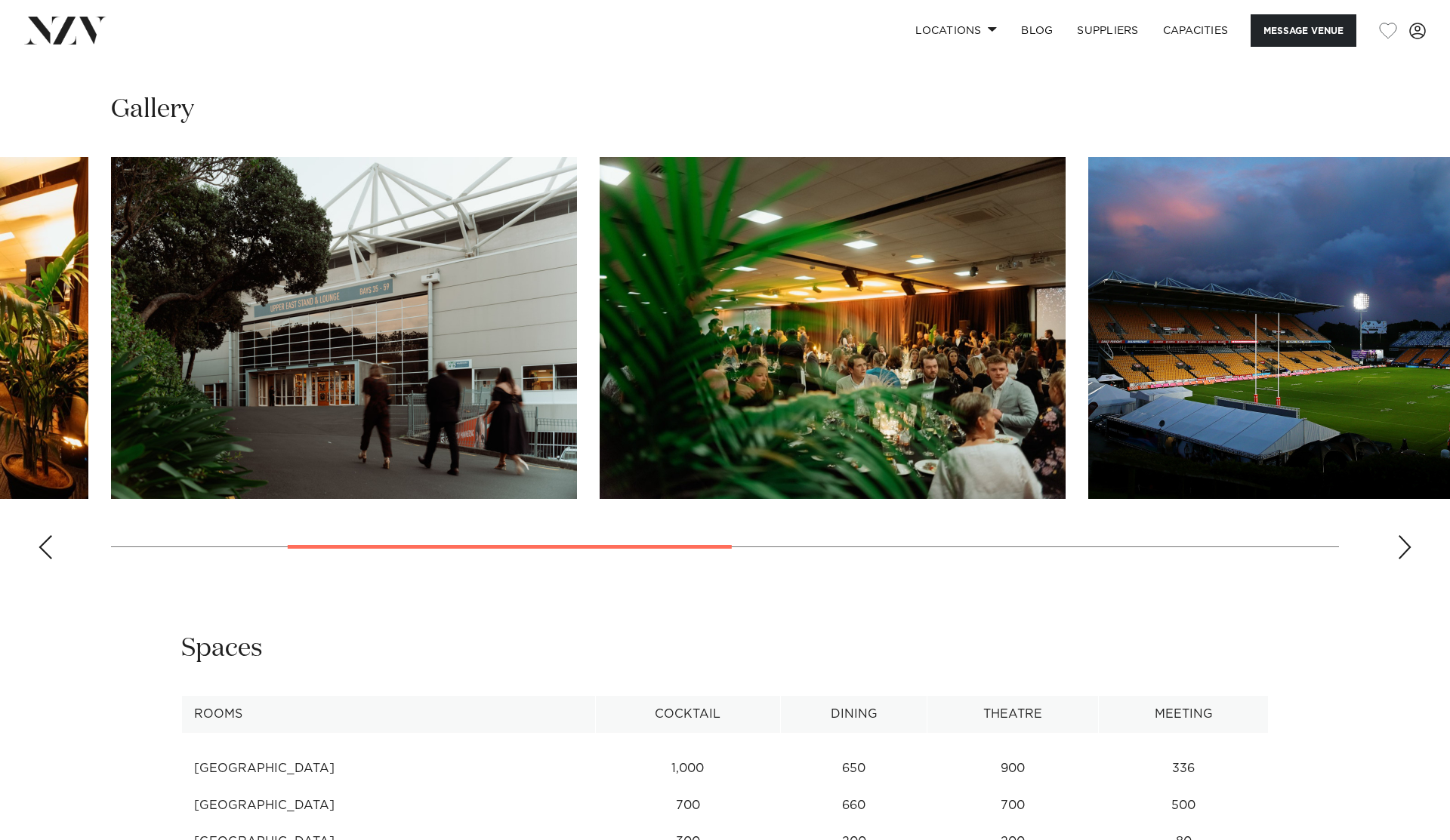
click at [1402, 559] on div "Next slide" at bounding box center [1404, 547] width 15 height 24
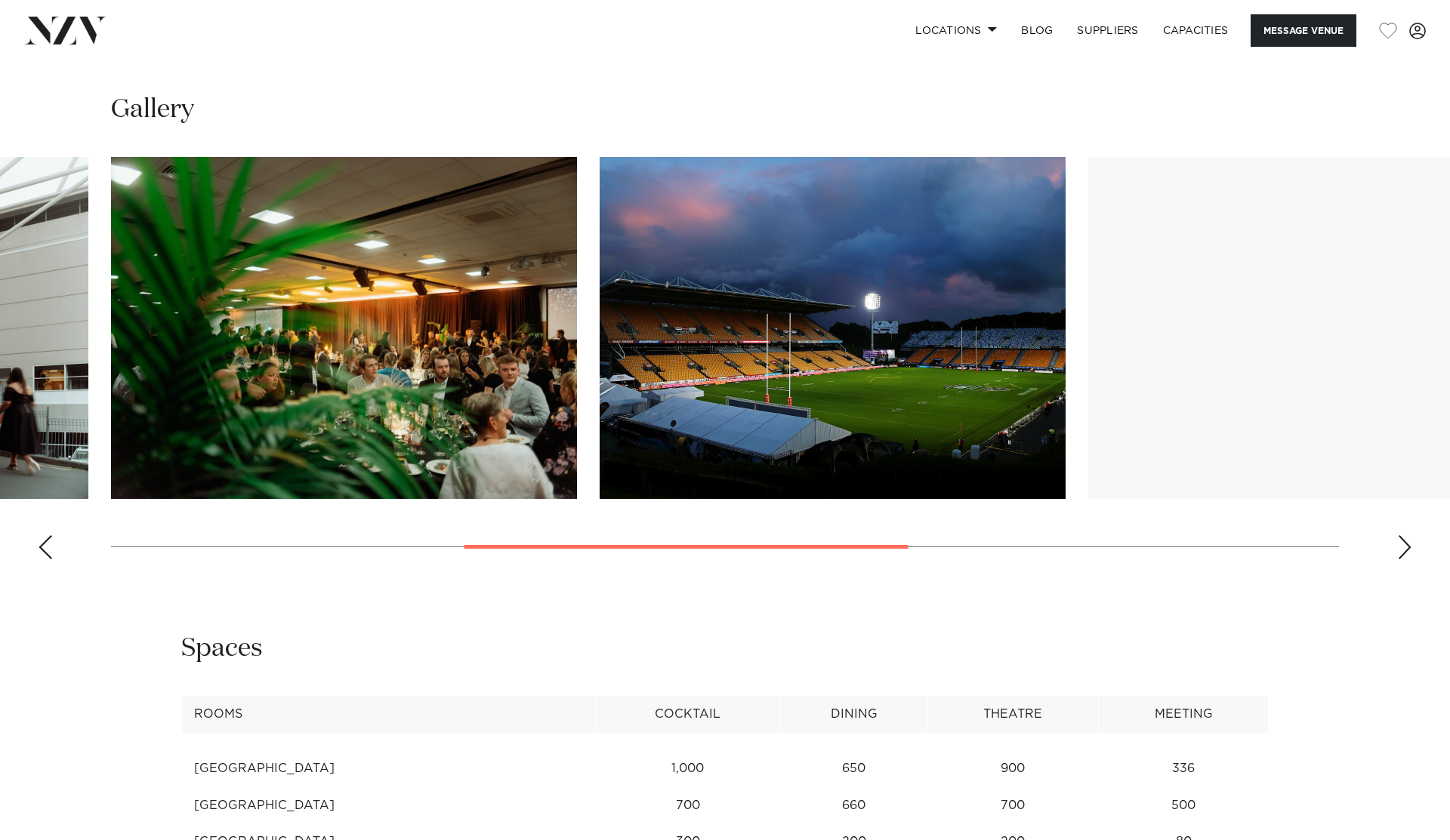
click at [1402, 559] on div "Next slide" at bounding box center [1404, 547] width 15 height 24
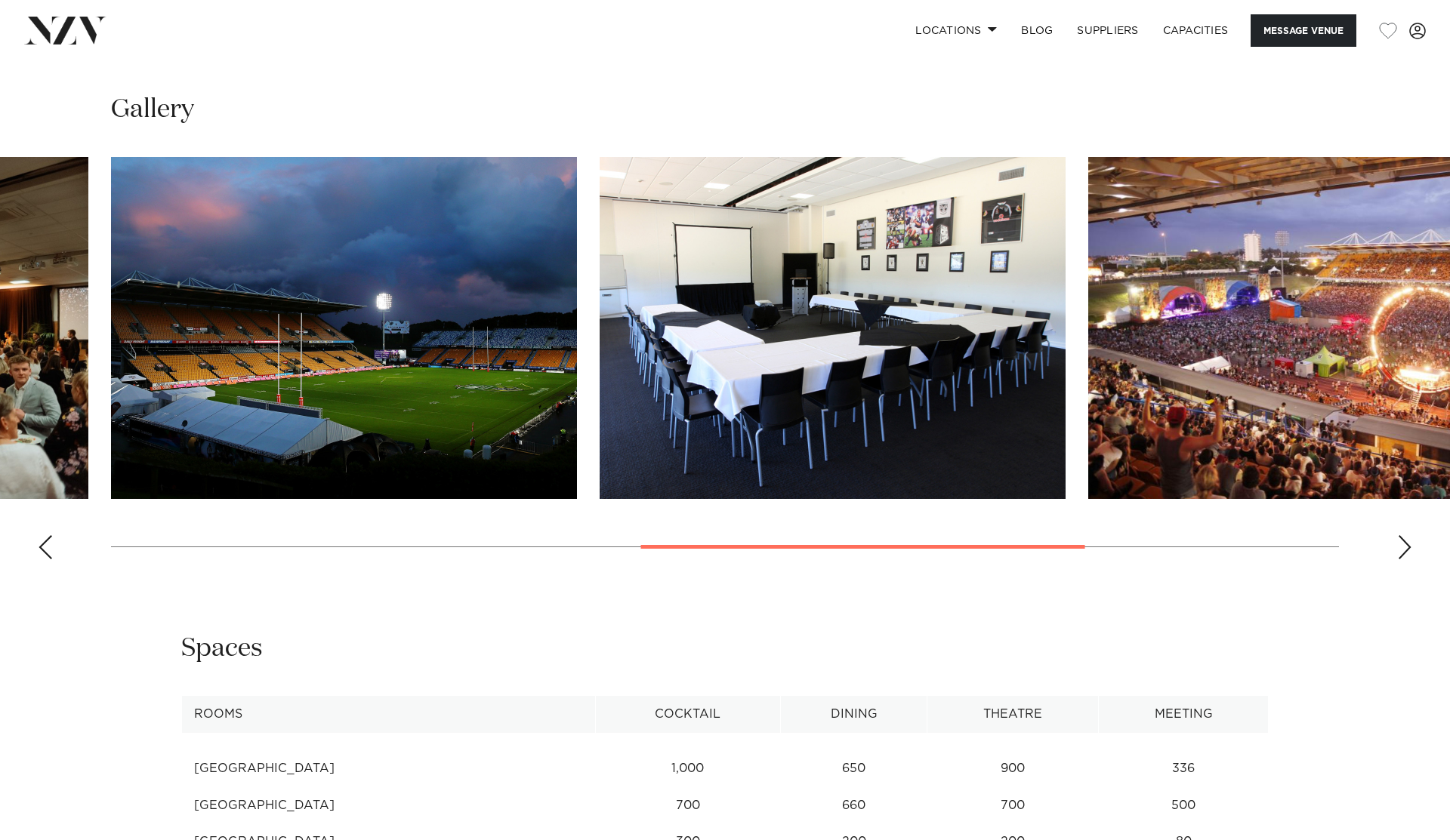
click at [1402, 559] on div "Next slide" at bounding box center [1404, 547] width 15 height 24
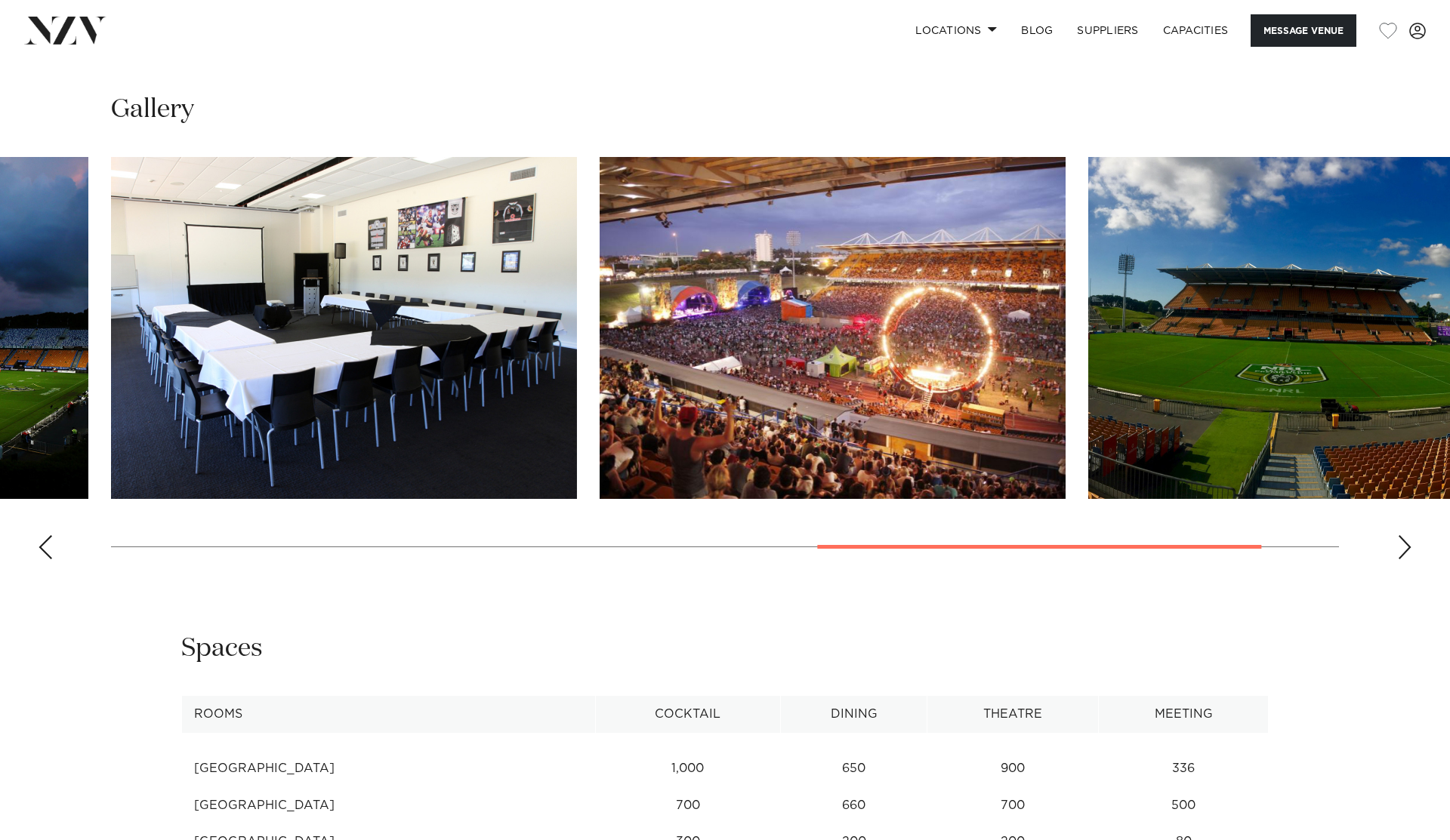
click at [1402, 559] on div "Next slide" at bounding box center [1404, 547] width 15 height 24
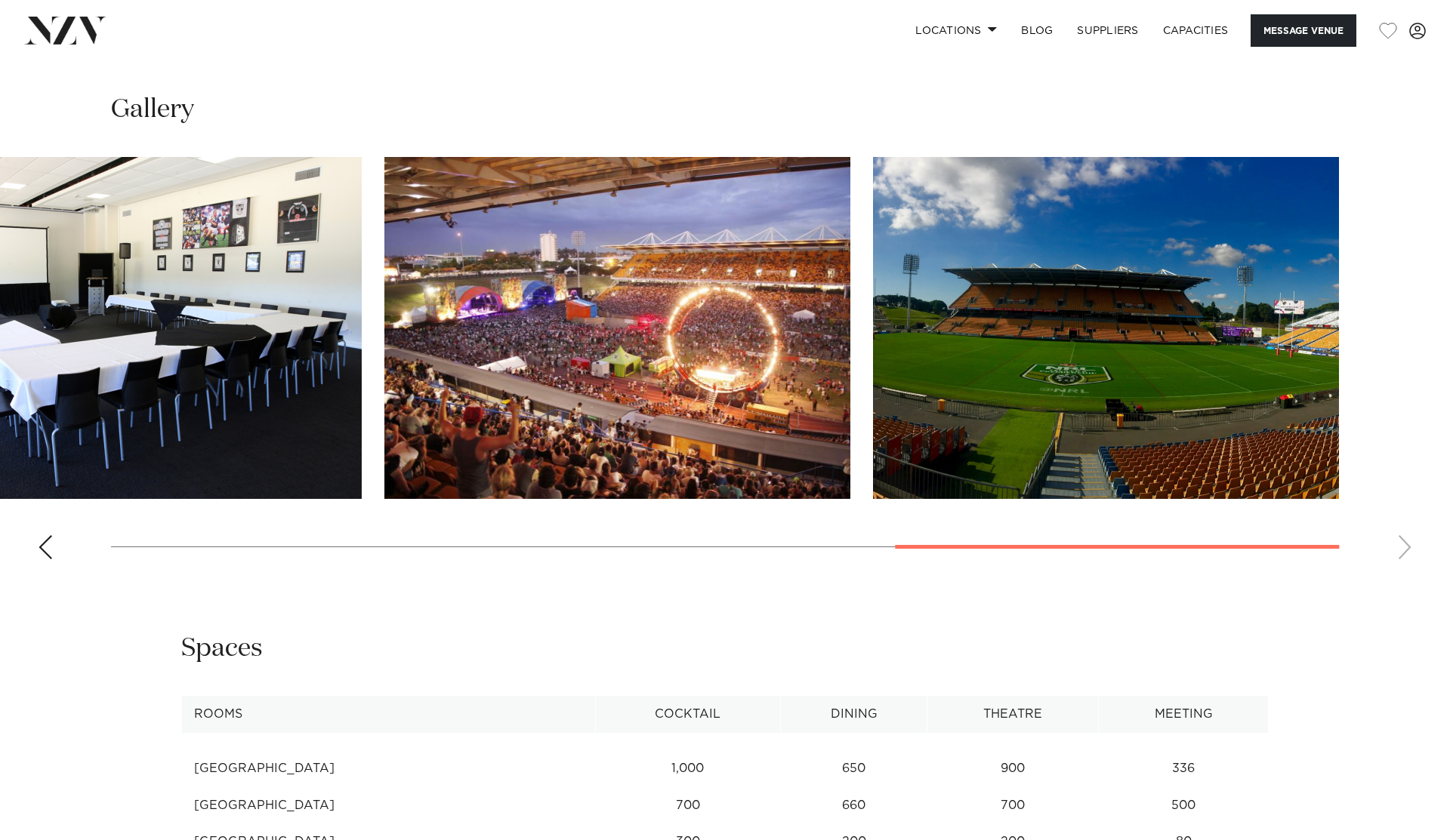
click at [1402, 564] on swiper-container at bounding box center [725, 364] width 1450 height 415
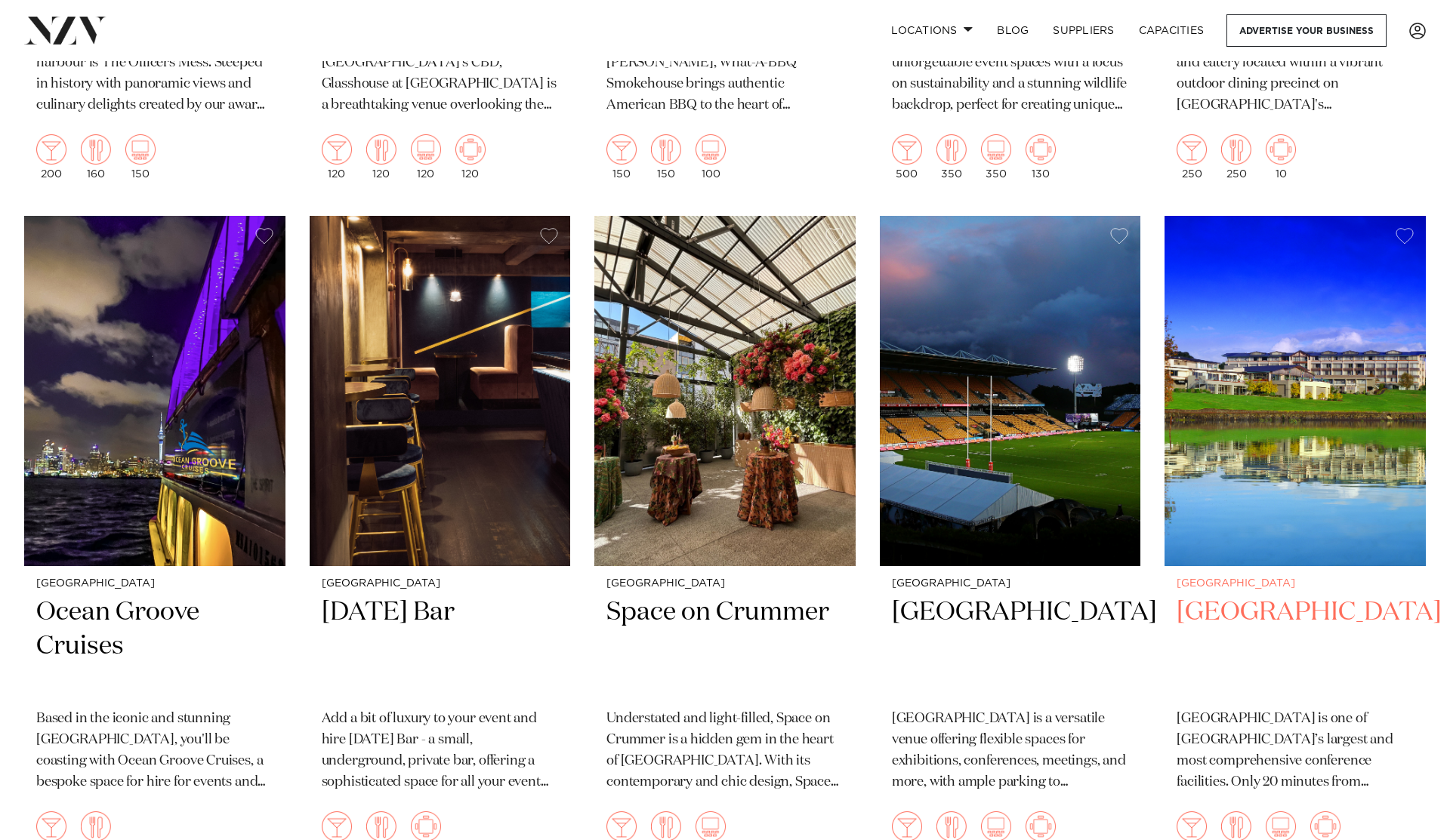
click at [1327, 342] on img at bounding box center [1295, 390] width 261 height 350
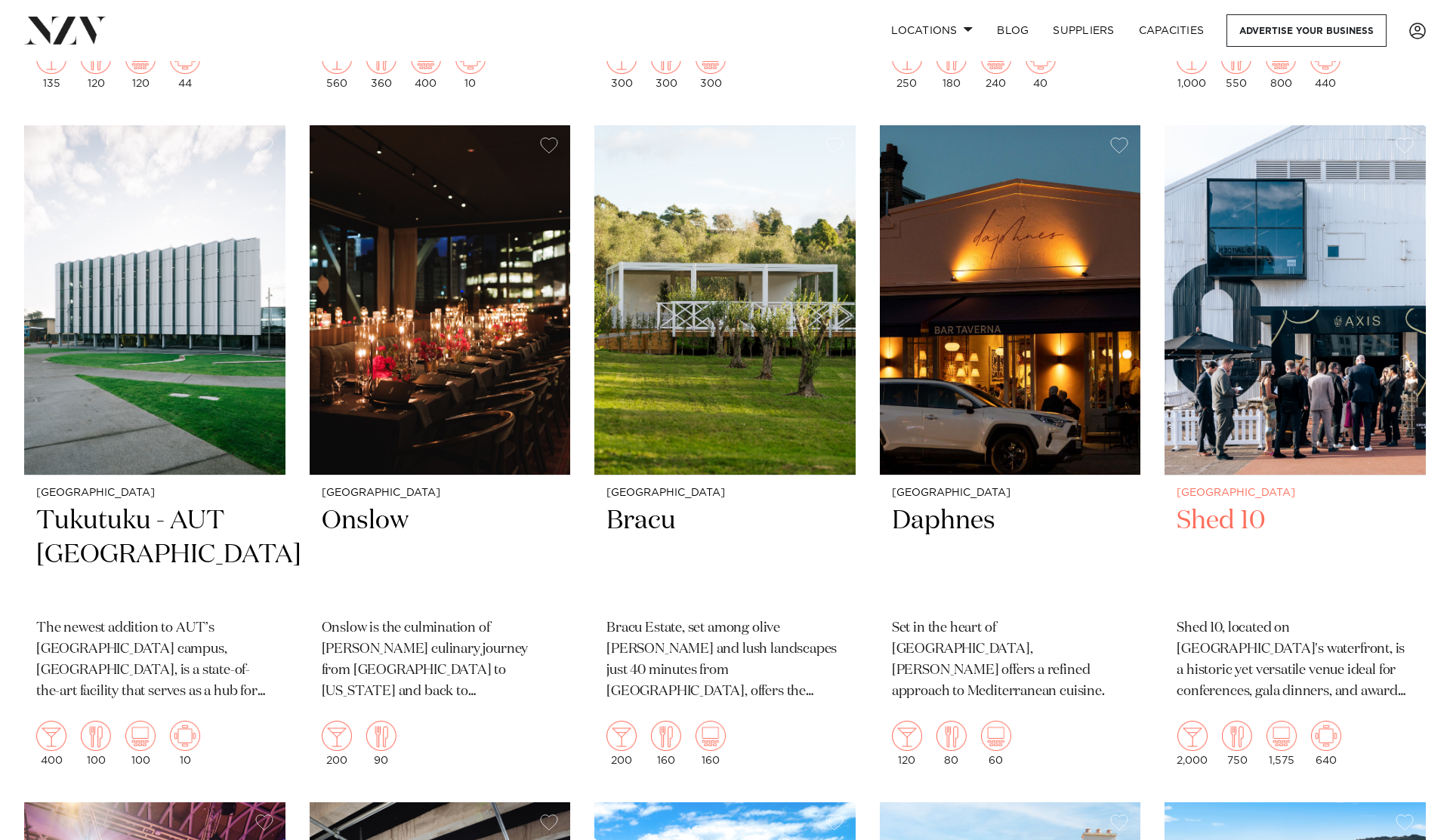
scroll to position [9387, 0]
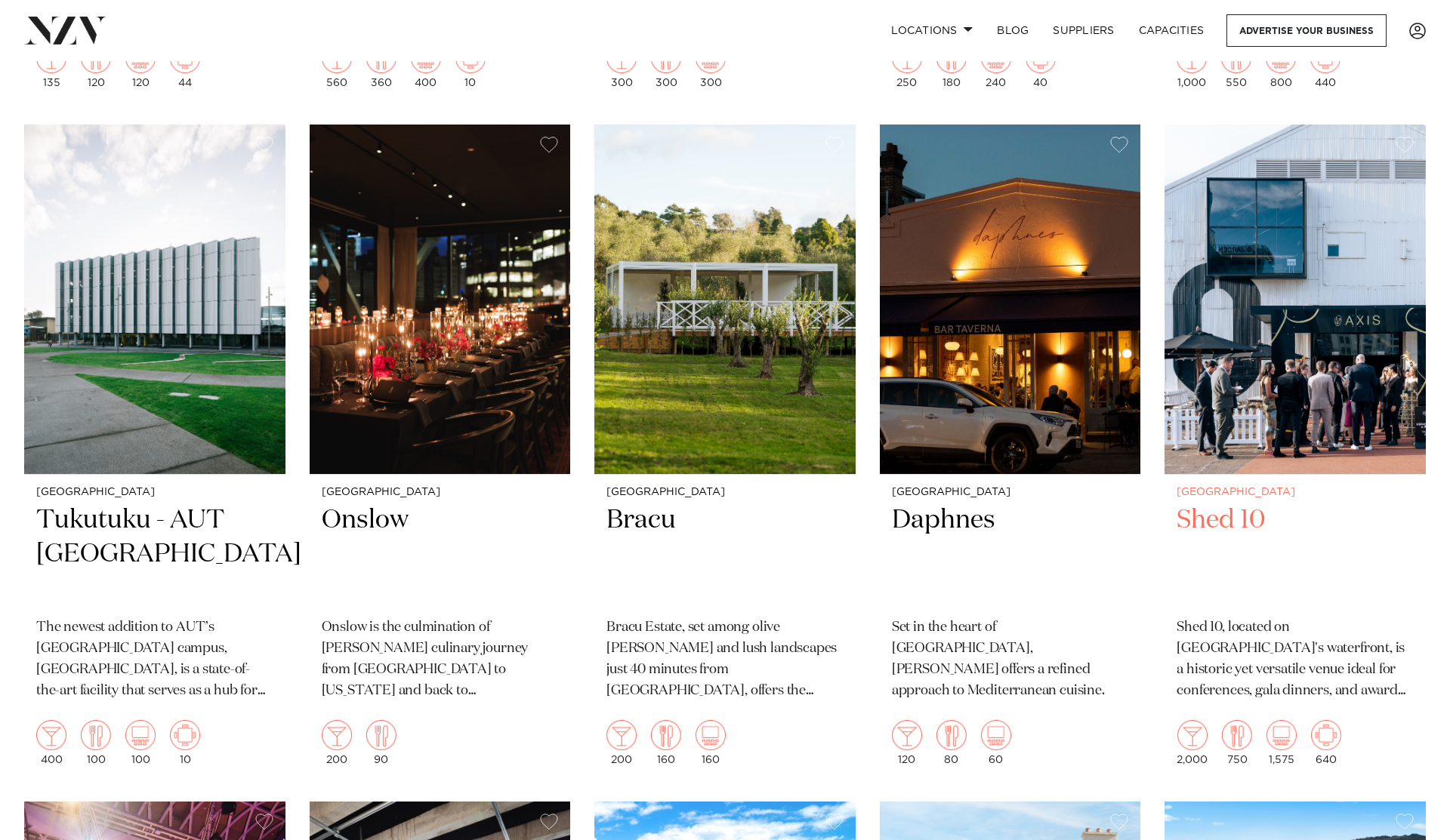
click at [1220, 504] on h2 "Shed 10" at bounding box center [1295, 555] width 237 height 102
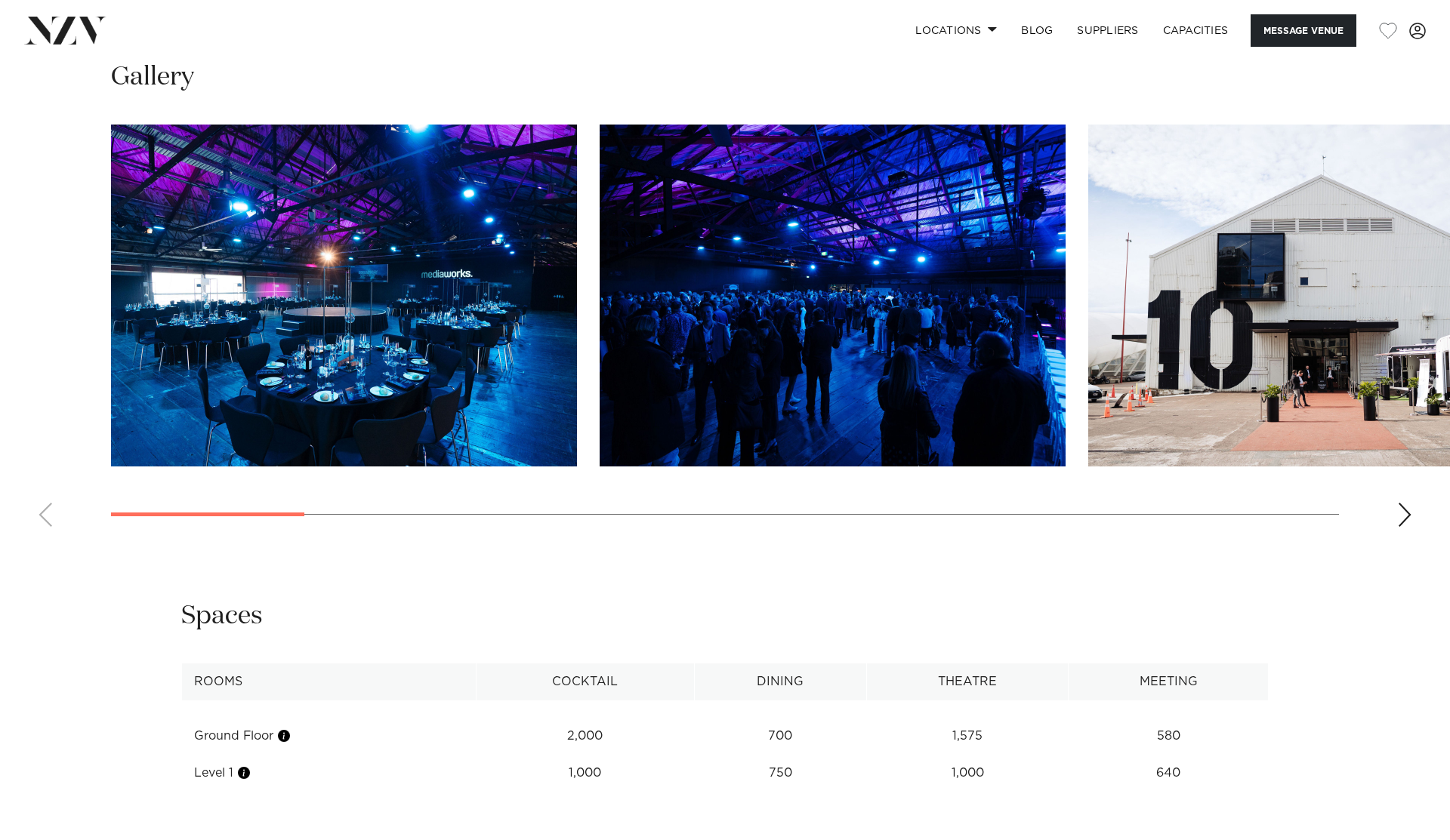
scroll to position [1582, 0]
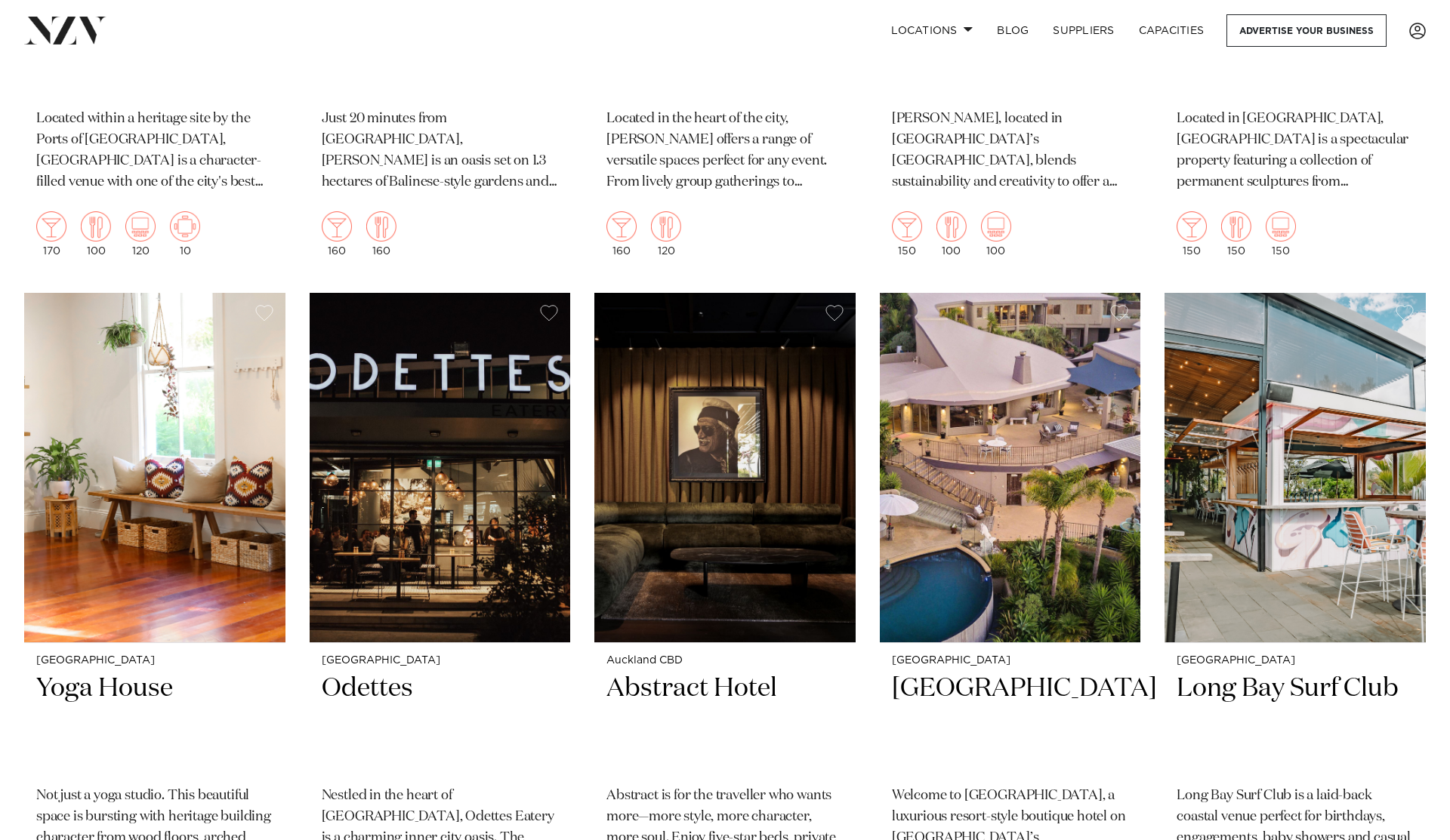
scroll to position [15988, 0]
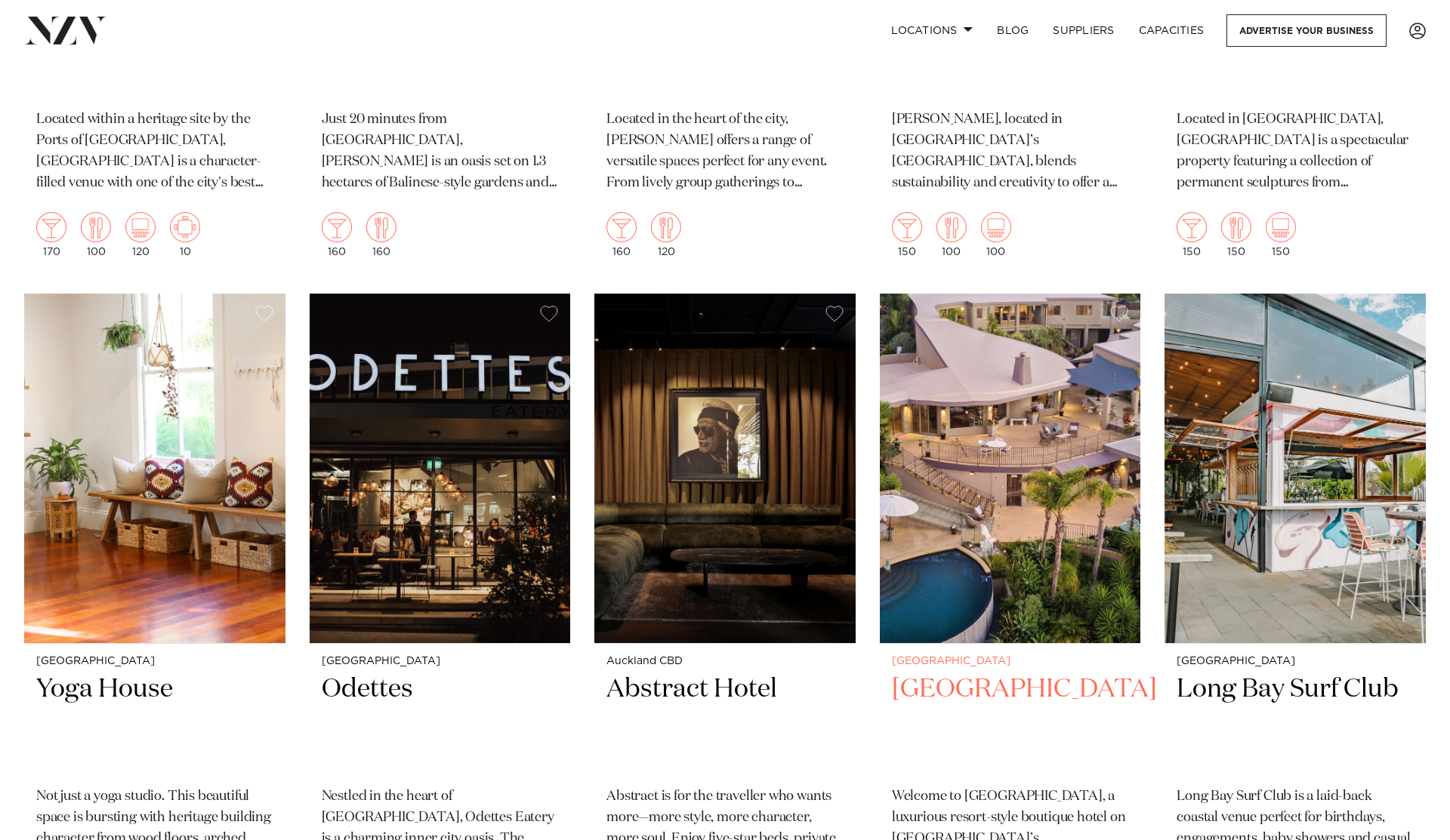
click at [1004, 473] on img at bounding box center [1010, 468] width 261 height 350
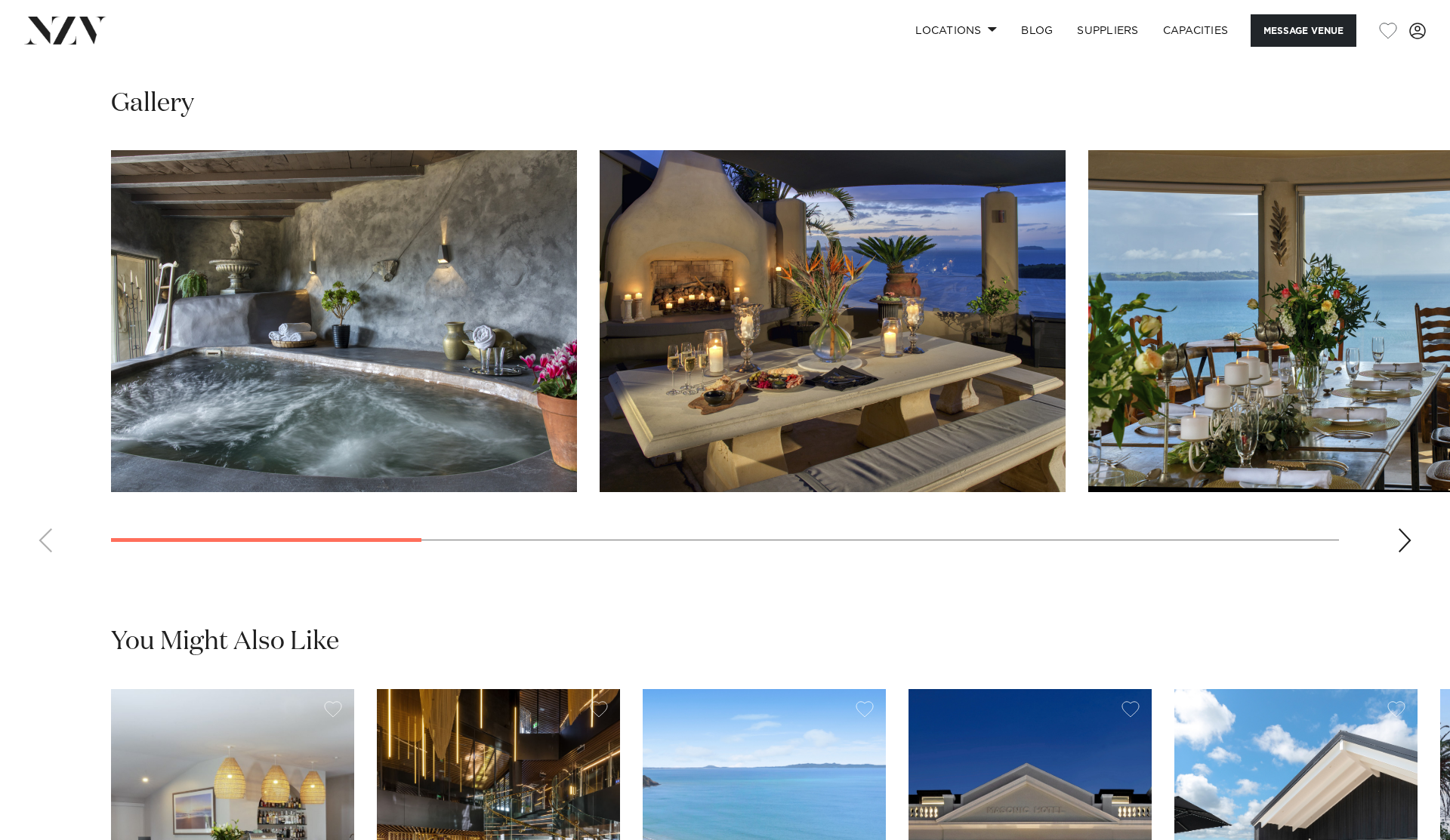
scroll to position [1482, 0]
click at [1406, 541] on div "Next slide" at bounding box center [1404, 540] width 15 height 24
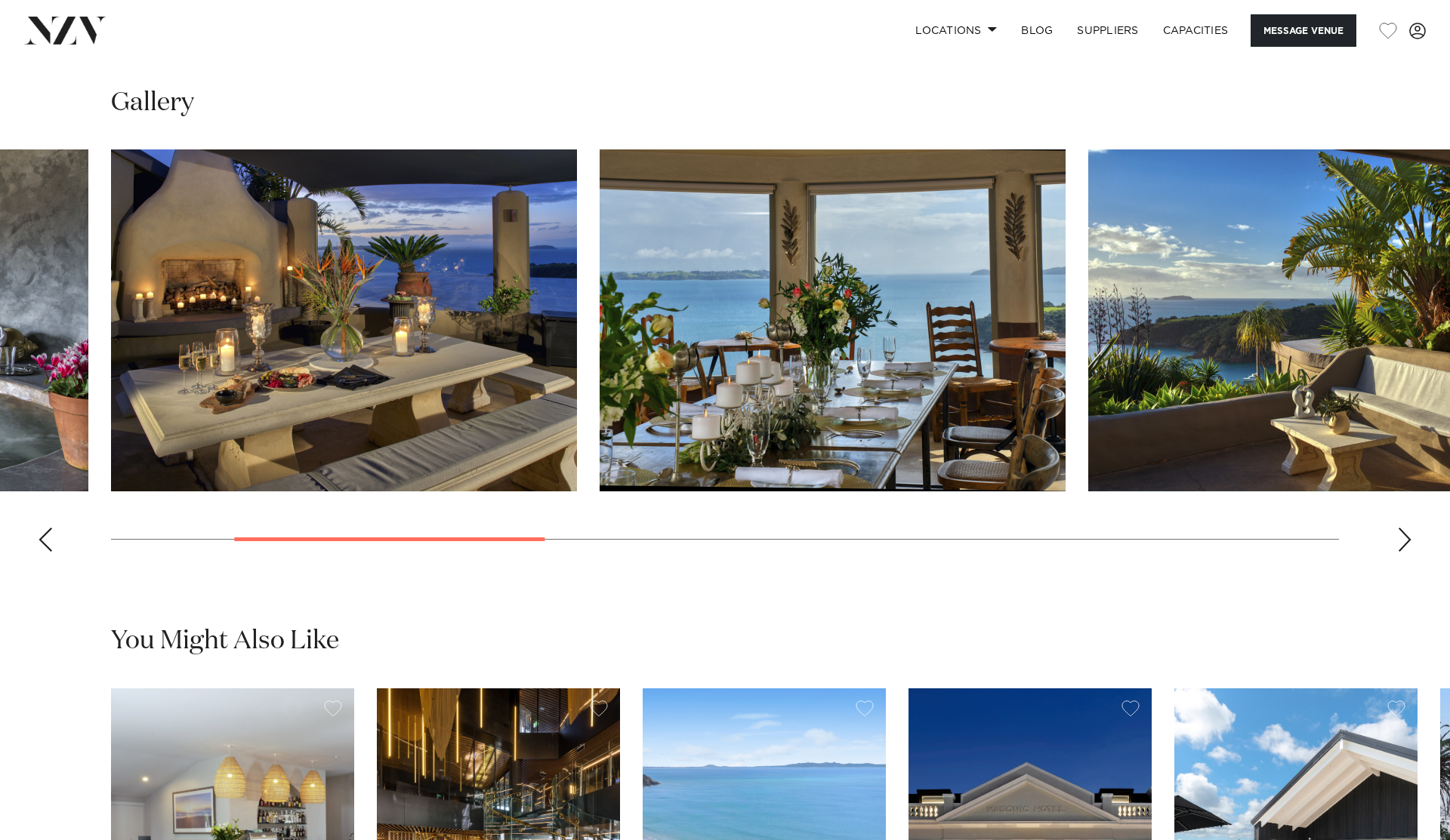
click at [1406, 541] on div "Next slide" at bounding box center [1404, 540] width 15 height 24
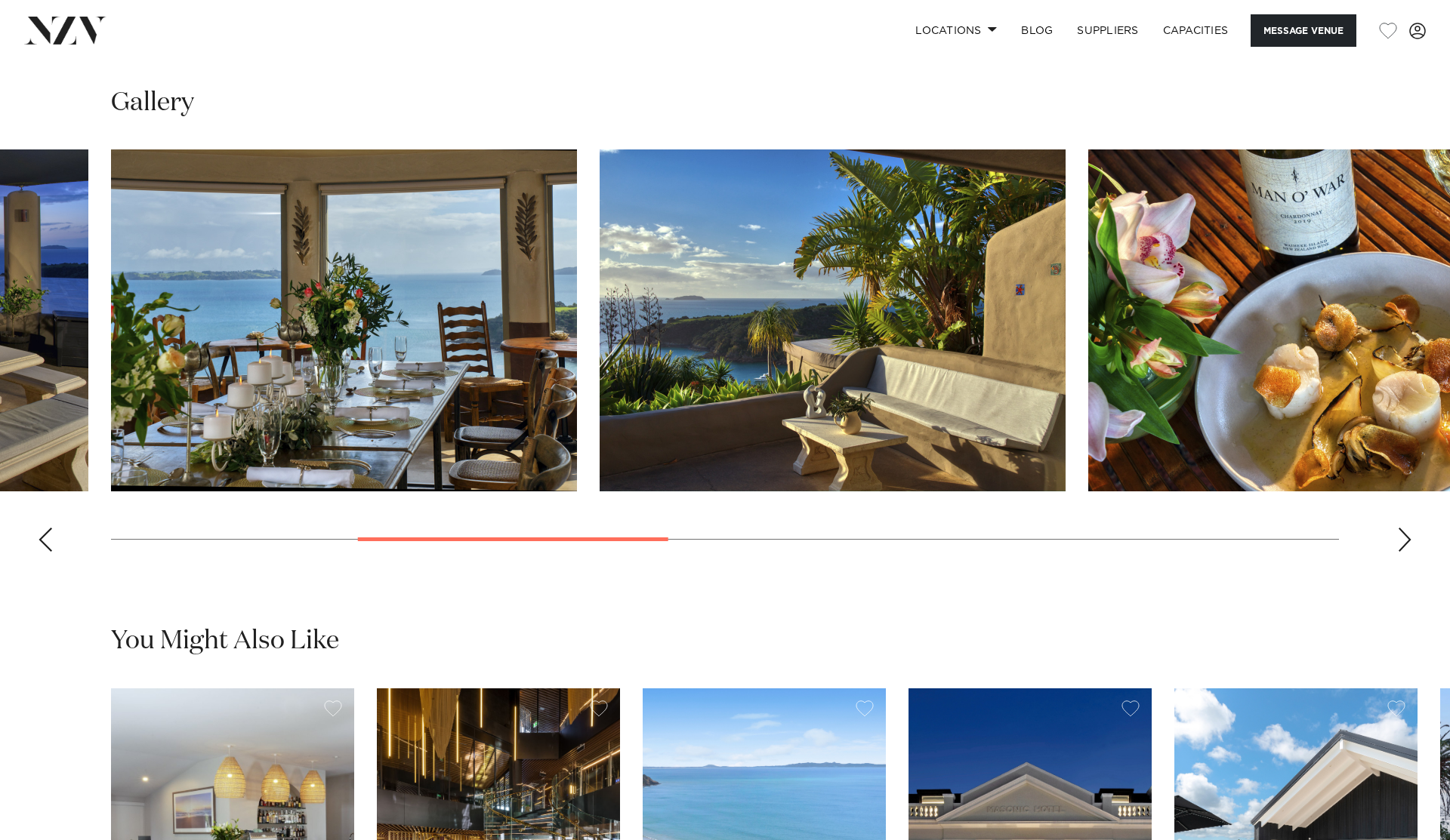
click at [1406, 541] on div "Next slide" at bounding box center [1404, 540] width 15 height 24
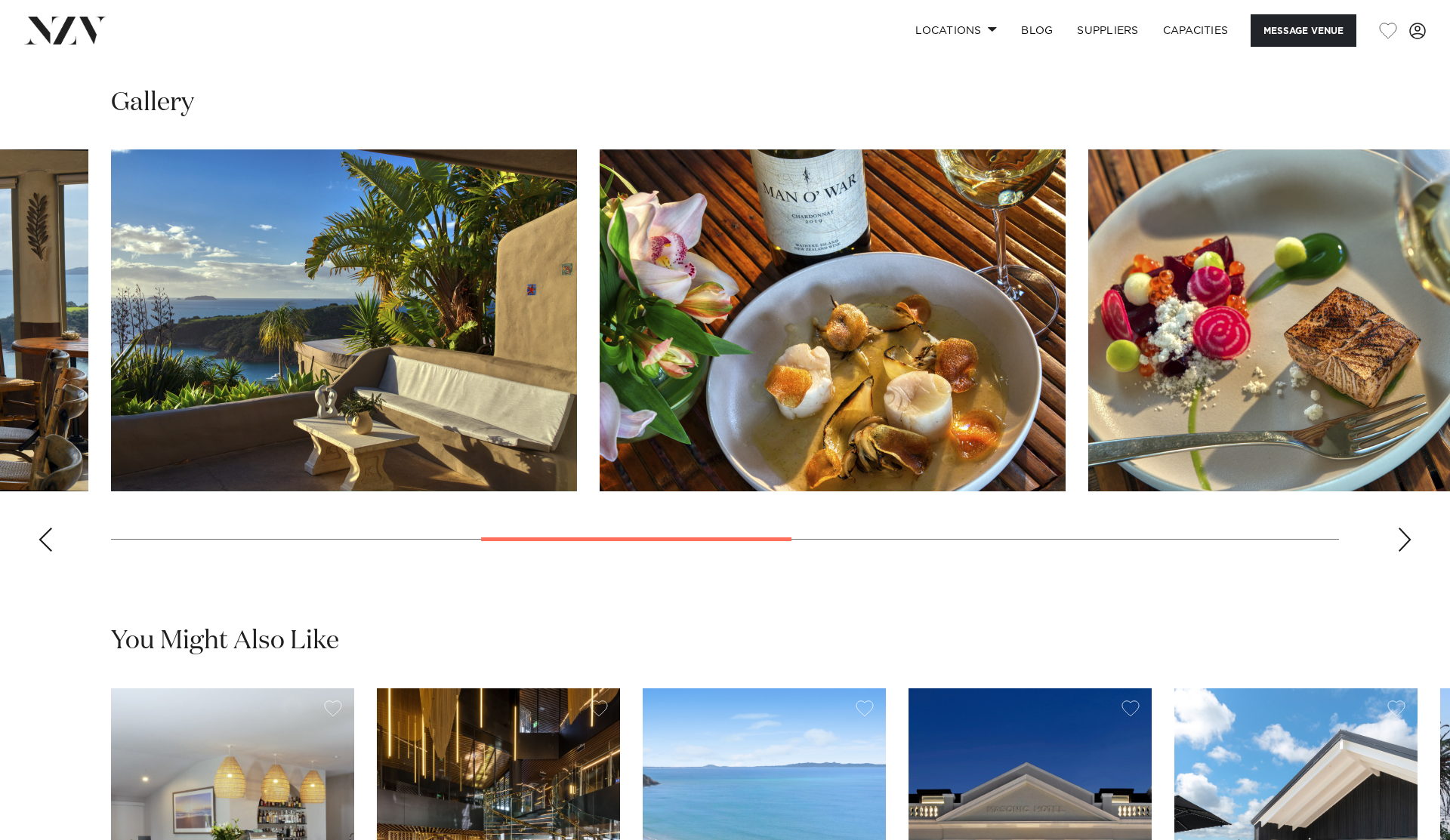
click at [1406, 541] on div "Next slide" at bounding box center [1404, 540] width 15 height 24
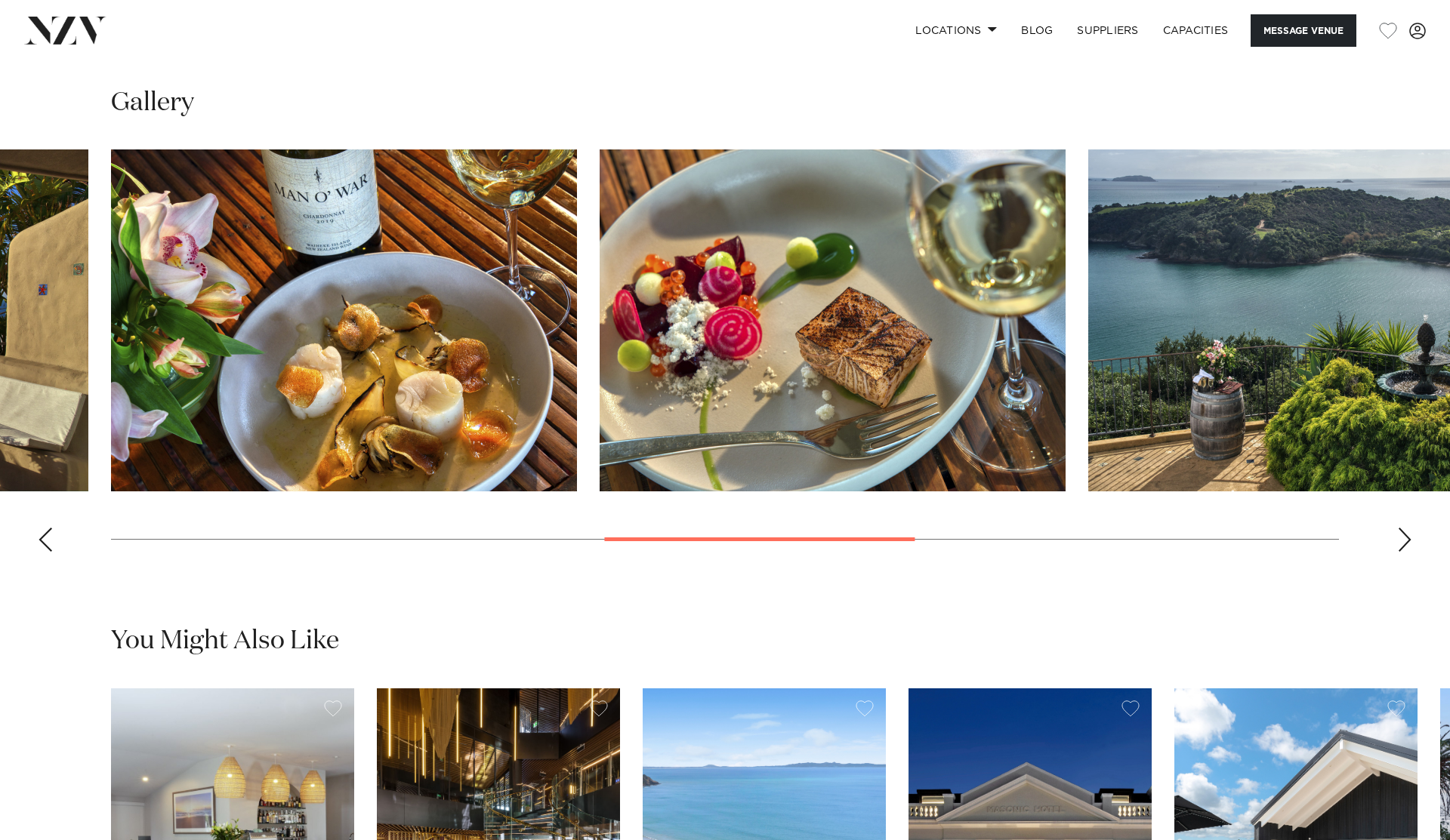
scroll to position [1484, 0]
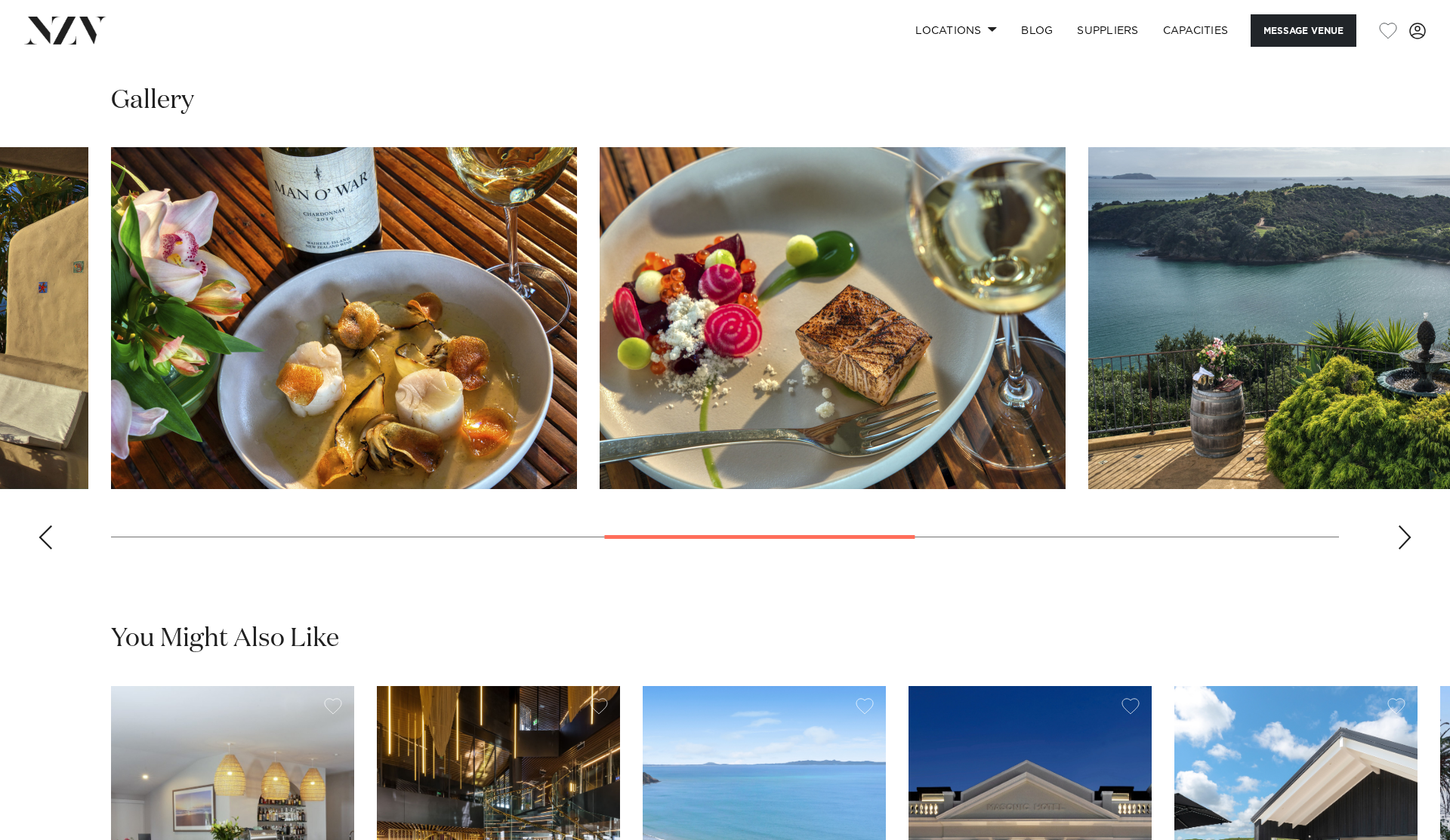
click at [1406, 541] on div "Next slide" at bounding box center [1404, 538] width 15 height 24
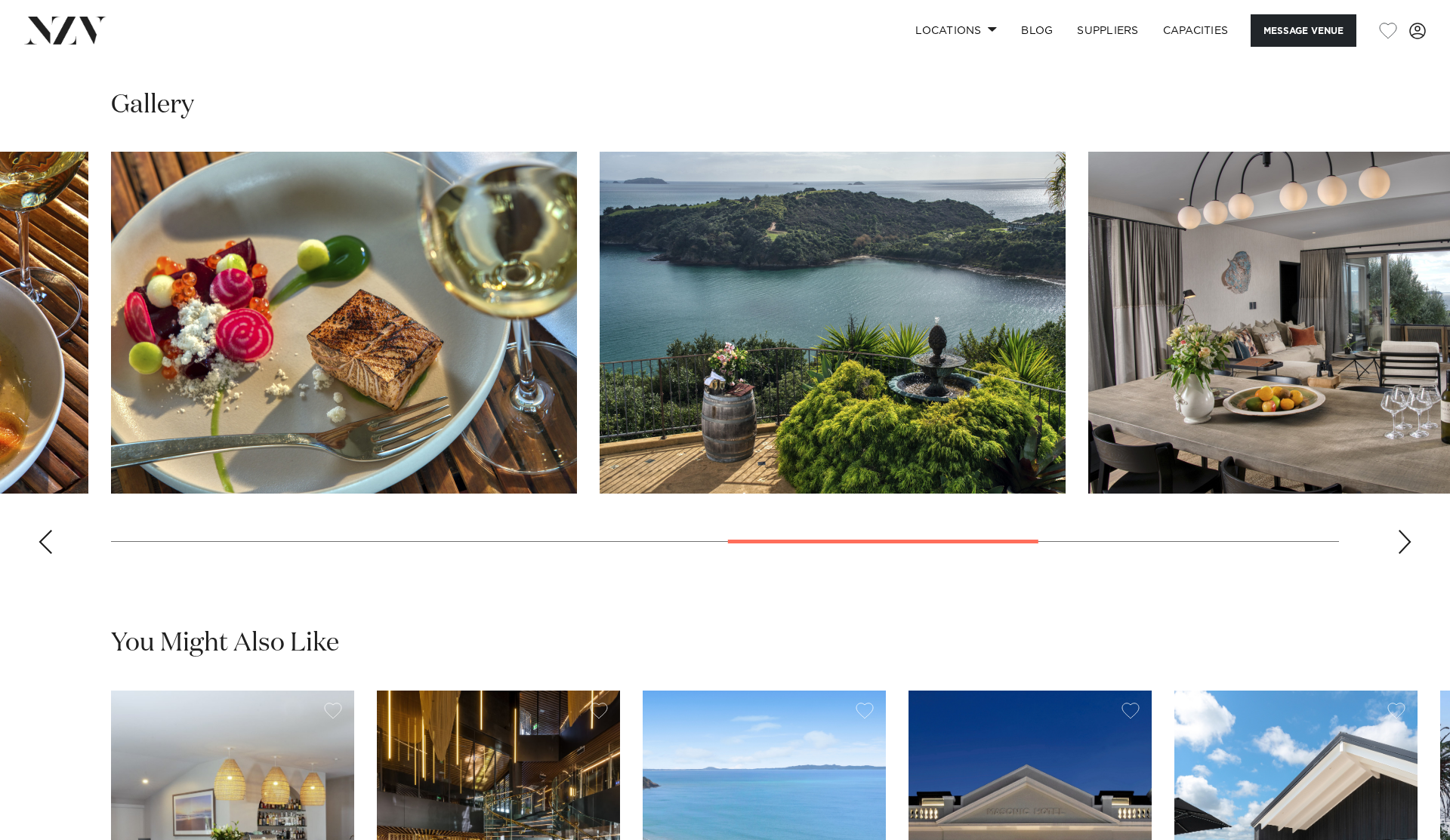
click at [1406, 541] on div "Next slide" at bounding box center [1404, 542] width 15 height 24
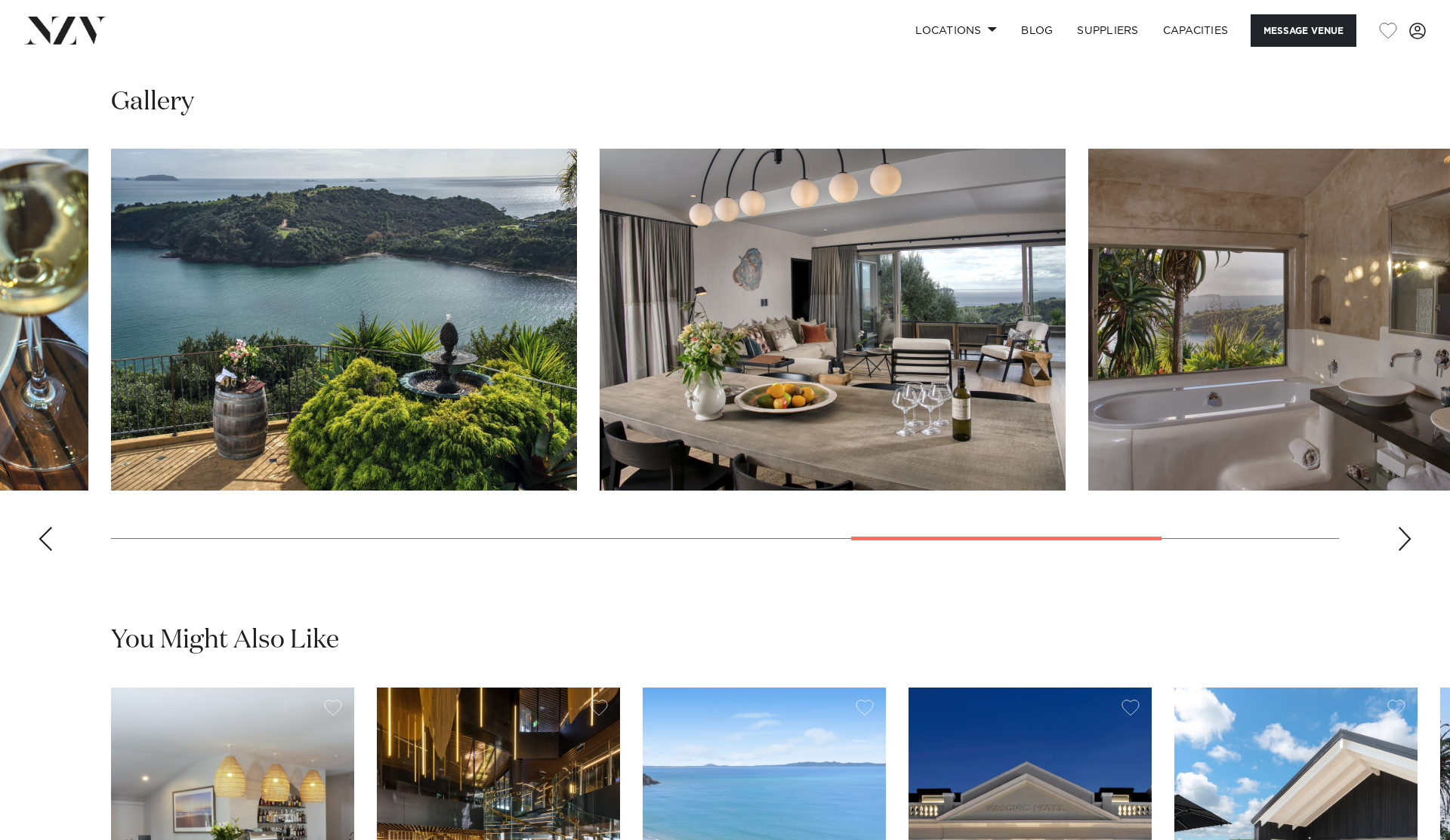
click at [1406, 541] on div "Next slide" at bounding box center [1404, 539] width 15 height 24
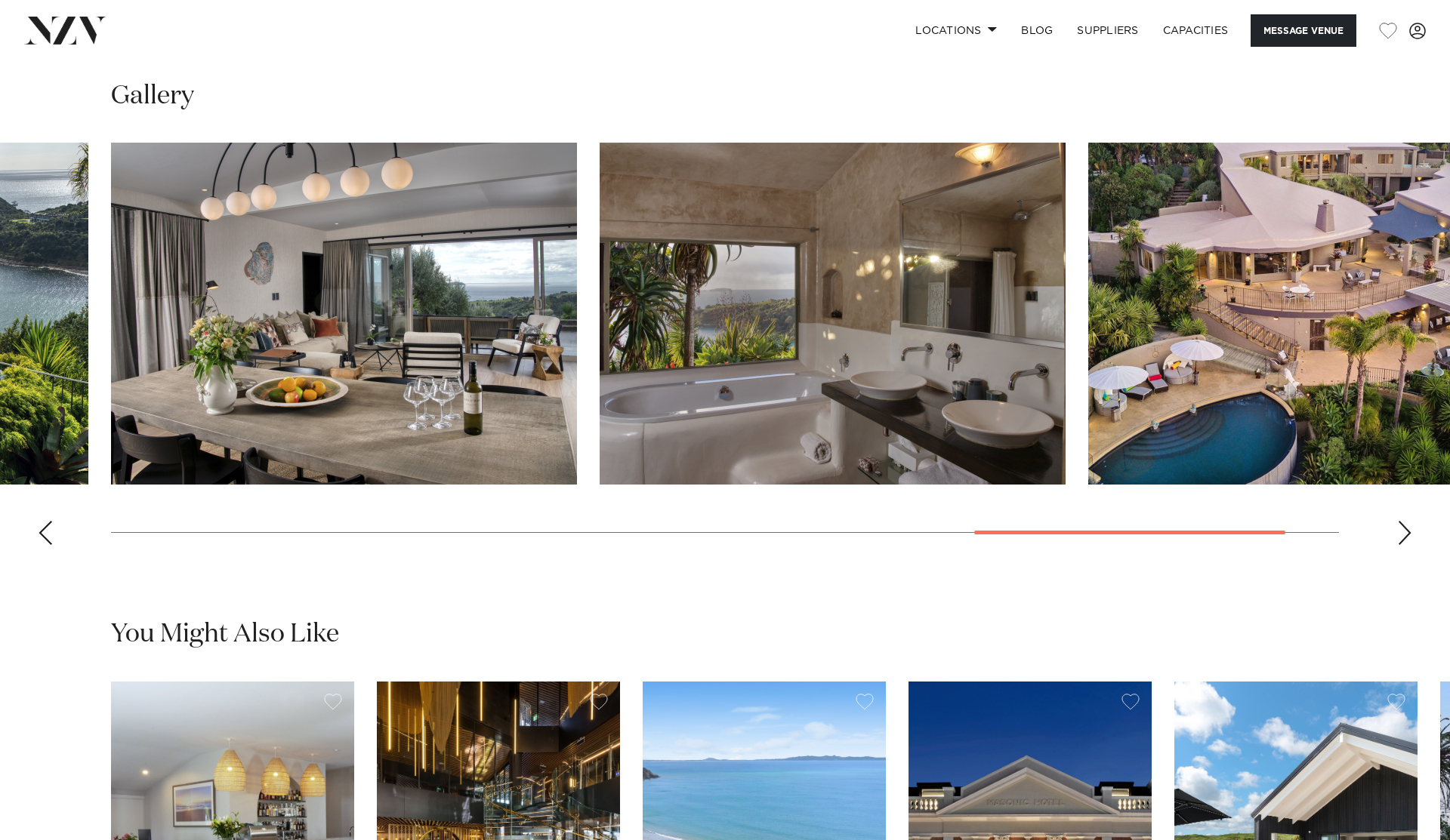
scroll to position [1490, 0]
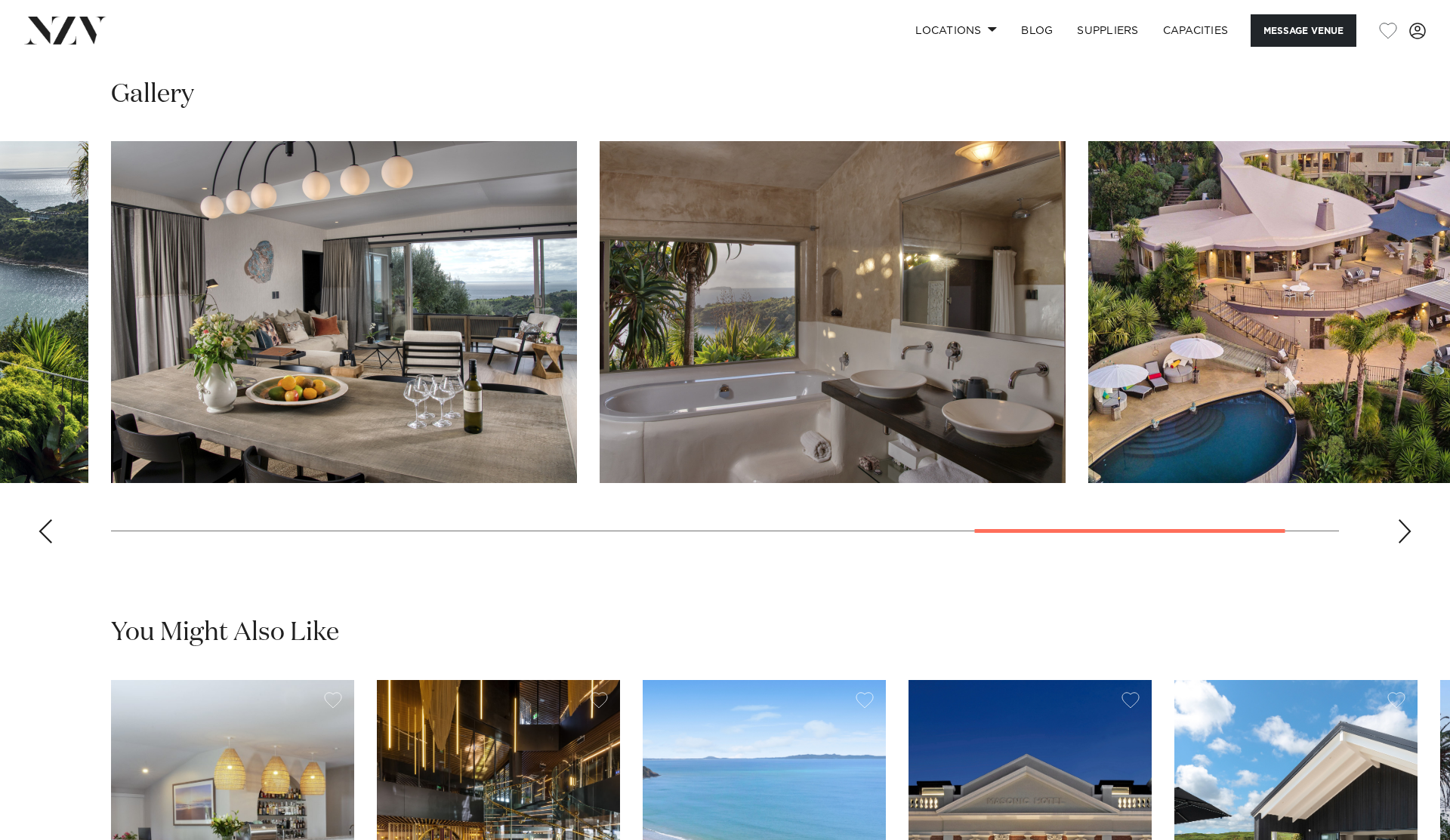
click at [1406, 541] on div "Next slide" at bounding box center [1404, 531] width 15 height 24
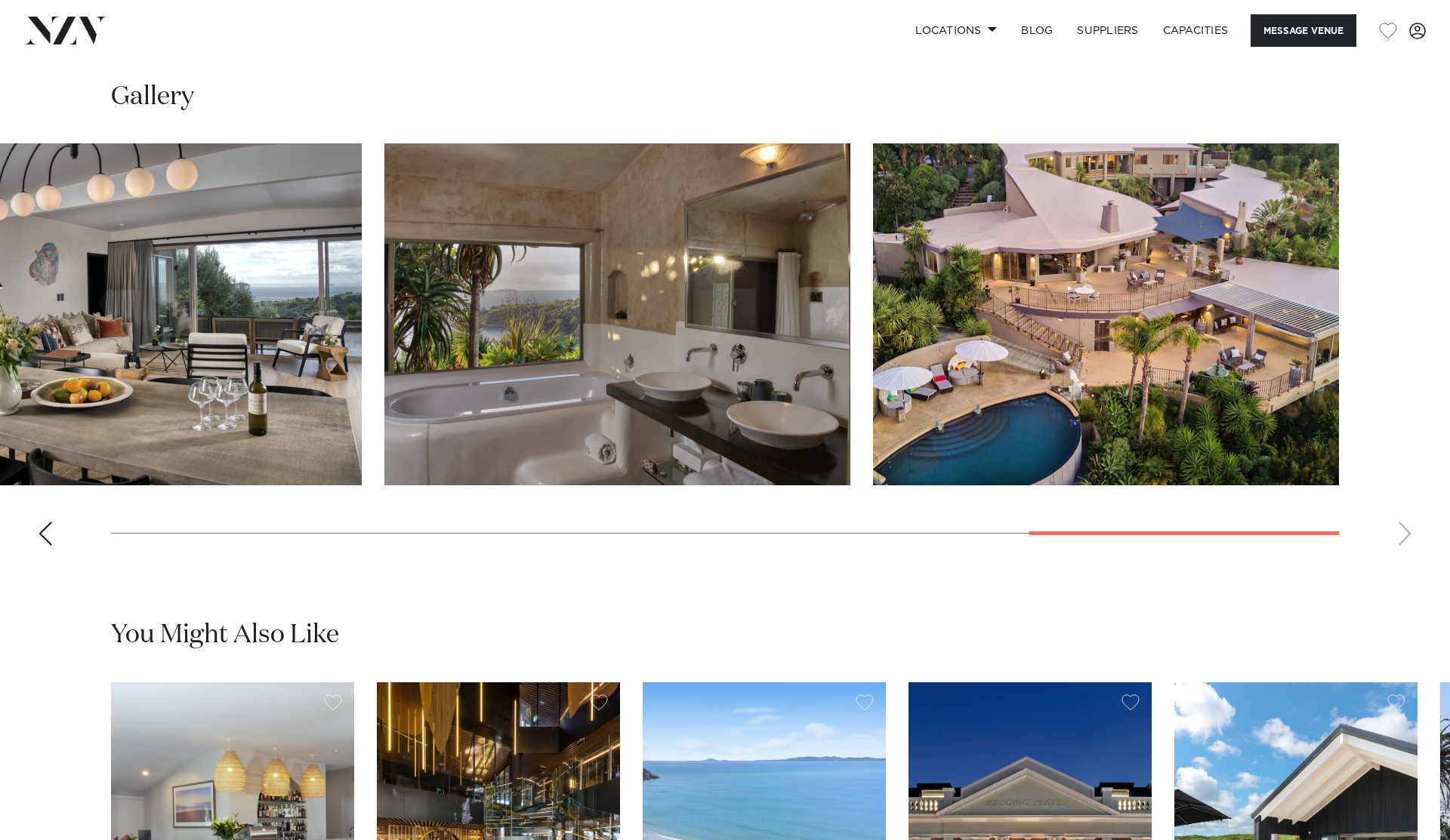
click at [1406, 541] on swiper-container at bounding box center [725, 350] width 1450 height 415
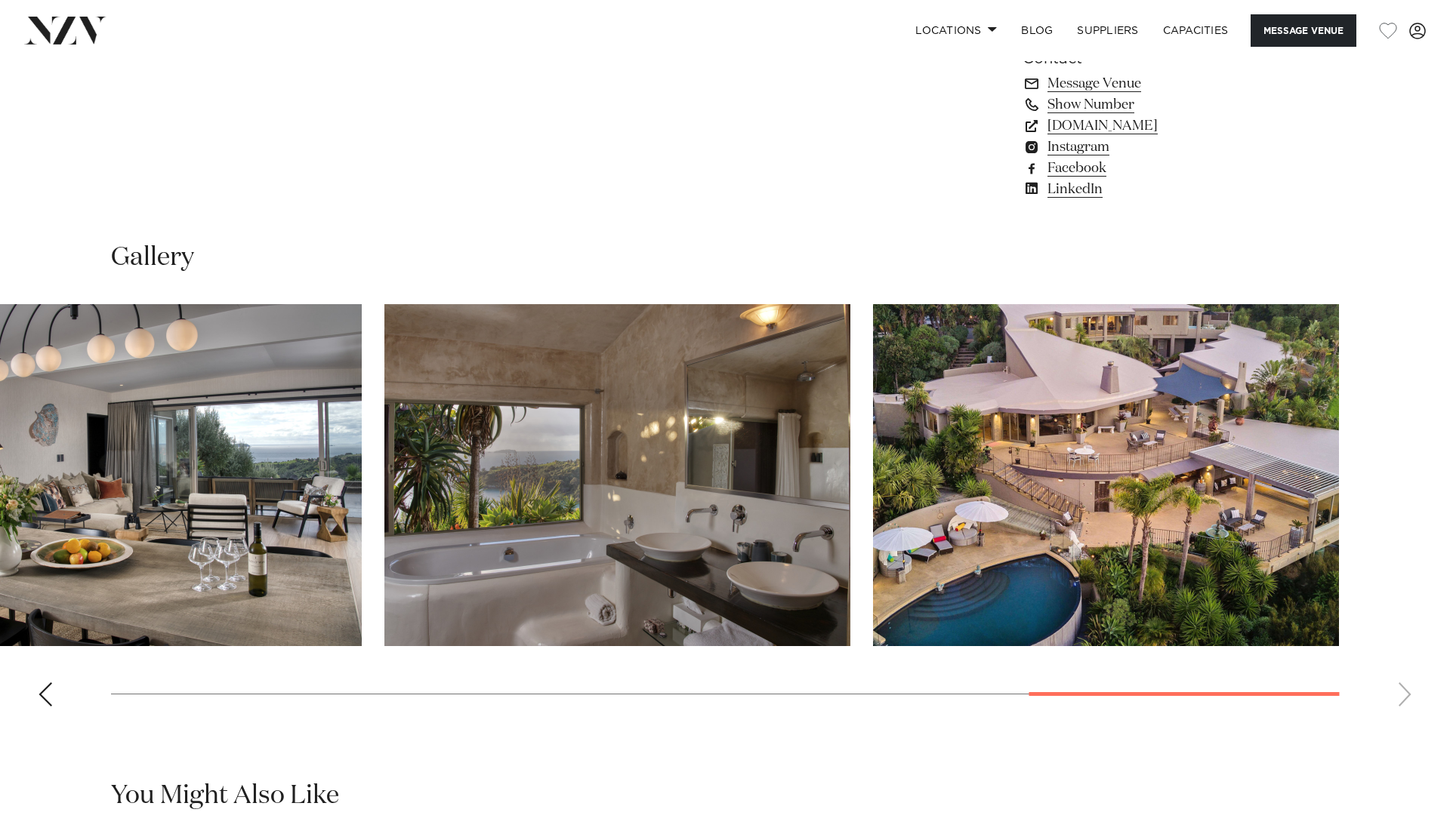
scroll to position [1339, 0]
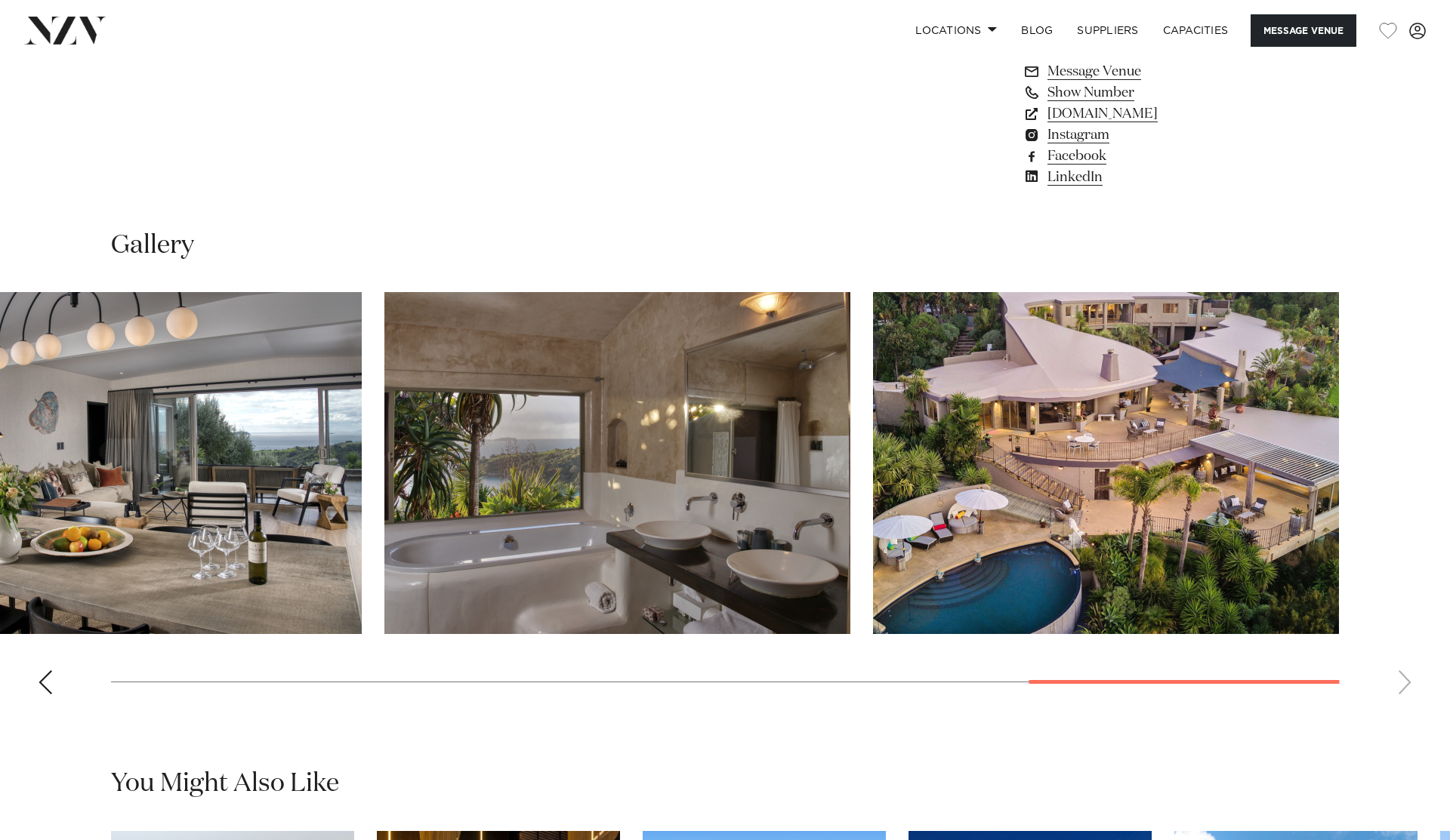
click at [1393, 682] on swiper-container at bounding box center [725, 499] width 1450 height 415
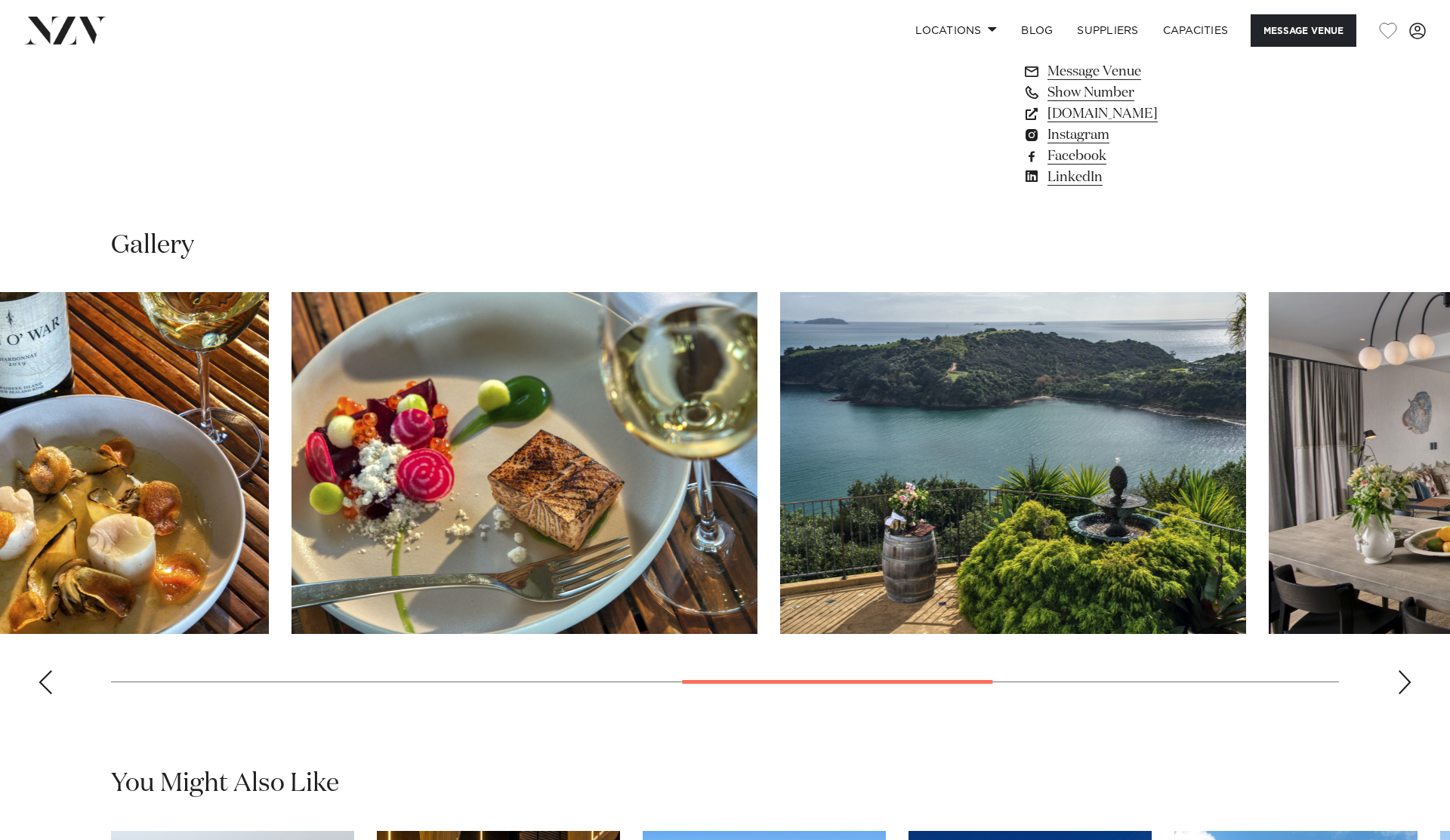
click at [698, 655] on swiper-container at bounding box center [725, 499] width 1450 height 415
